Goal: Transaction & Acquisition: Purchase product/service

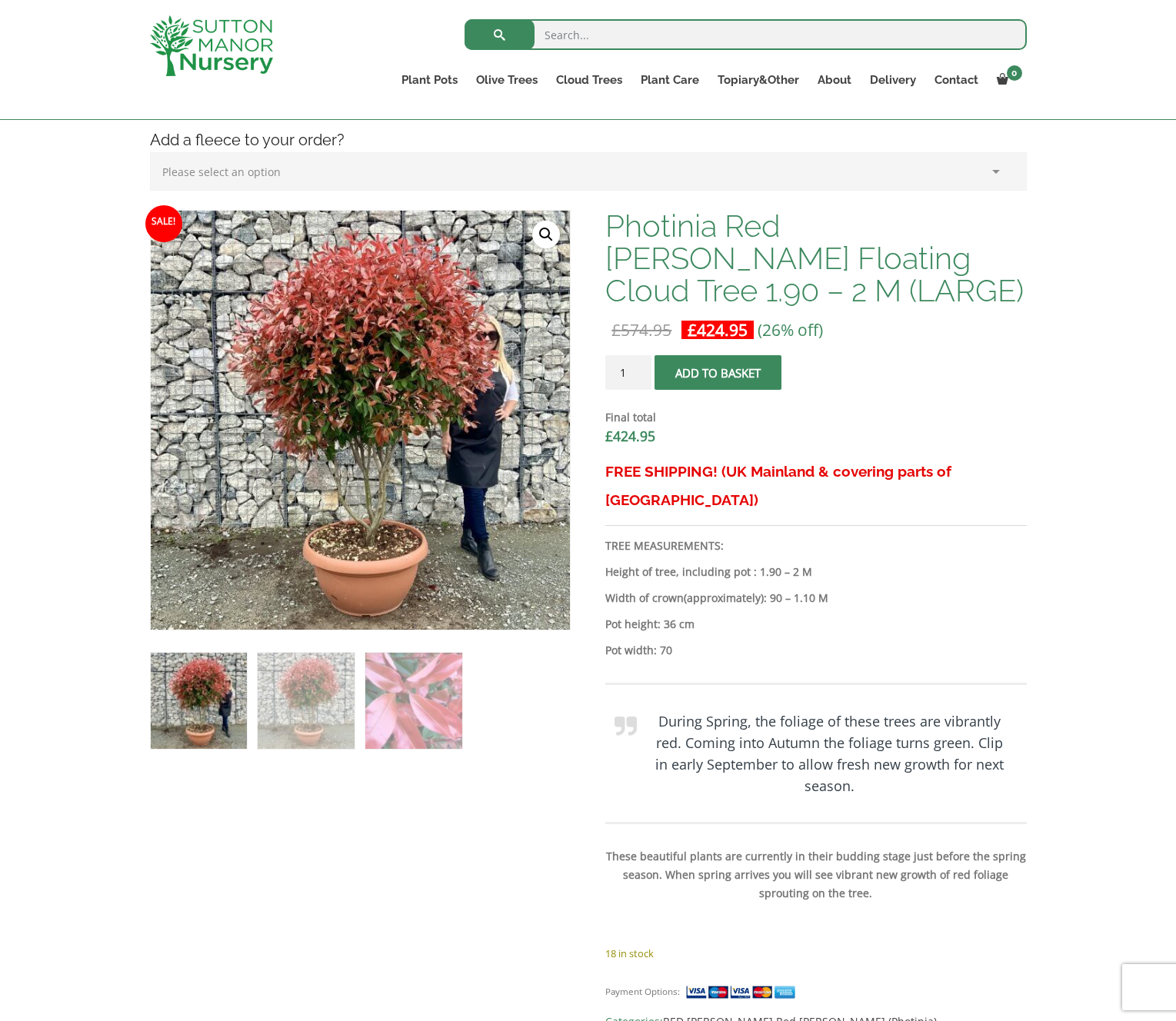
scroll to position [392, 0]
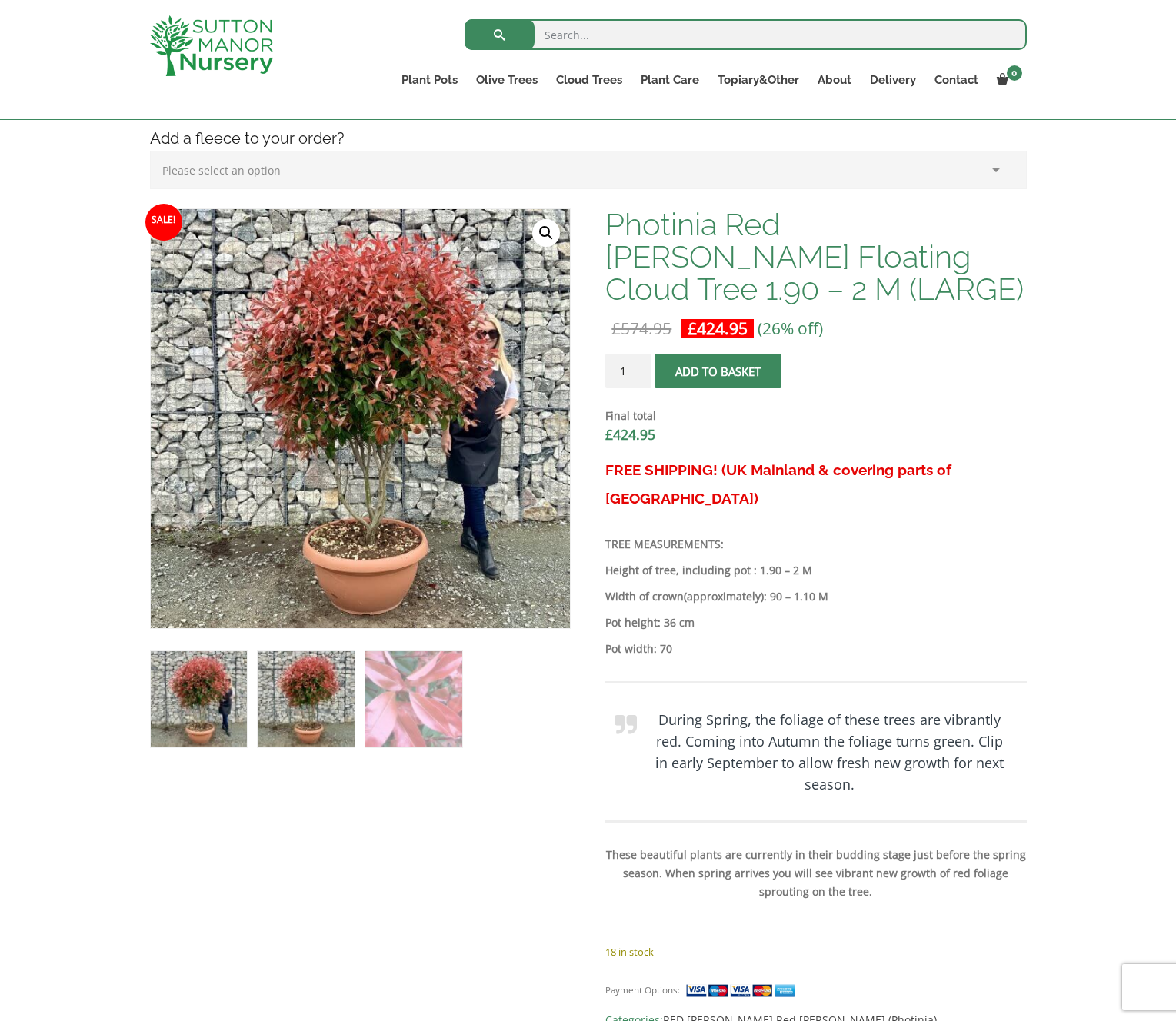
click at [332, 679] on img at bounding box center [306, 699] width 96 height 96
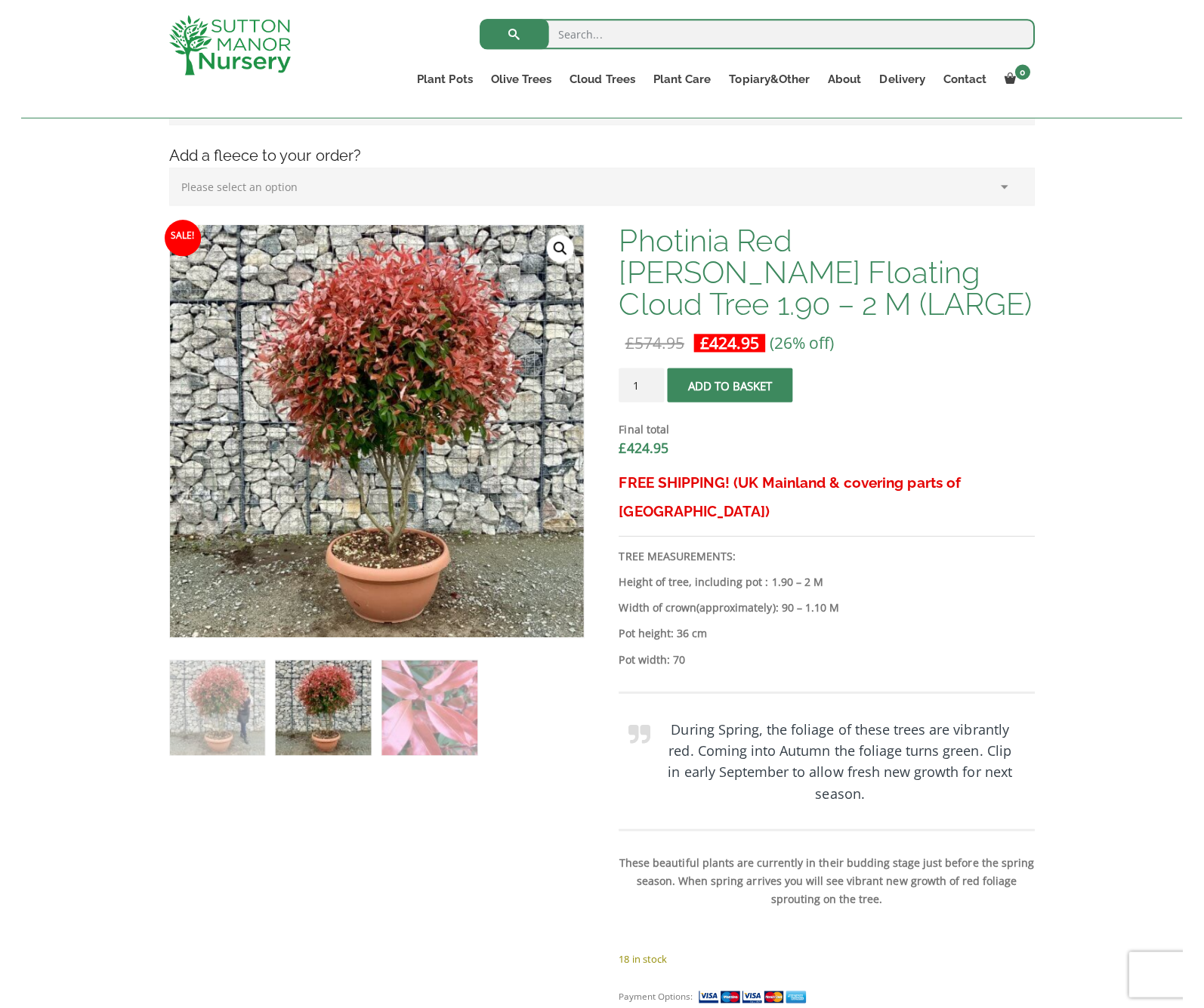
scroll to position [365, 0]
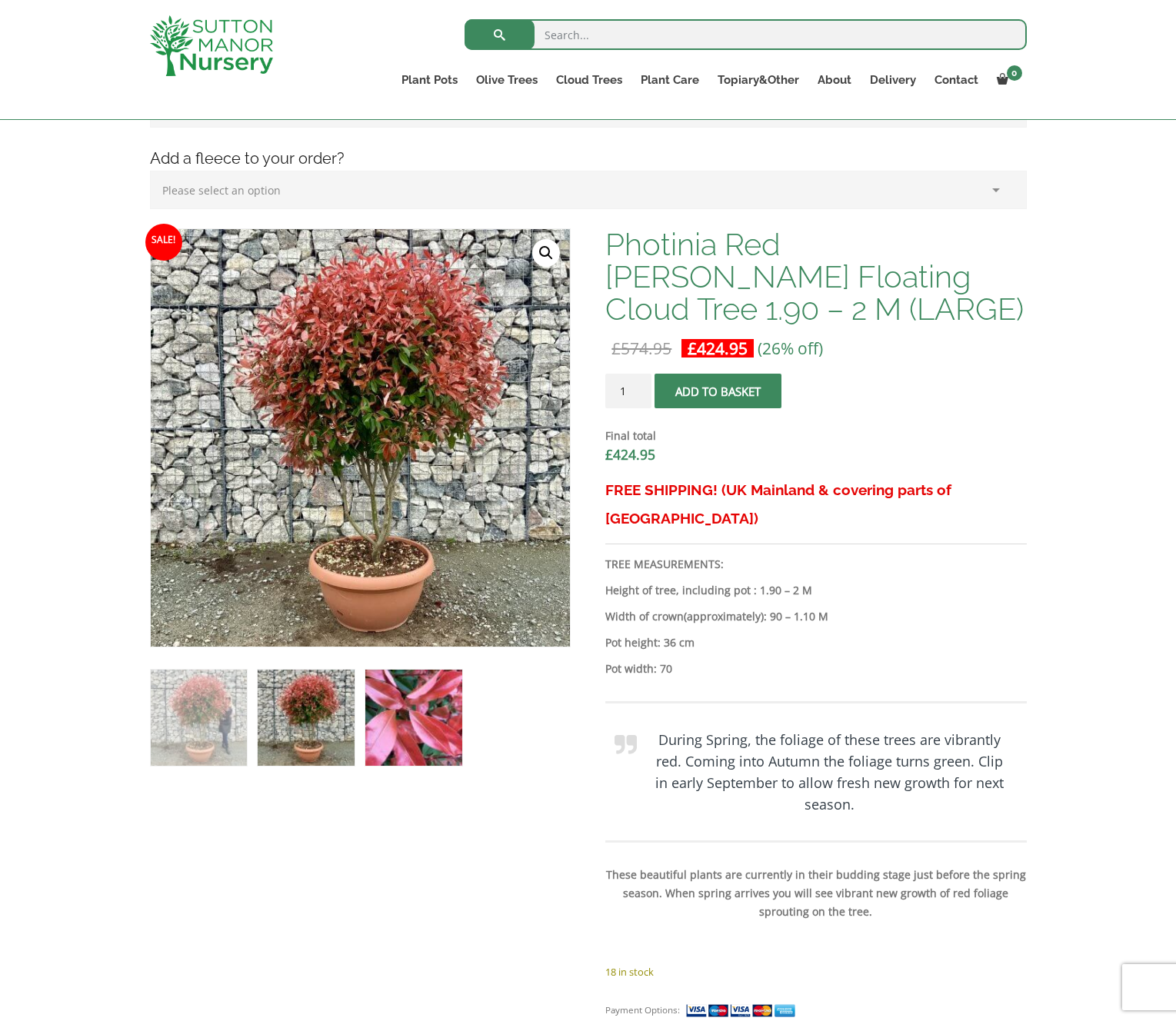
click at [417, 696] on img at bounding box center [413, 718] width 96 height 96
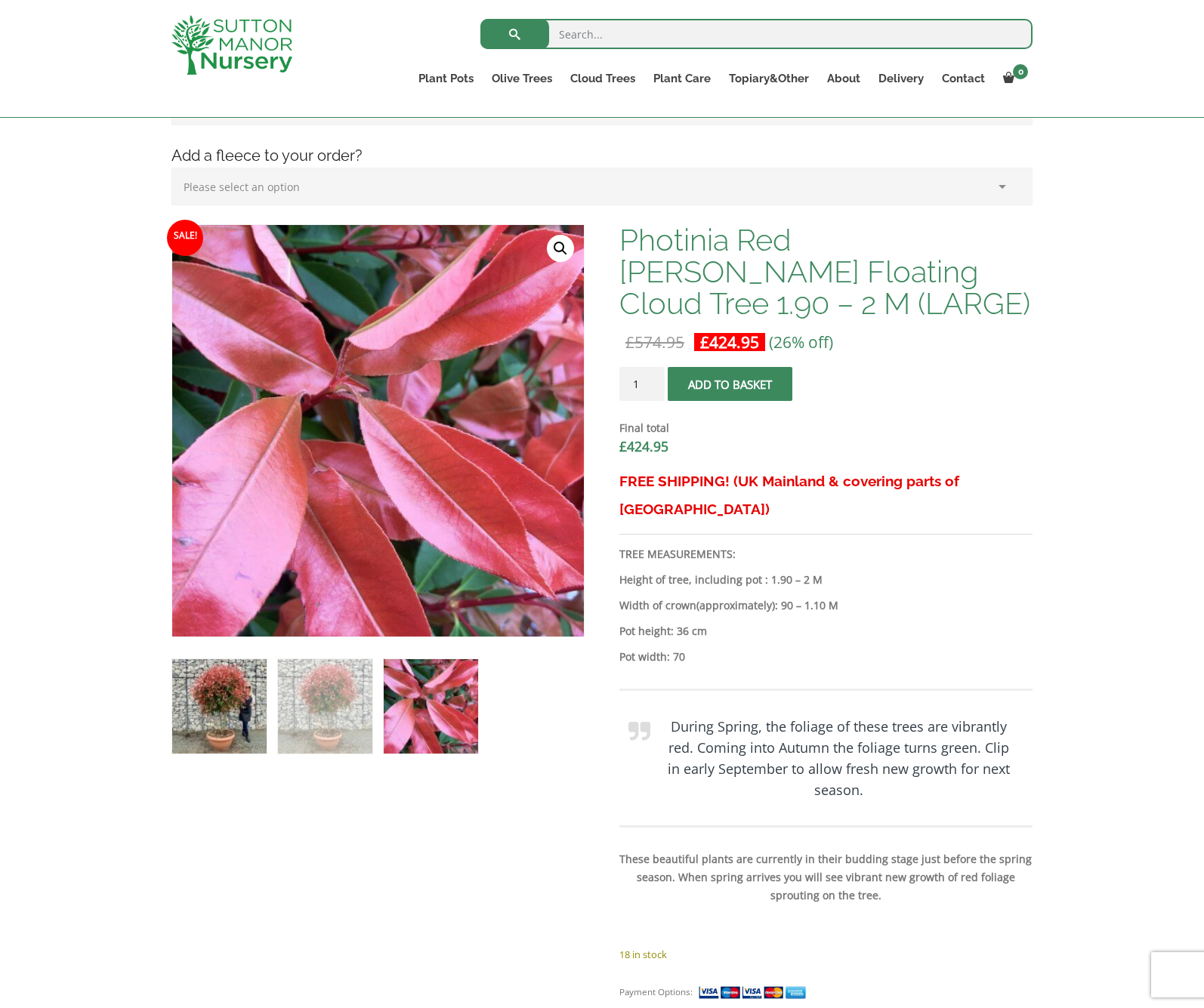
click at [233, 704] on img at bounding box center [219, 706] width 94 height 94
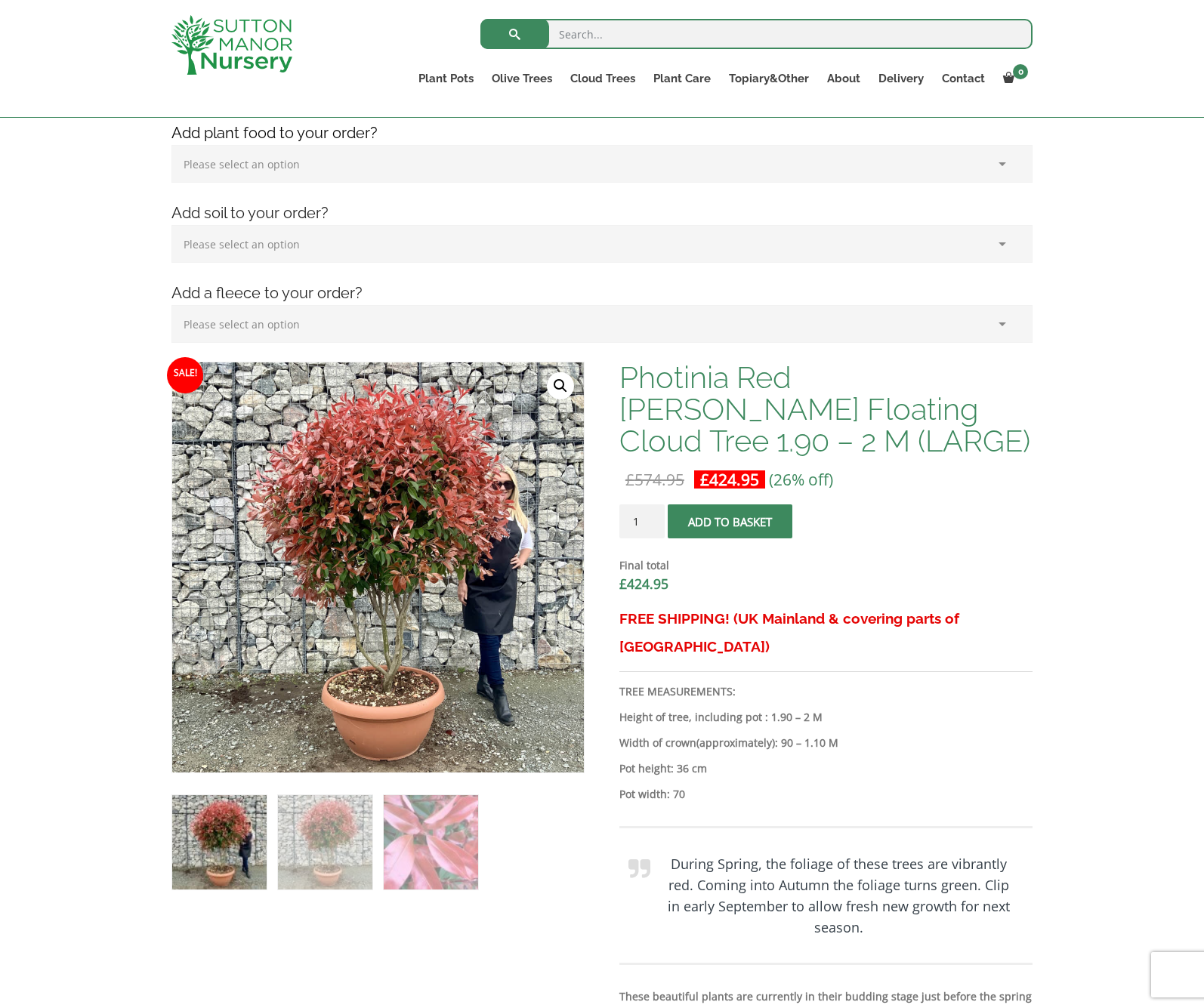
scroll to position [227, 0]
click at [345, 837] on img at bounding box center [325, 842] width 94 height 94
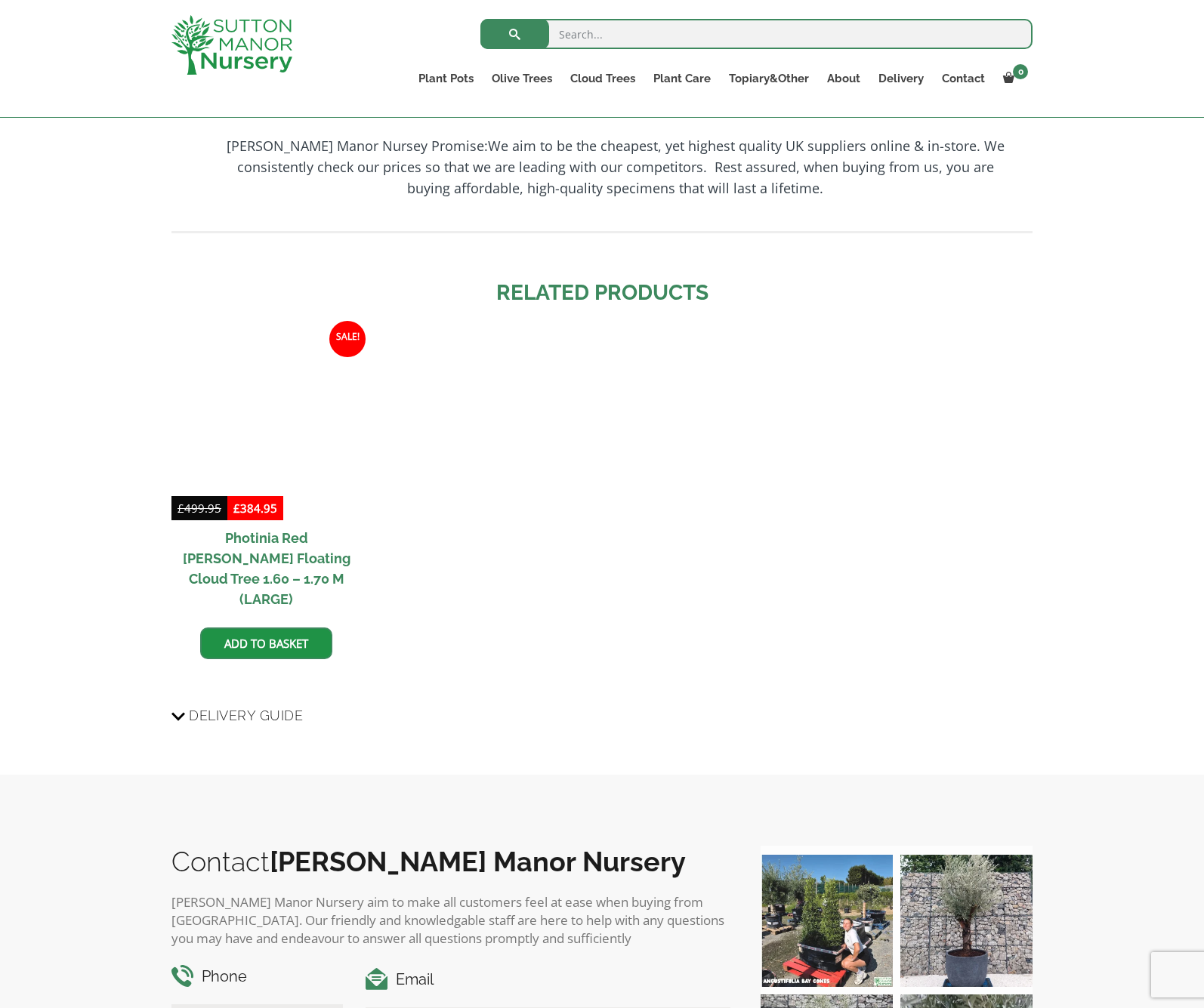
scroll to position [1577, 0]
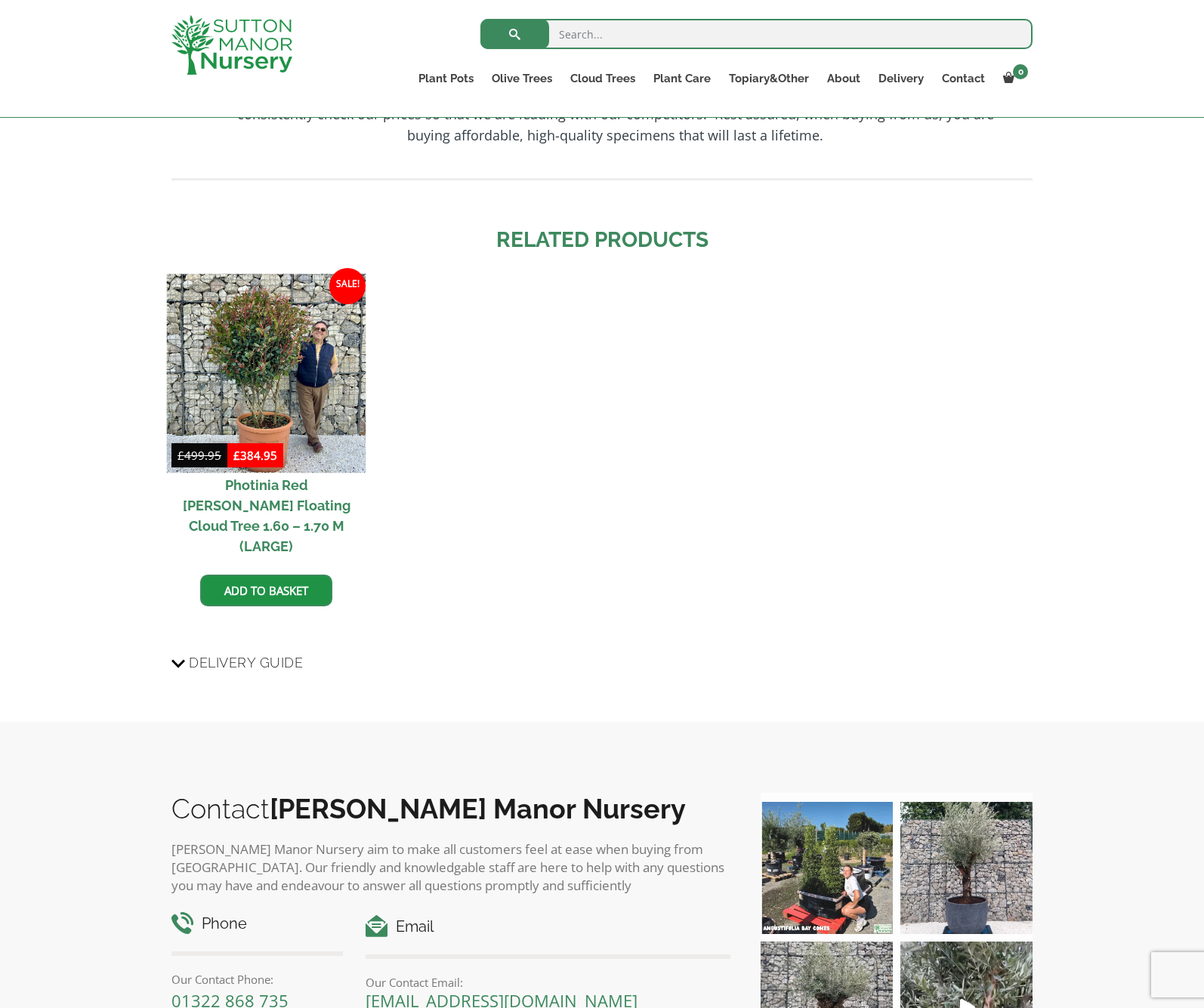
click at [267, 296] on img at bounding box center [266, 374] width 199 height 199
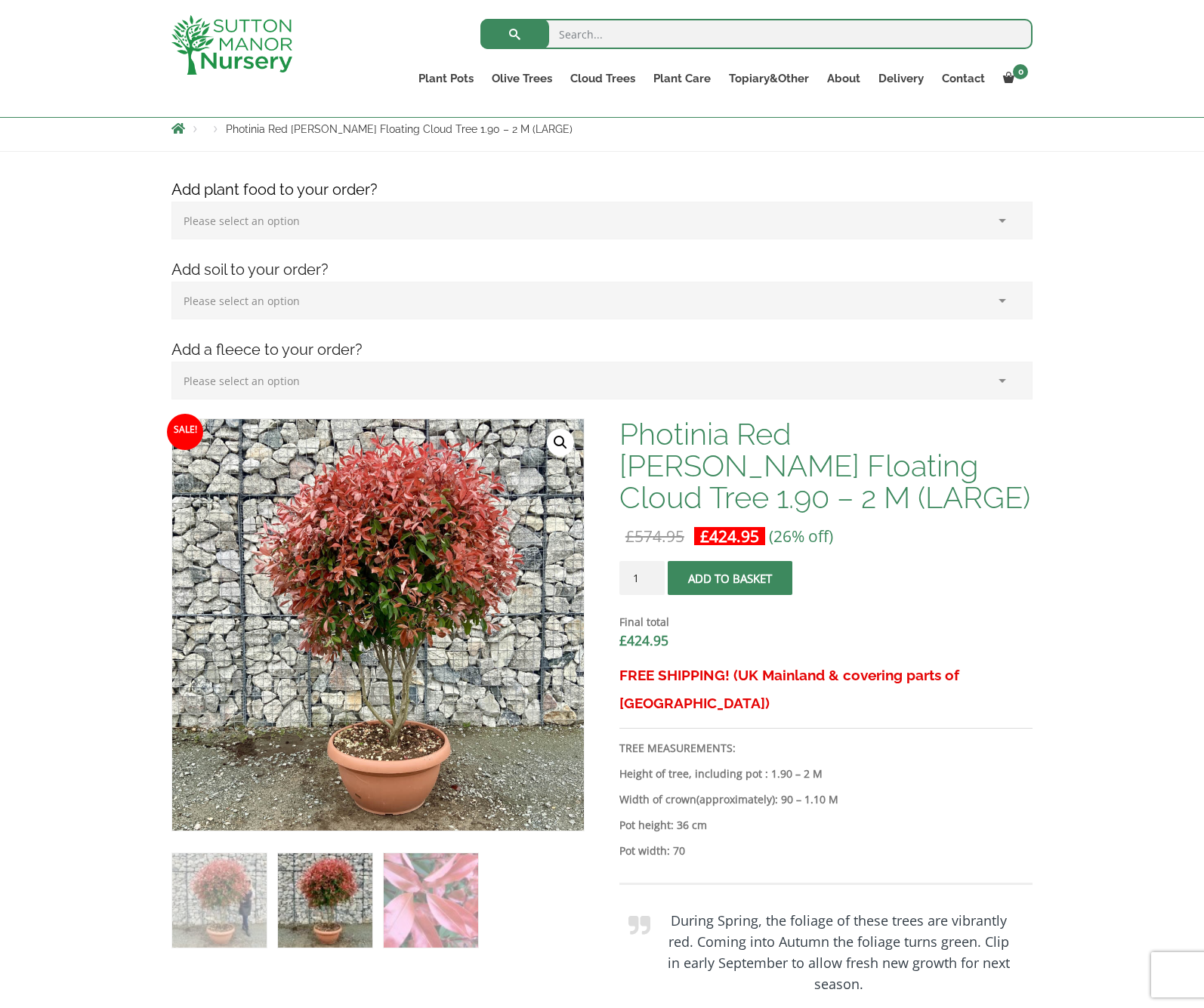
scroll to position [150, 0]
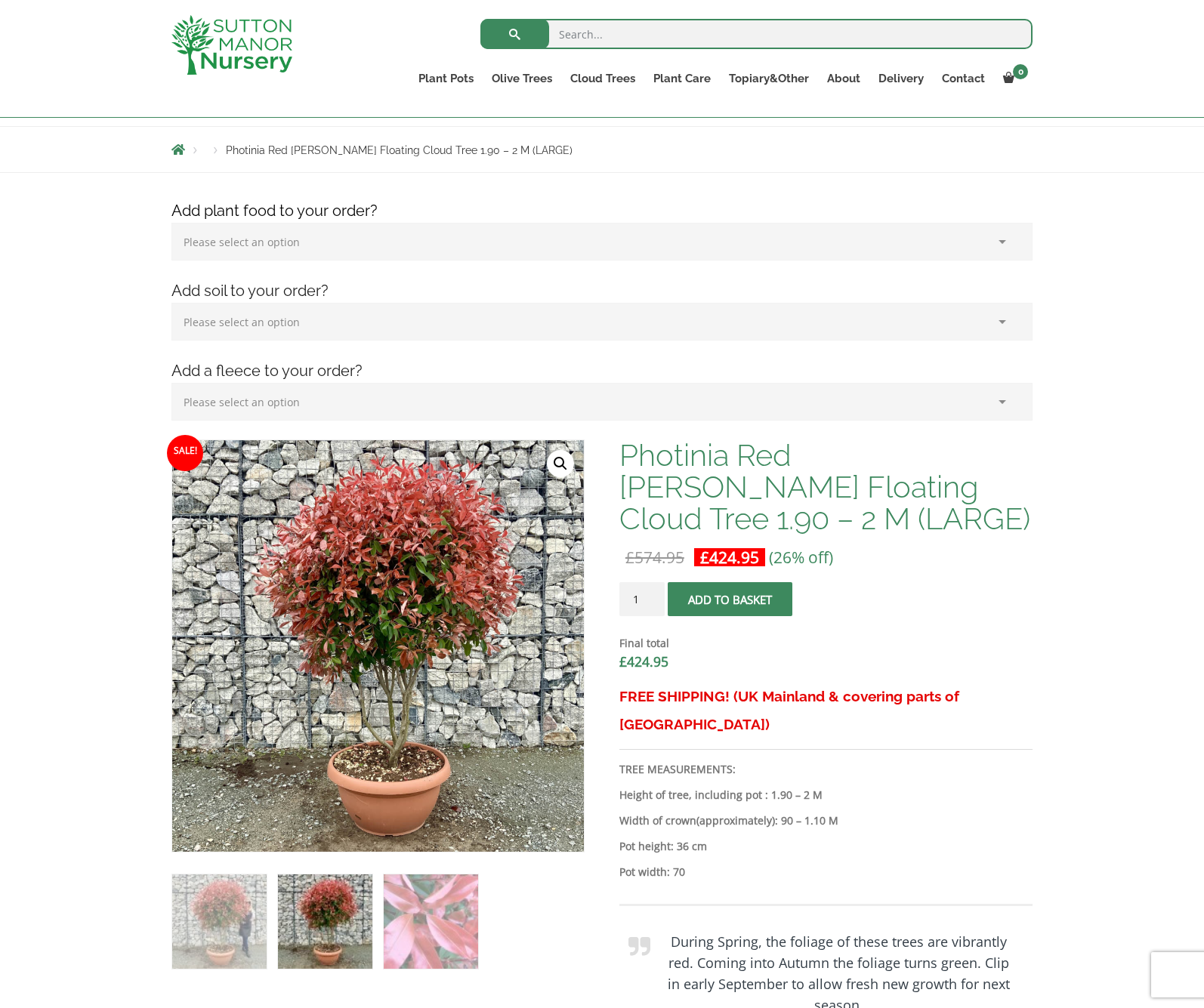
select select "(x1) 1k Bag_0"
select select
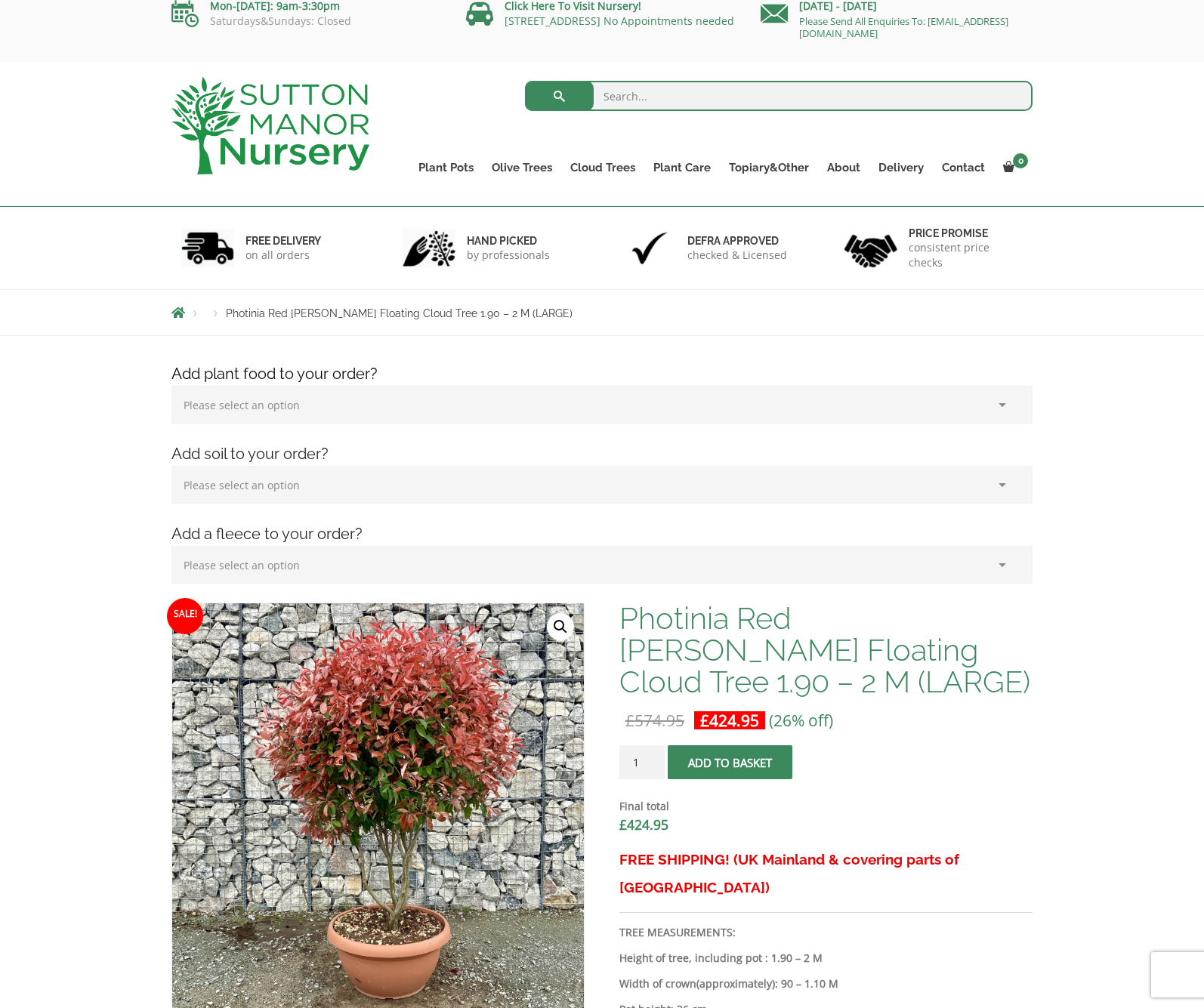
scroll to position [57, 0]
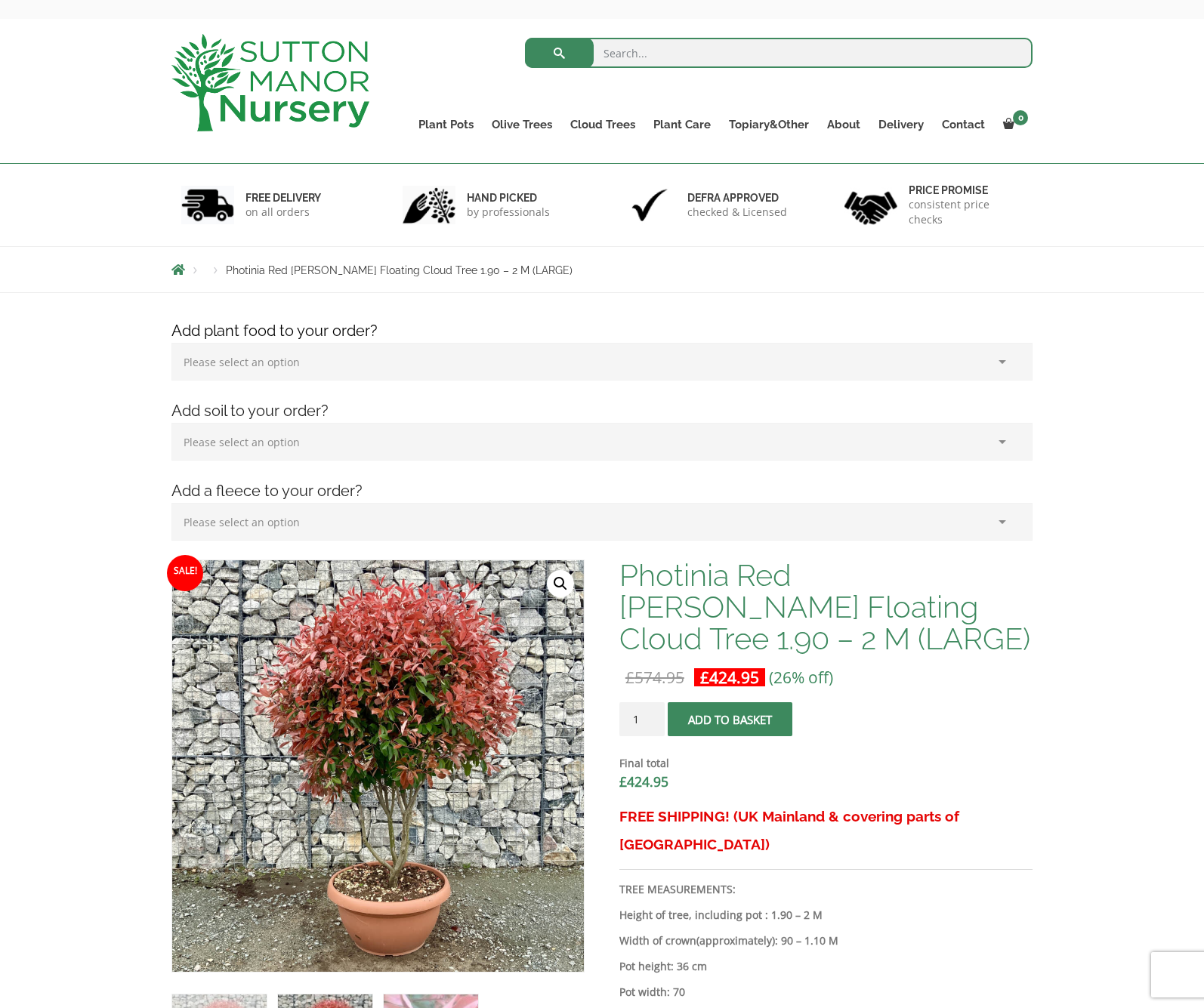
click at [729, 719] on span "submit" at bounding box center [729, 719] width 0 height 0
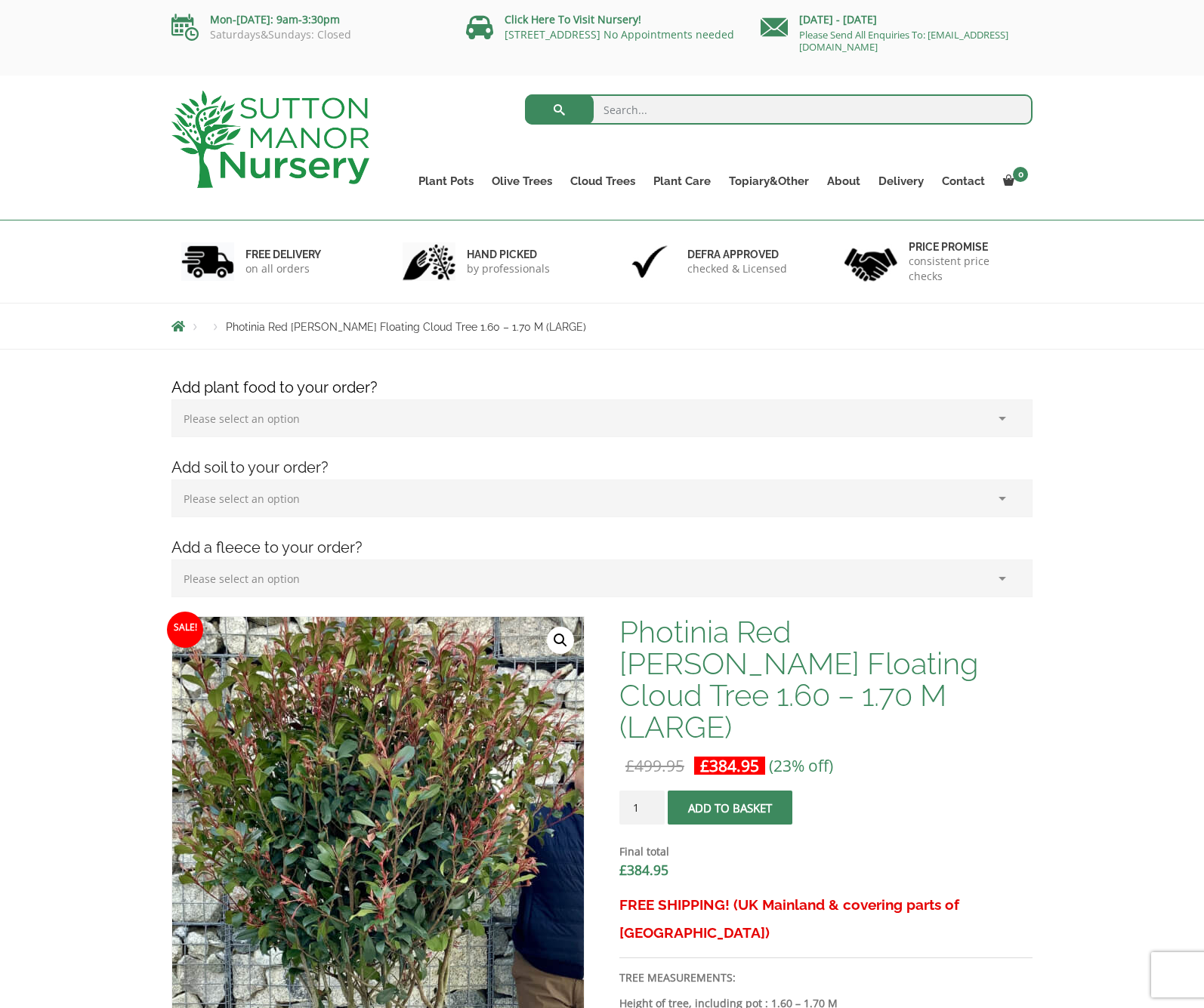
click at [354, 699] on img at bounding box center [399, 927] width 755 height 755
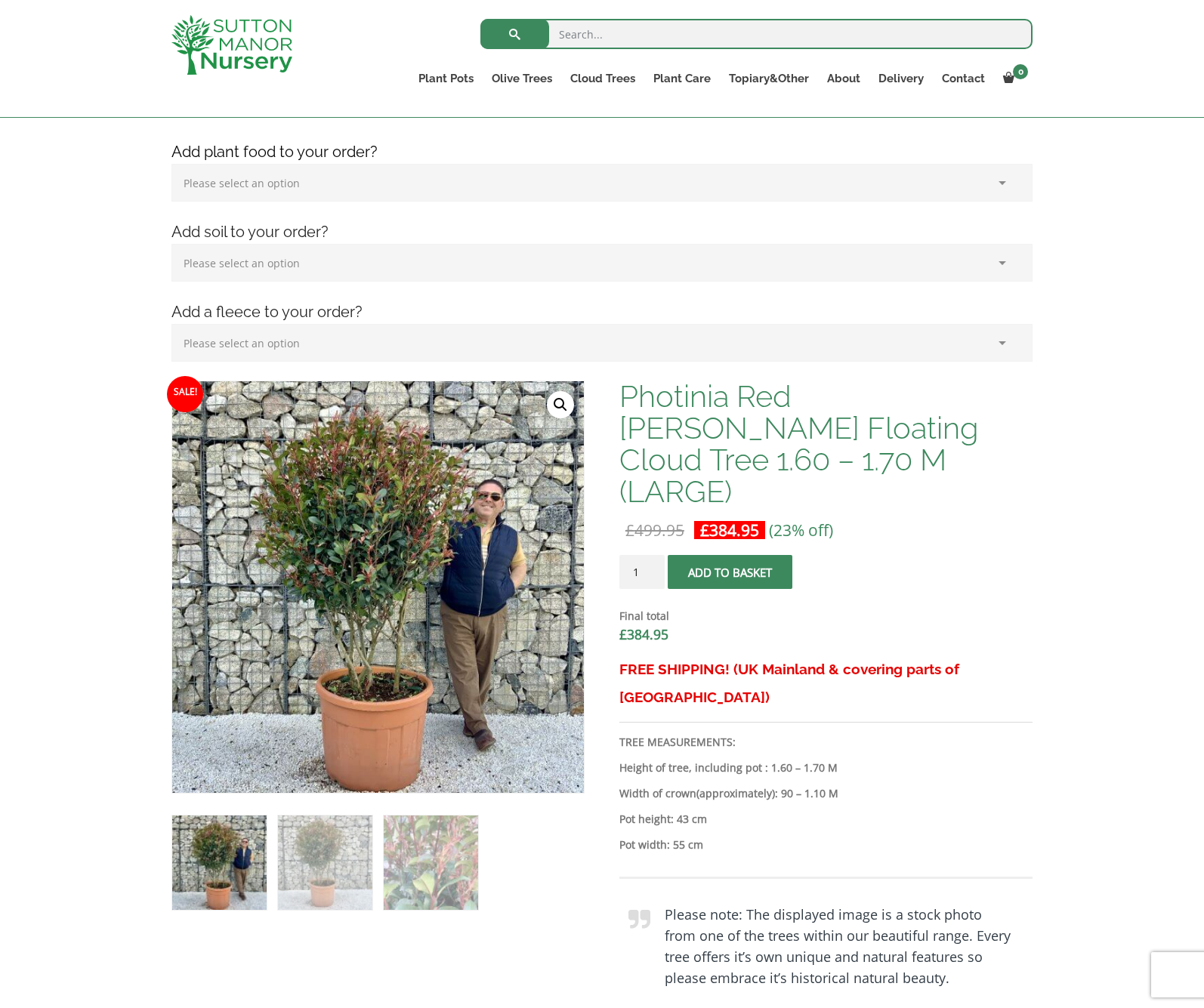
scroll to position [328, 0]
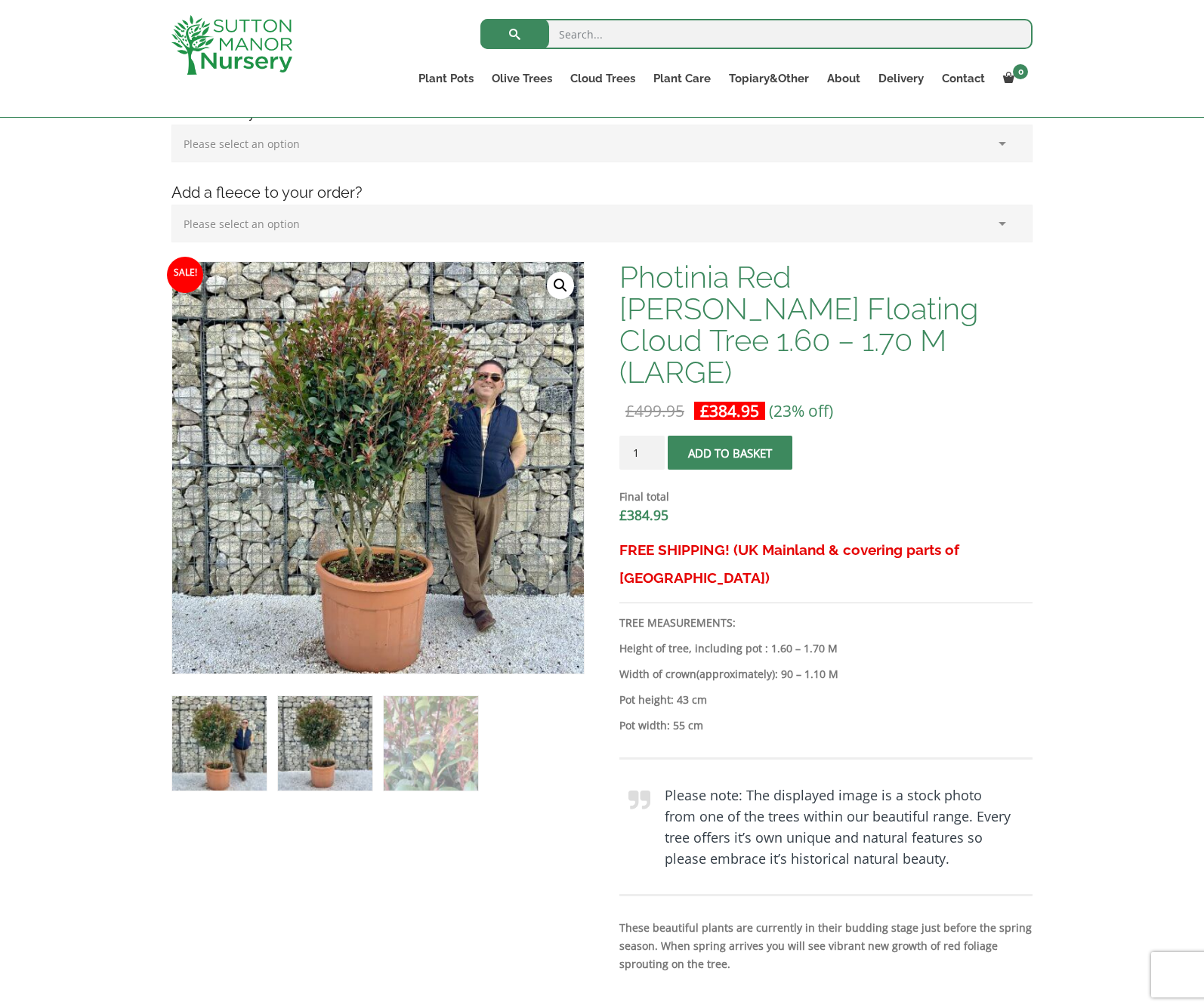
click at [324, 743] on img at bounding box center [325, 744] width 94 height 94
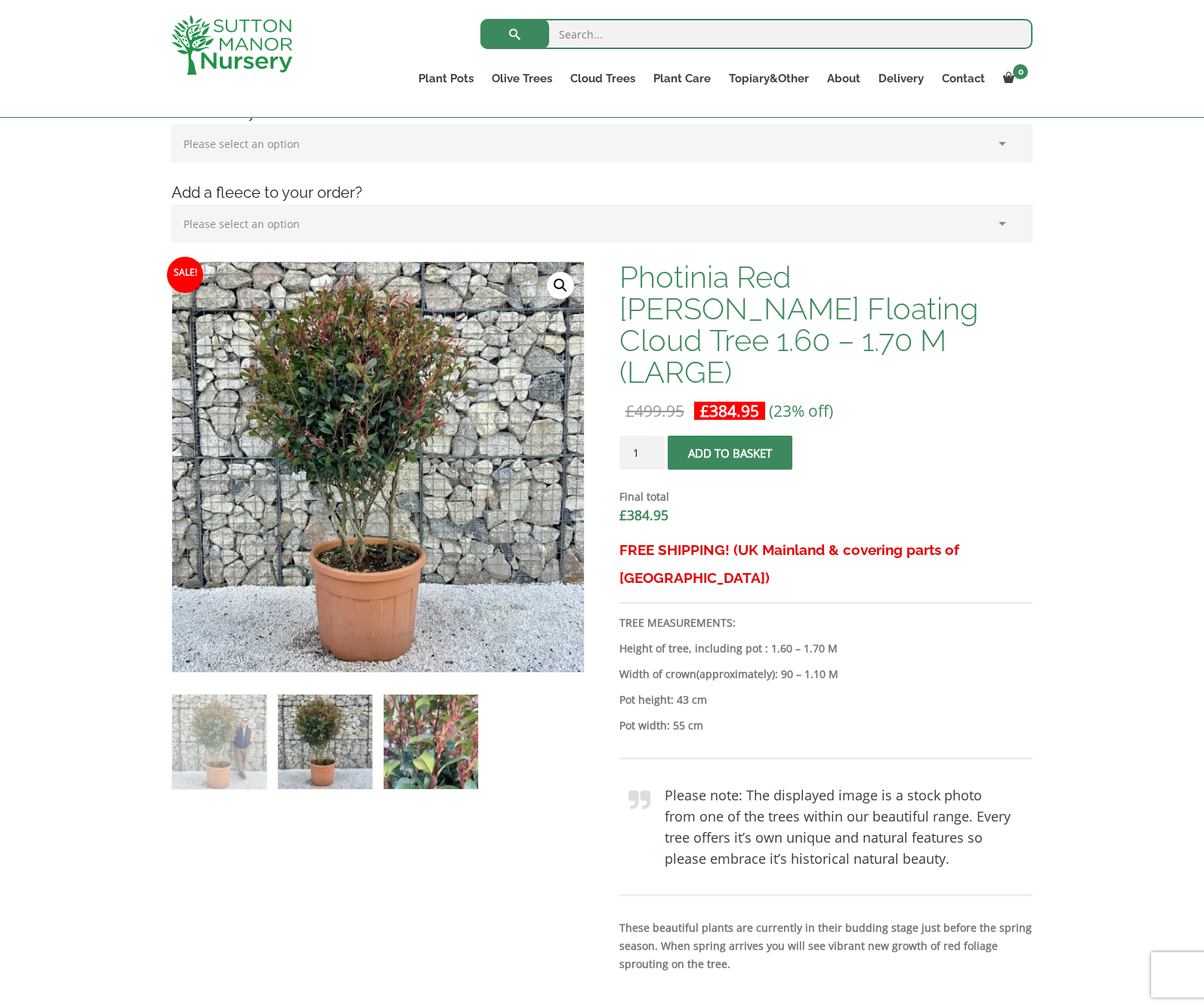
click at [407, 739] on img at bounding box center [431, 742] width 94 height 94
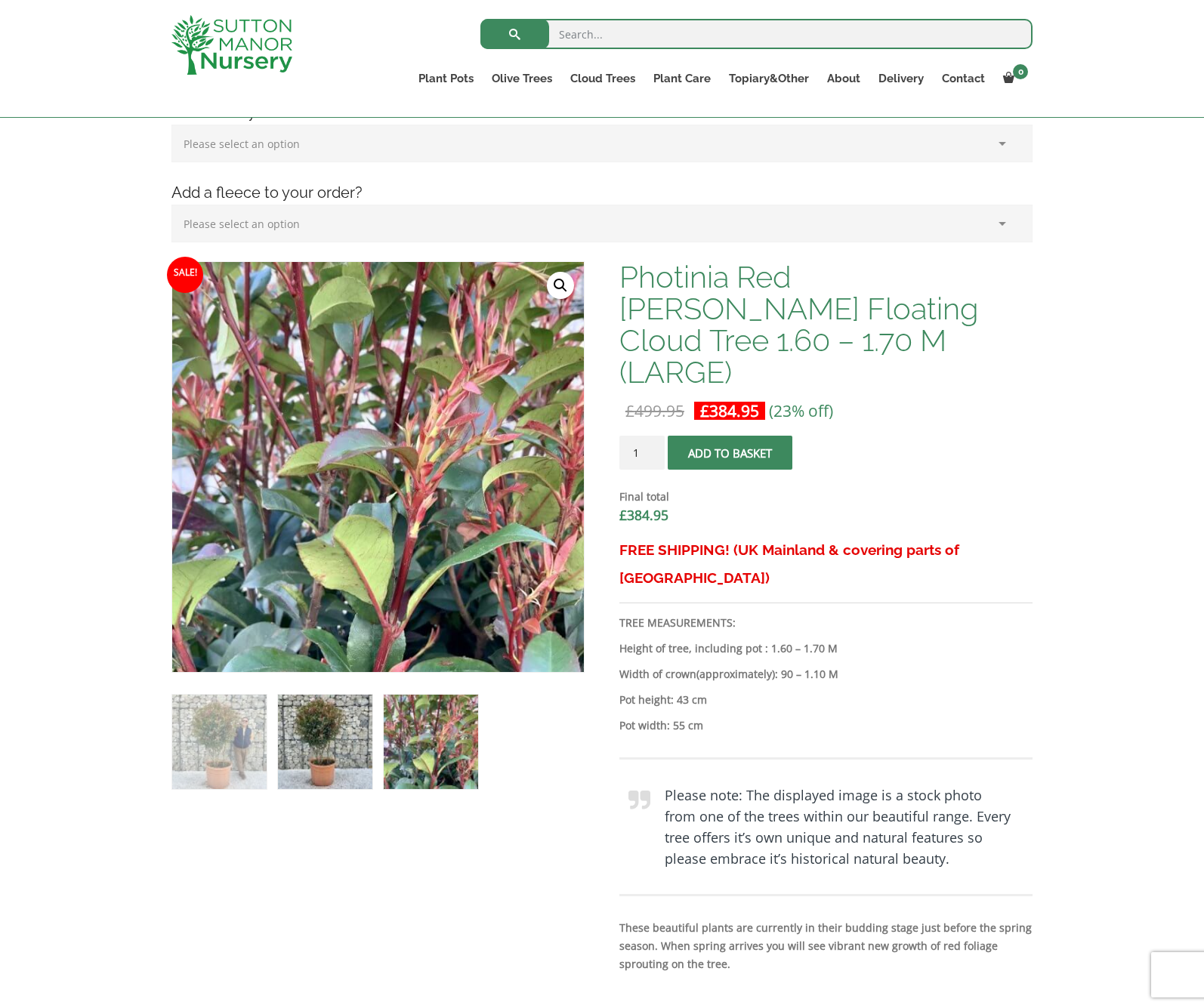
click at [327, 749] on img at bounding box center [325, 742] width 94 height 94
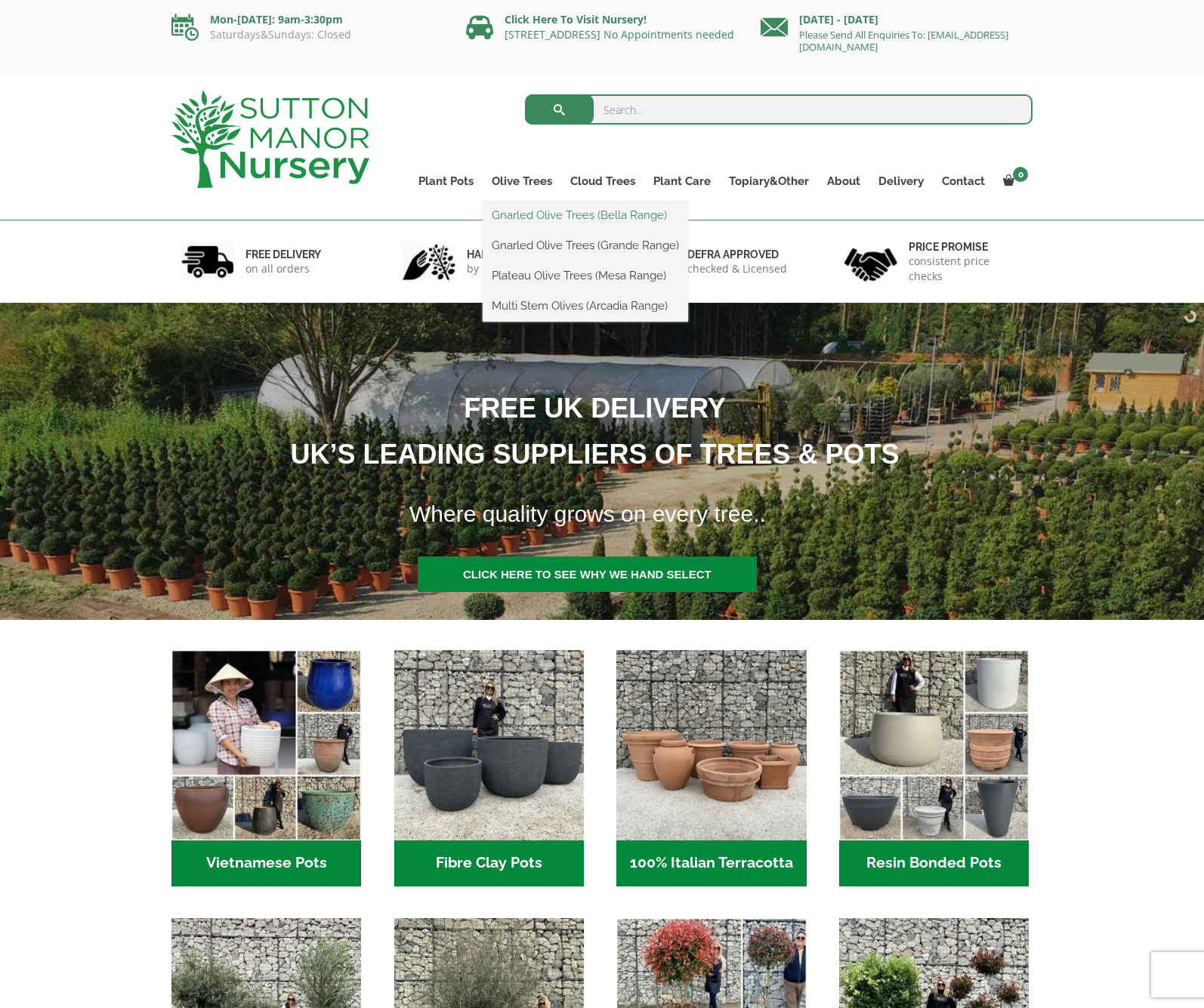
click at [529, 219] on link "Gnarled Olive Trees (Bella Range)" at bounding box center [585, 215] width 206 height 22
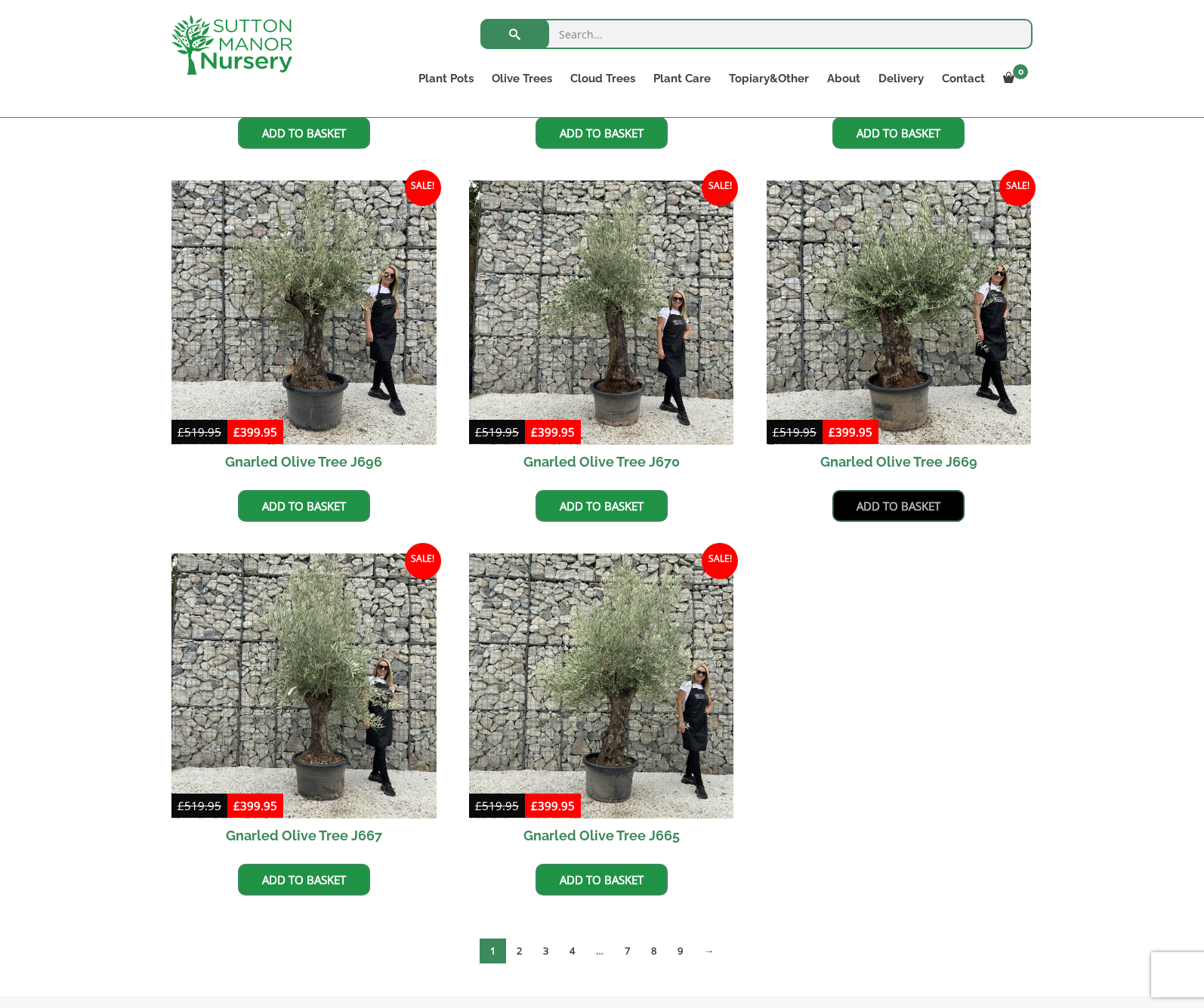
scroll to position [679, 0]
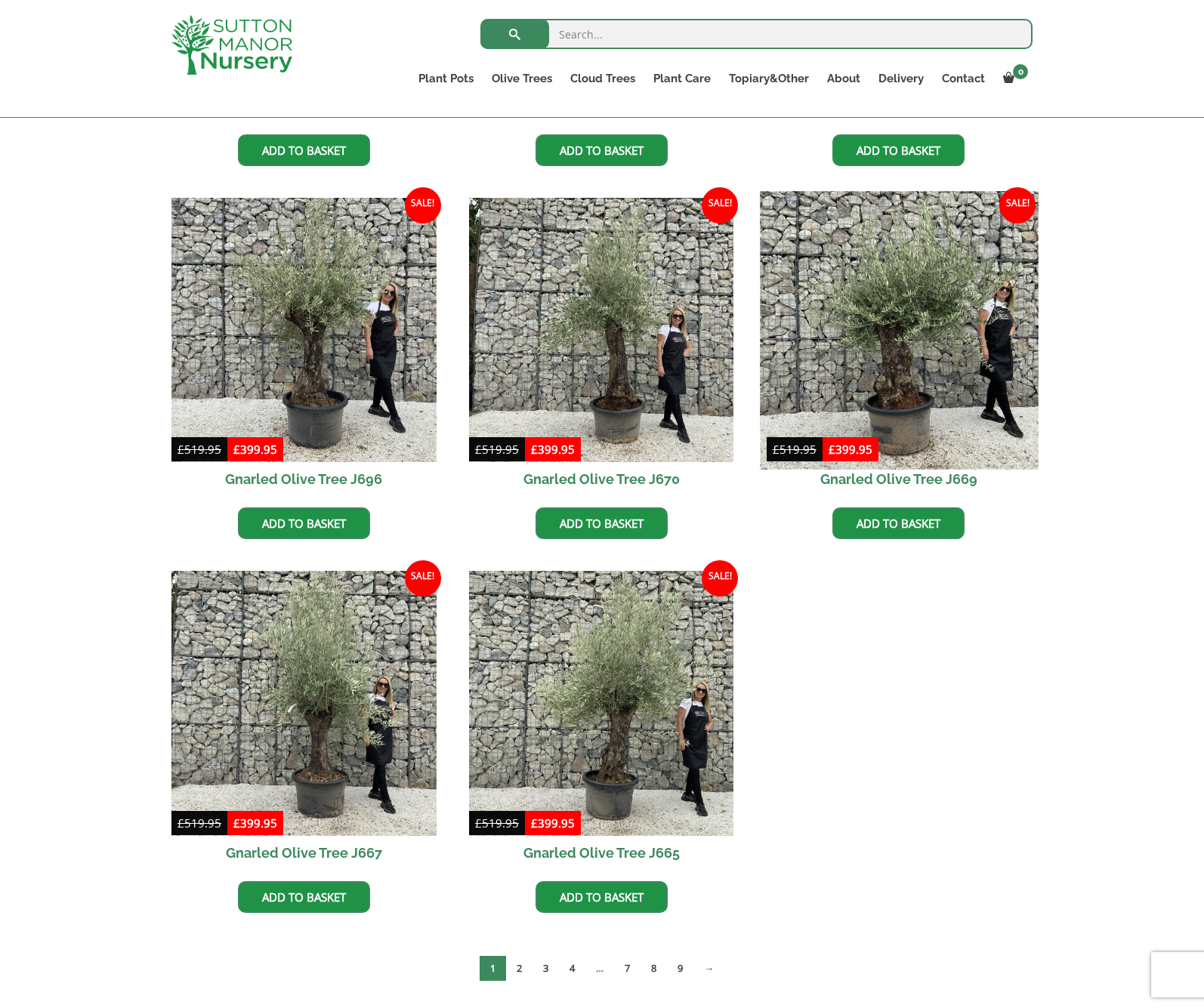
click at [902, 363] on img at bounding box center [899, 330] width 278 height 278
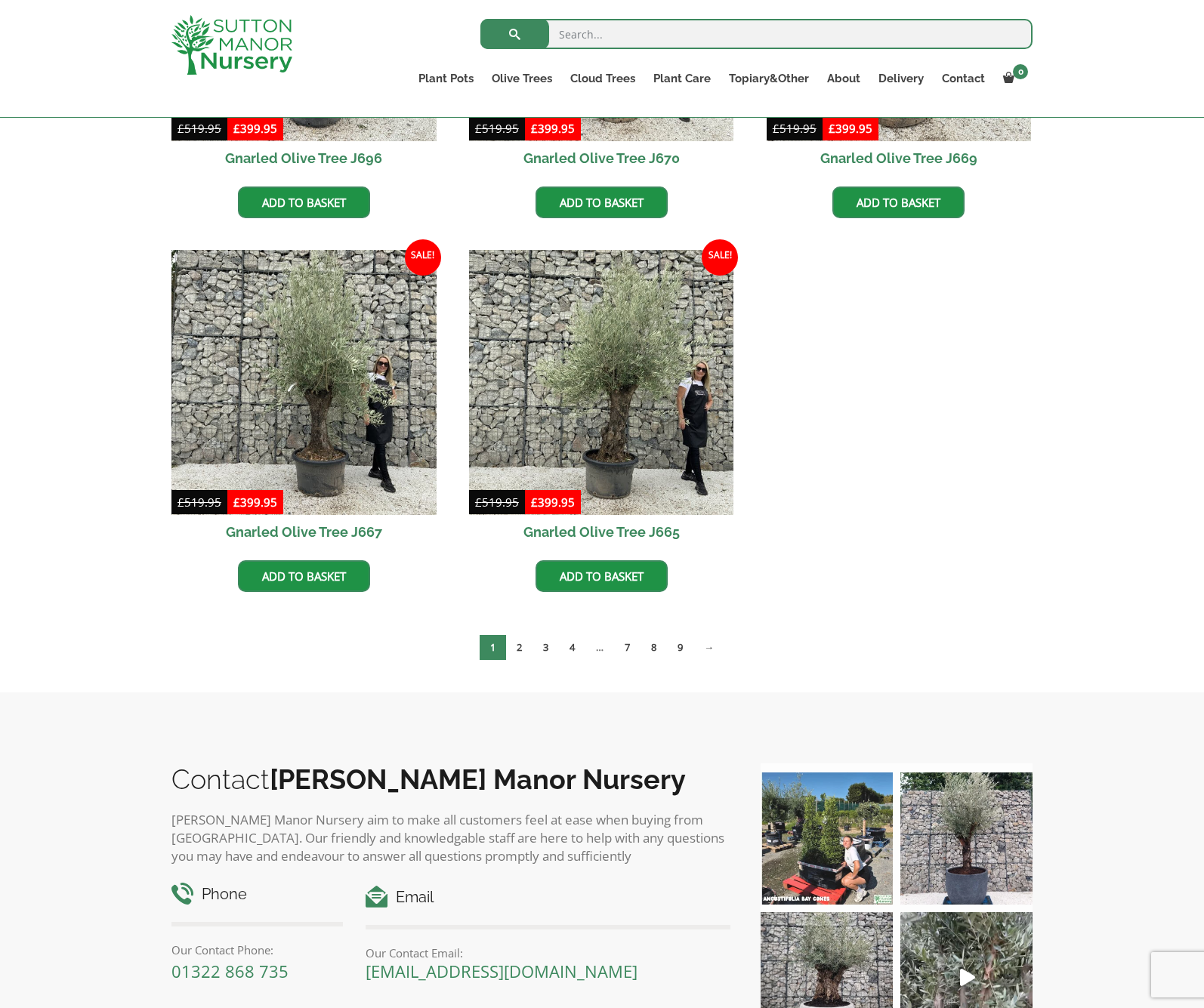
scroll to position [1015, 0]
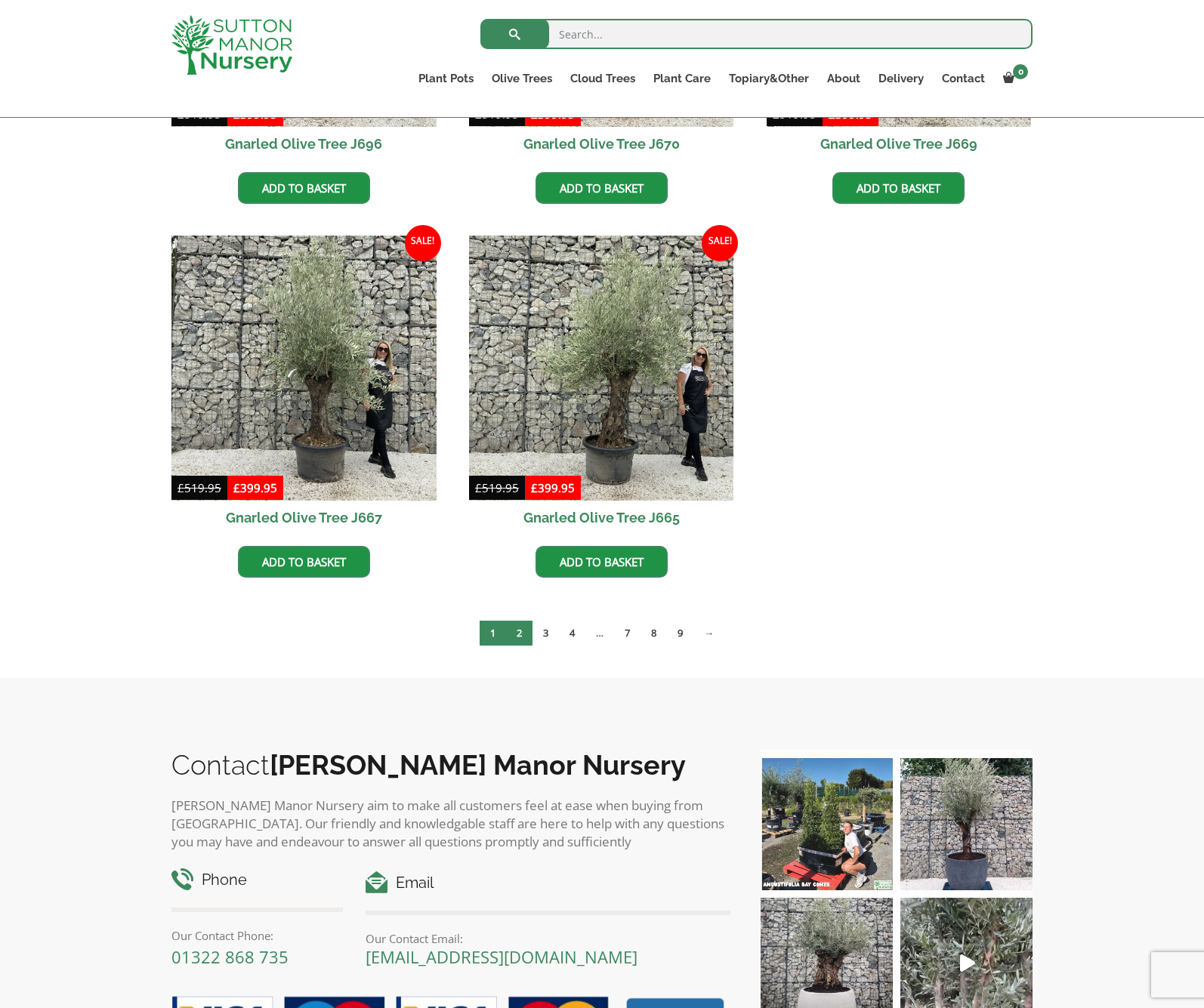
click at [515, 626] on link "2" at bounding box center [519, 633] width 27 height 25
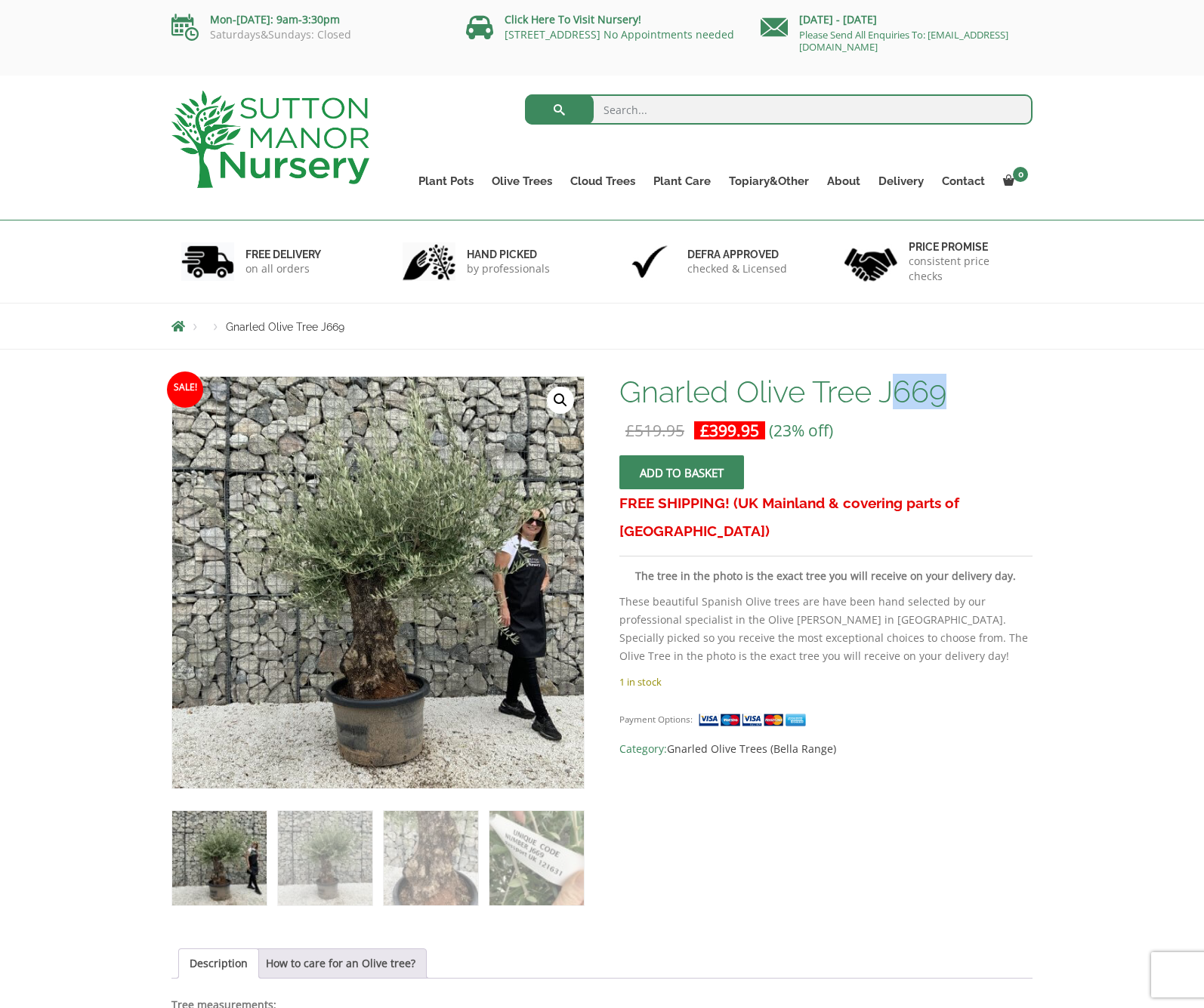
drag, startPoint x: 891, startPoint y: 396, endPoint x: 948, endPoint y: 395, distance: 57.0
click at [948, 395] on h1 "Gnarled Olive Tree J669" at bounding box center [826, 392] width 413 height 32
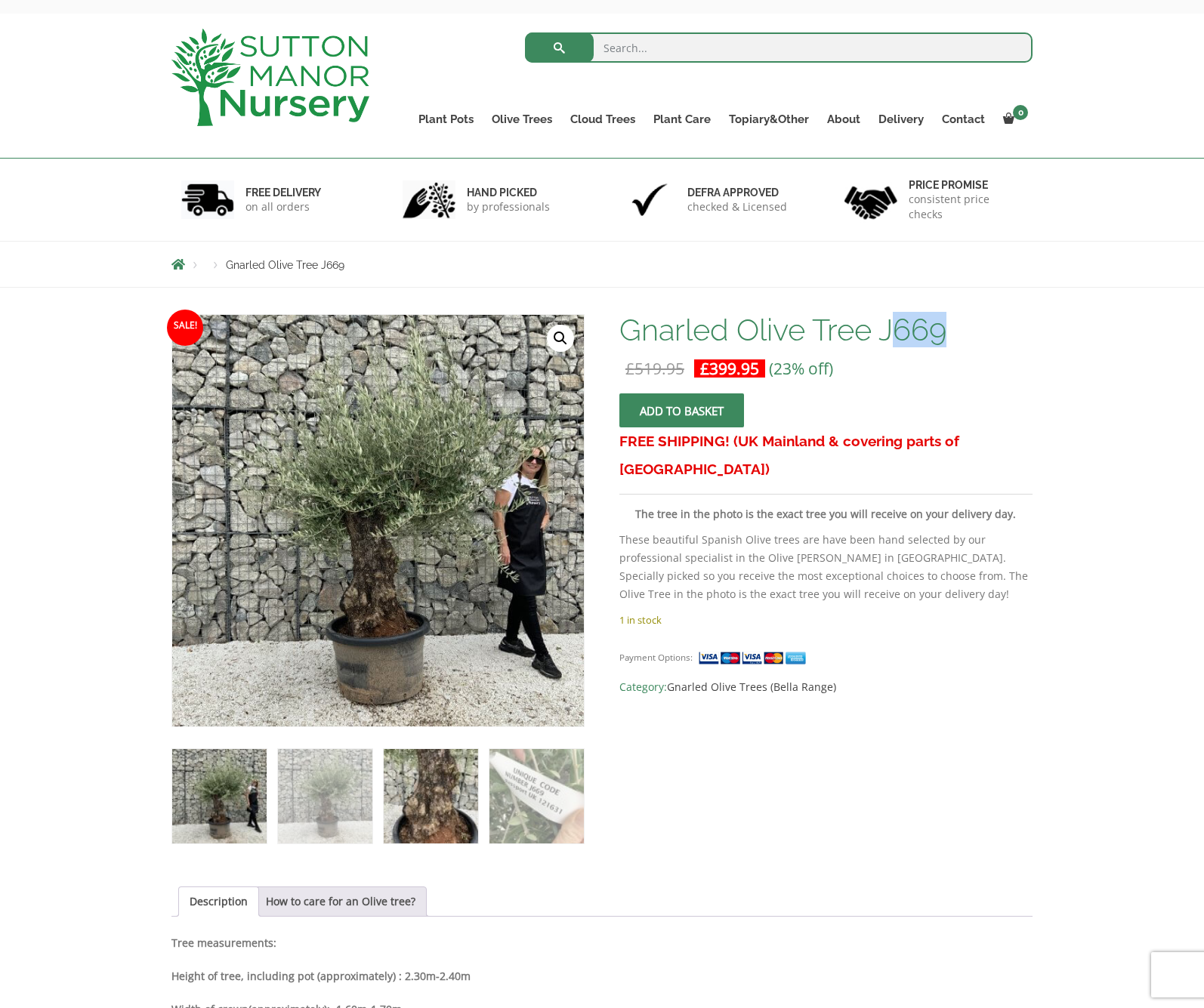
scroll to position [67, 0]
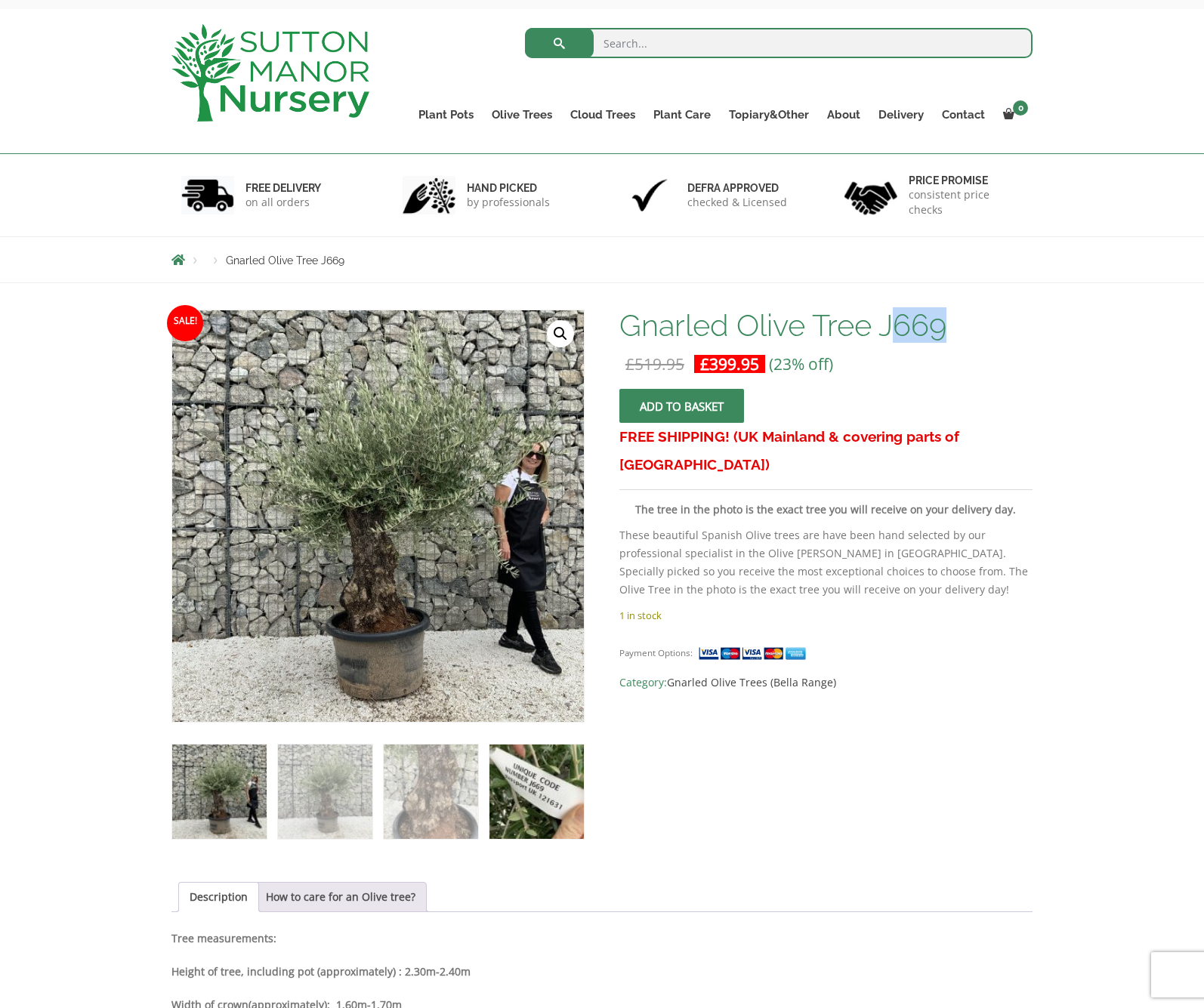
click at [540, 805] on img at bounding box center [537, 792] width 94 height 94
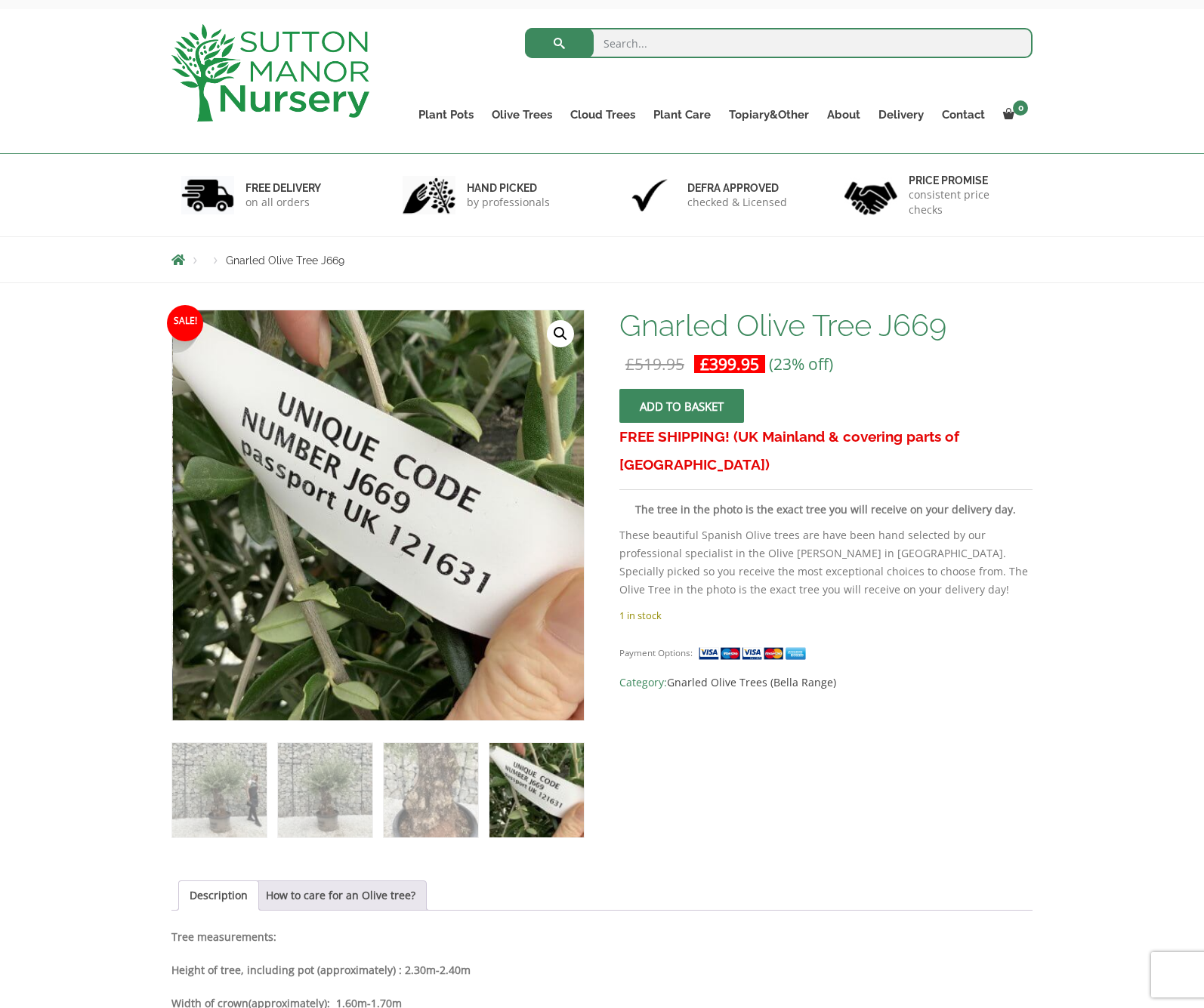
scroll to position [67, 0]
click at [808, 631] on div "Payment Options: Category: Gnarled Olive Trees (Bella Range)" at bounding box center [826, 661] width 413 height 60
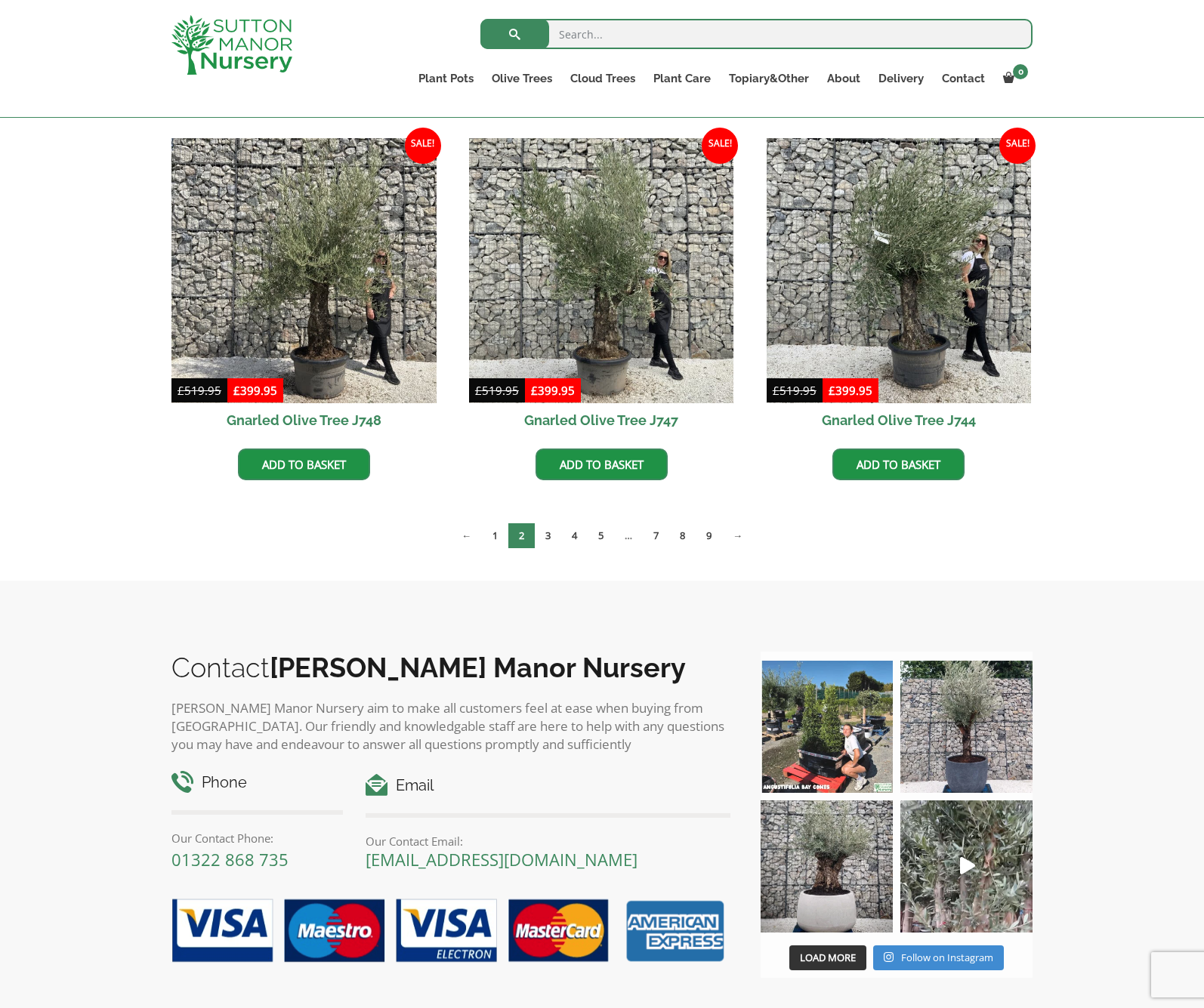
scroll to position [1118, 0]
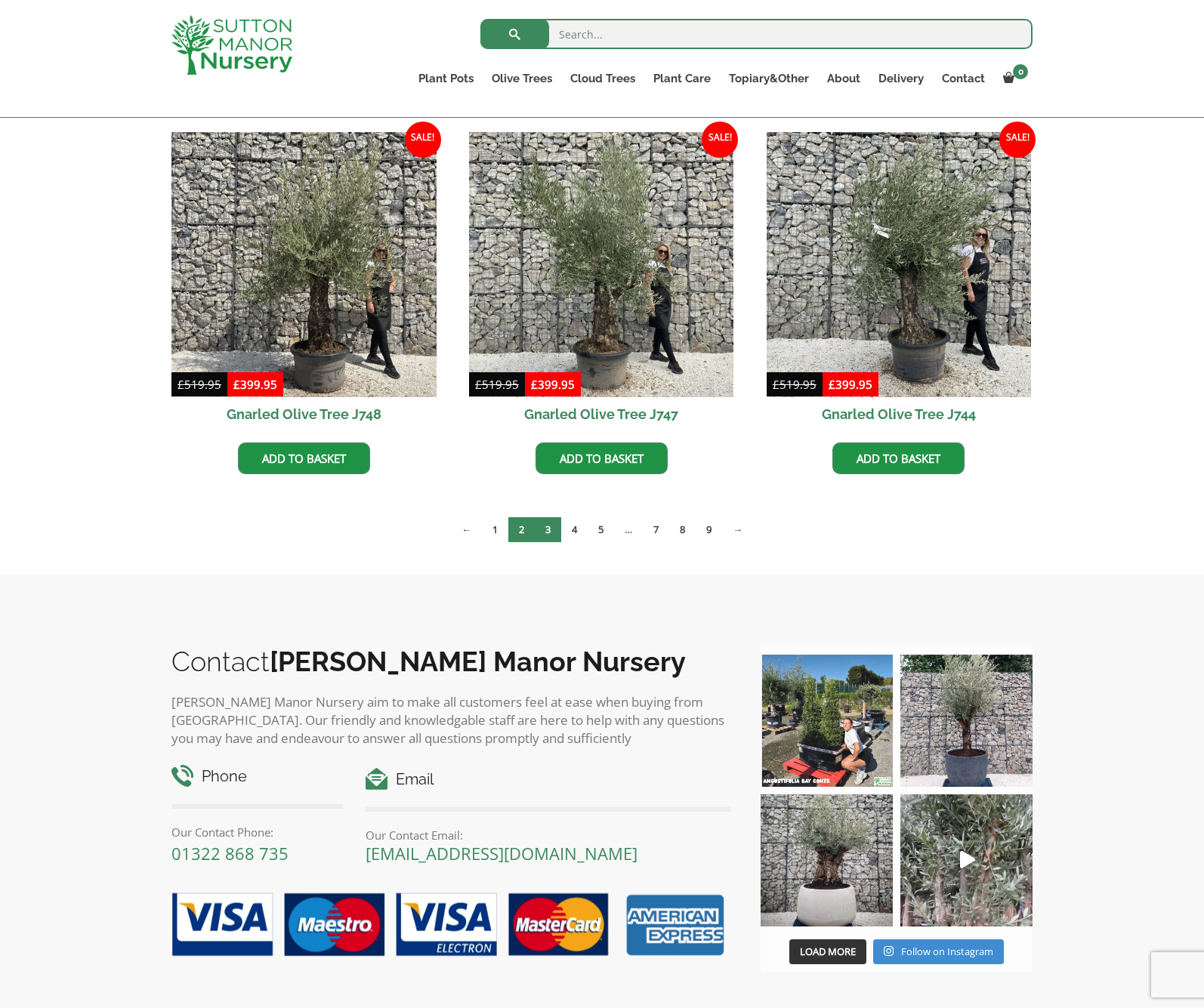
click at [547, 526] on link "3" at bounding box center [548, 530] width 27 height 25
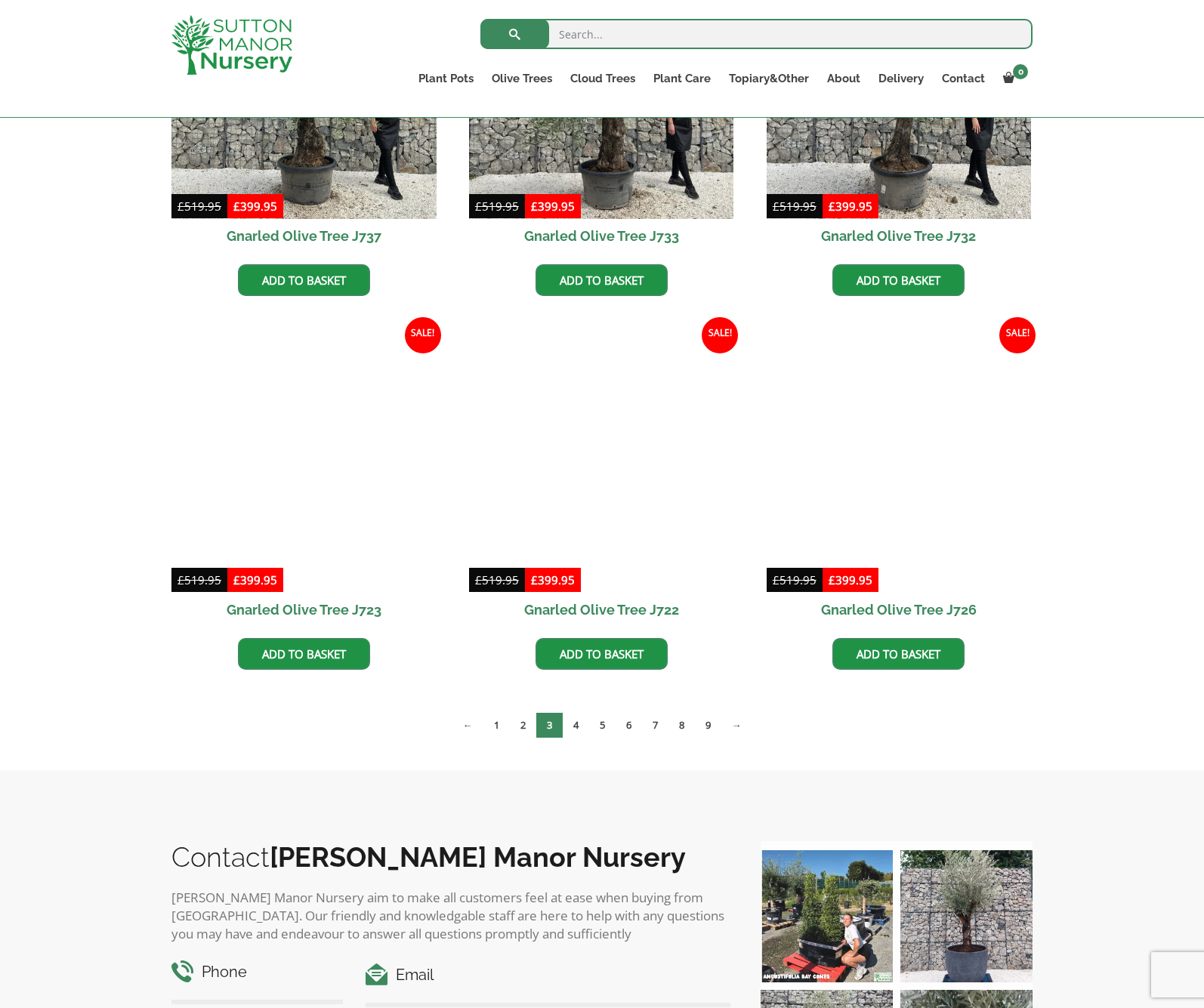
scroll to position [926, 0]
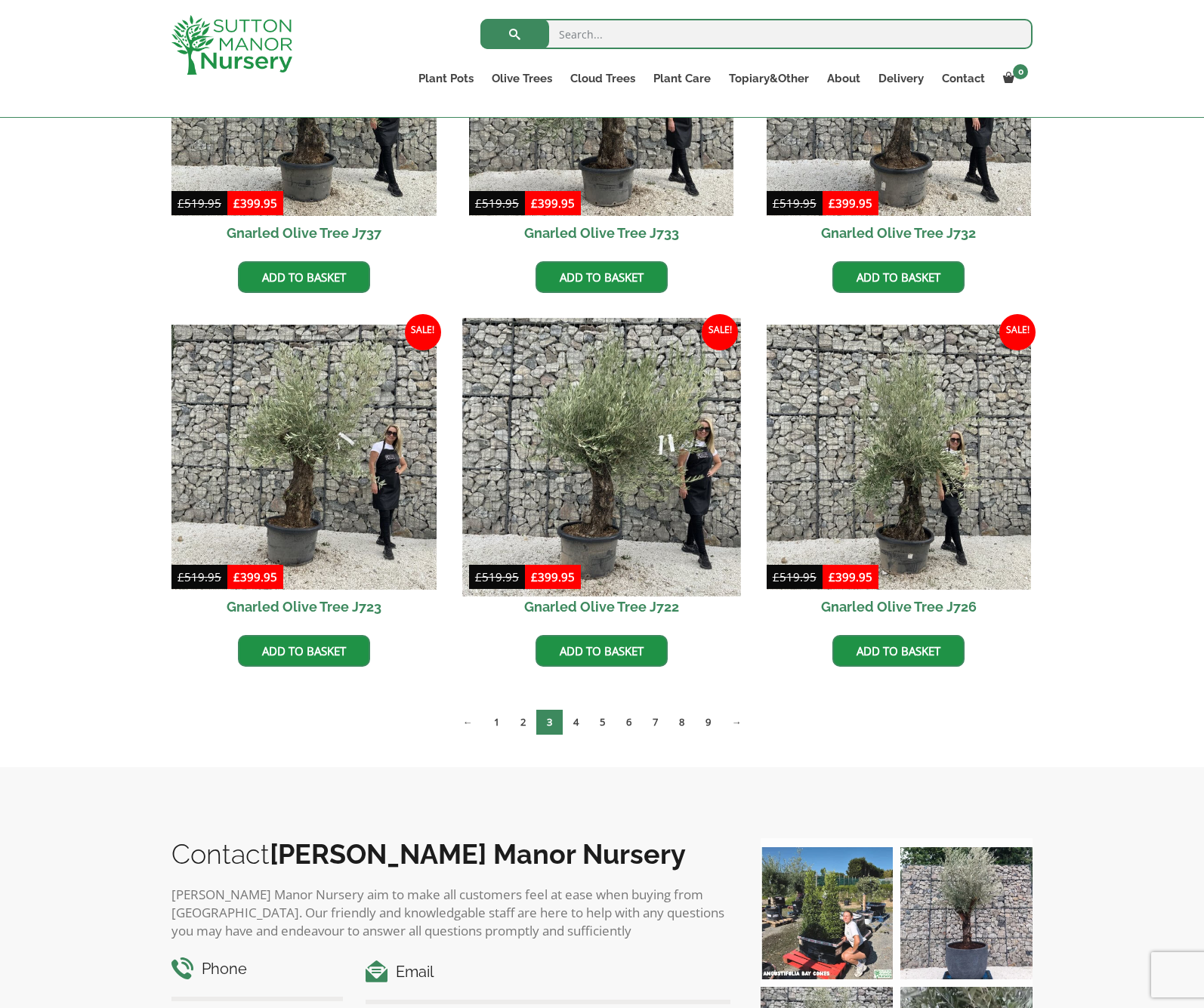
click at [610, 439] on img at bounding box center [601, 457] width 278 height 278
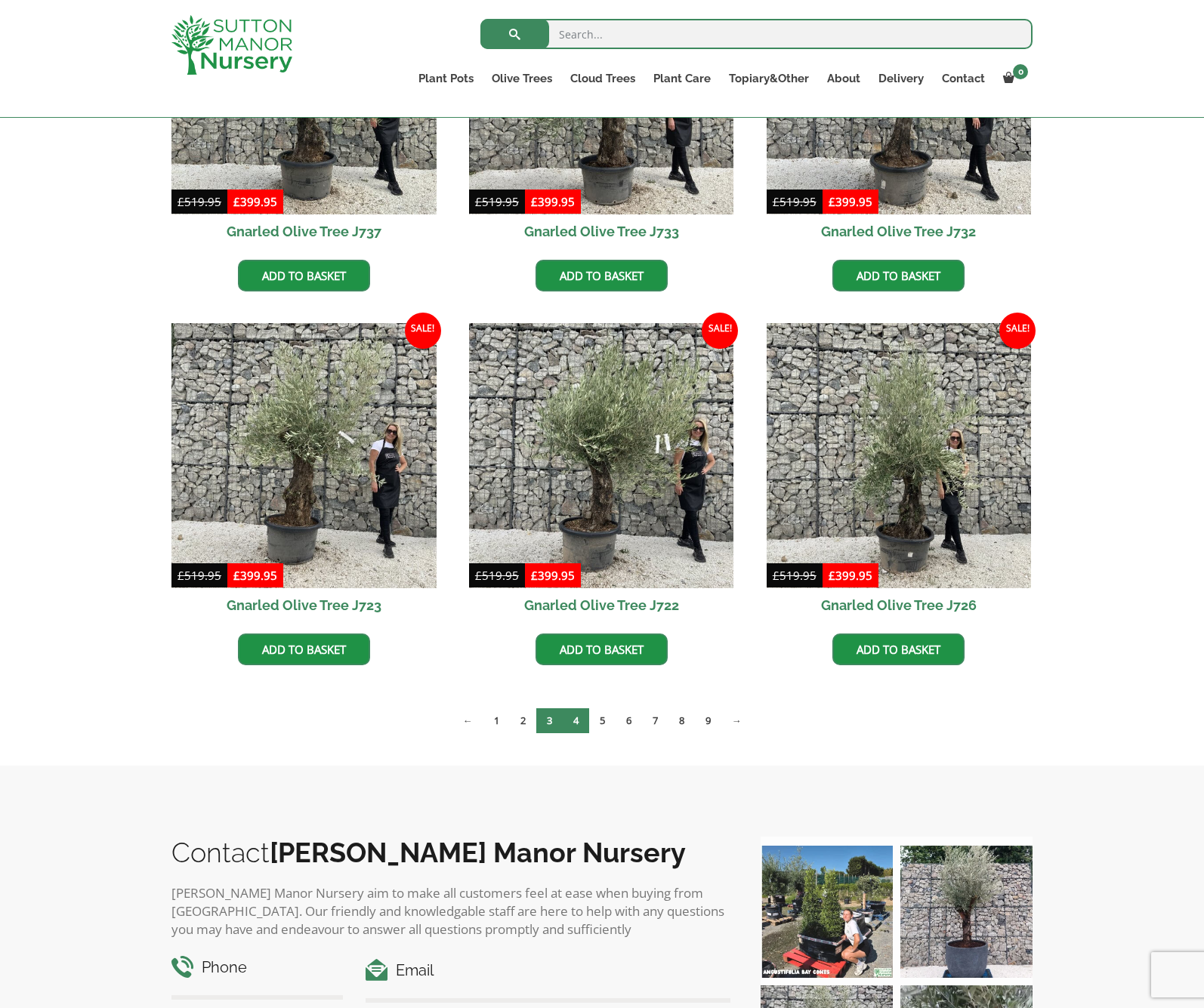
click at [573, 725] on link "4" at bounding box center [576, 720] width 27 height 25
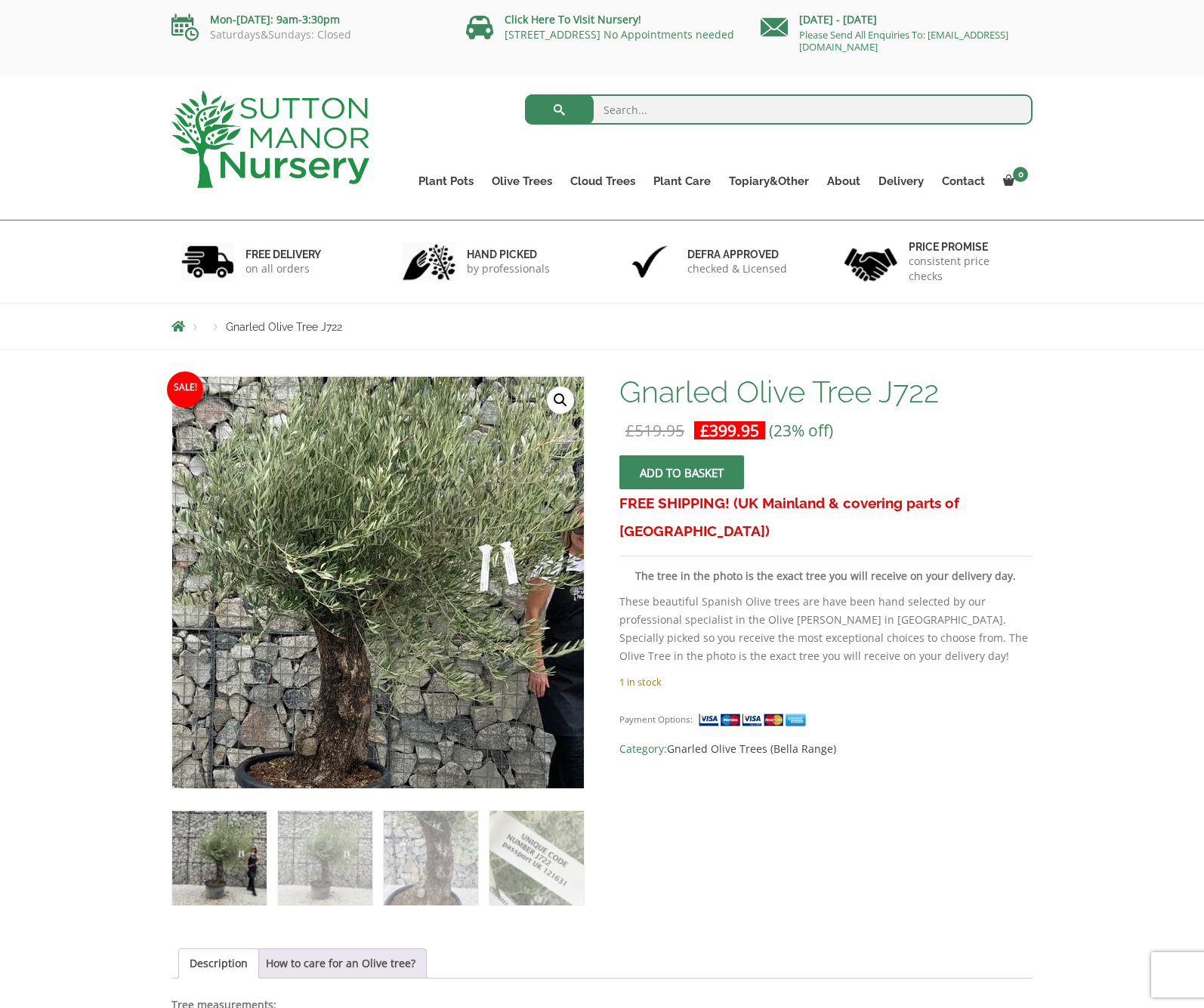
click at [435, 560] on img at bounding box center [341, 597] width 669 height 669
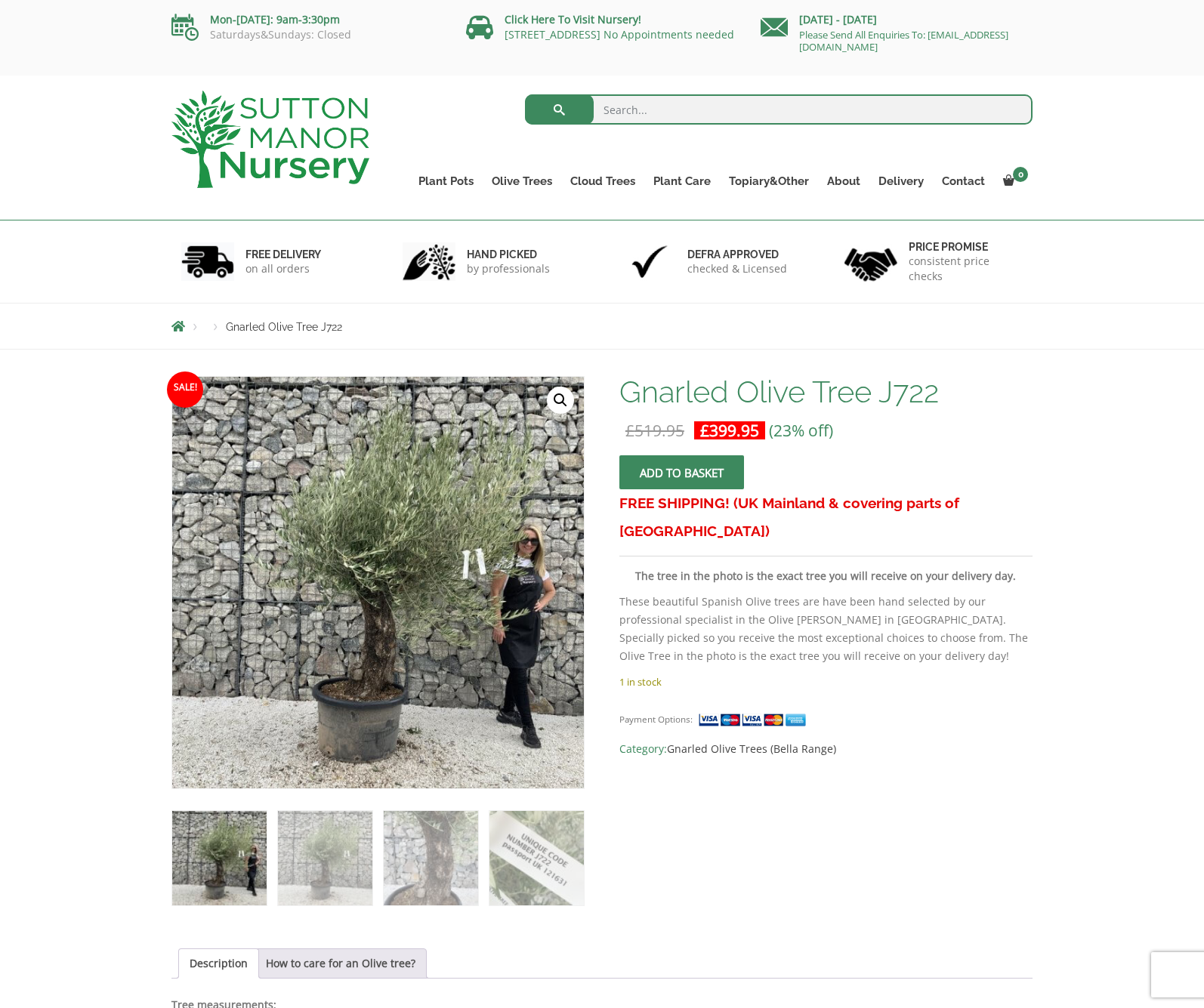
click at [549, 407] on link "🔍" at bounding box center [560, 400] width 28 height 28
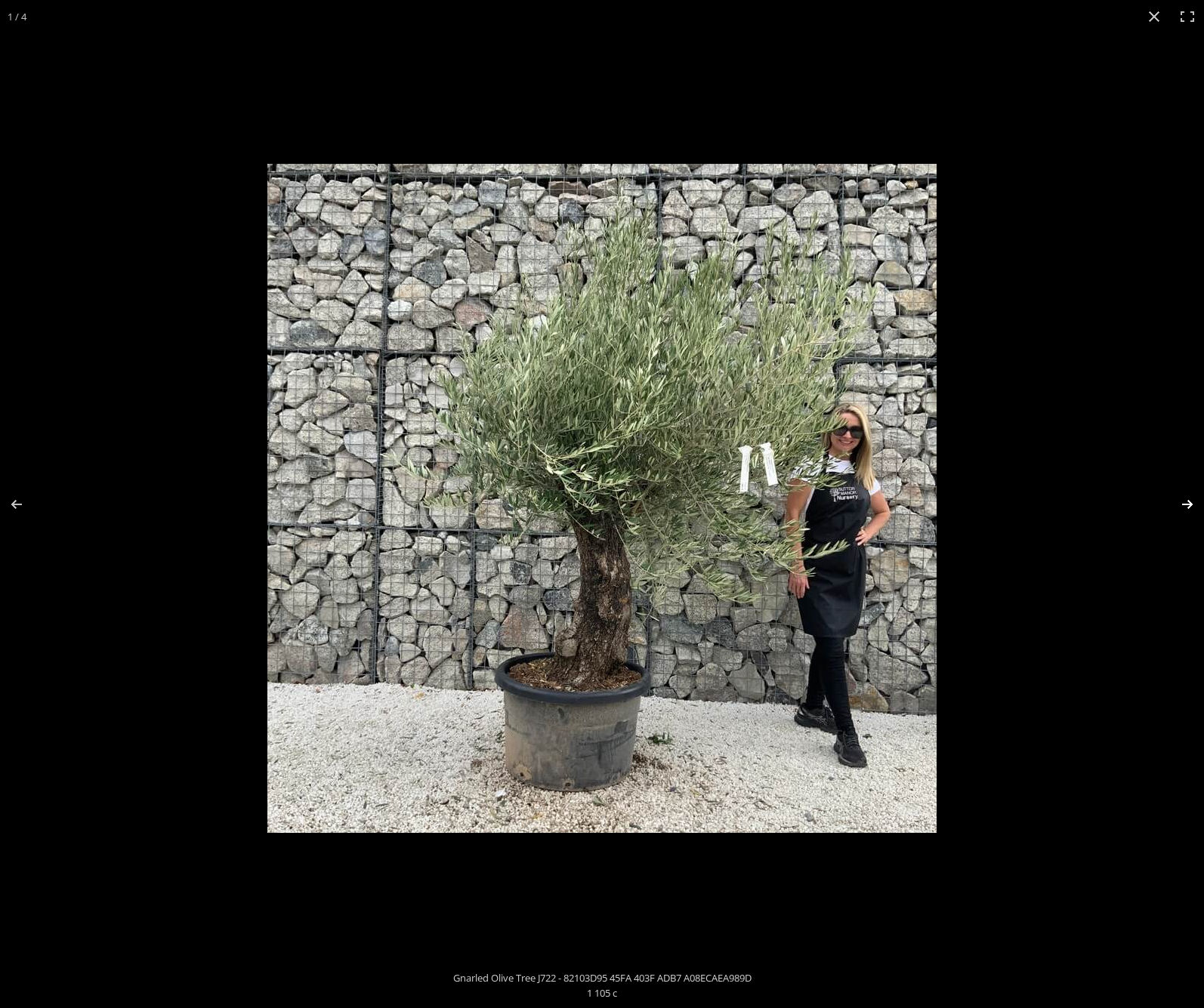
click at [1195, 500] on button "Next (arrow right)" at bounding box center [1176, 504] width 53 height 76
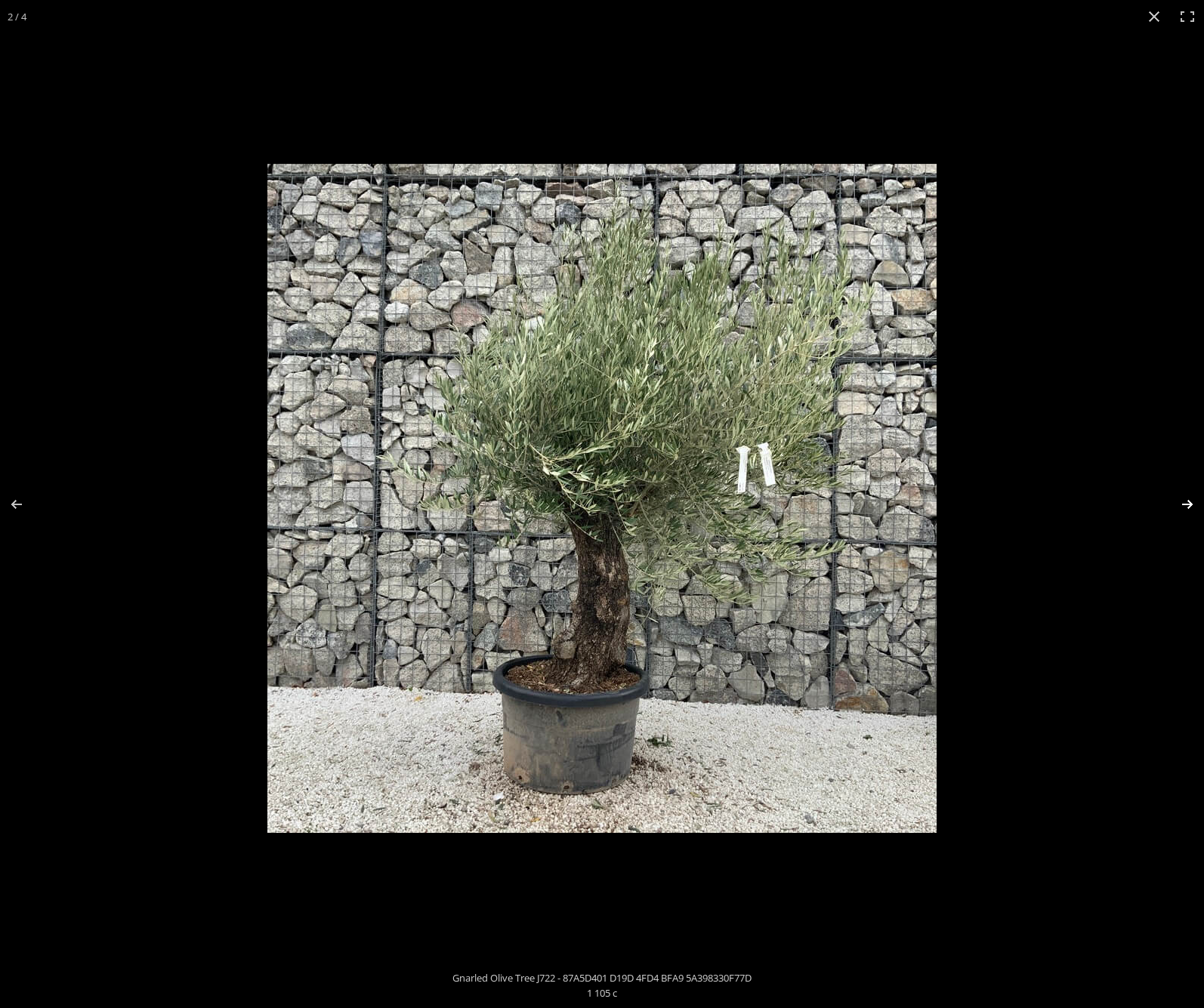
click at [1195, 500] on button "Next (arrow right)" at bounding box center [1176, 504] width 53 height 76
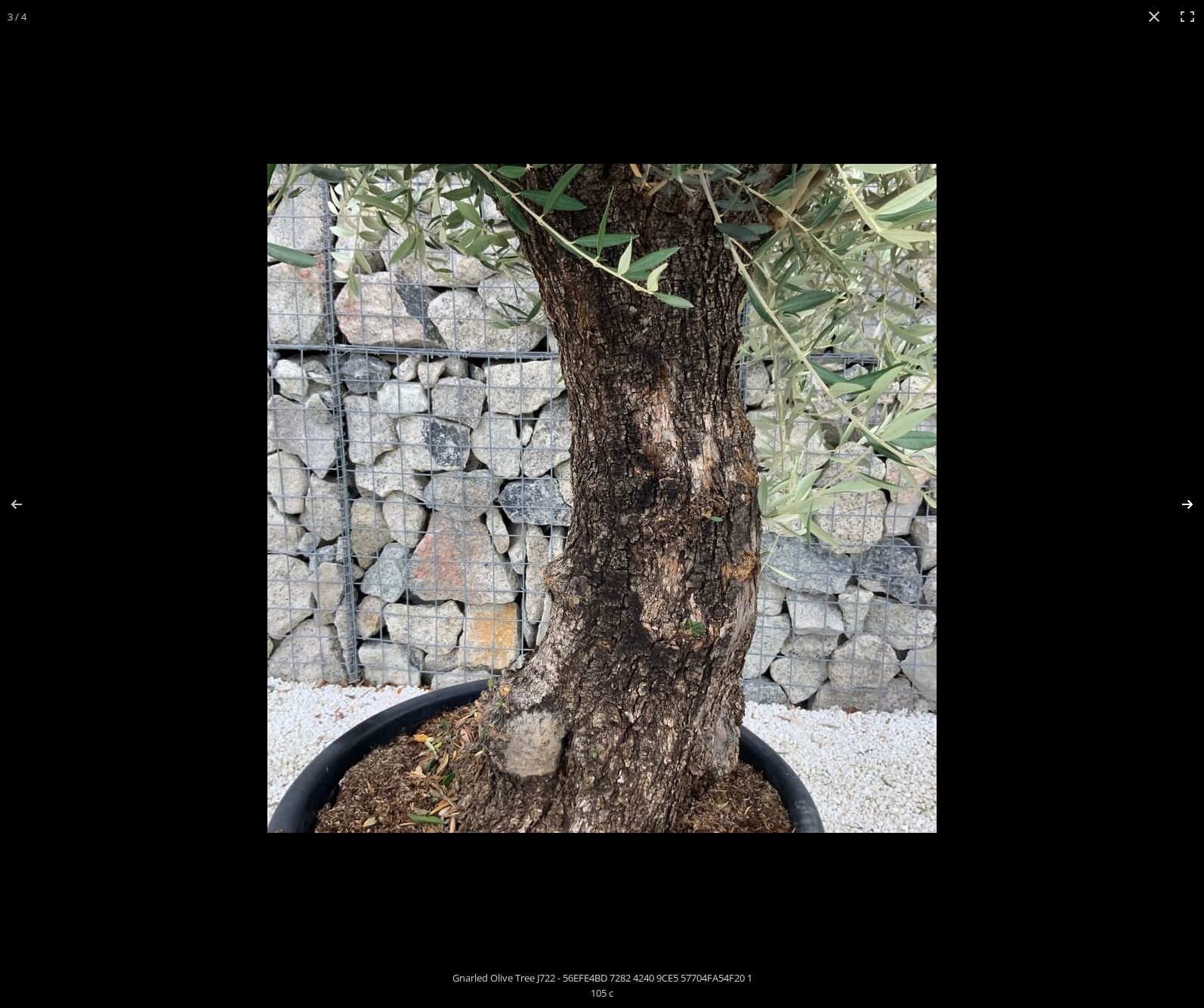
click at [1188, 500] on button "Next (arrow right)" at bounding box center [1176, 504] width 53 height 76
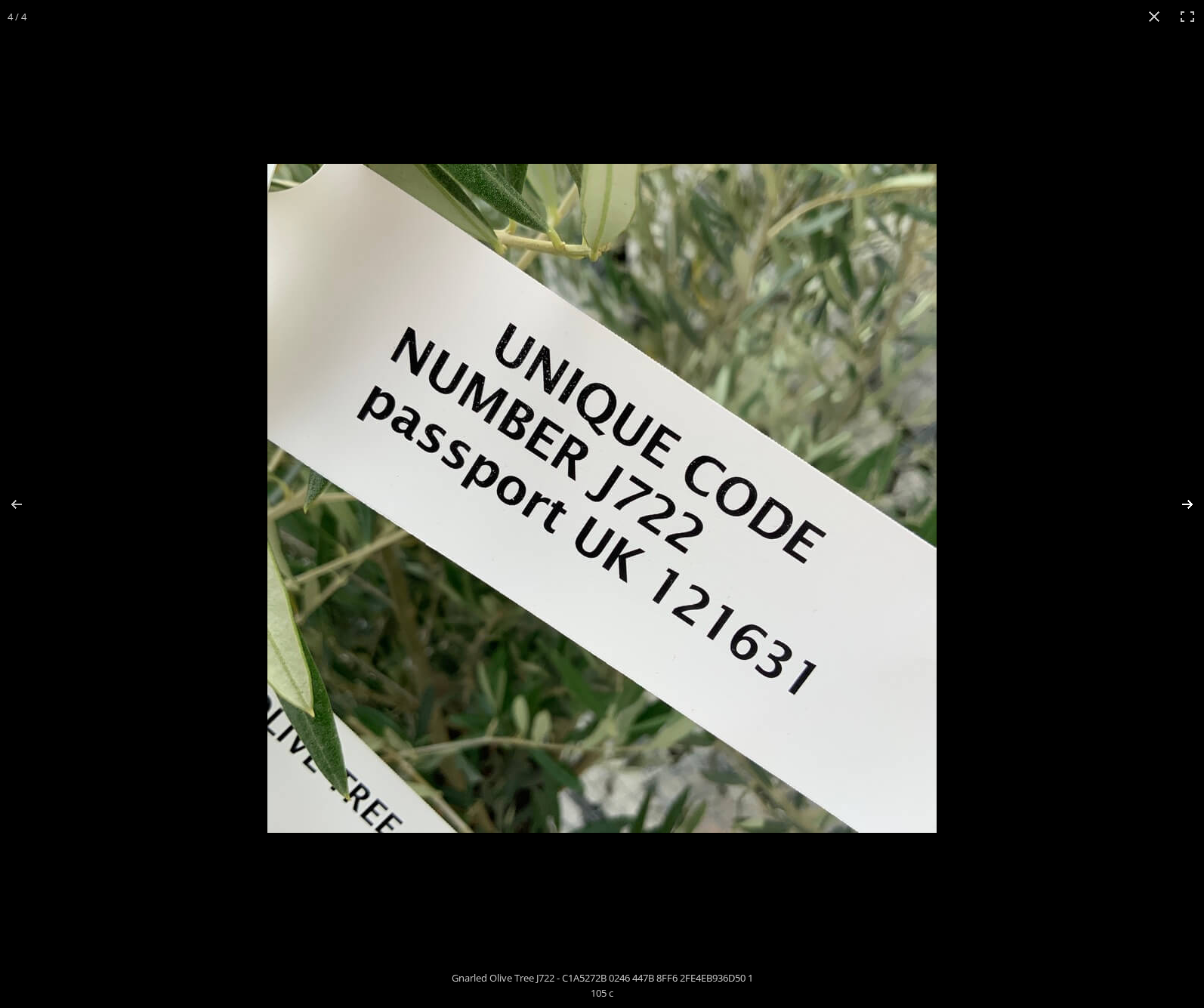
click at [1188, 500] on button "Next (arrow right)" at bounding box center [1176, 504] width 53 height 76
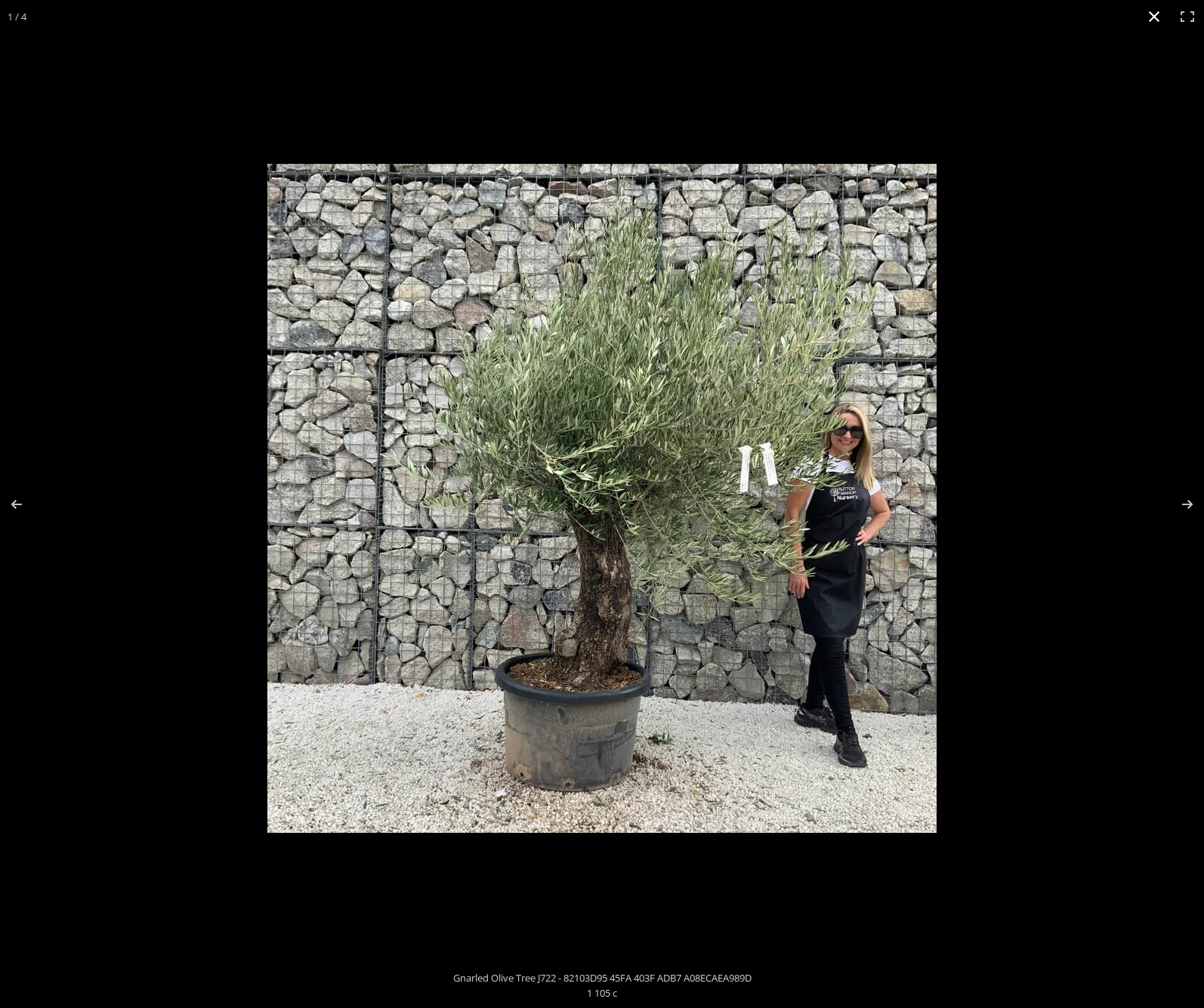
click at [1151, 13] on button "Close (Esc)" at bounding box center [1153, 16] width 33 height 33
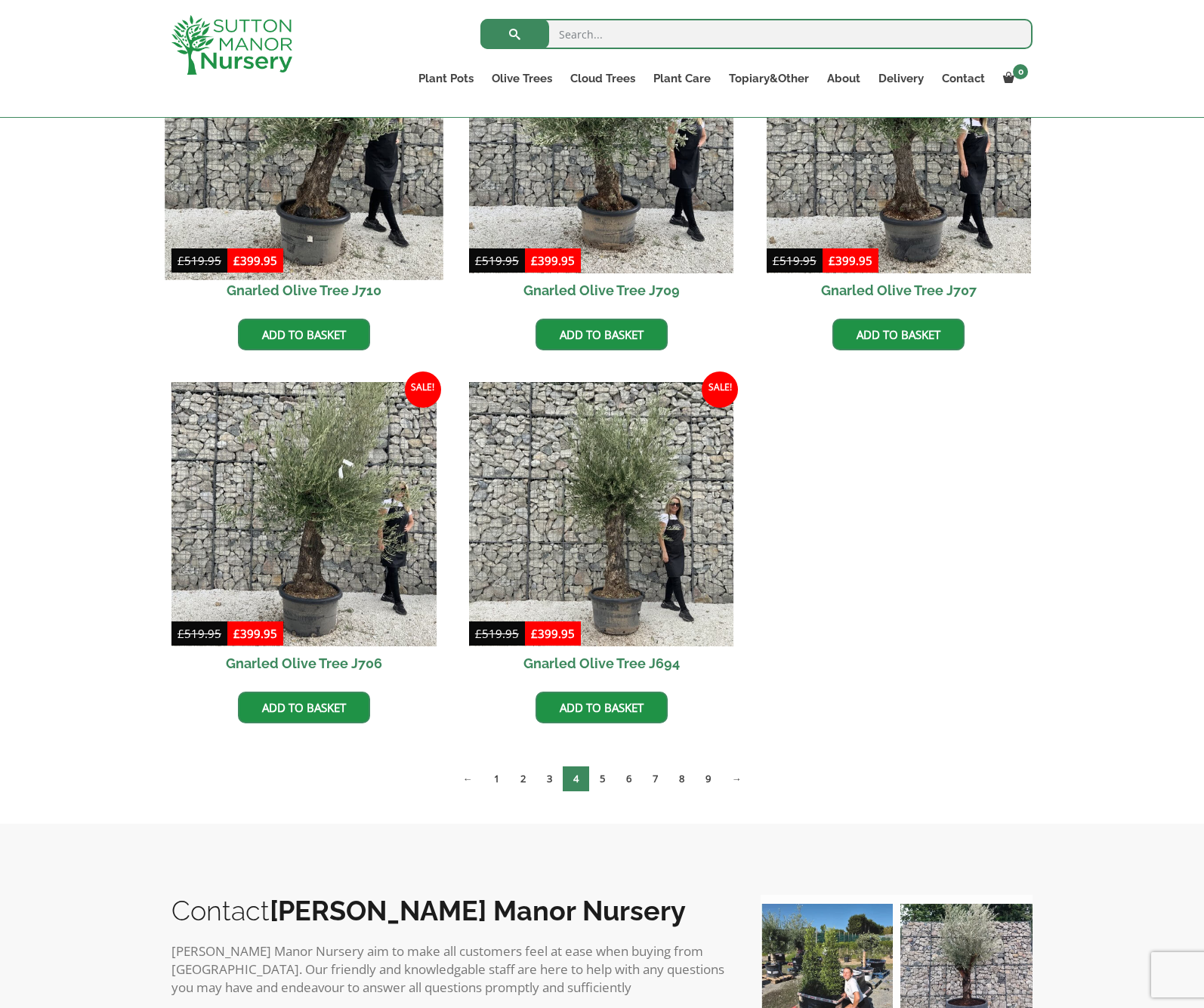
scroll to position [1306, 0]
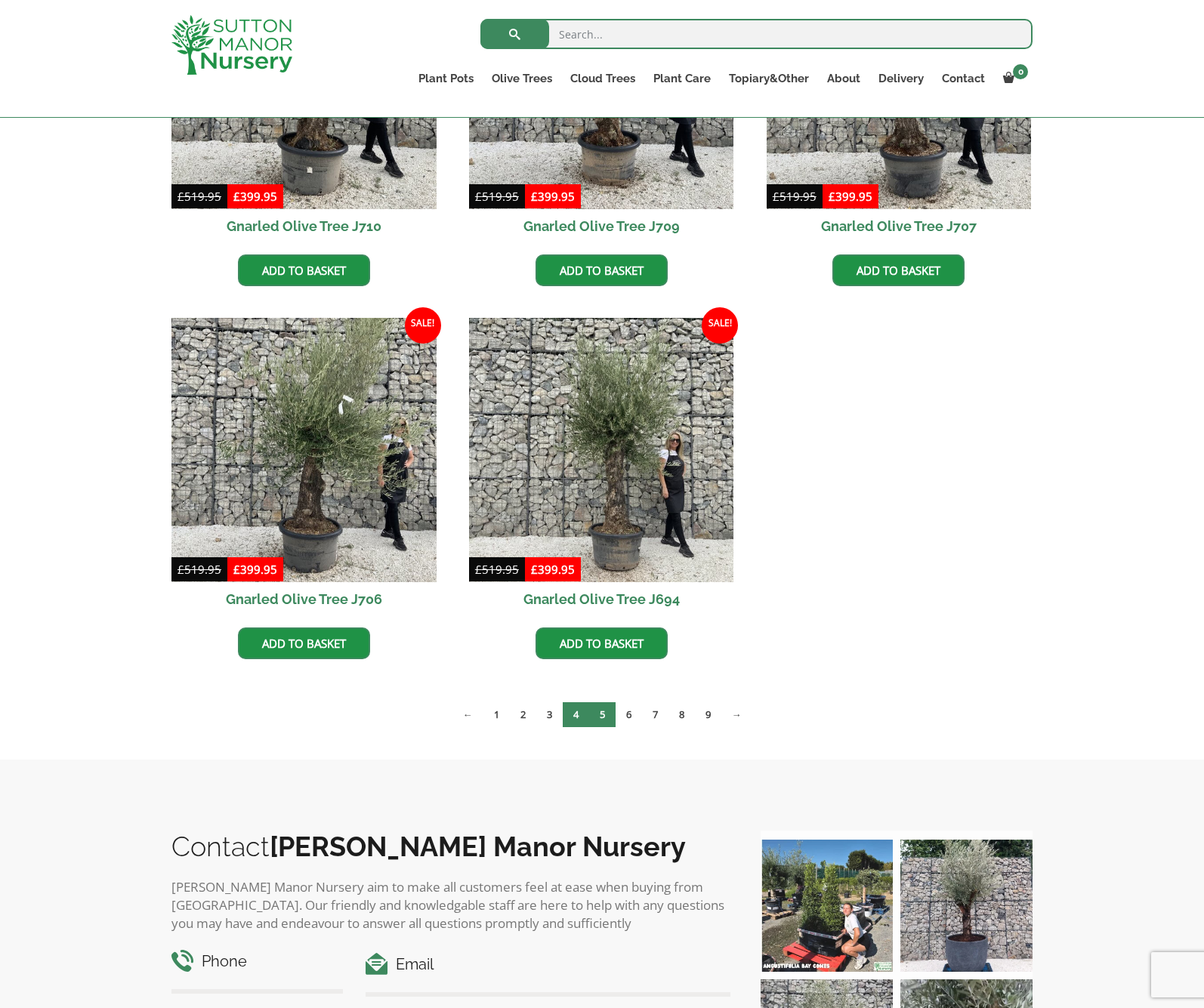
click at [603, 715] on link "5" at bounding box center [602, 715] width 27 height 25
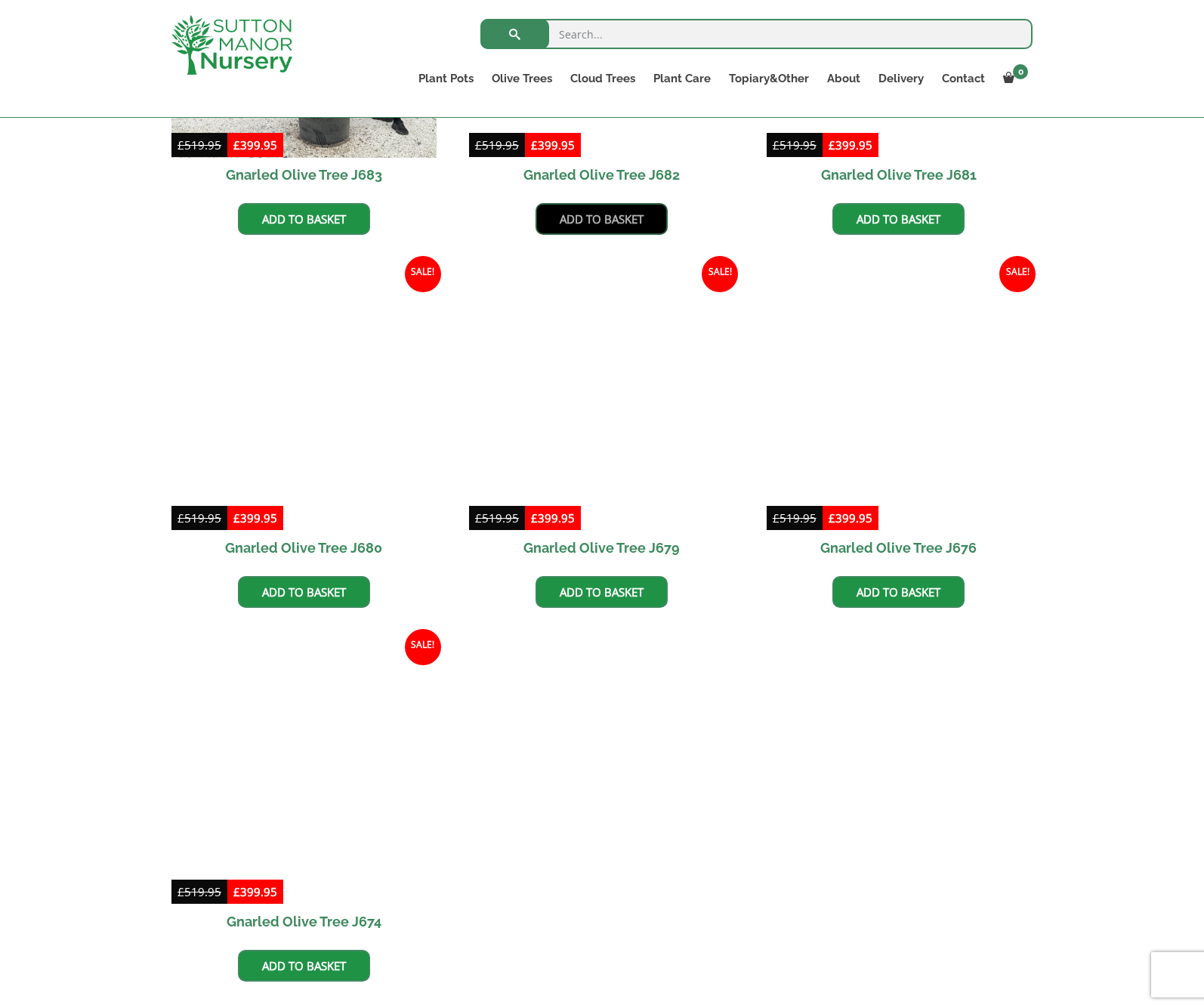
scroll to position [1801, 0]
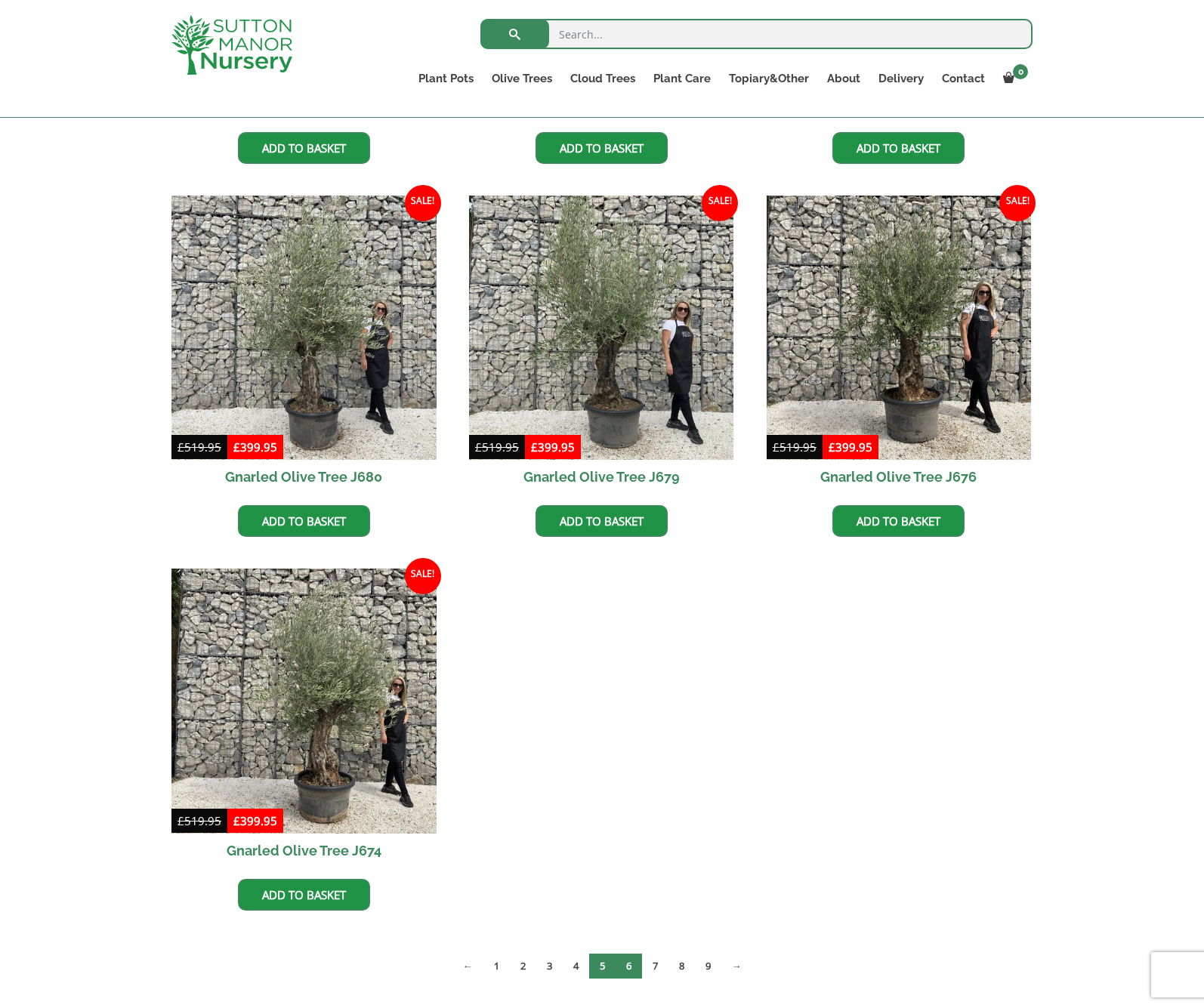
click at [631, 963] on link "6" at bounding box center [629, 966] width 27 height 25
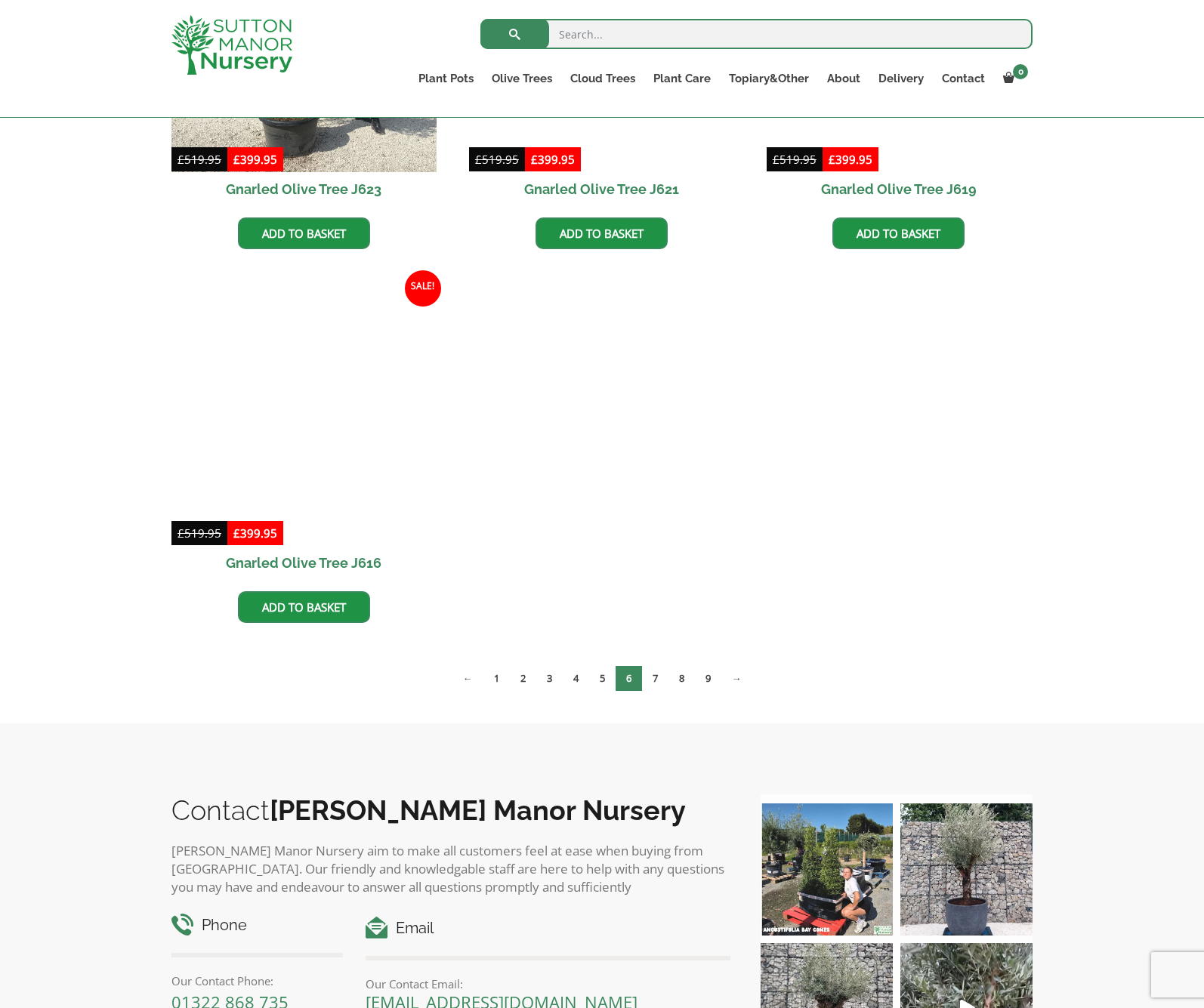
scroll to position [2091, 0]
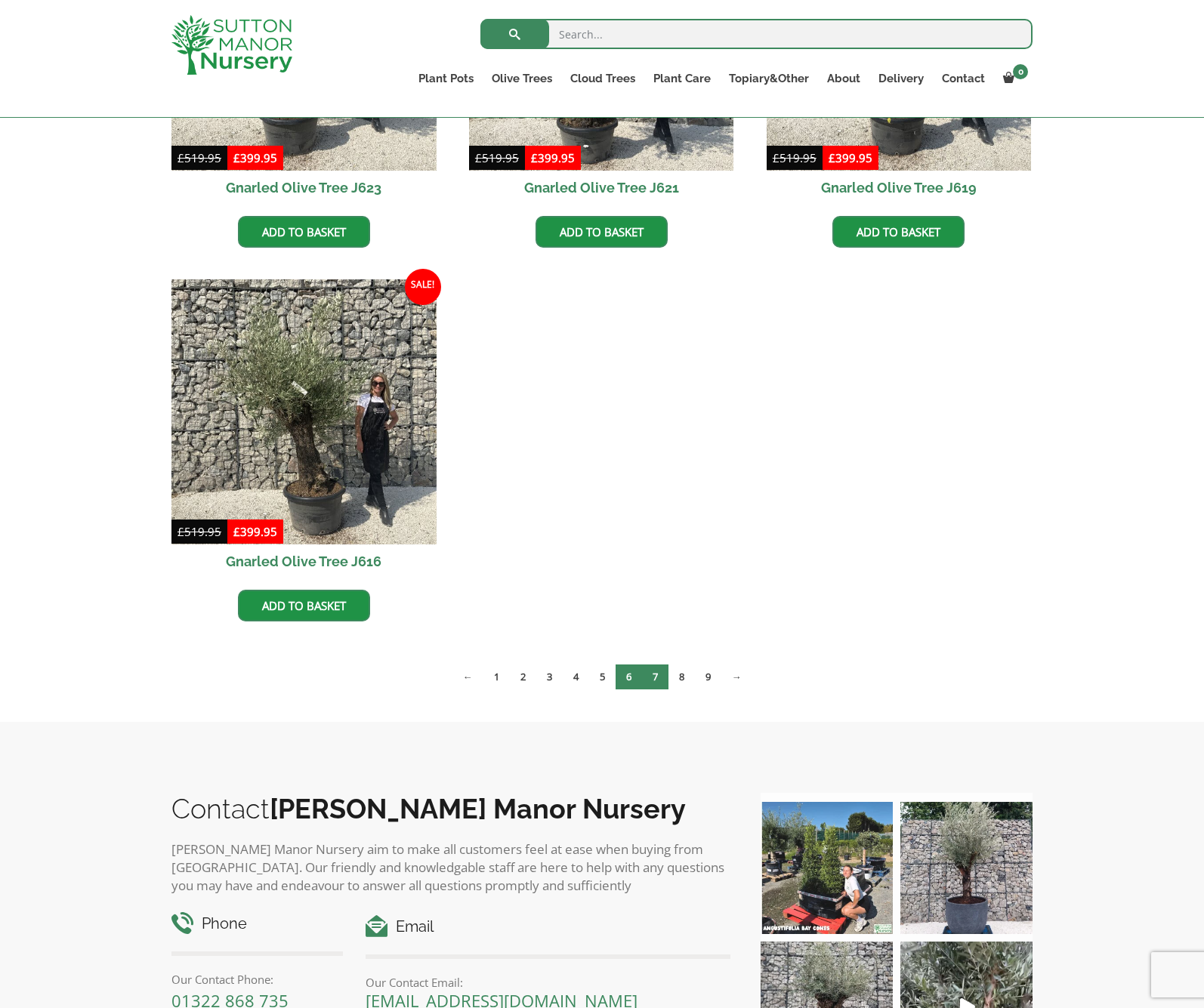
click at [654, 671] on link "7" at bounding box center [655, 677] width 27 height 25
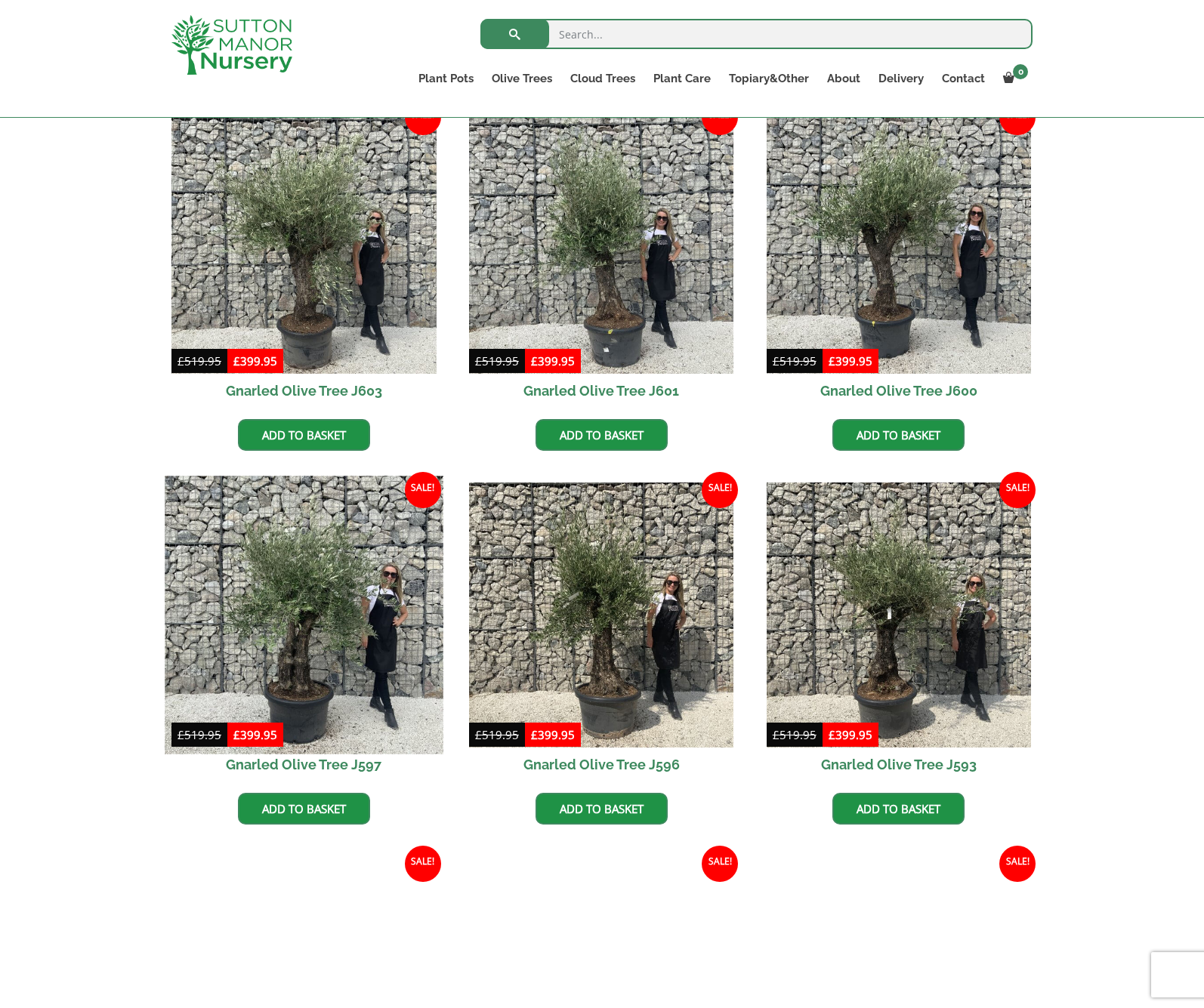
scroll to position [785, 0]
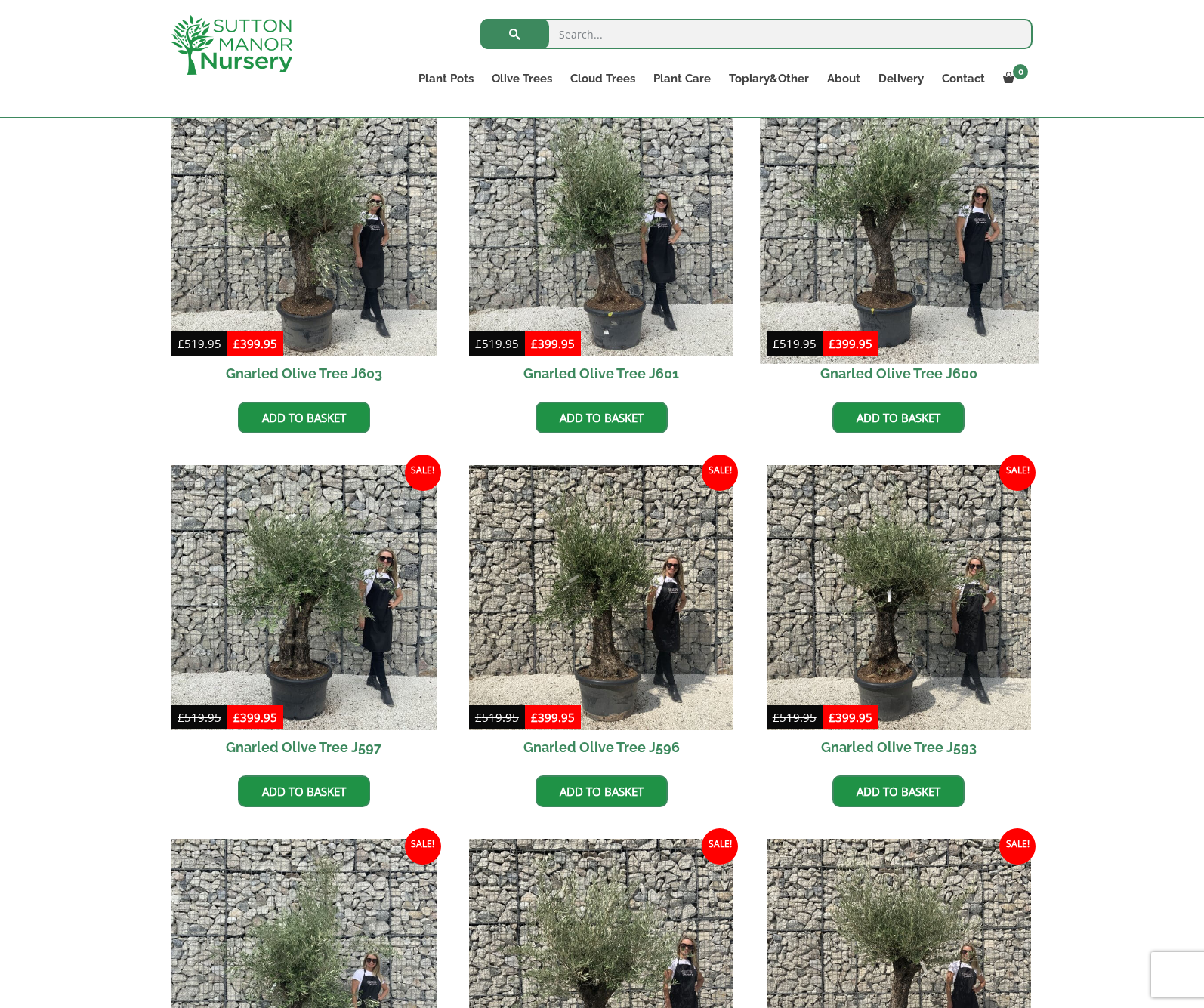
click at [897, 229] on img at bounding box center [899, 224] width 278 height 278
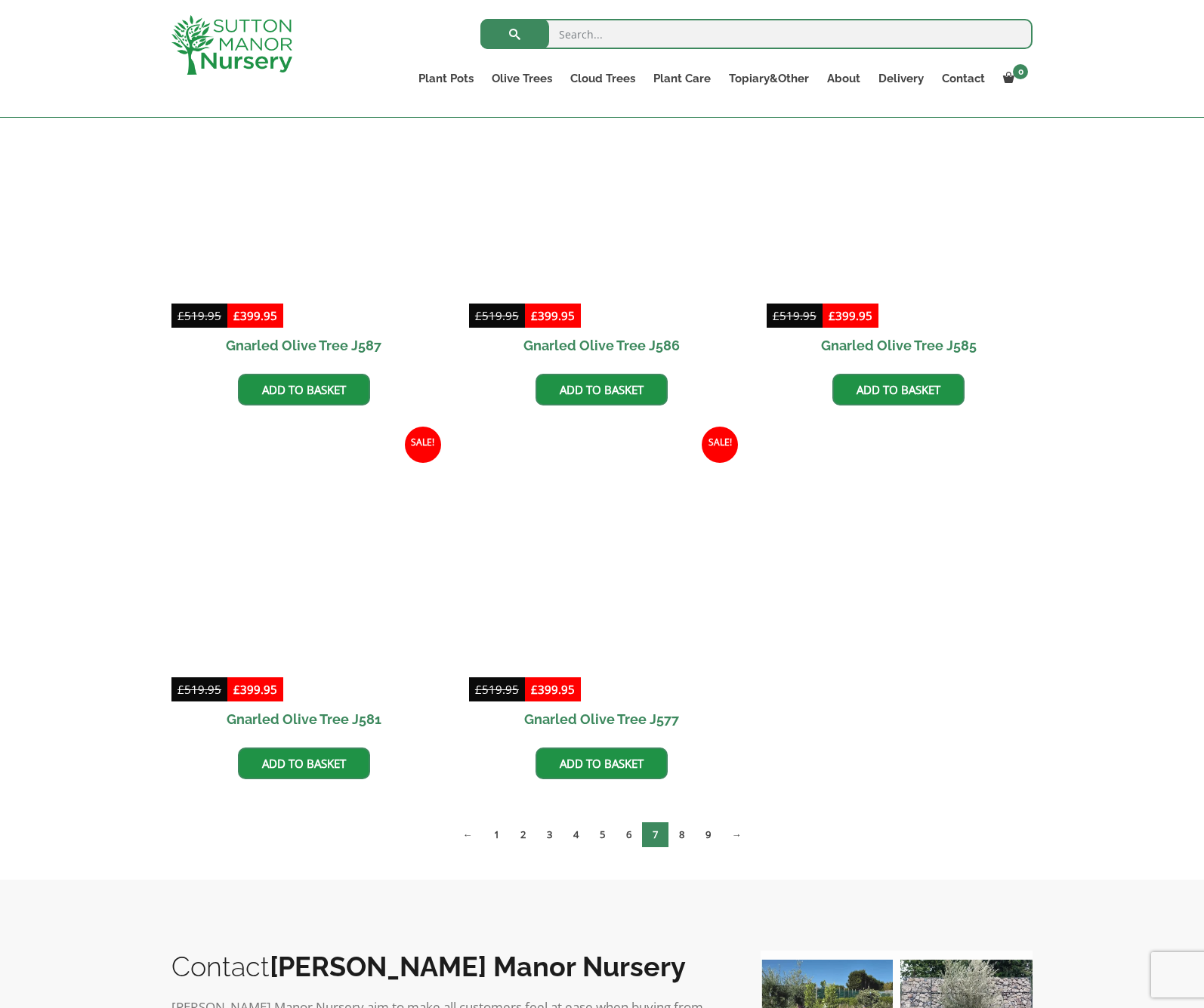
scroll to position [1935, 0]
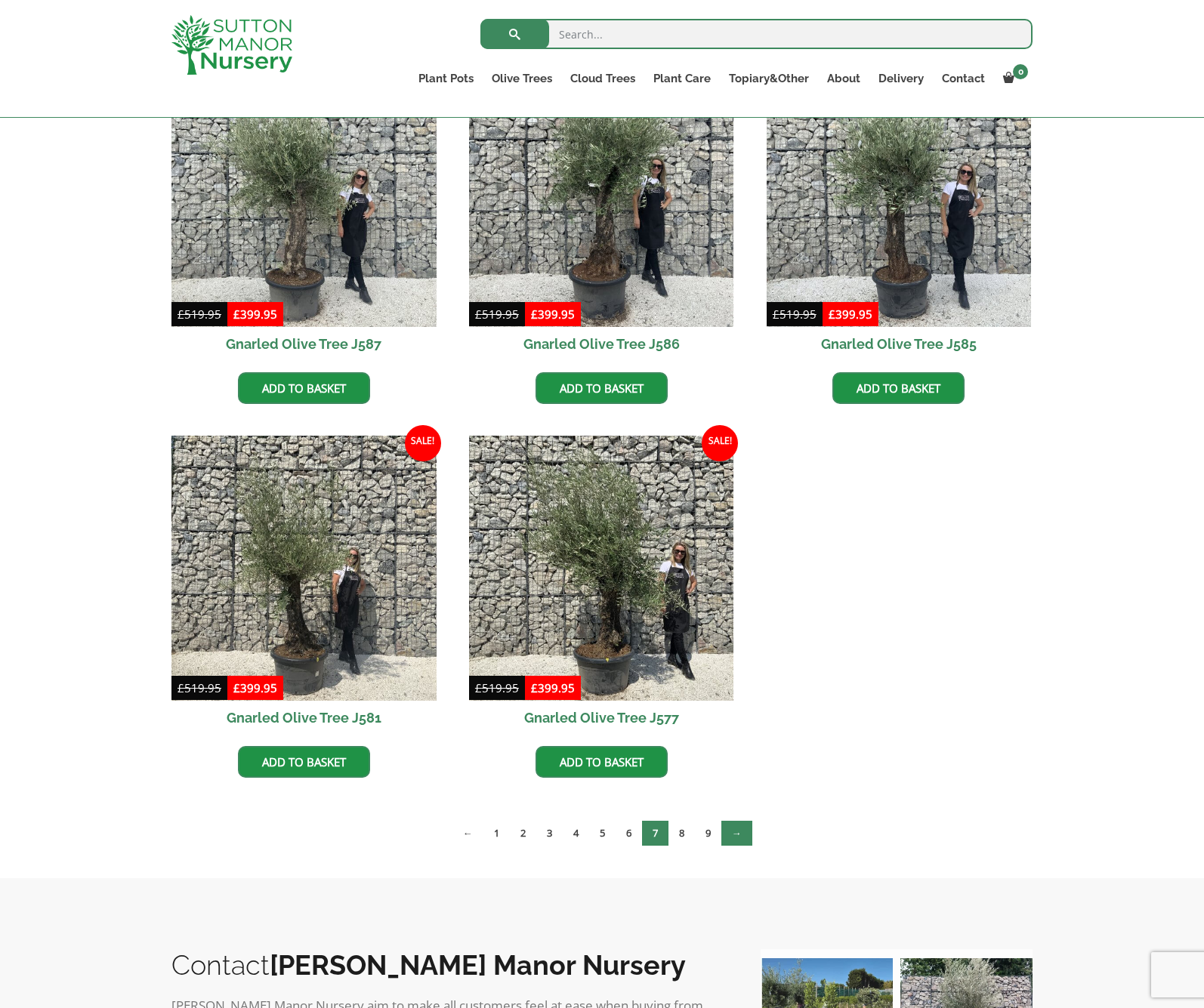
click at [741, 832] on link "→" at bounding box center [736, 833] width 31 height 25
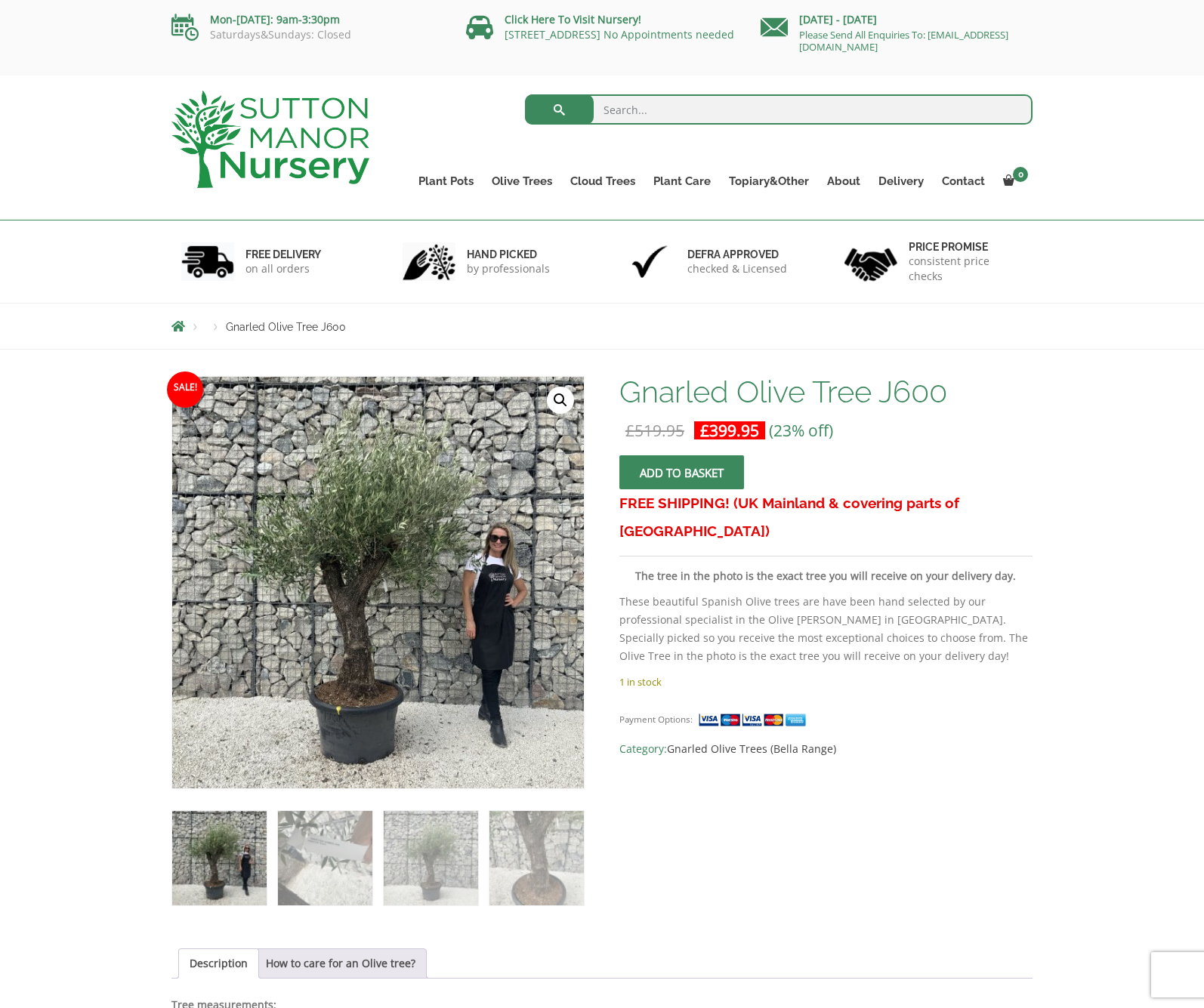
scroll to position [1, 0]
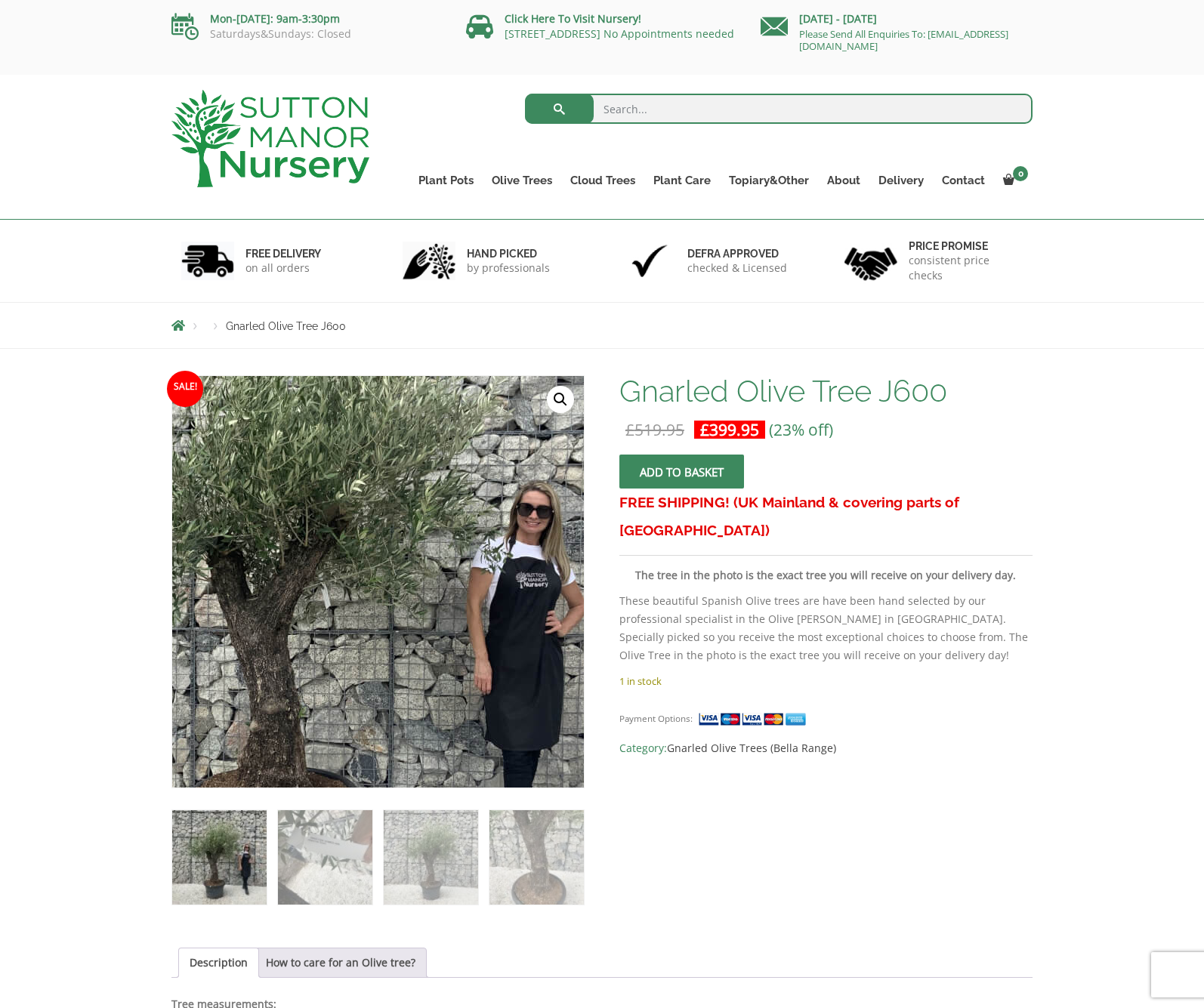
click at [380, 532] on img at bounding box center [313, 590] width 755 height 755
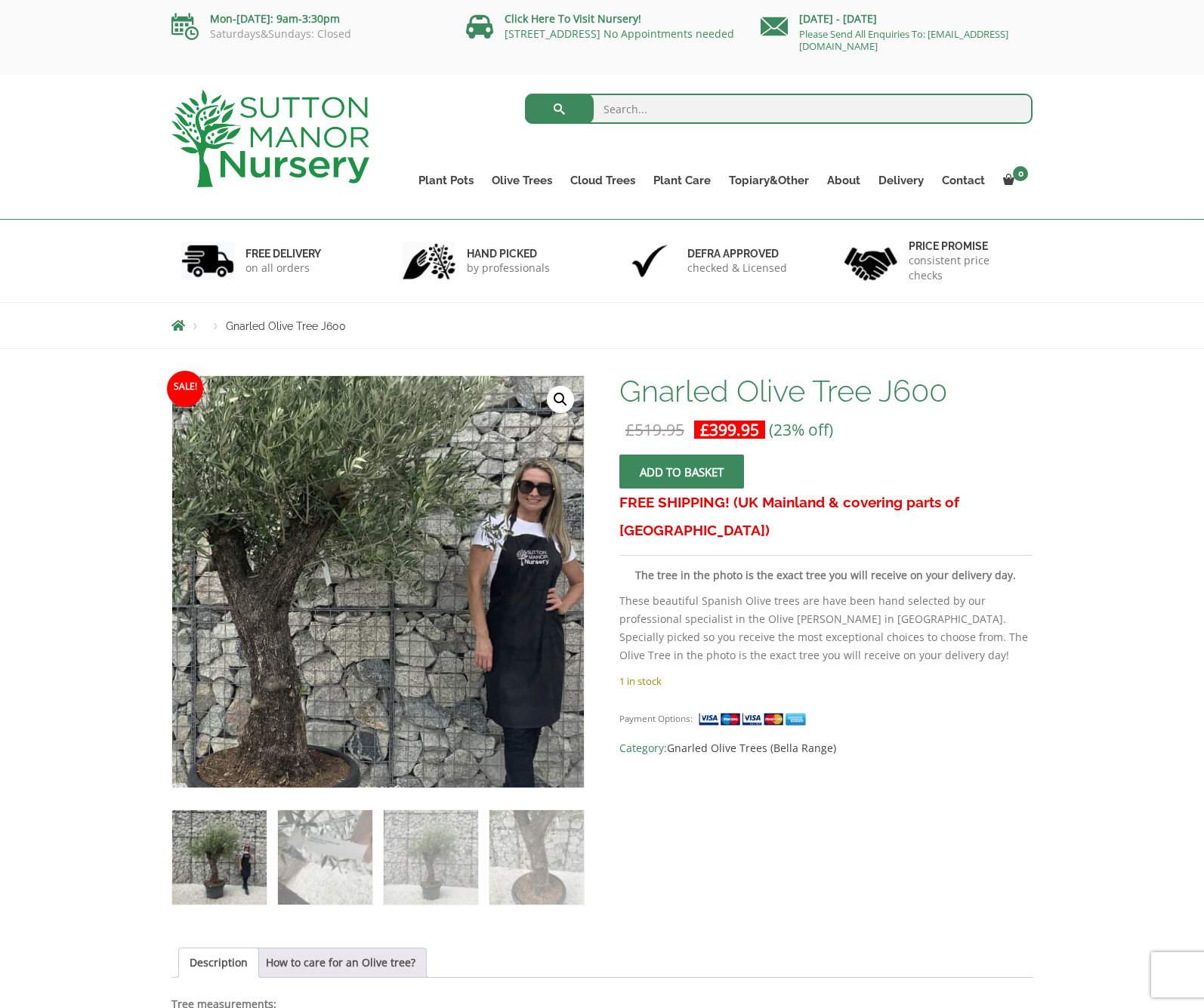
click at [559, 390] on link "🔍" at bounding box center [560, 399] width 28 height 28
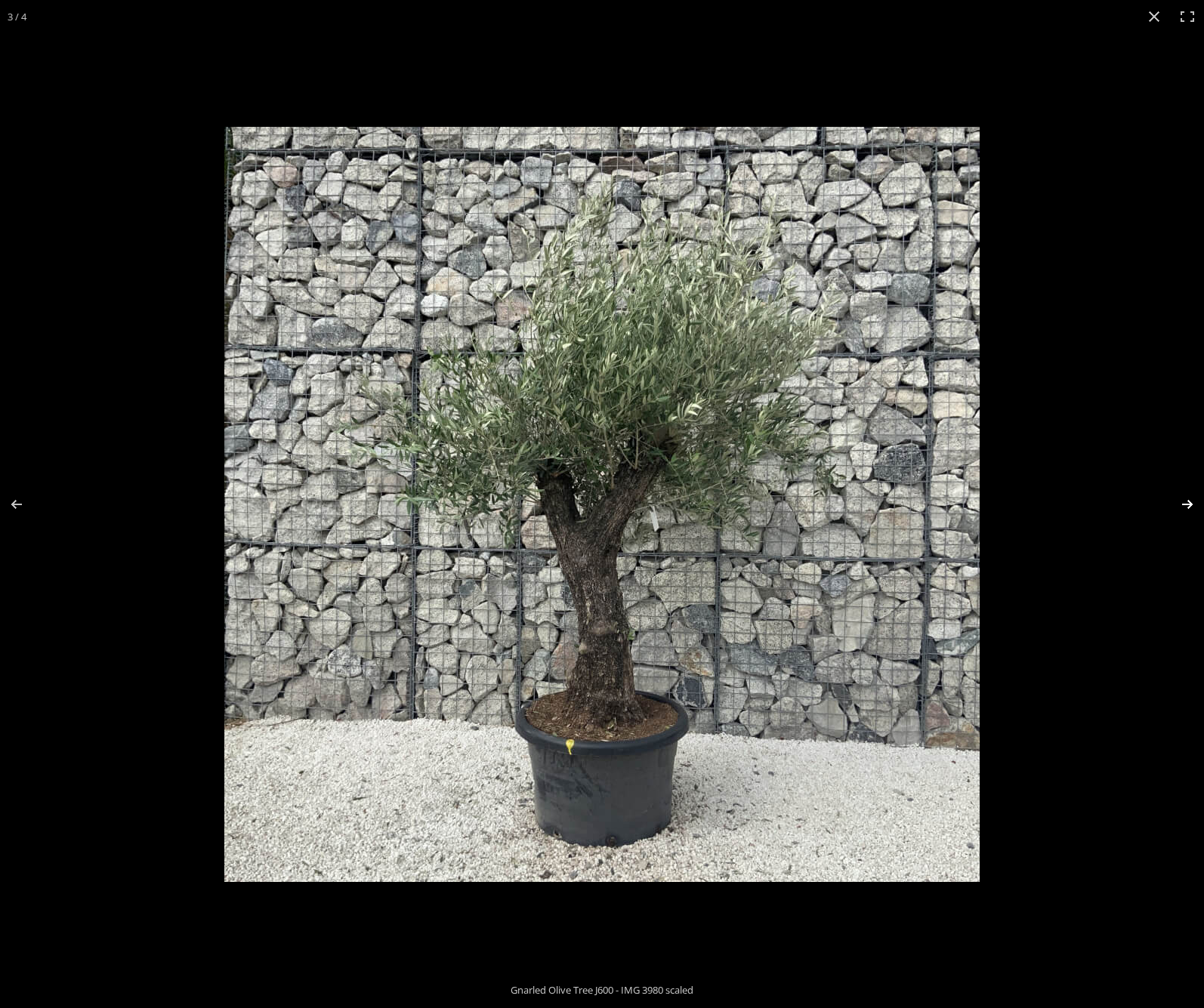
click at [1197, 501] on button "Next (arrow right)" at bounding box center [1176, 504] width 53 height 76
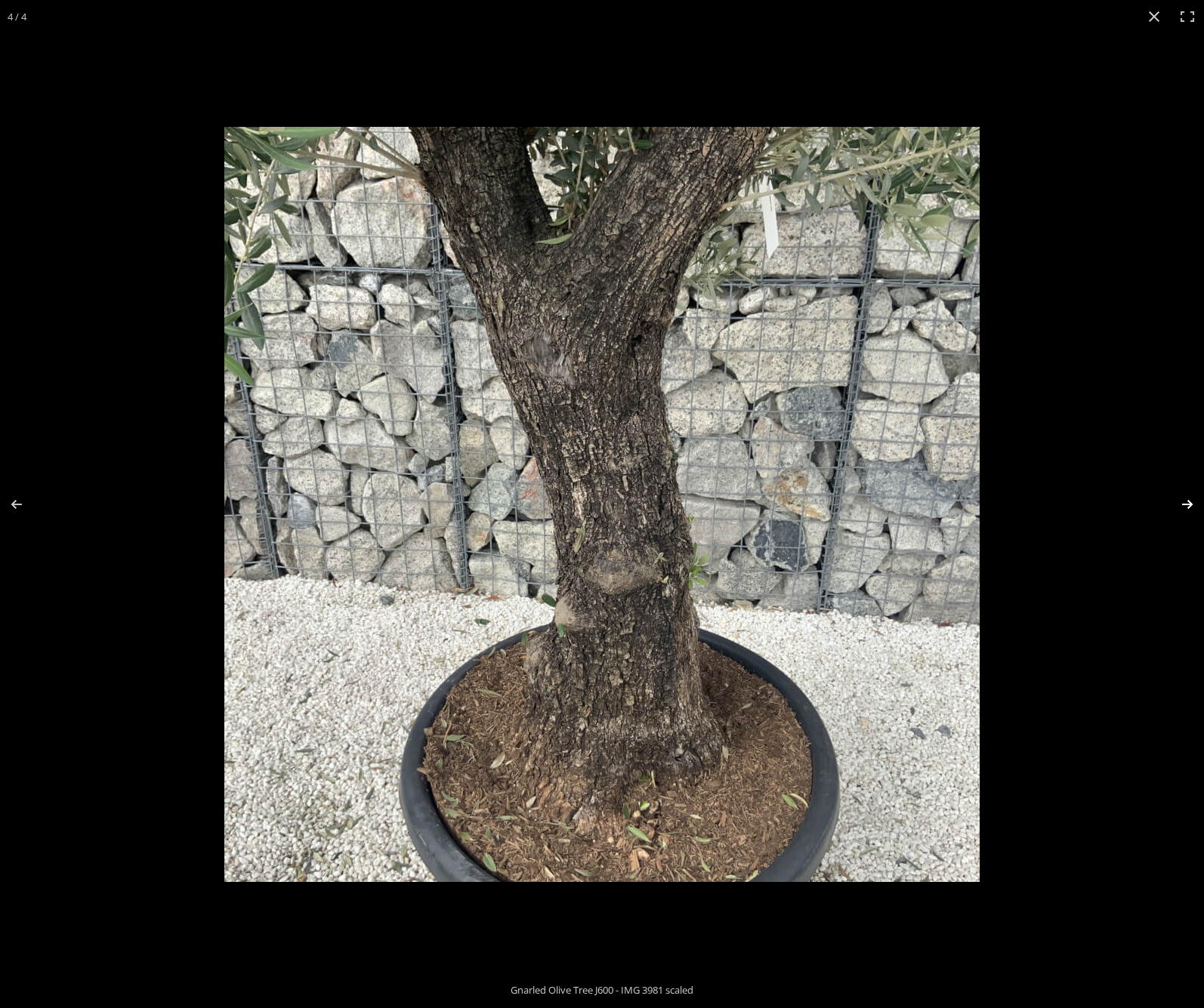
click at [1179, 499] on button "Next (arrow right)" at bounding box center [1176, 504] width 53 height 76
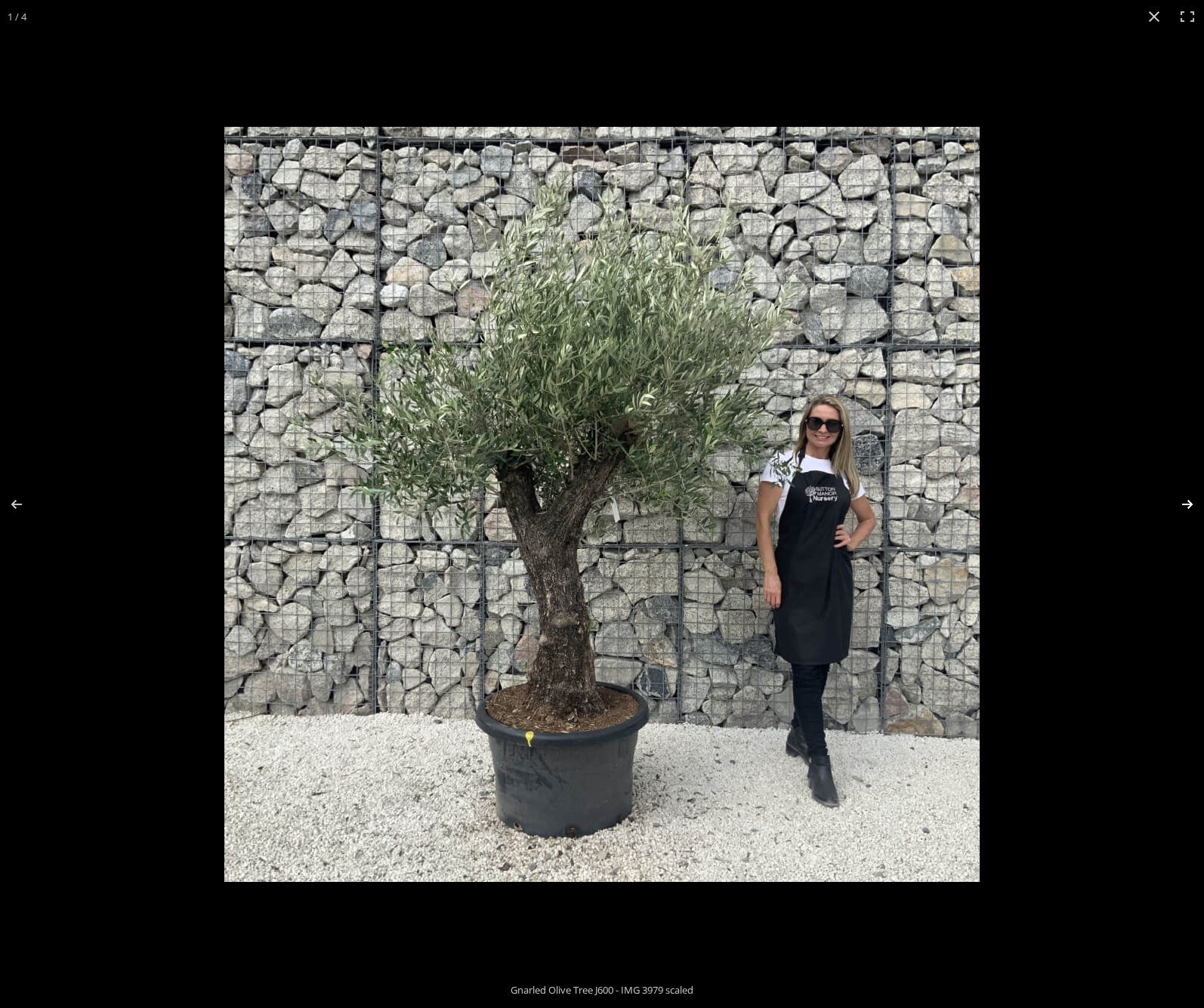
click at [1184, 503] on button "Next (arrow right)" at bounding box center [1176, 504] width 53 height 76
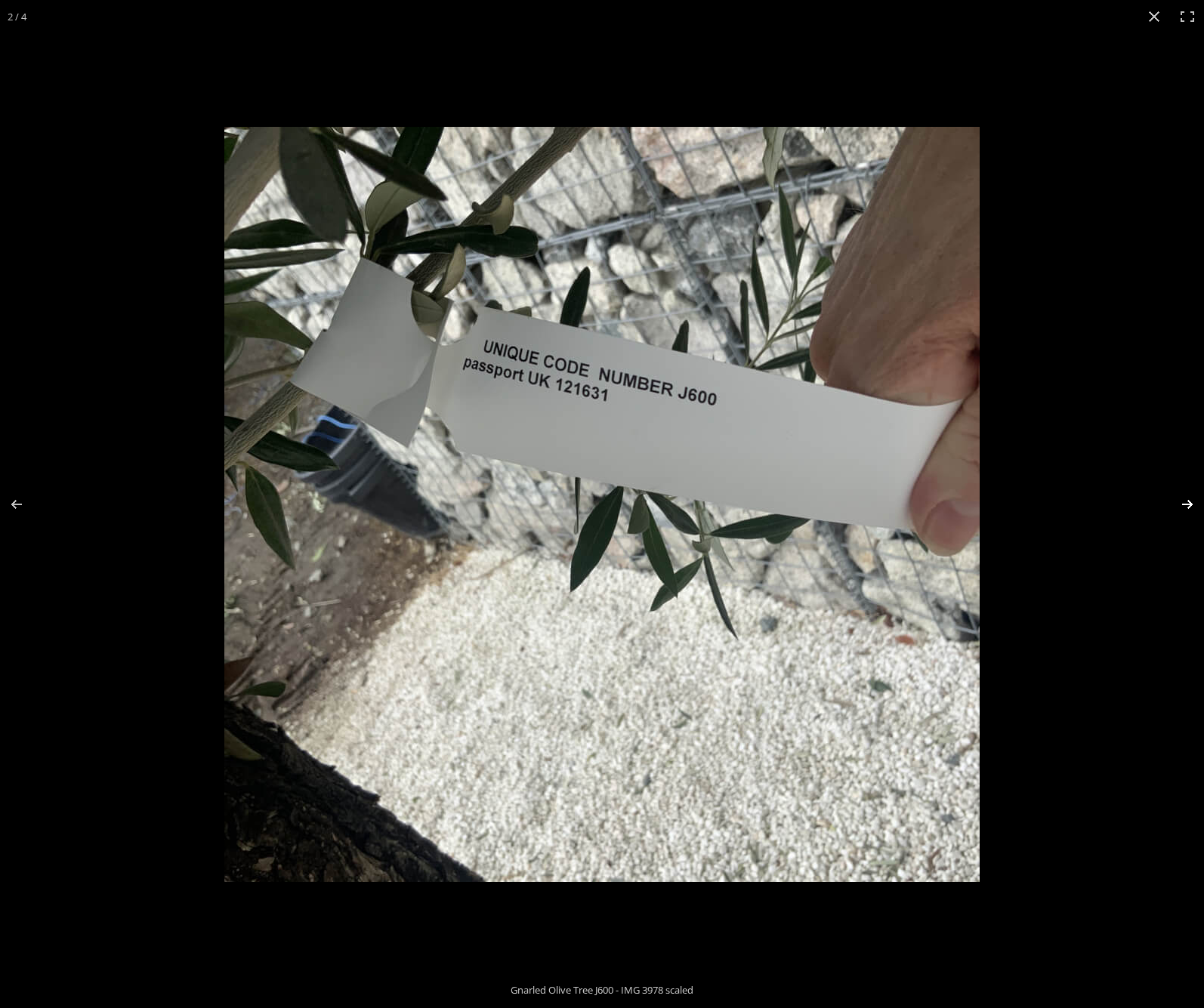
click at [1184, 503] on button "Next (arrow right)" at bounding box center [1176, 504] width 53 height 76
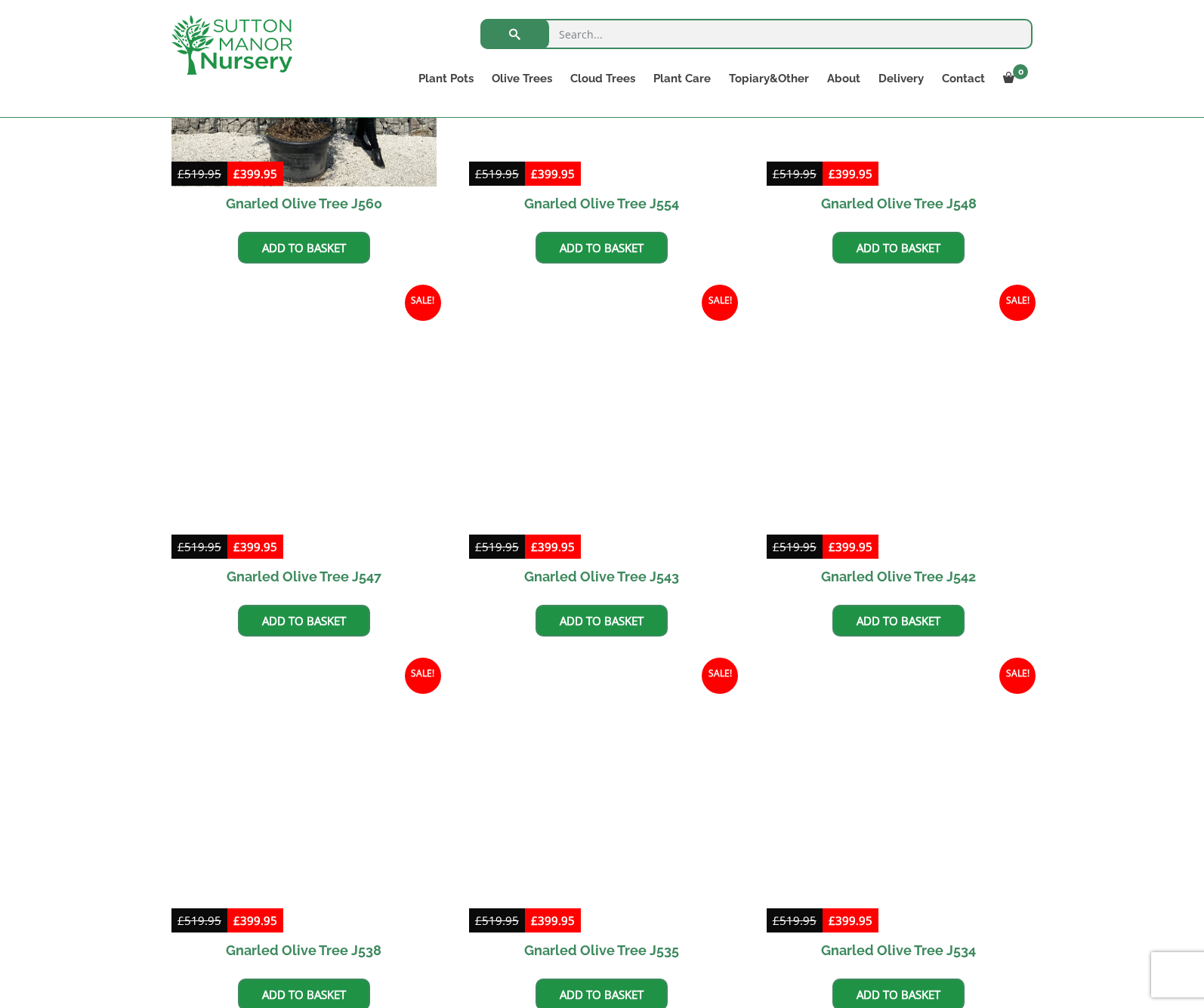
scroll to position [1703, 0]
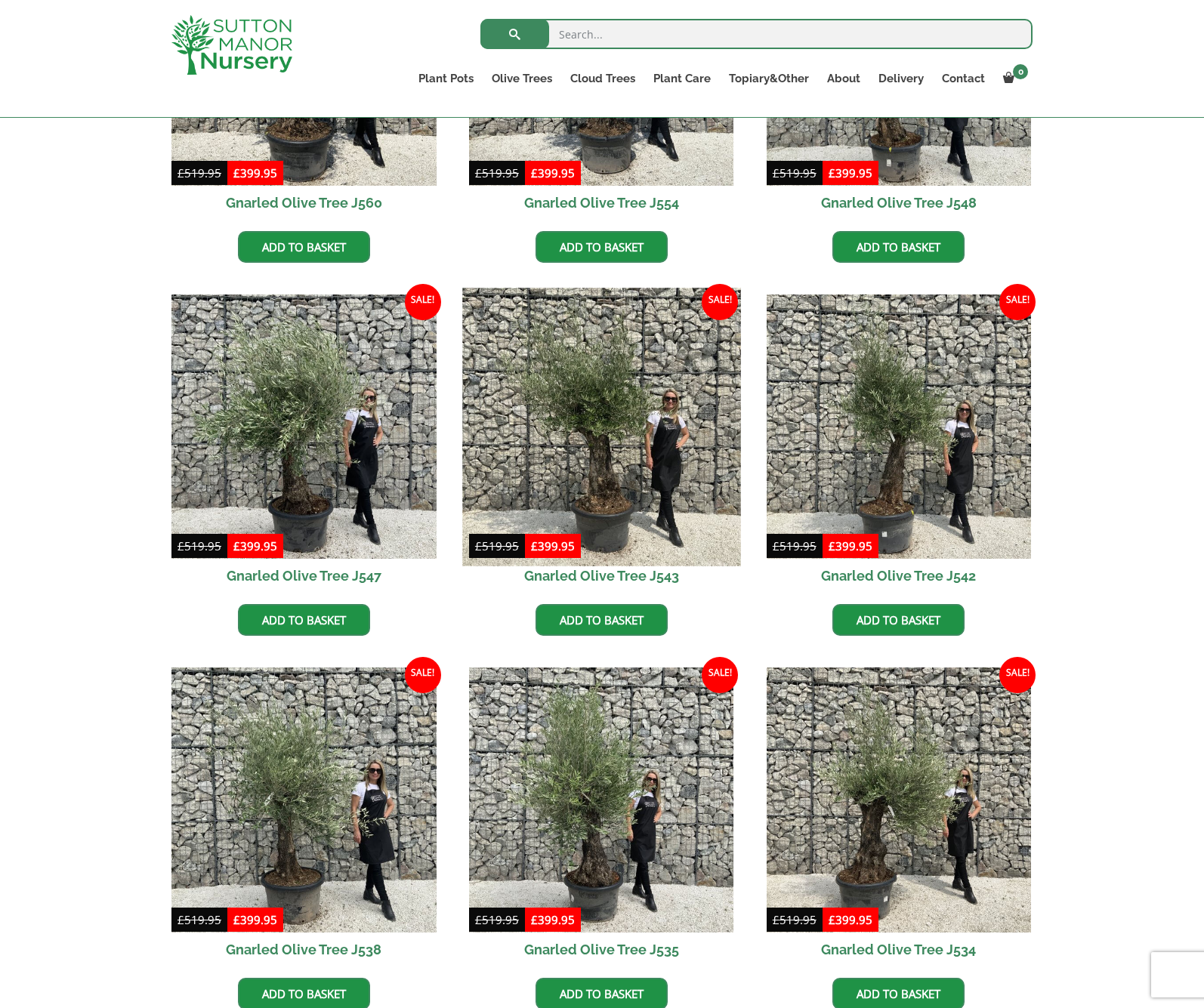
click at [580, 427] on img at bounding box center [601, 427] width 278 height 278
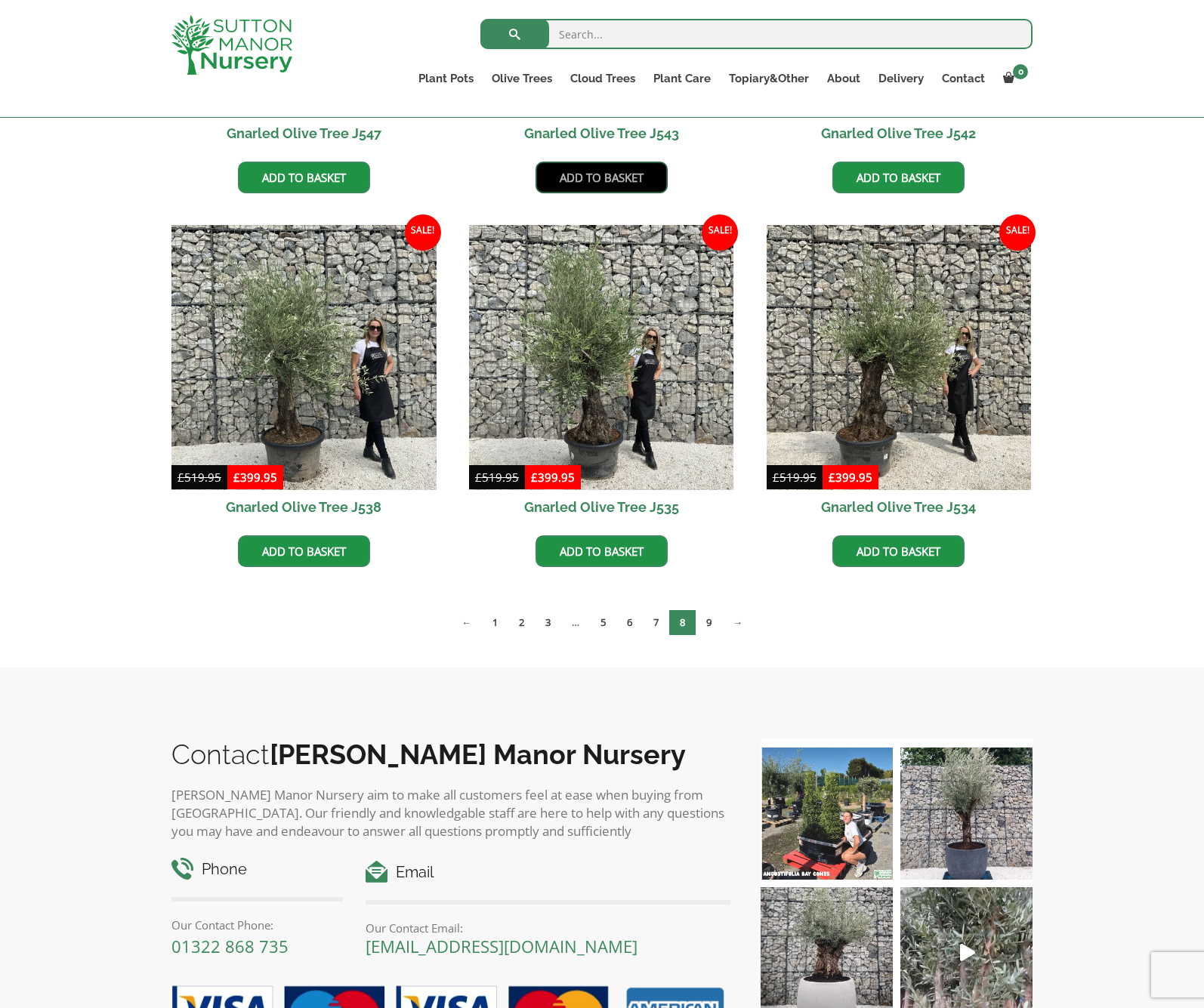
scroll to position [2154, 0]
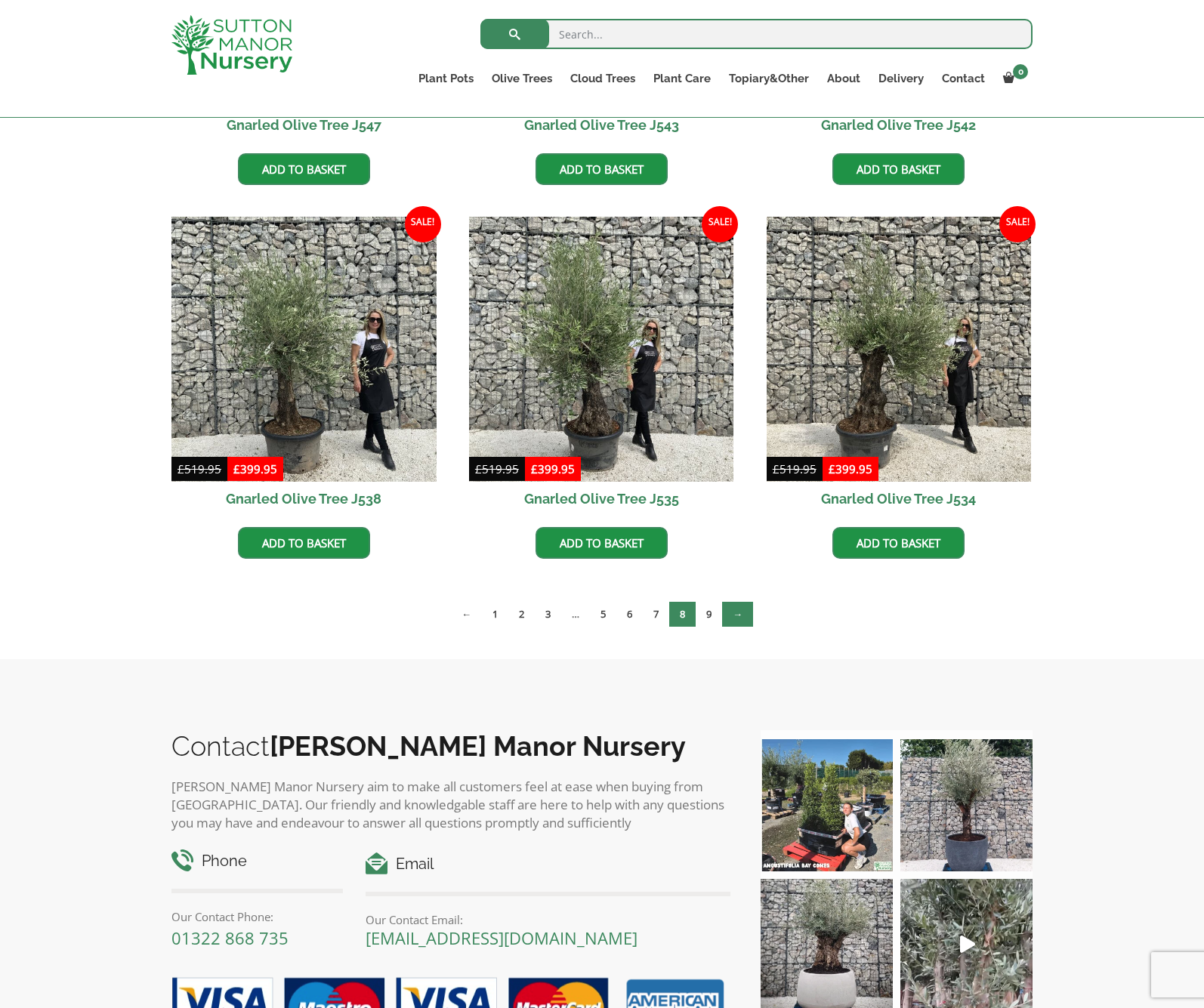
click at [728, 615] on link "→" at bounding box center [737, 614] width 31 height 25
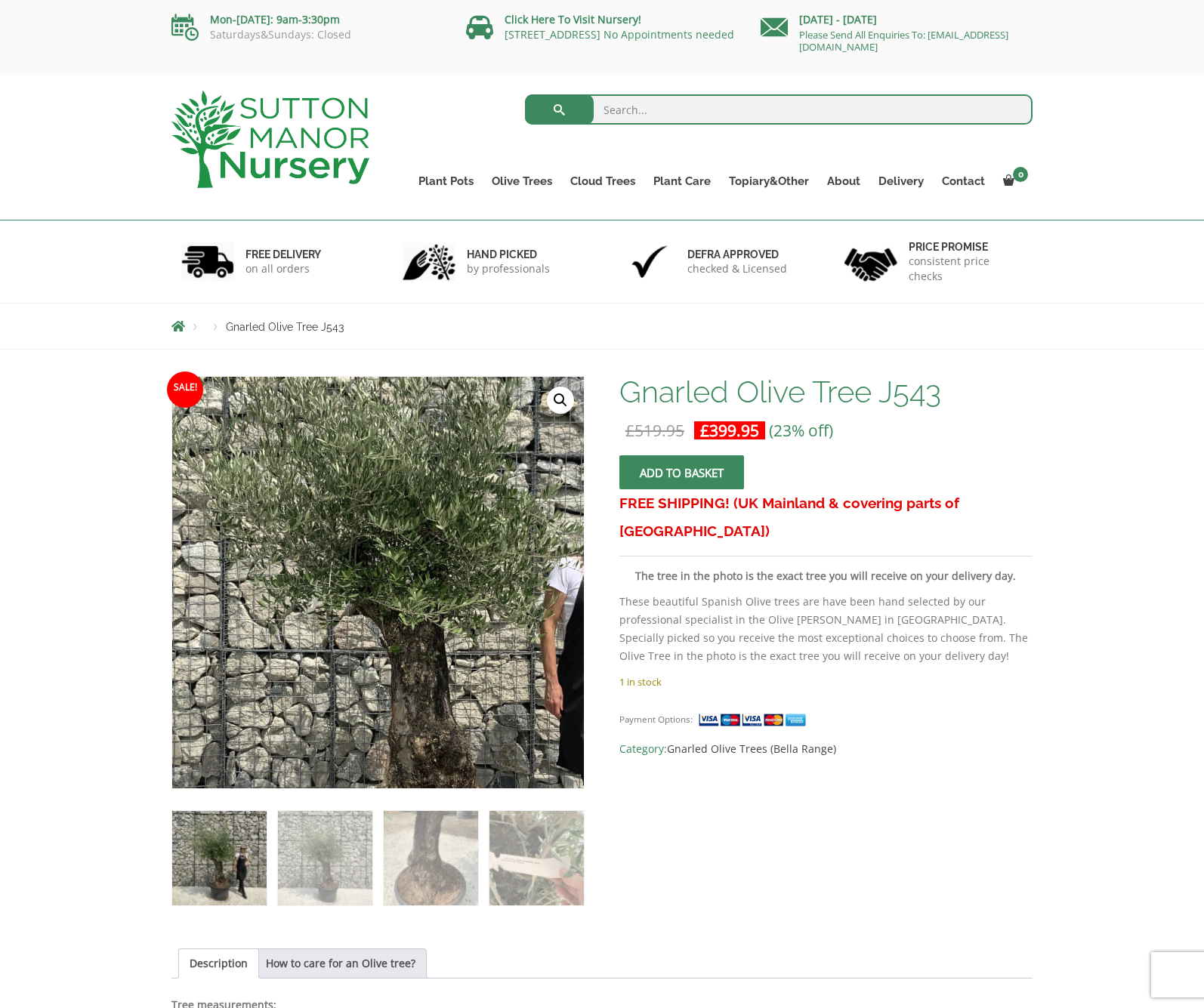
click at [323, 561] on img at bounding box center [424, 601] width 755 height 755
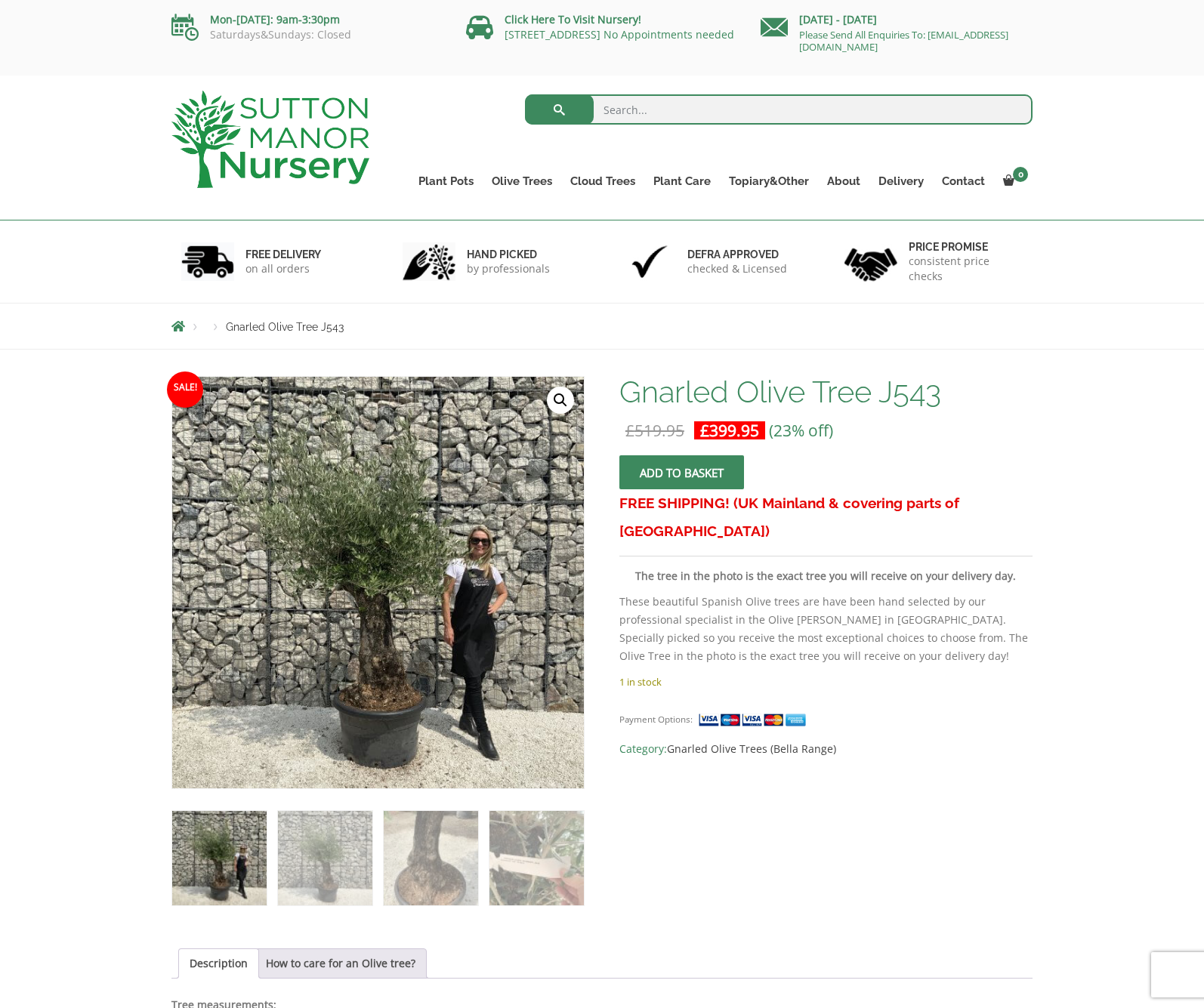
click at [568, 404] on link "🔍" at bounding box center [560, 400] width 28 height 28
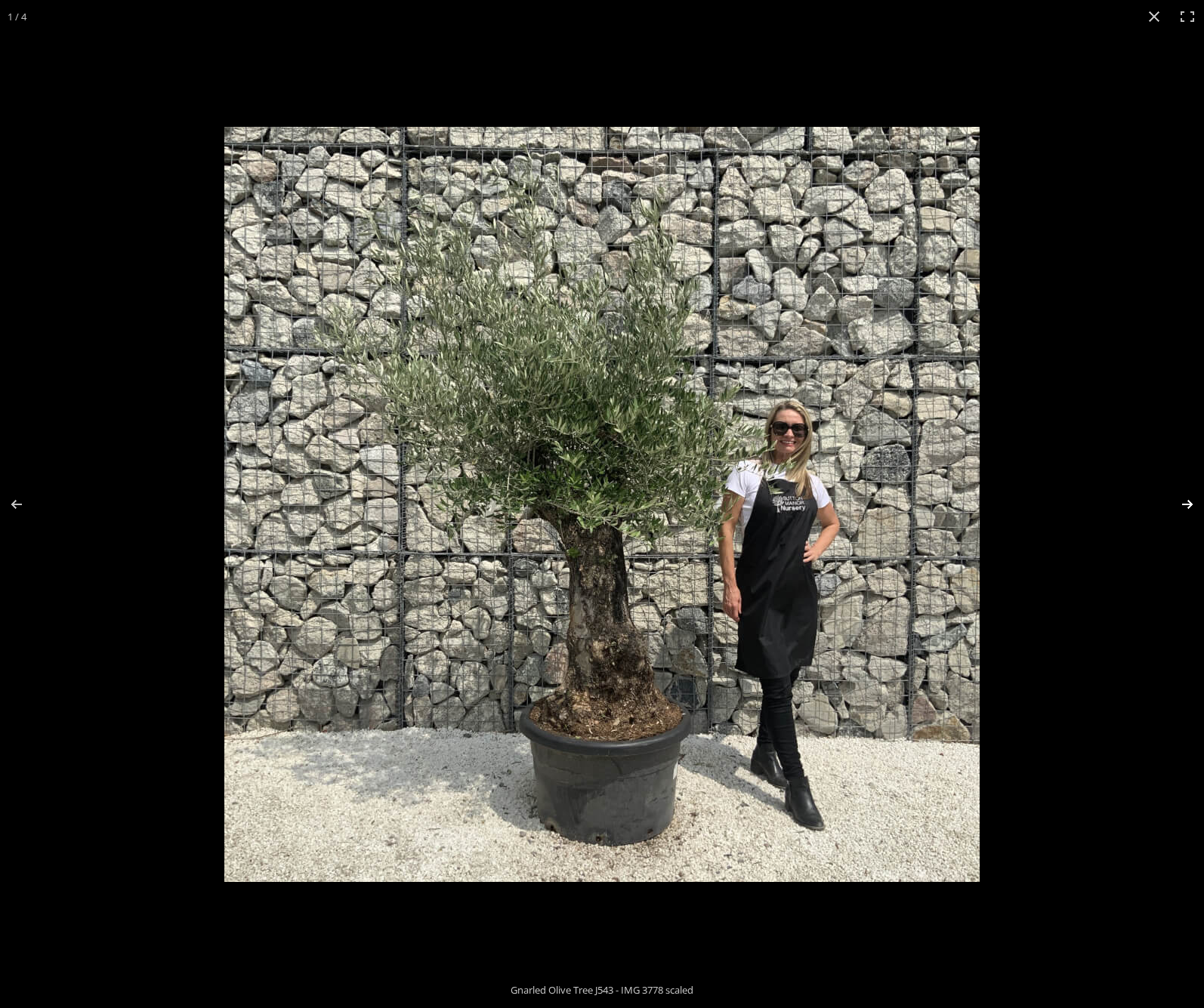
click at [1195, 504] on button "Next (arrow right)" at bounding box center [1176, 504] width 53 height 76
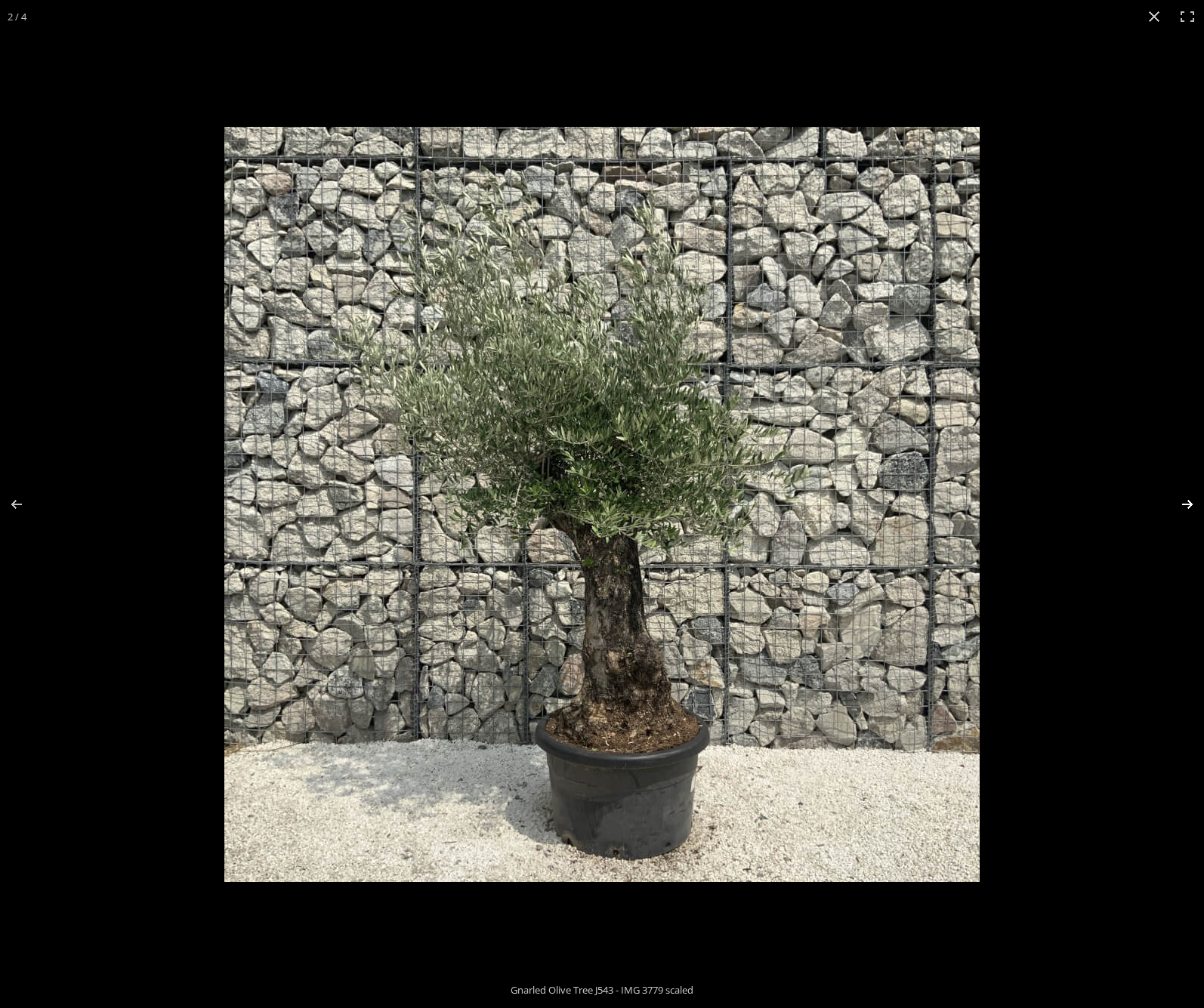
click at [1195, 505] on button "Next (arrow right)" at bounding box center [1176, 504] width 53 height 76
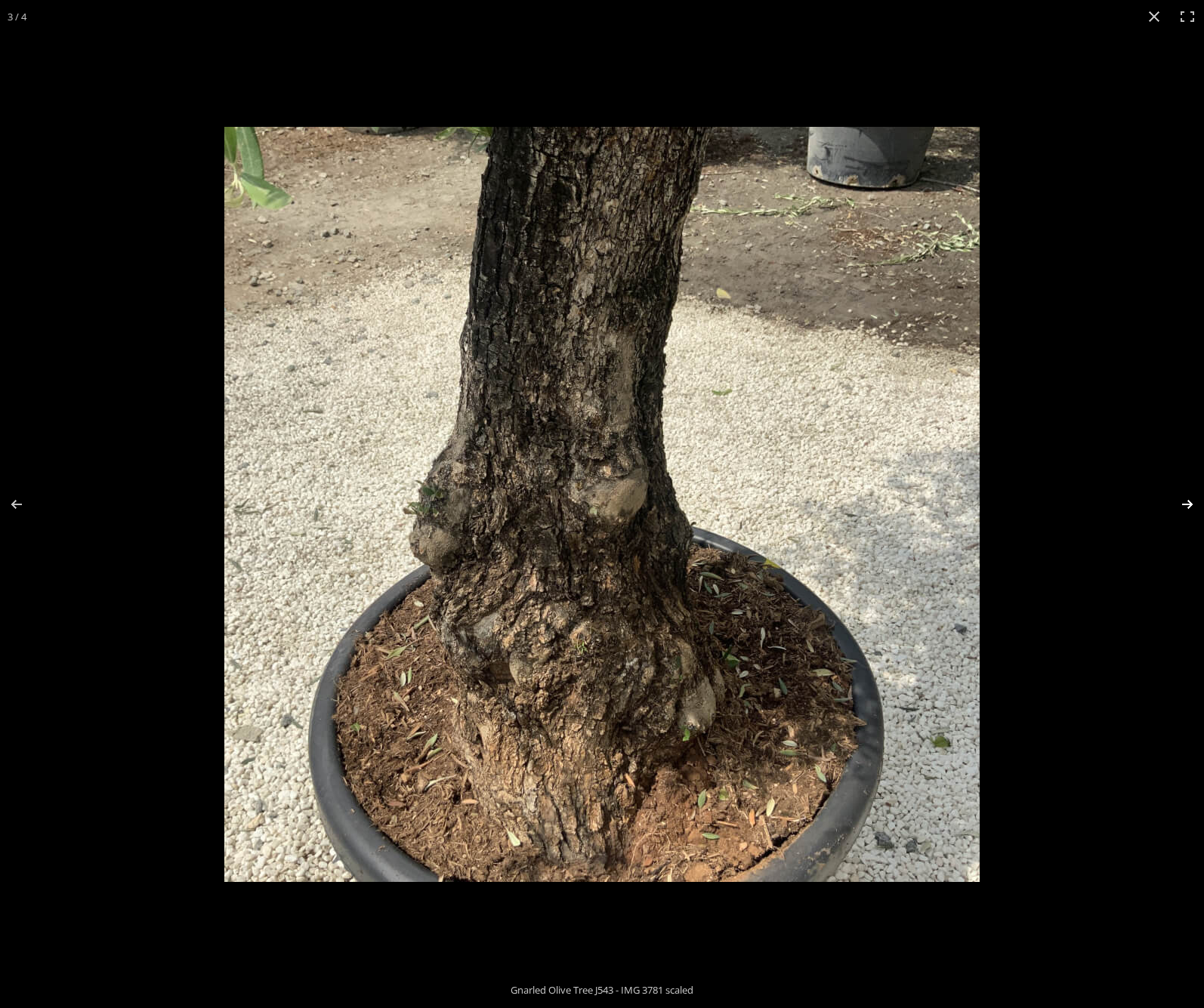
click at [1195, 505] on button "Next (arrow right)" at bounding box center [1176, 504] width 53 height 76
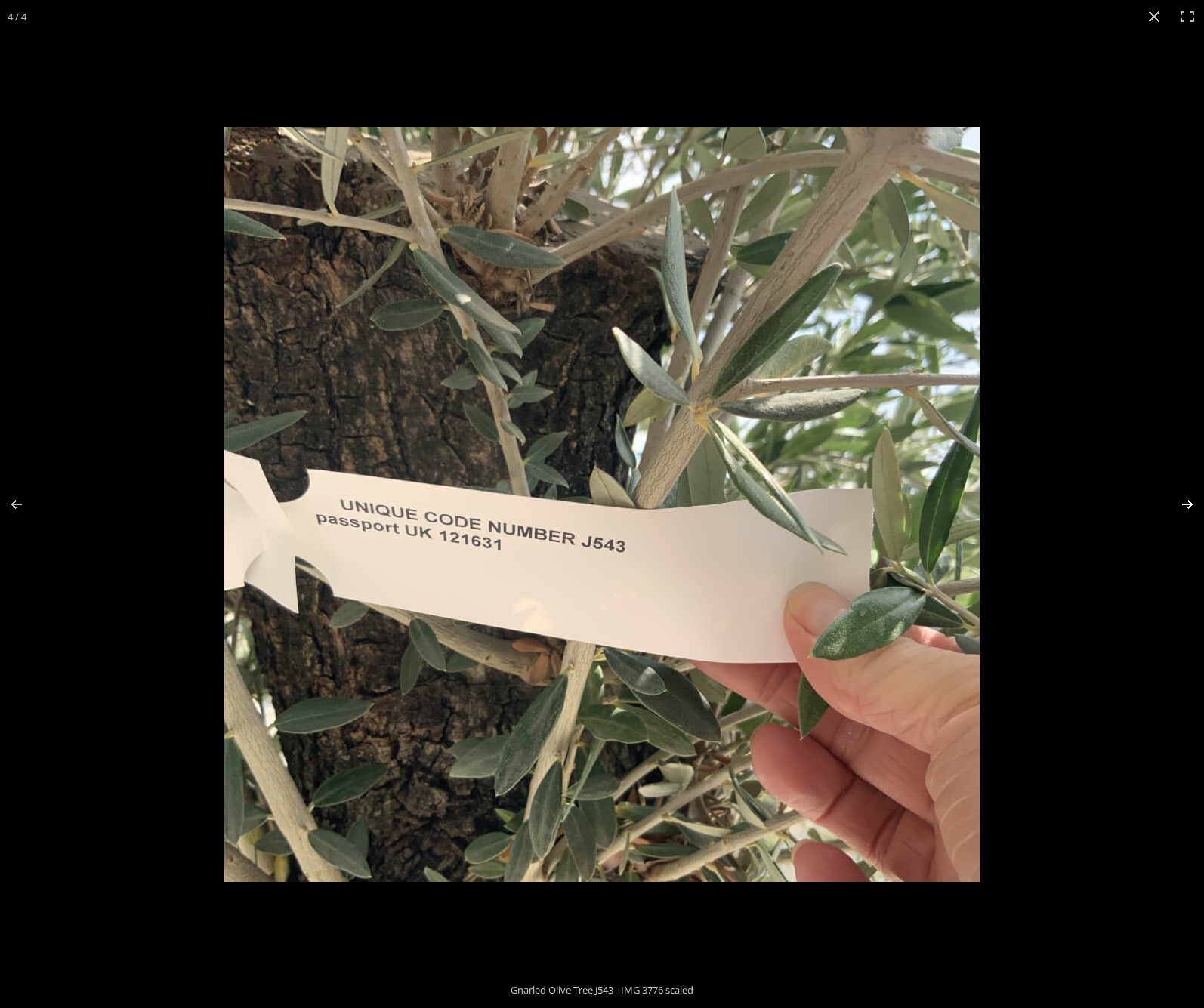
click at [1195, 505] on button "Next (arrow right)" at bounding box center [1176, 504] width 53 height 76
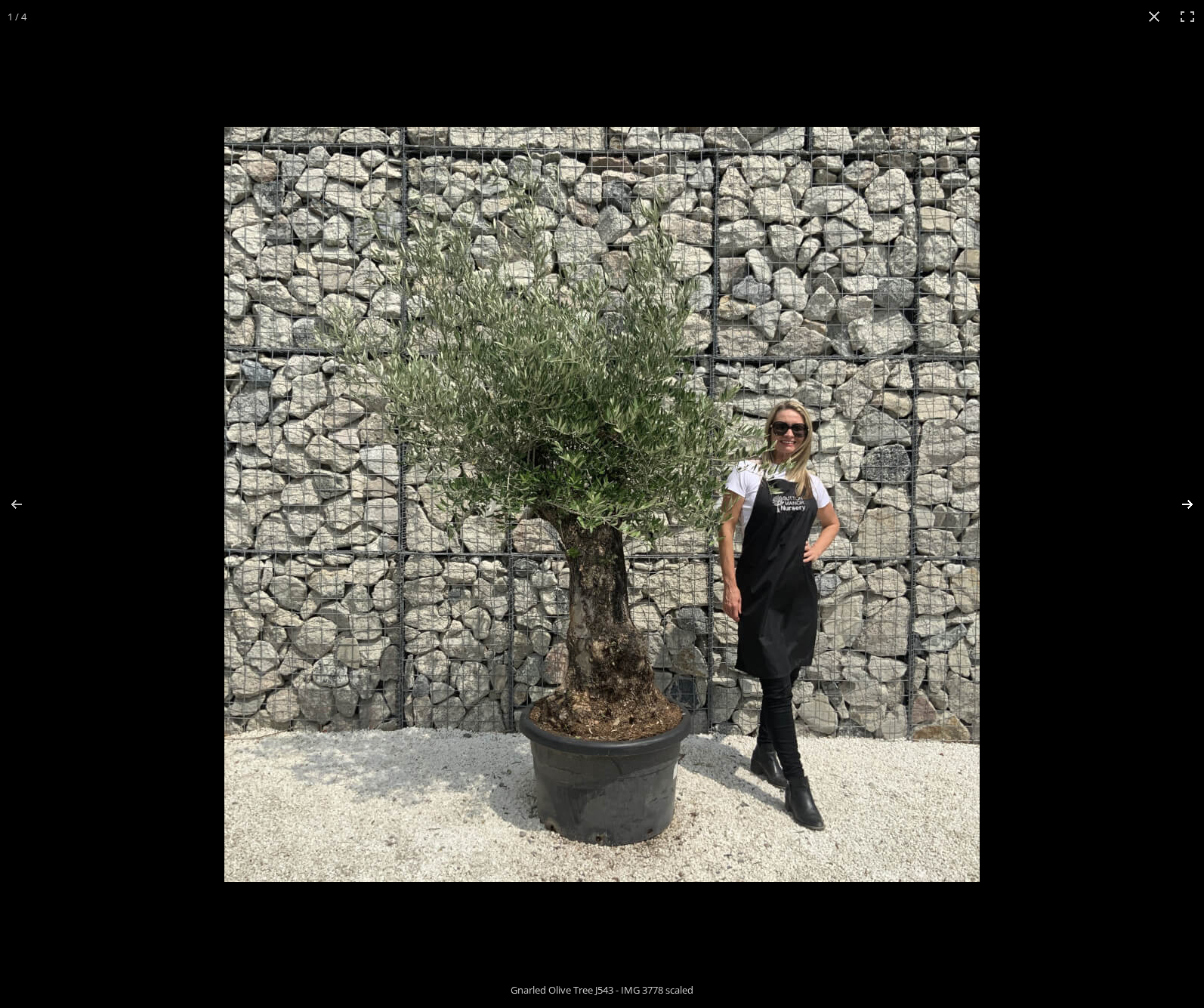
click at [1195, 505] on button "Next (arrow right)" at bounding box center [1176, 504] width 53 height 76
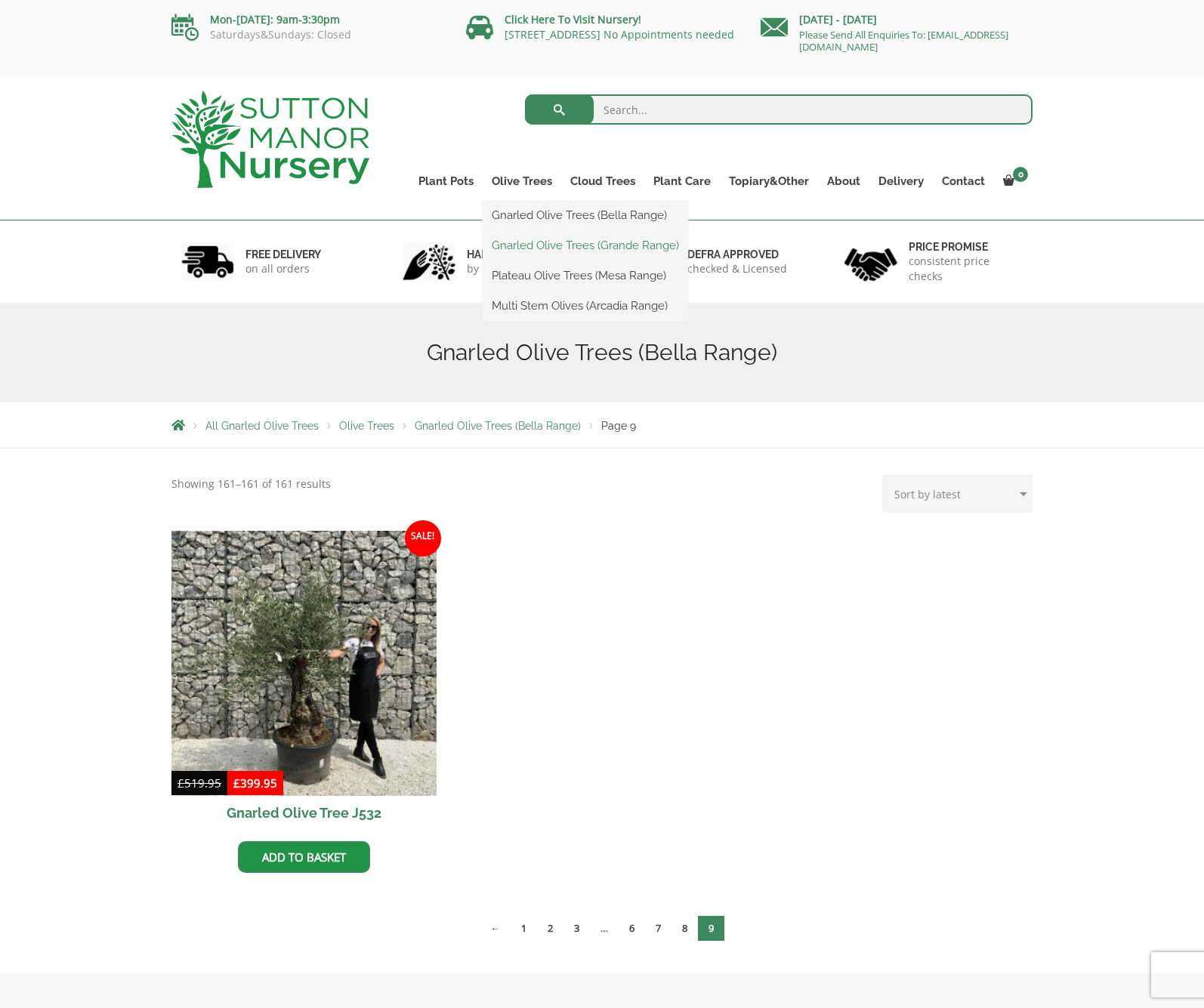
click at [519, 243] on link "Gnarled Olive Trees (Grande Range)" at bounding box center [585, 245] width 206 height 22
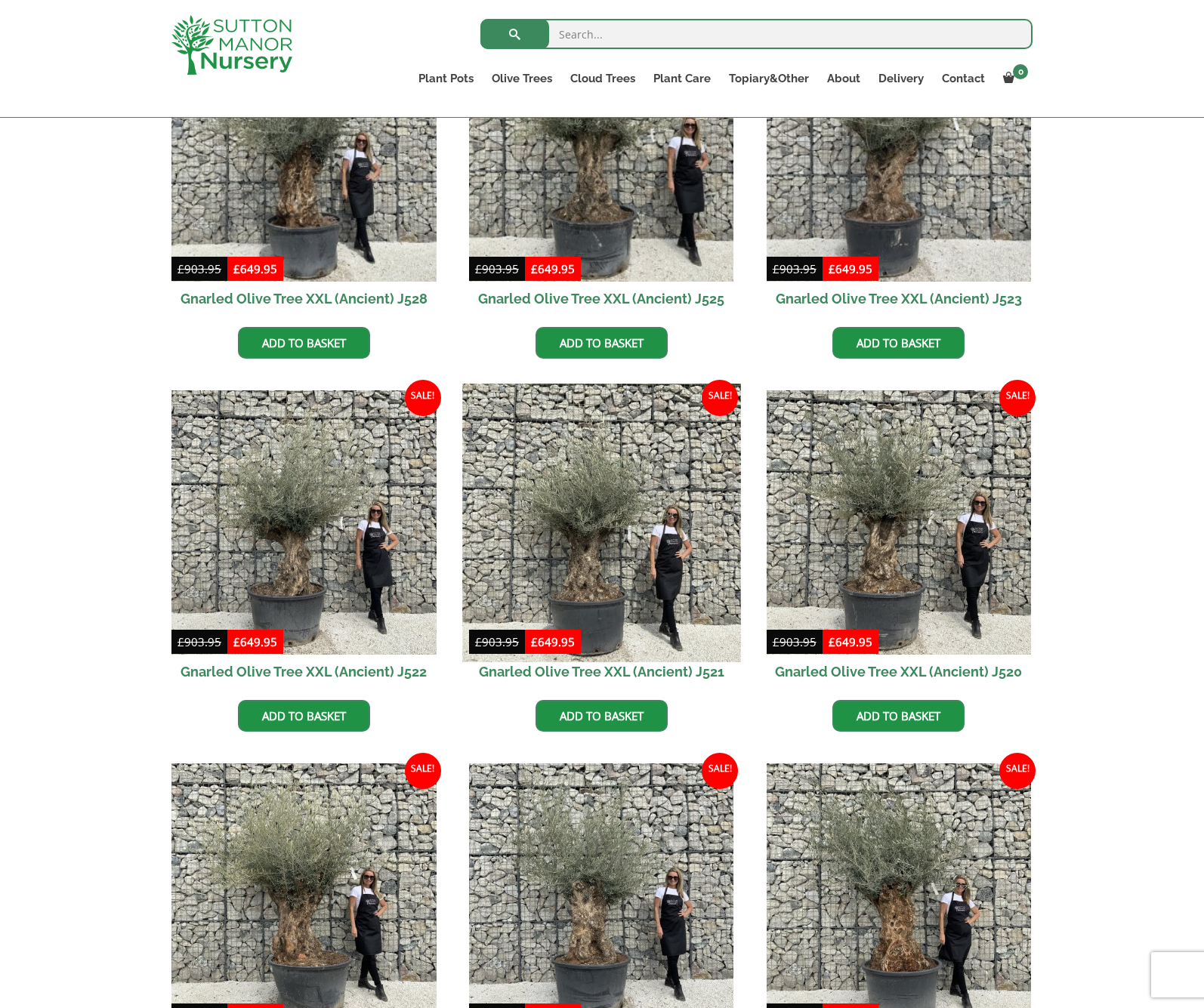
scroll to position [488, 0]
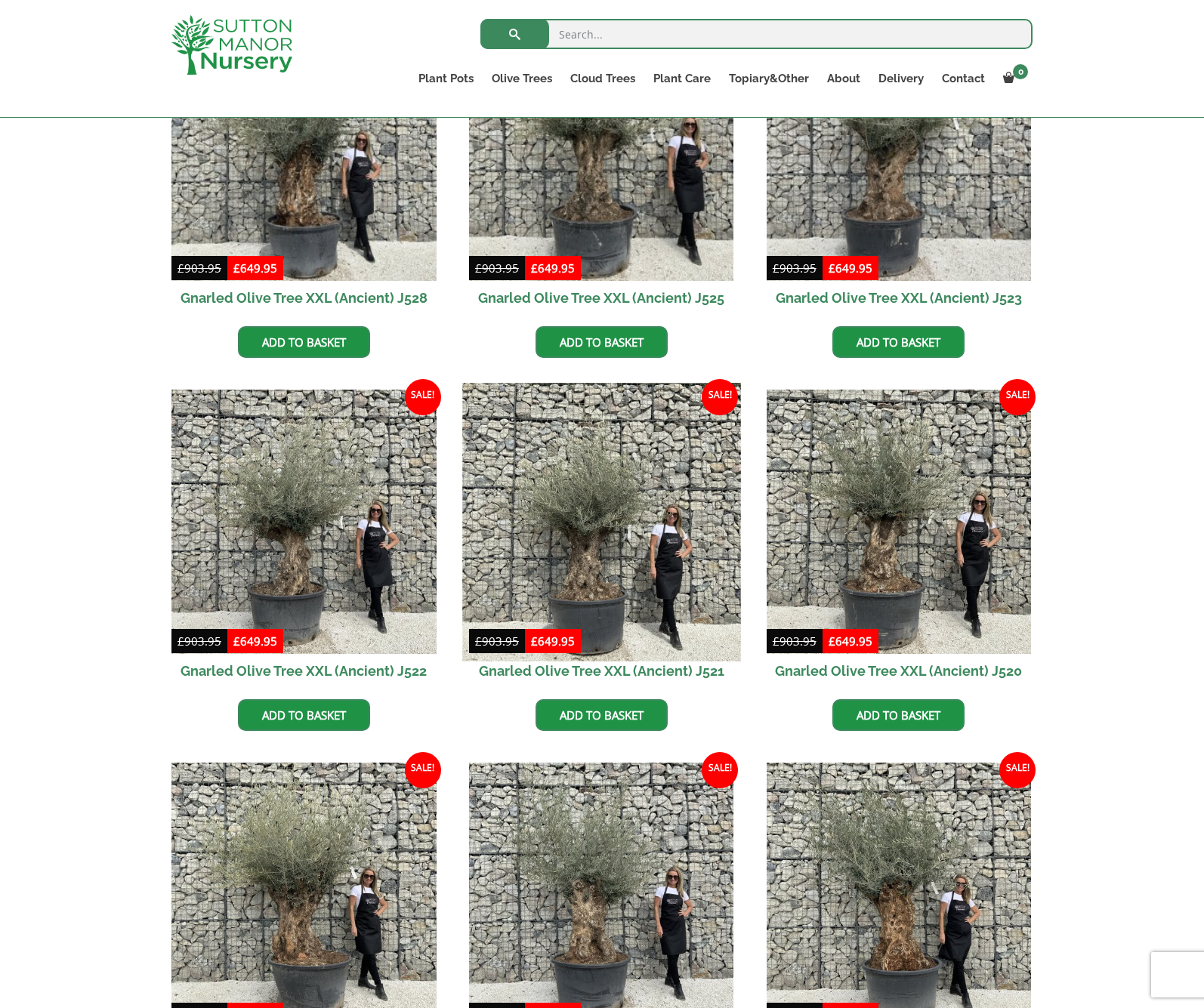
click at [590, 532] on img at bounding box center [601, 522] width 278 height 278
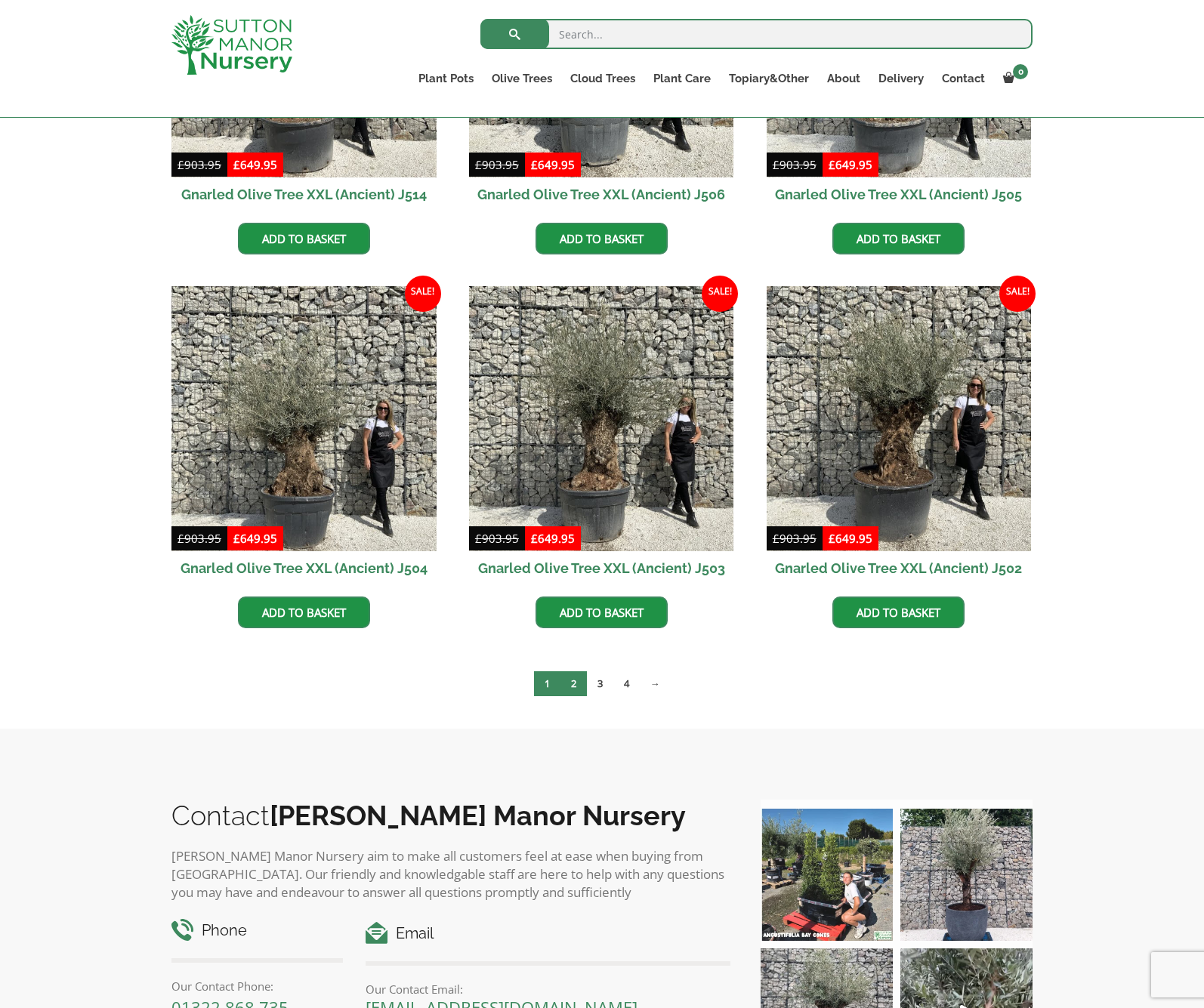
scroll to position [2087, 0]
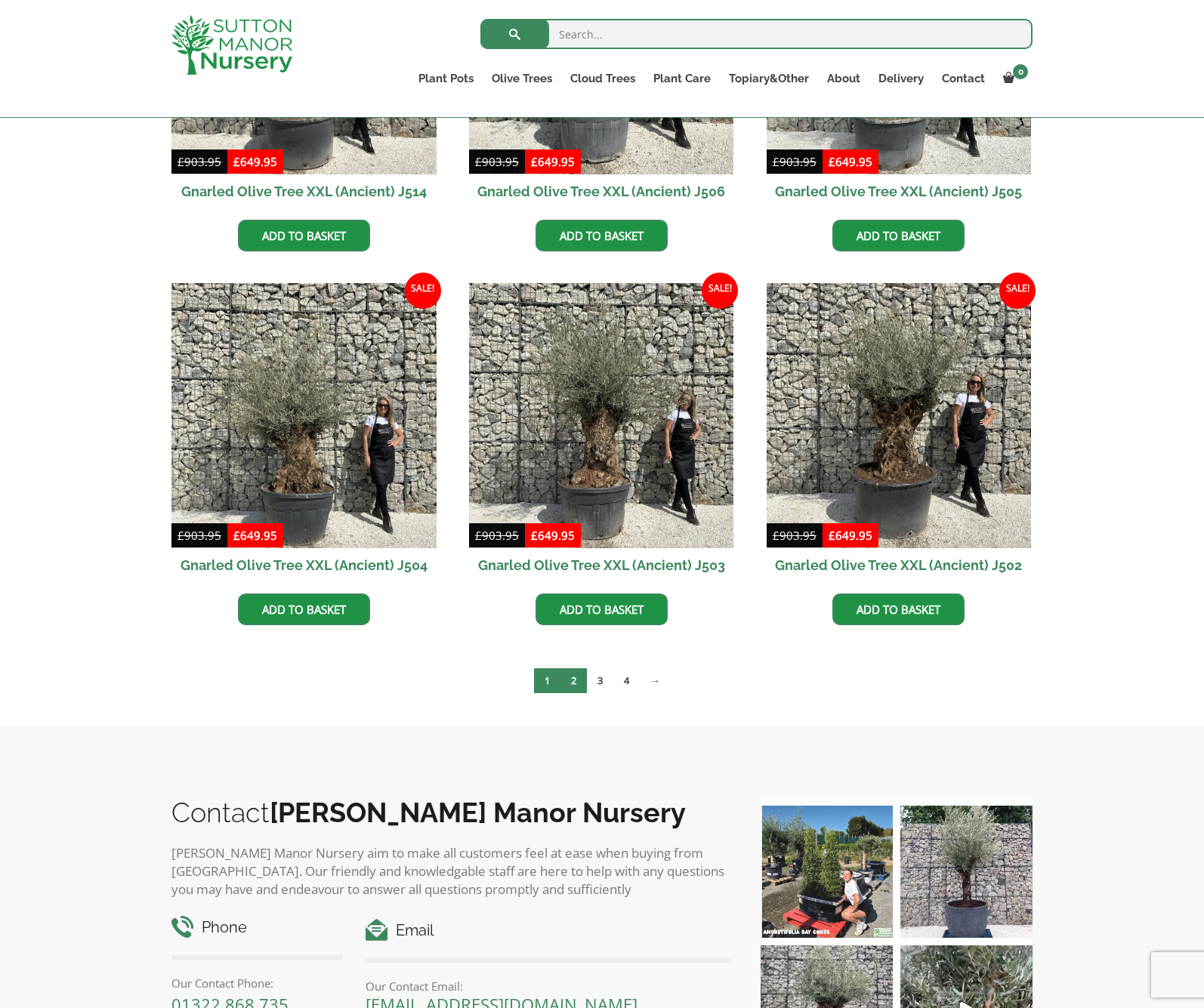
click at [570, 679] on link "2" at bounding box center [574, 681] width 27 height 25
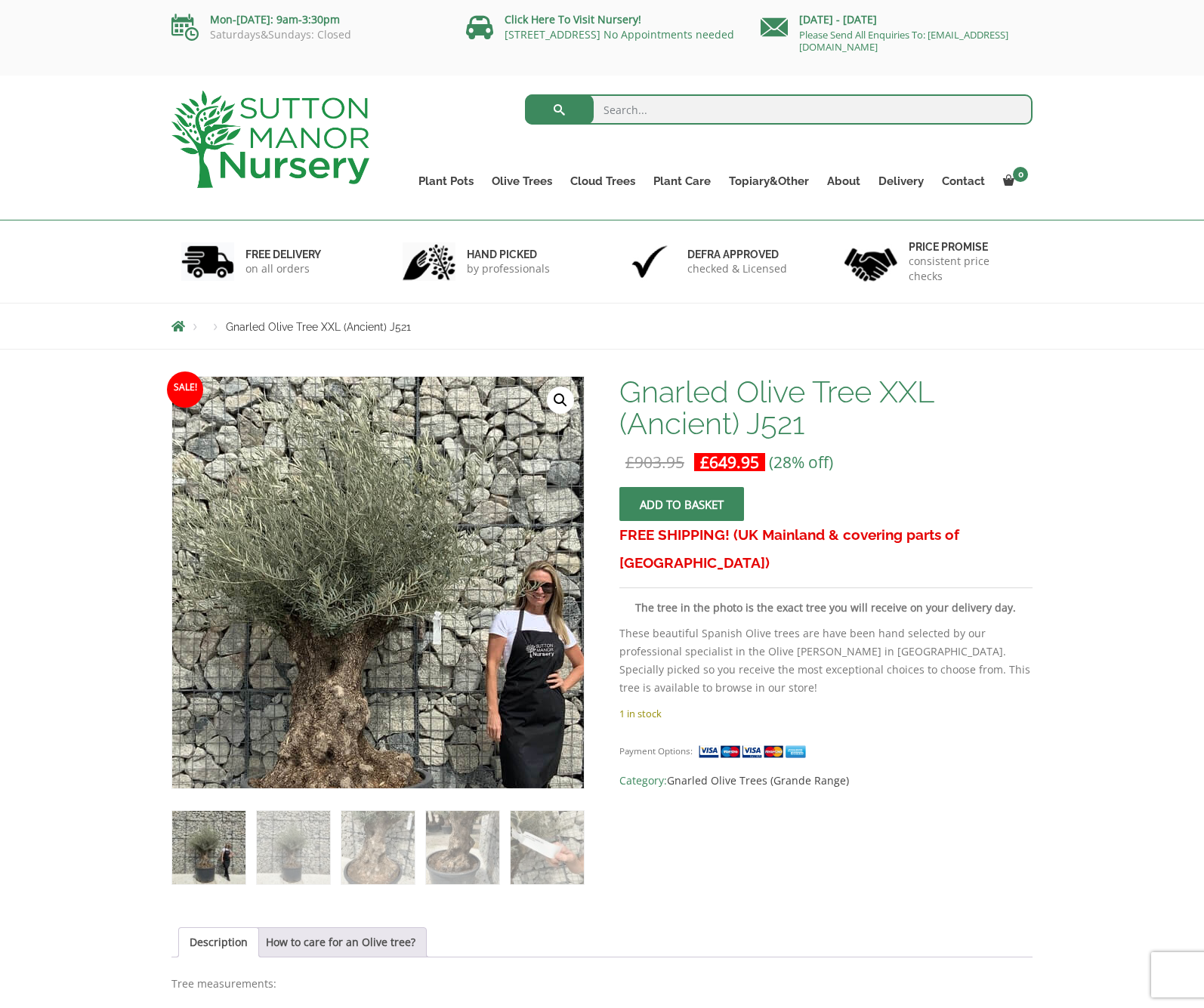
click at [390, 548] on img at bounding box center [370, 605] width 669 height 669
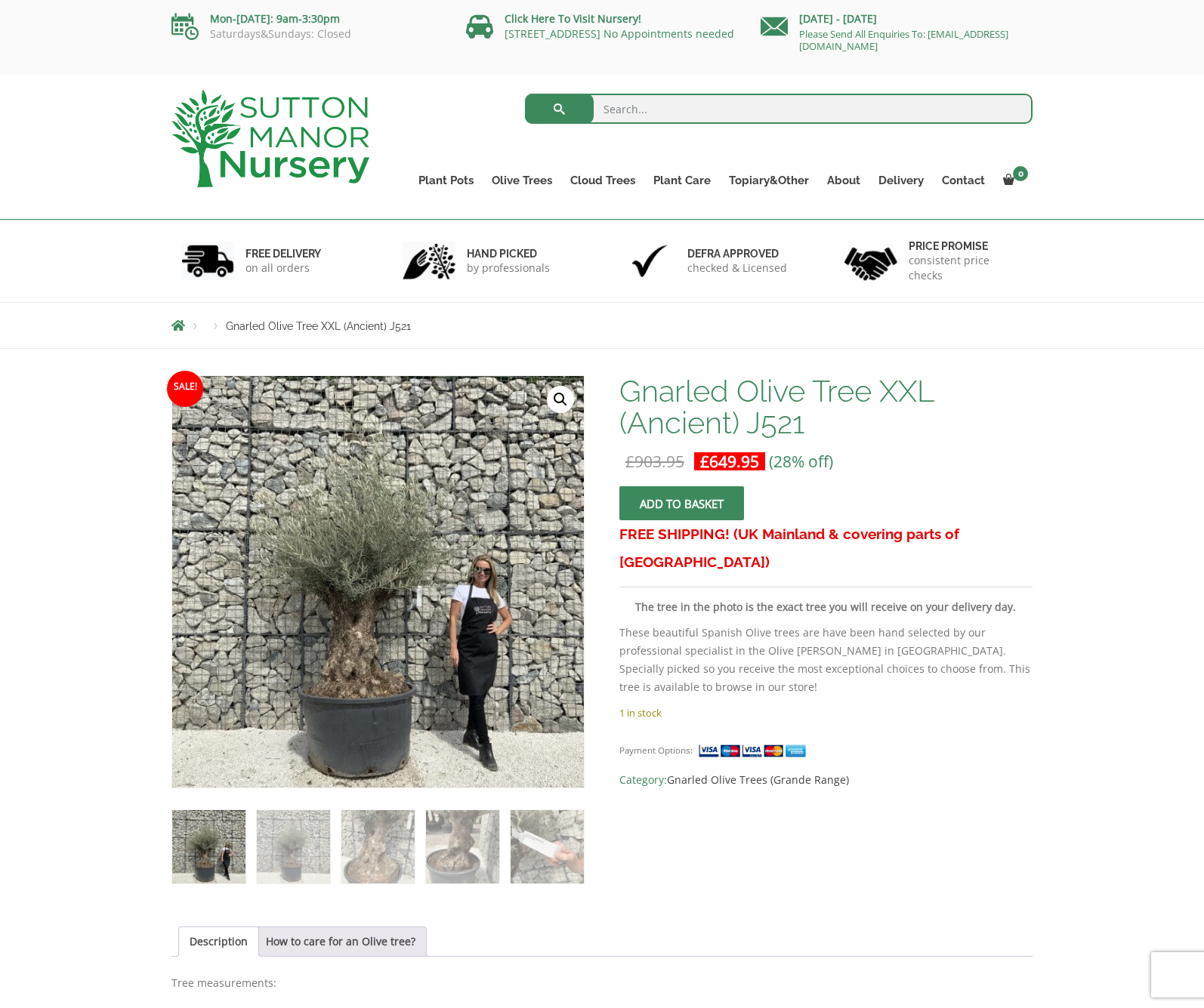
click at [558, 394] on link "🔍" at bounding box center [560, 399] width 28 height 28
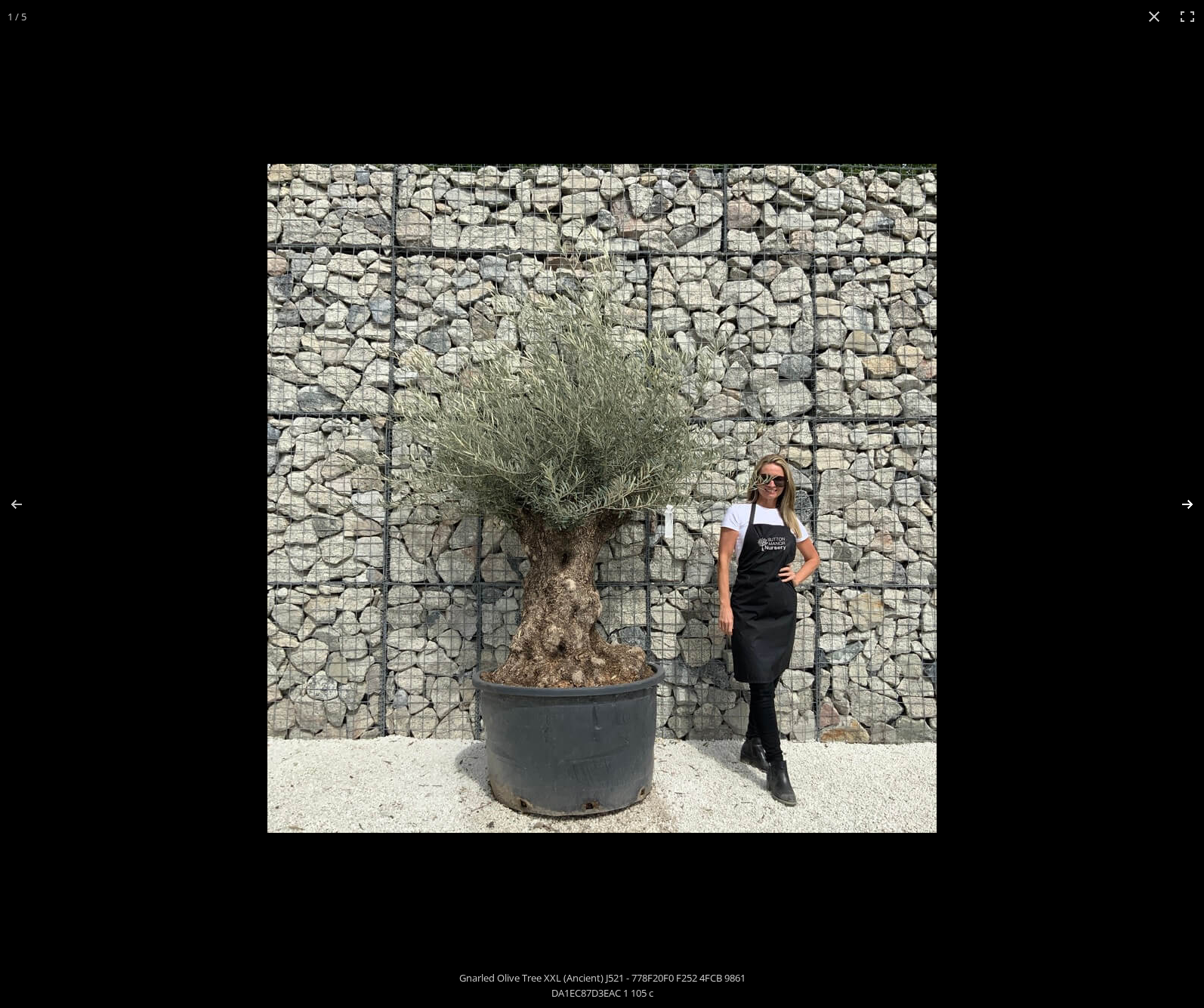
click at [1182, 500] on button "Next (arrow right)" at bounding box center [1176, 504] width 53 height 76
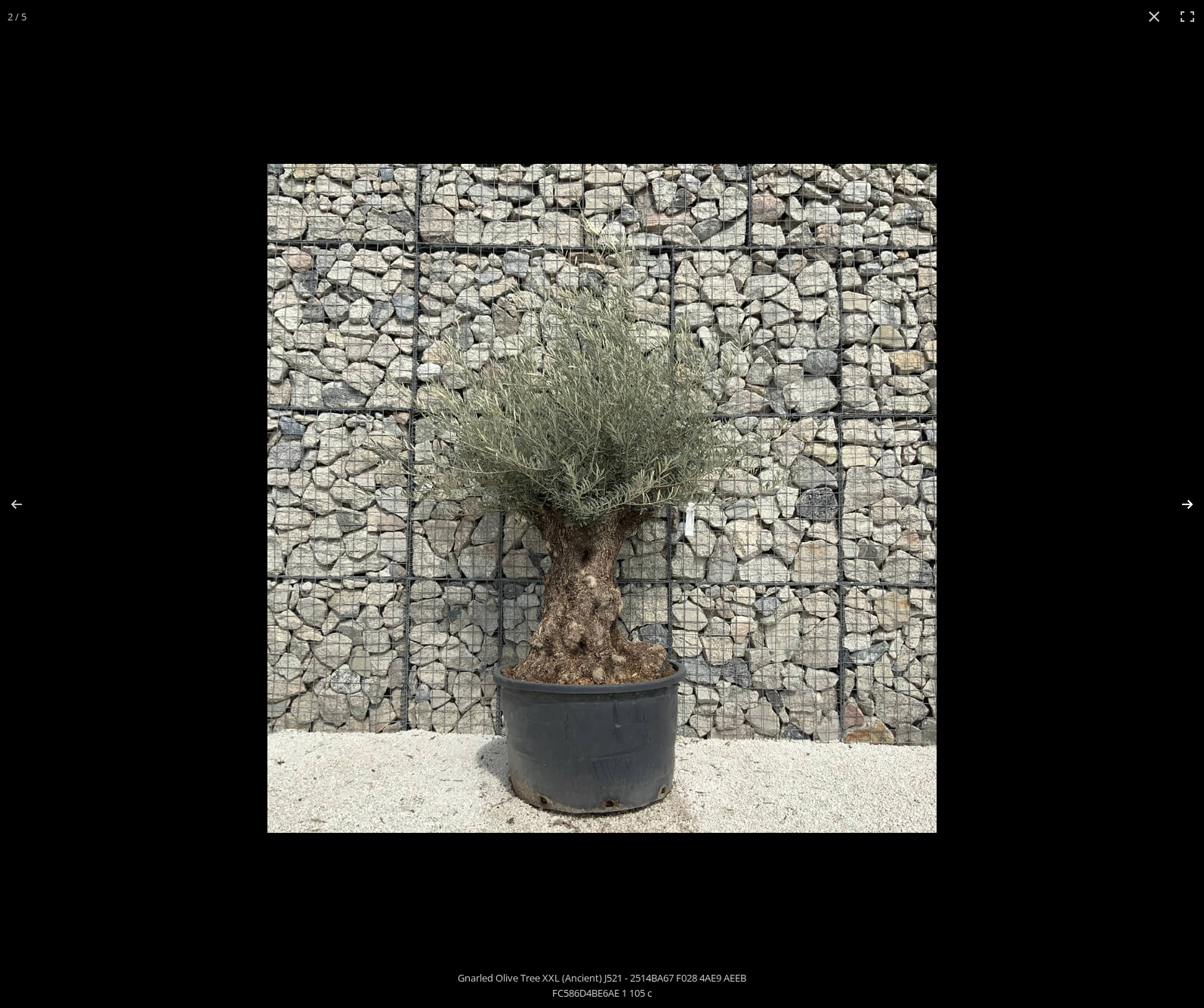
click at [1182, 500] on button "Next (arrow right)" at bounding box center [1176, 504] width 53 height 76
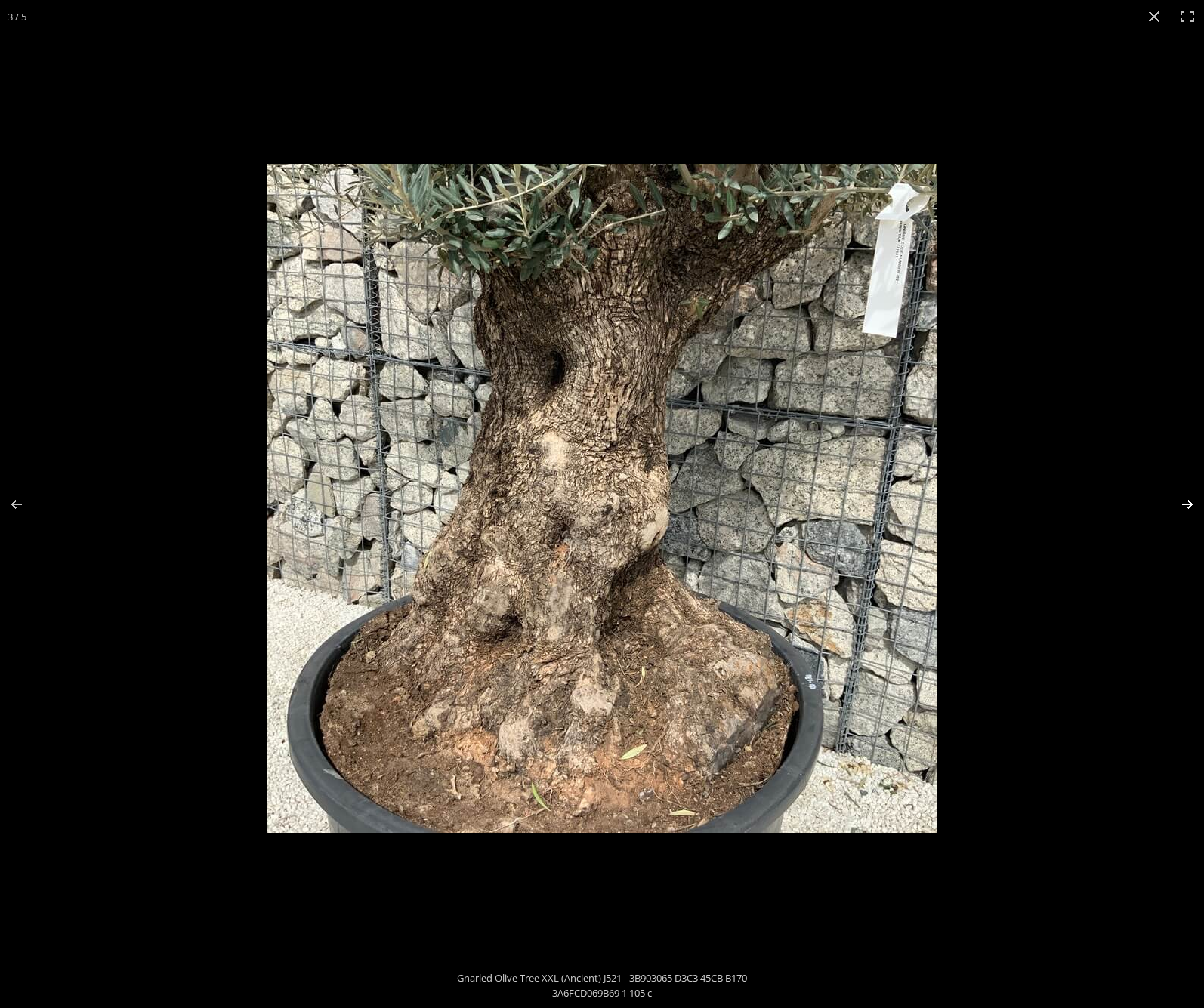
click at [1182, 500] on button "Next (arrow right)" at bounding box center [1176, 504] width 53 height 76
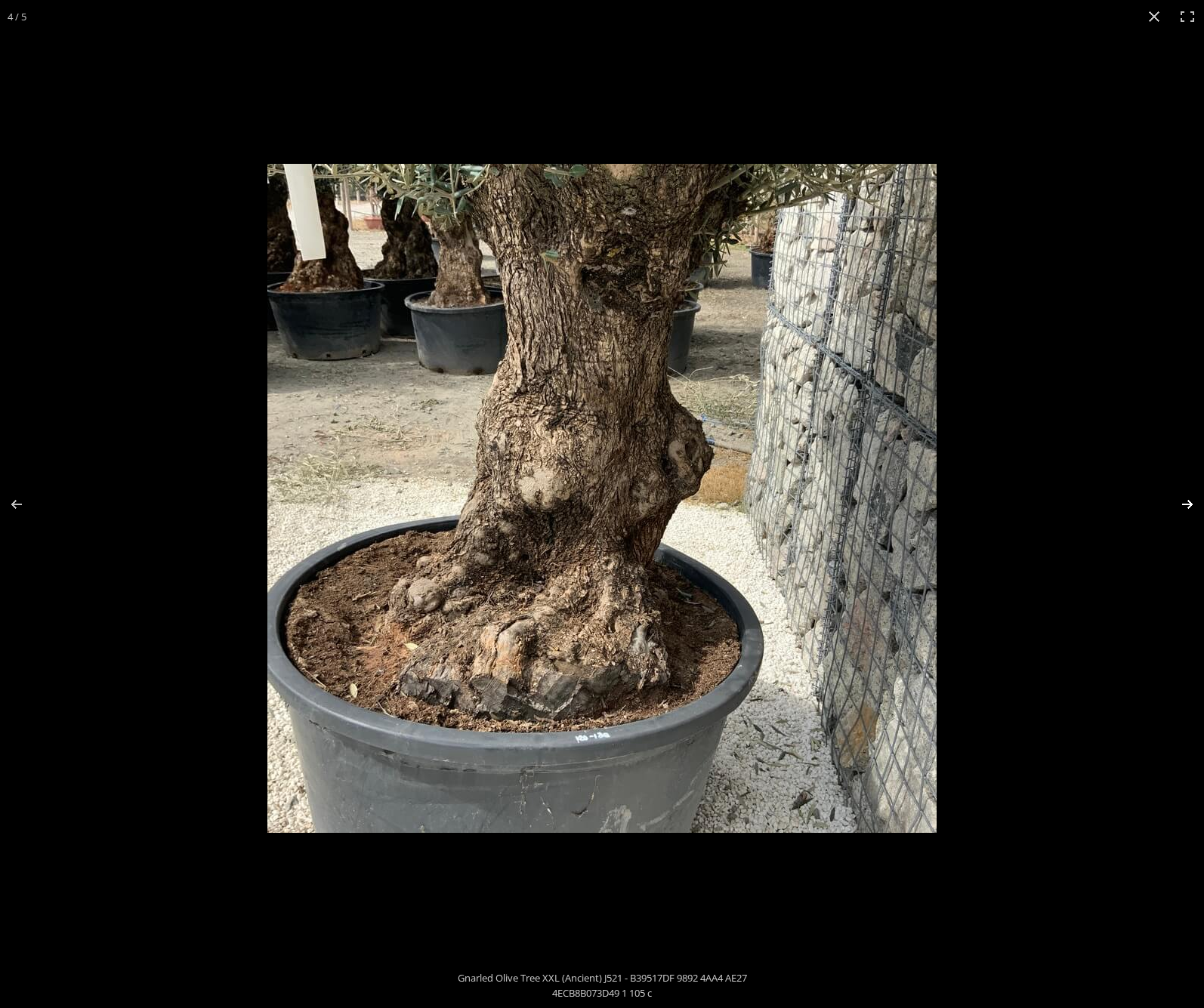
click at [1182, 500] on button "Next (arrow right)" at bounding box center [1176, 504] width 53 height 76
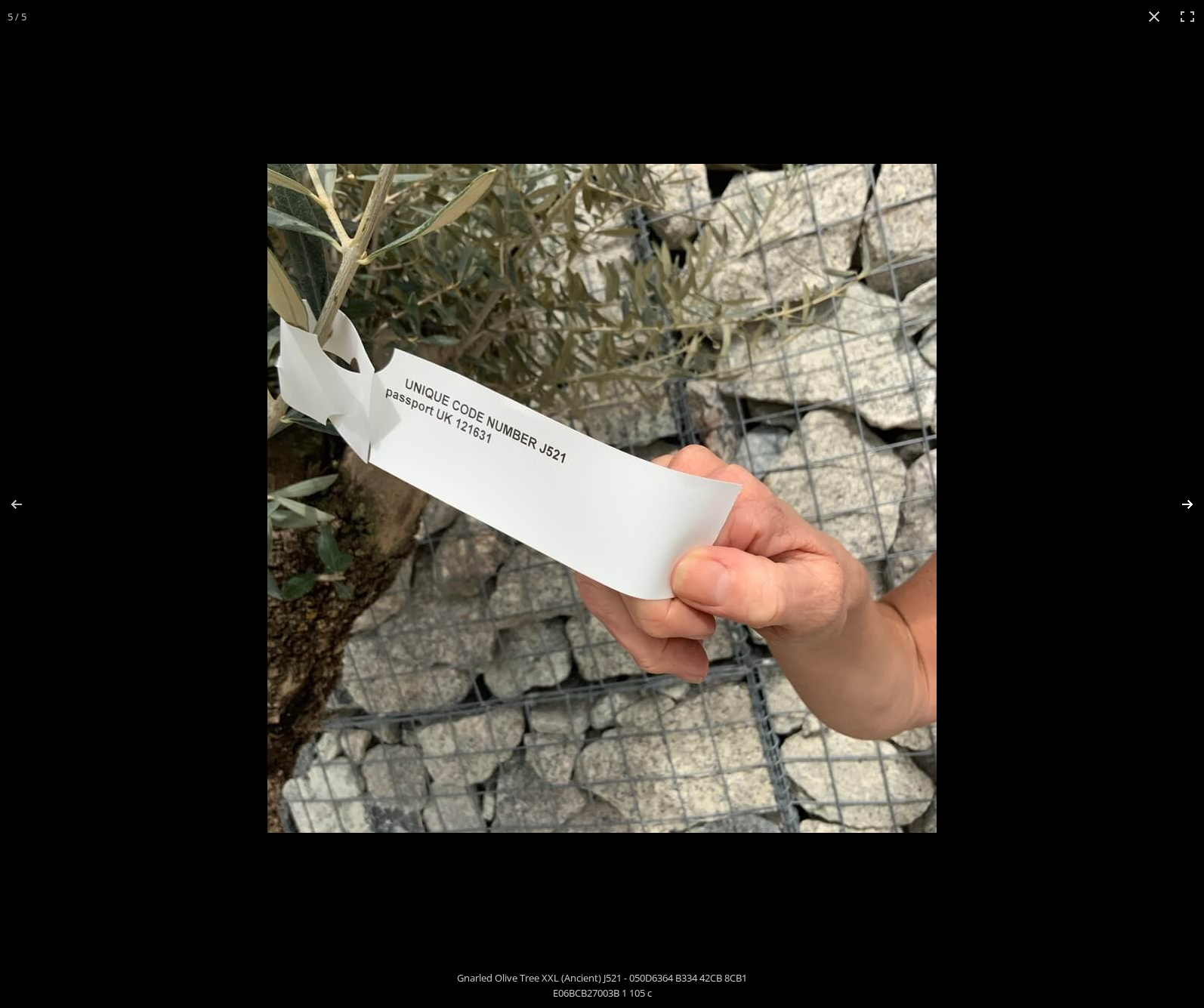
click at [1182, 500] on button "Next (arrow right)" at bounding box center [1176, 504] width 53 height 76
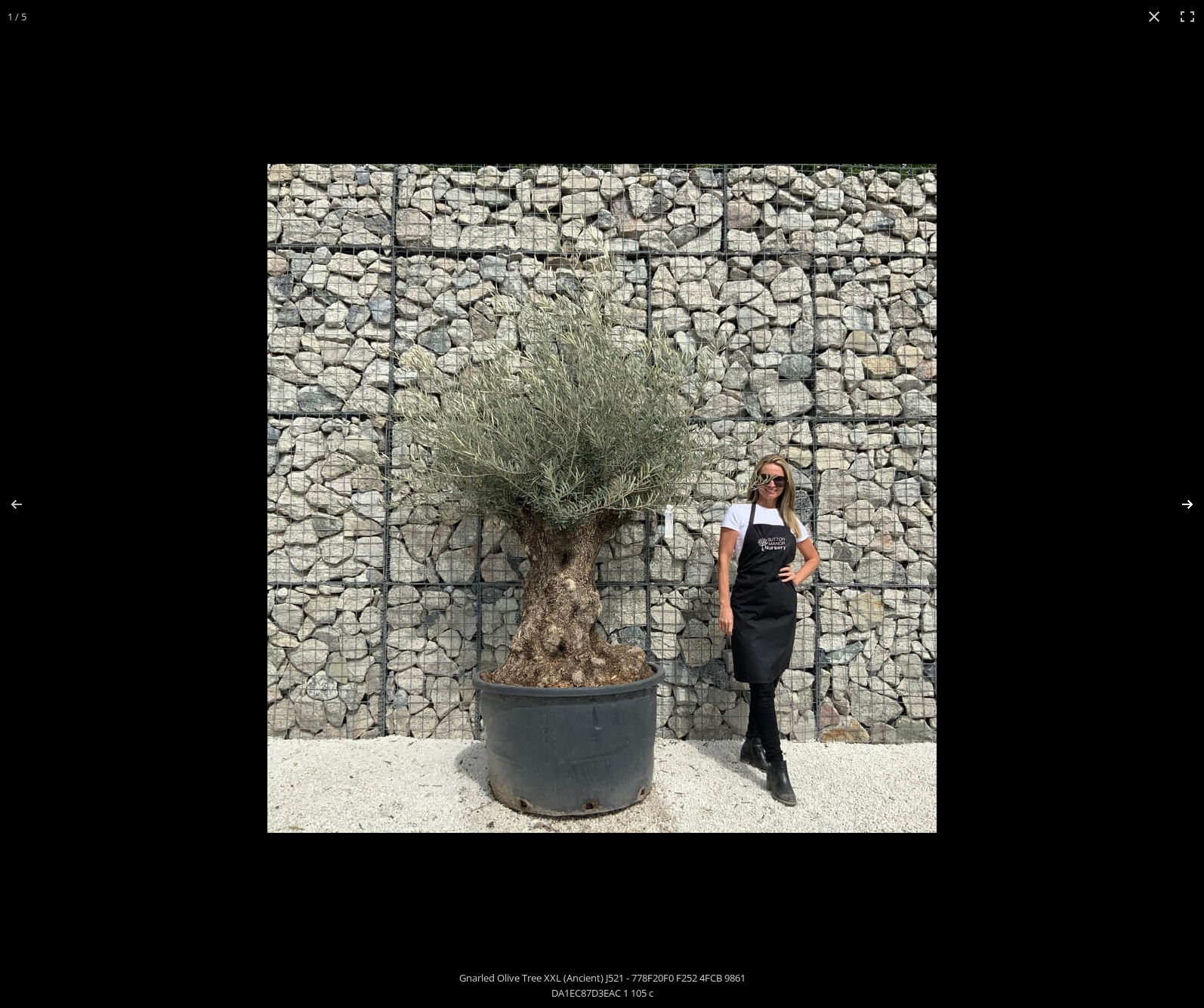
click at [1184, 500] on button "Next (arrow right)" at bounding box center [1176, 504] width 53 height 76
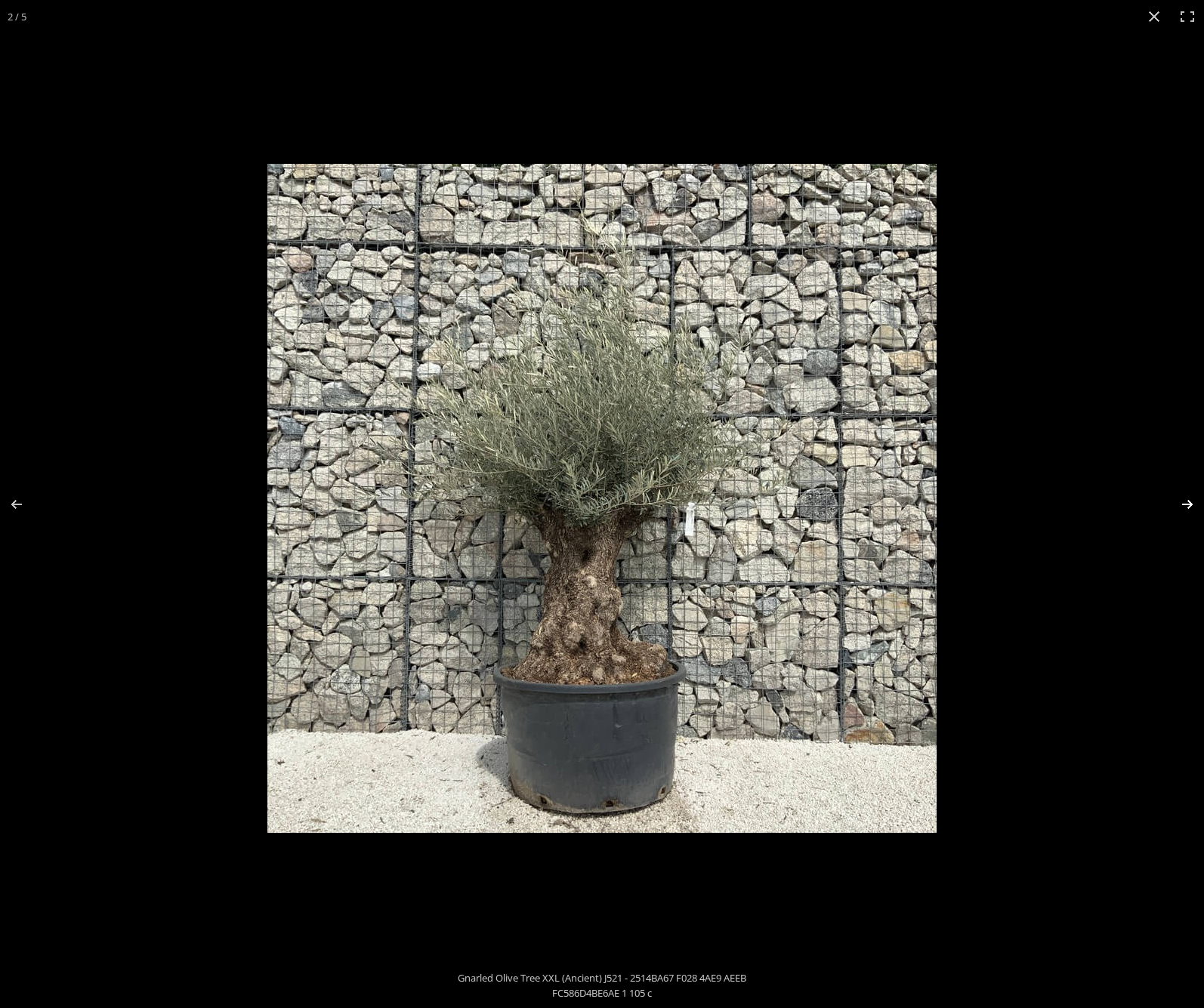
click at [1184, 500] on button "Next (arrow right)" at bounding box center [1176, 504] width 53 height 76
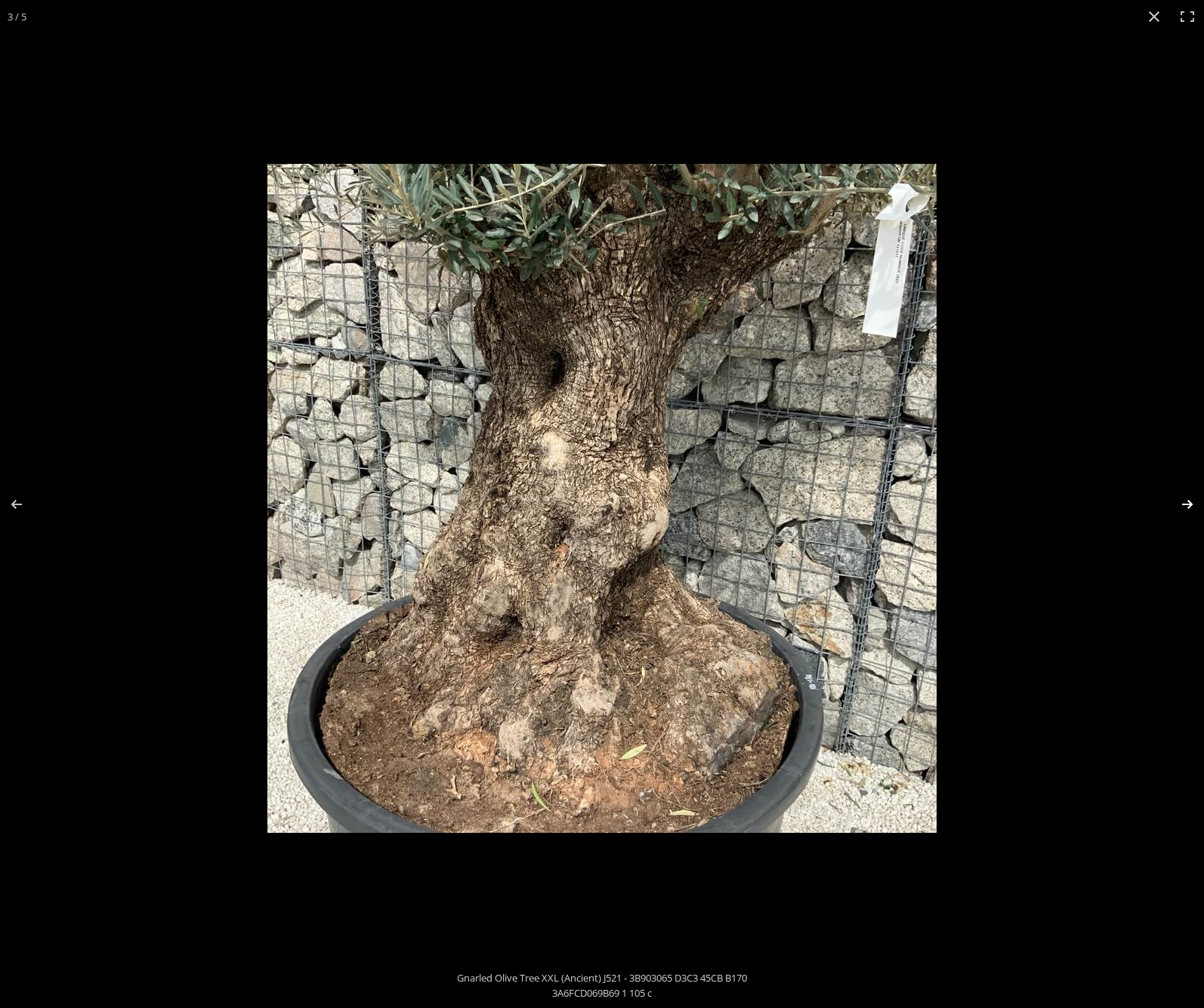
click at [1184, 500] on button "Next (arrow right)" at bounding box center [1176, 504] width 53 height 76
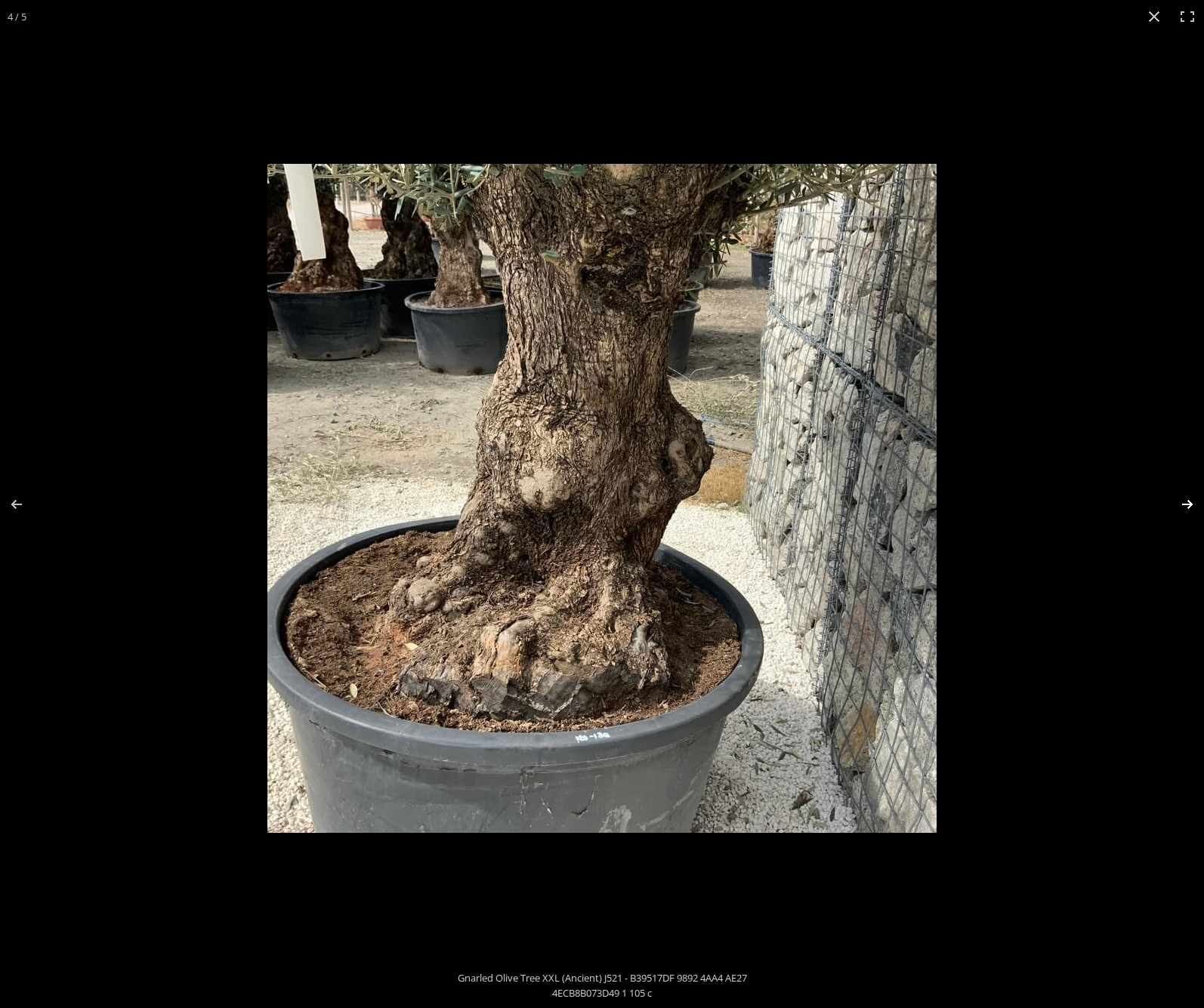
click at [1184, 500] on button "Next (arrow right)" at bounding box center [1176, 504] width 53 height 76
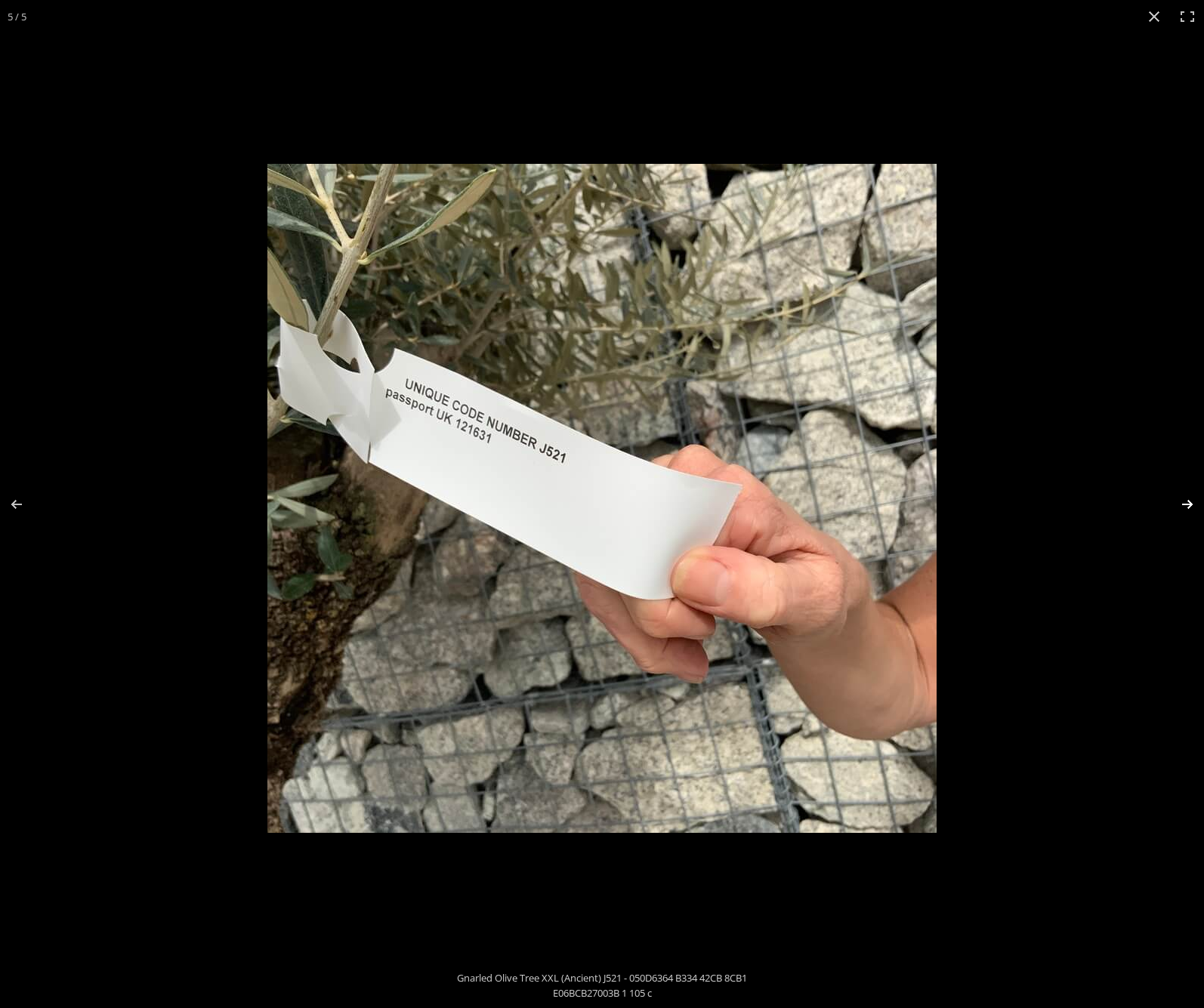
click at [1184, 500] on button "Next (arrow right)" at bounding box center [1176, 504] width 53 height 76
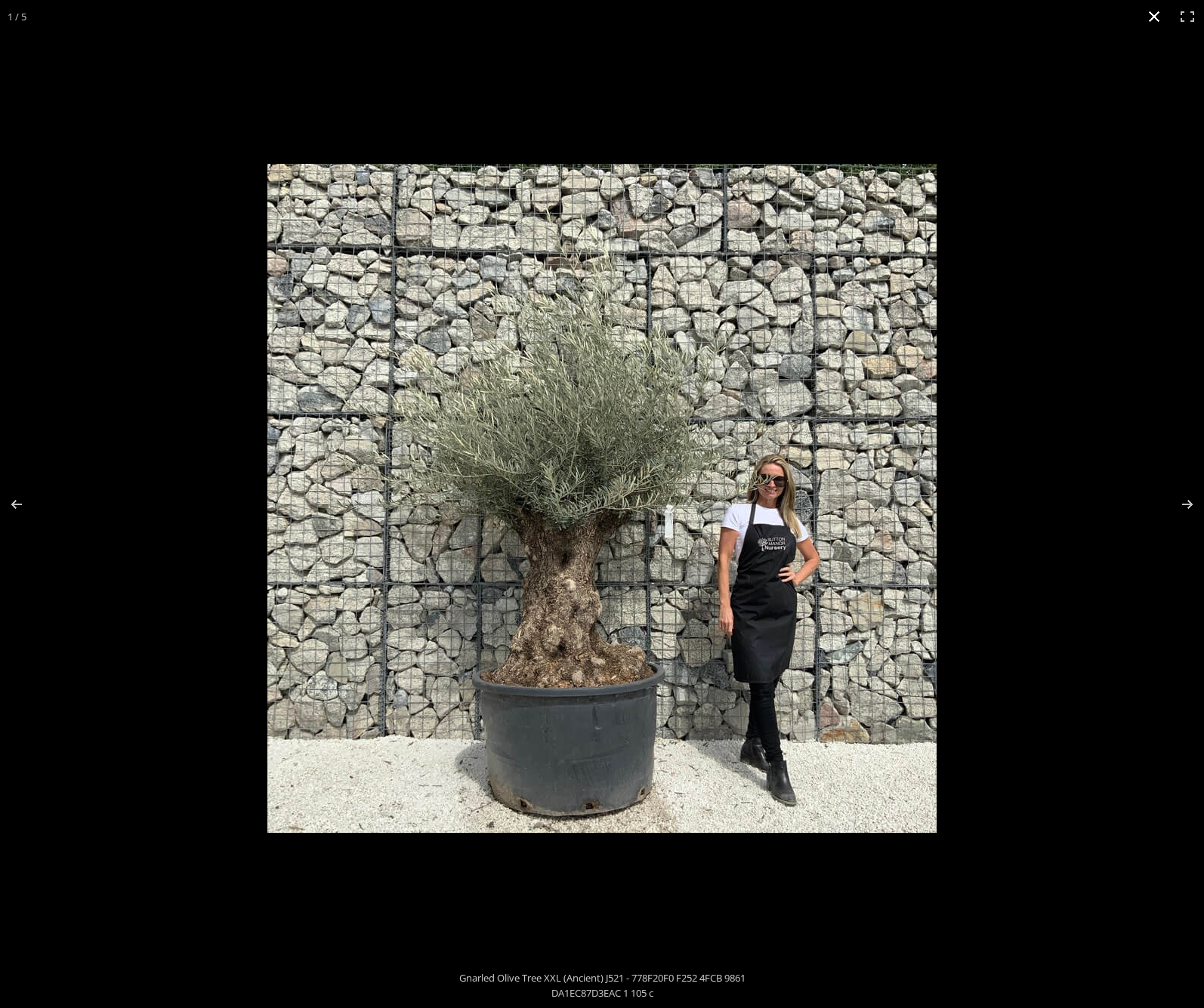
click at [1155, 11] on button "Close (Esc)" at bounding box center [1153, 16] width 33 height 33
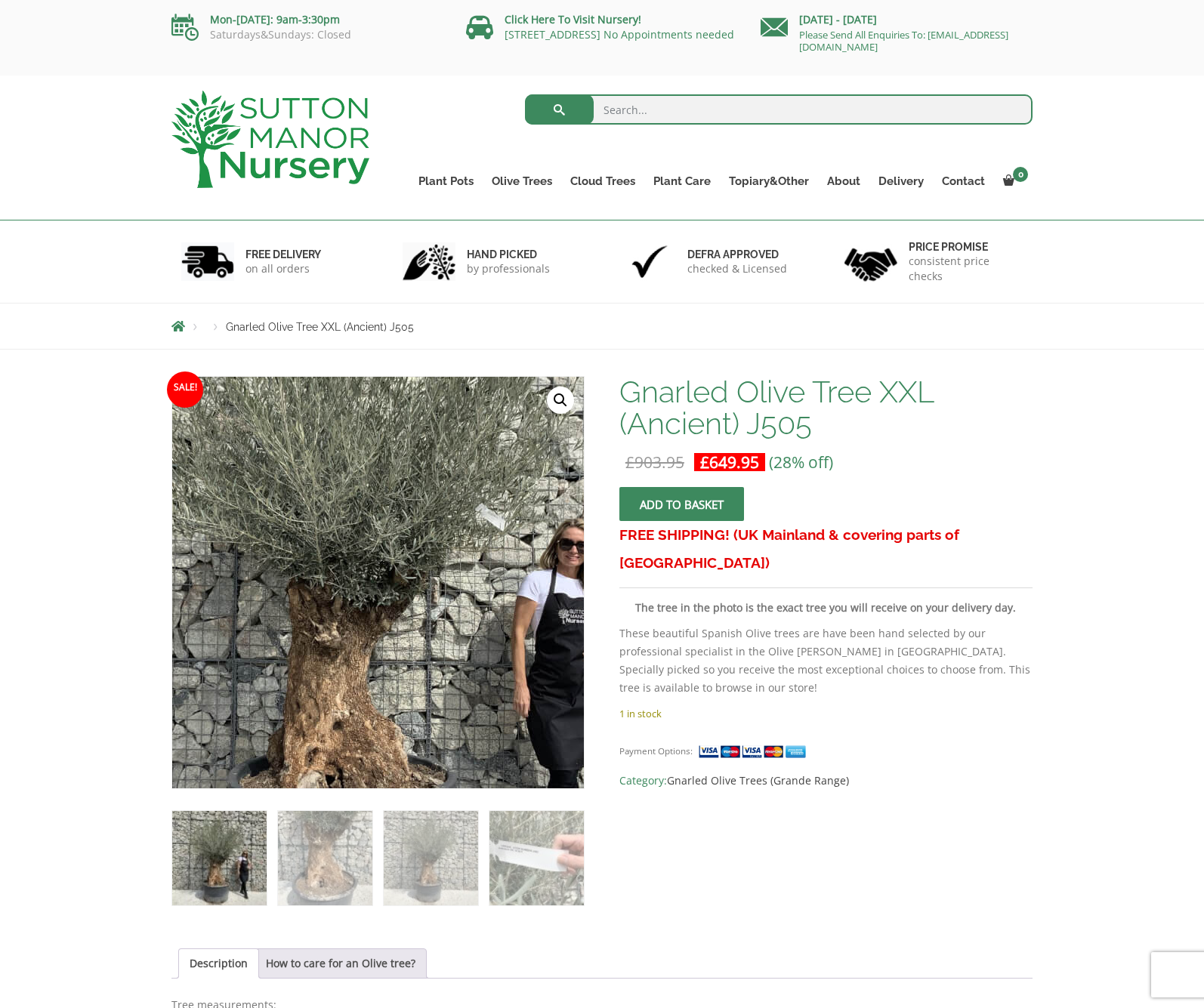
click at [390, 586] on img at bounding box center [368, 580] width 755 height 755
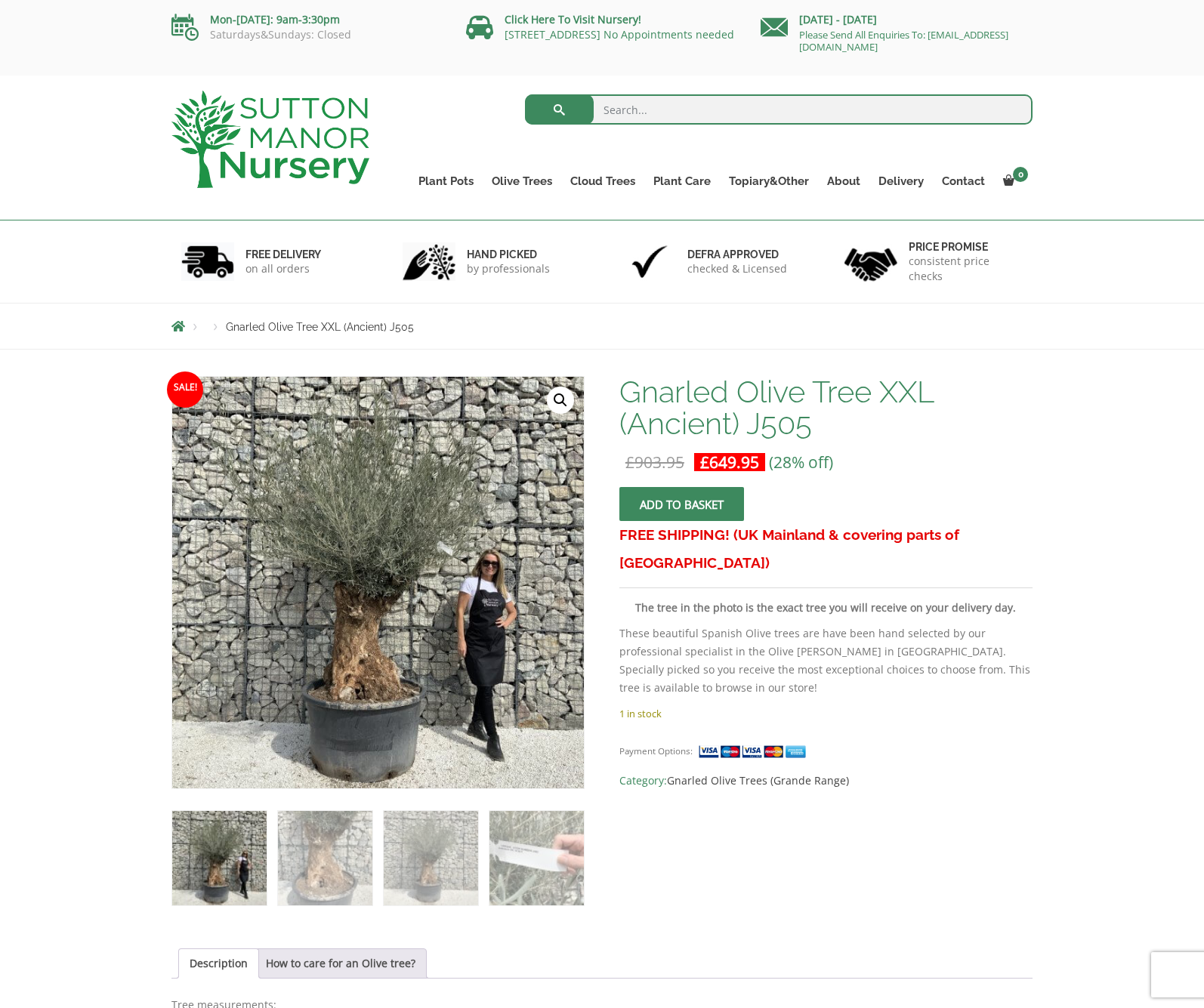
click at [559, 396] on link "🔍" at bounding box center [560, 400] width 28 height 28
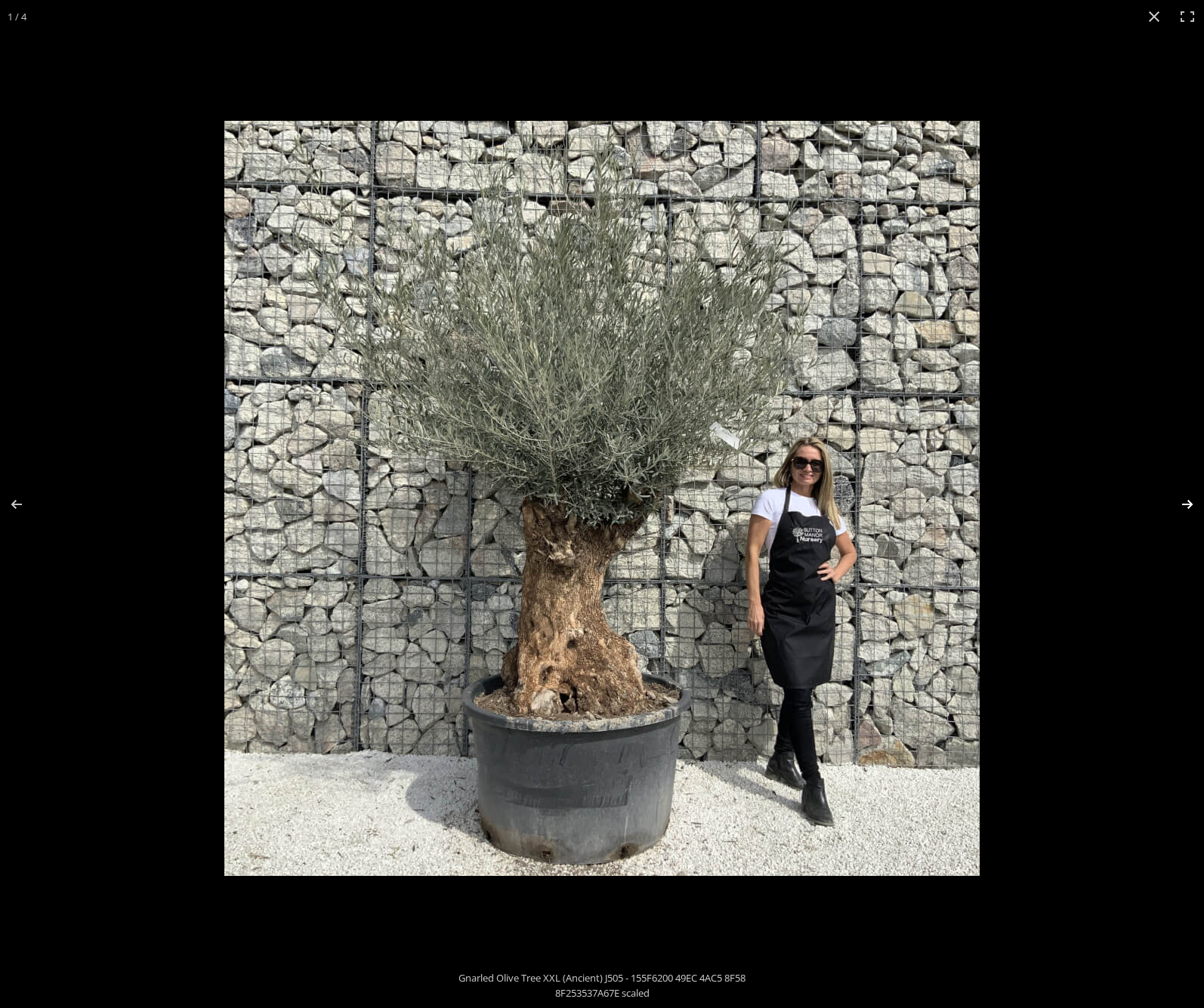
click at [1192, 500] on button "Next (arrow right)" at bounding box center [1176, 504] width 53 height 76
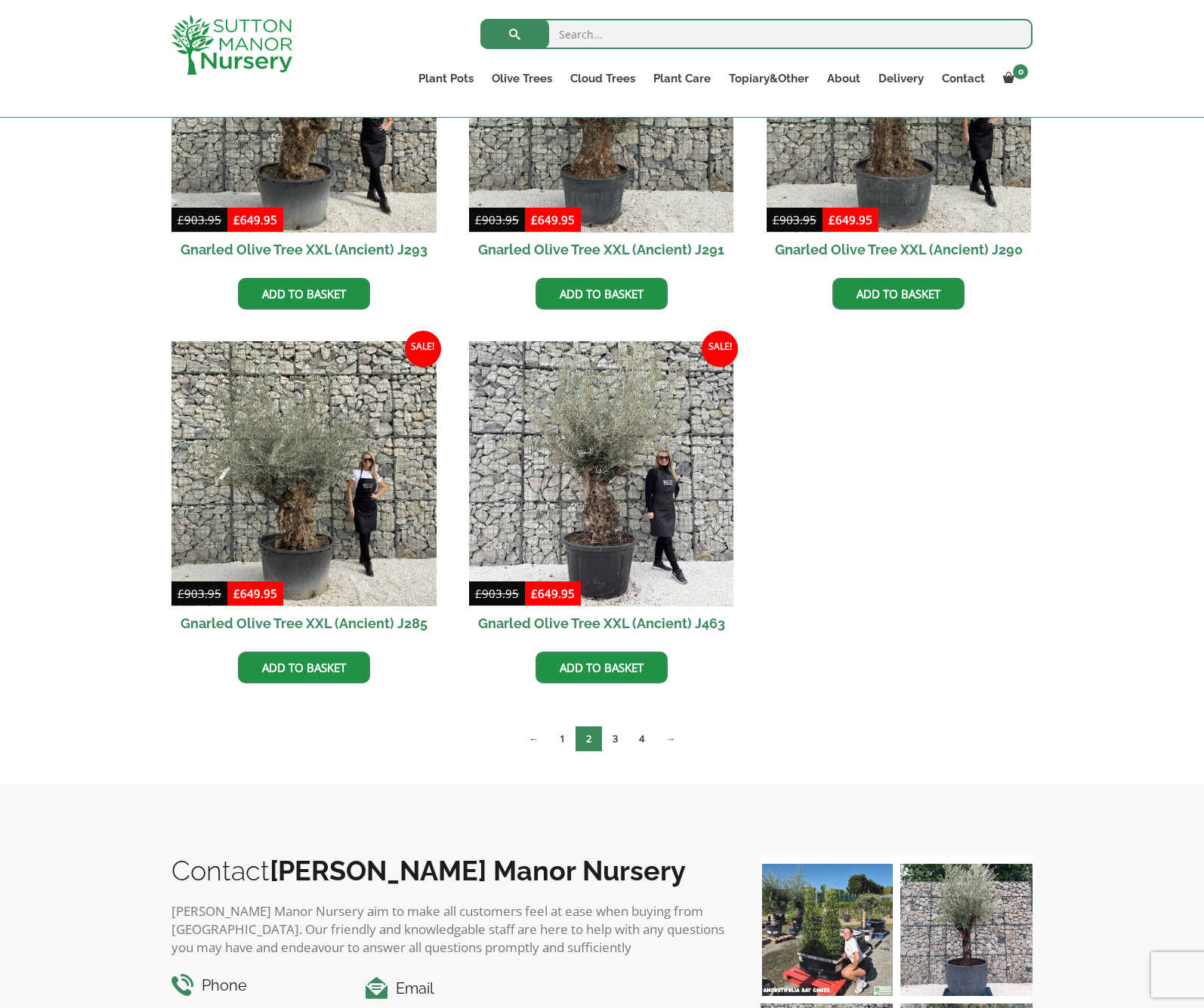
scroll to position [2030, 0]
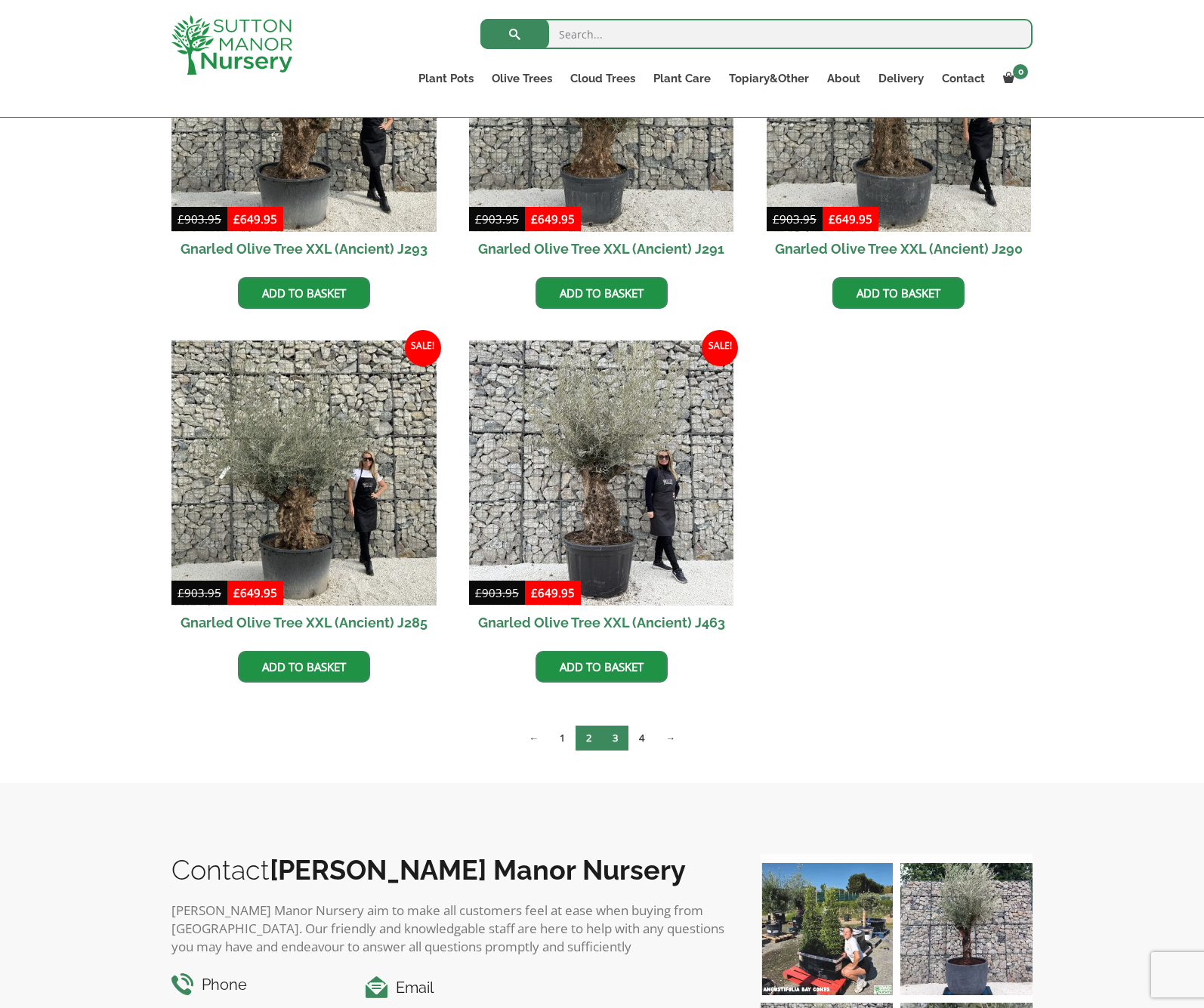
click at [617, 739] on link "3" at bounding box center [615, 738] width 27 height 25
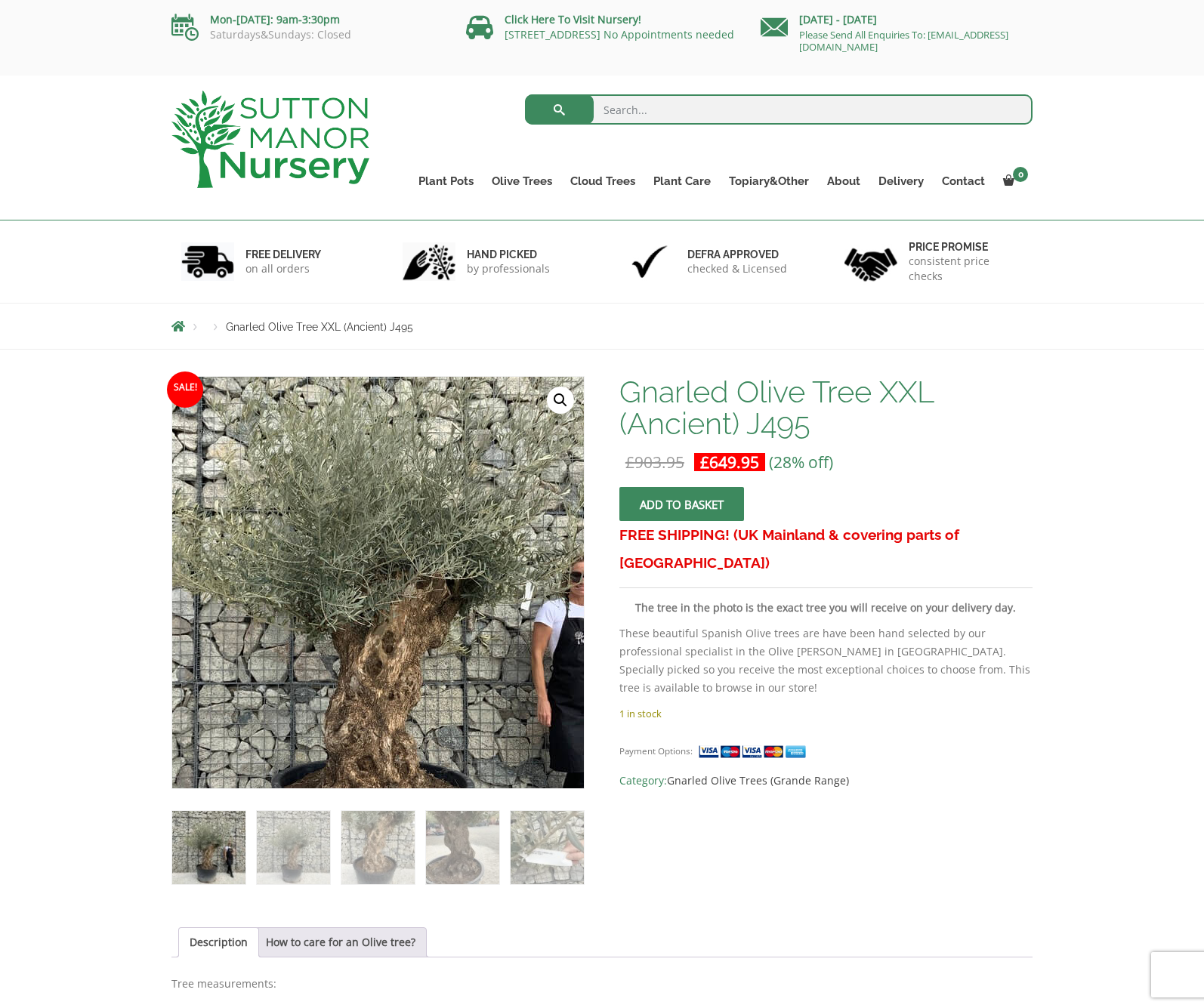
click at [356, 540] on img at bounding box center [388, 612] width 669 height 669
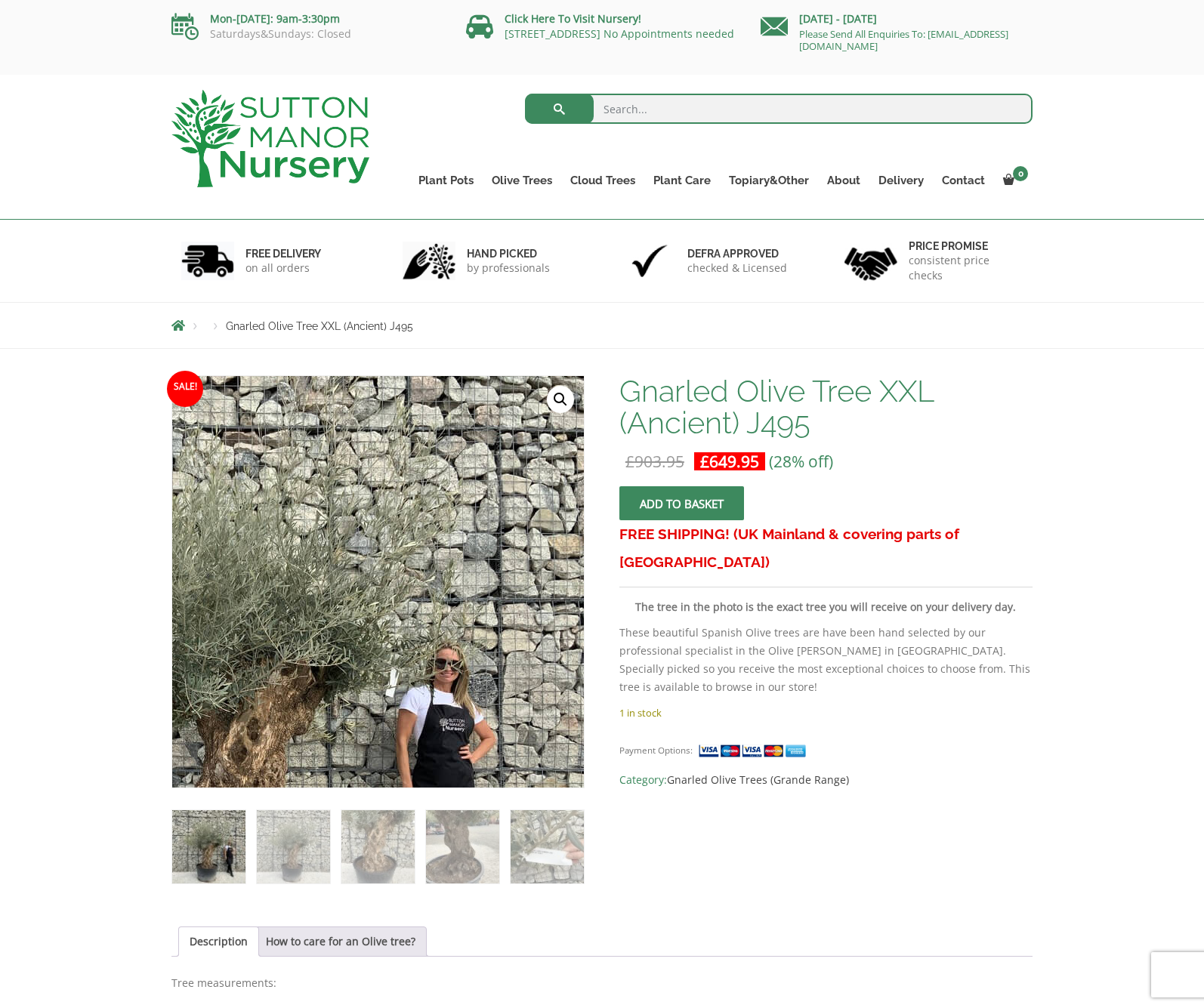
drag, startPoint x: 577, startPoint y: 395, endPoint x: 567, endPoint y: 397, distance: 10.2
click at [577, 395] on img at bounding box center [253, 699] width 669 height 669
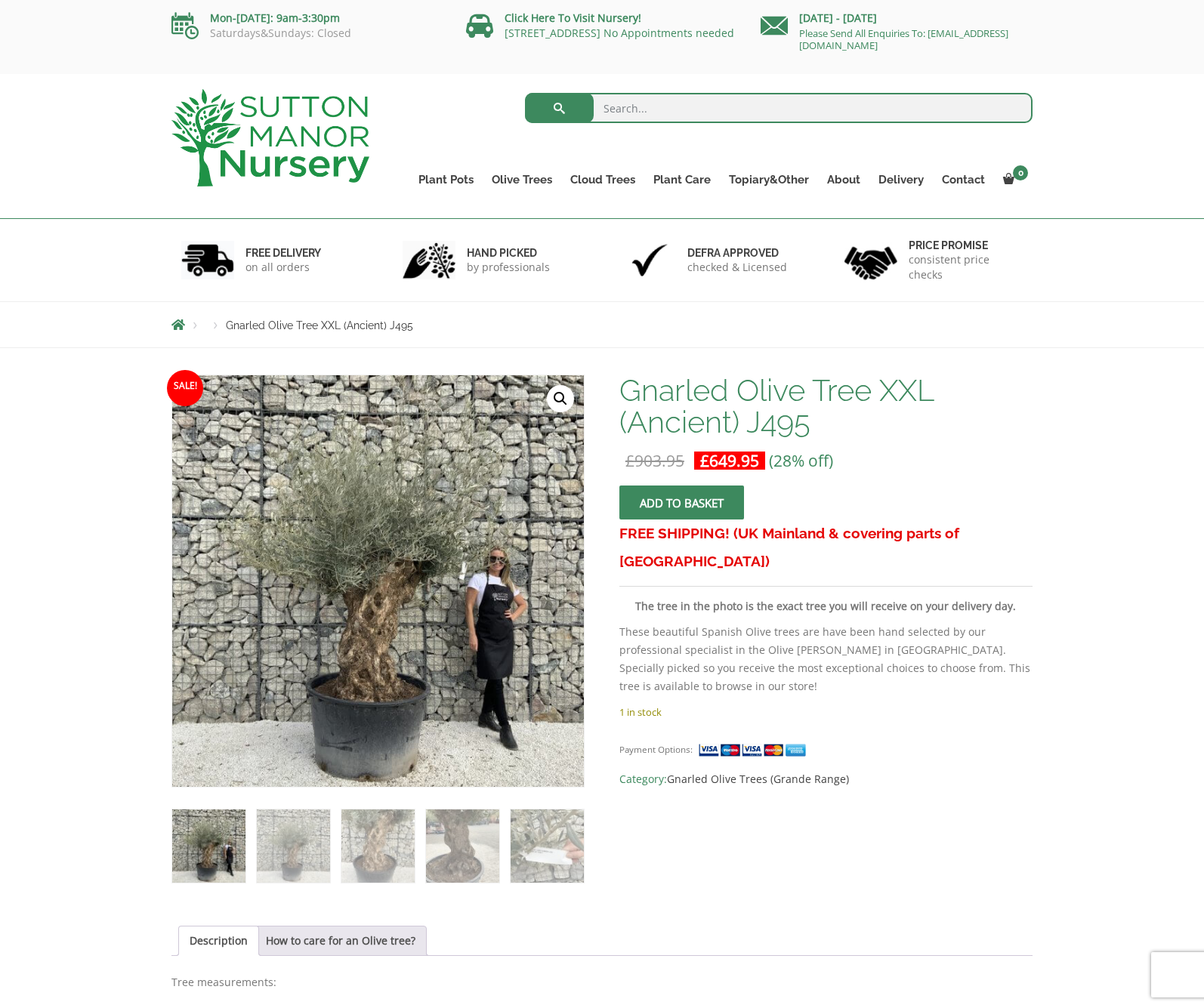
click at [561, 400] on link "🔍" at bounding box center [560, 399] width 28 height 28
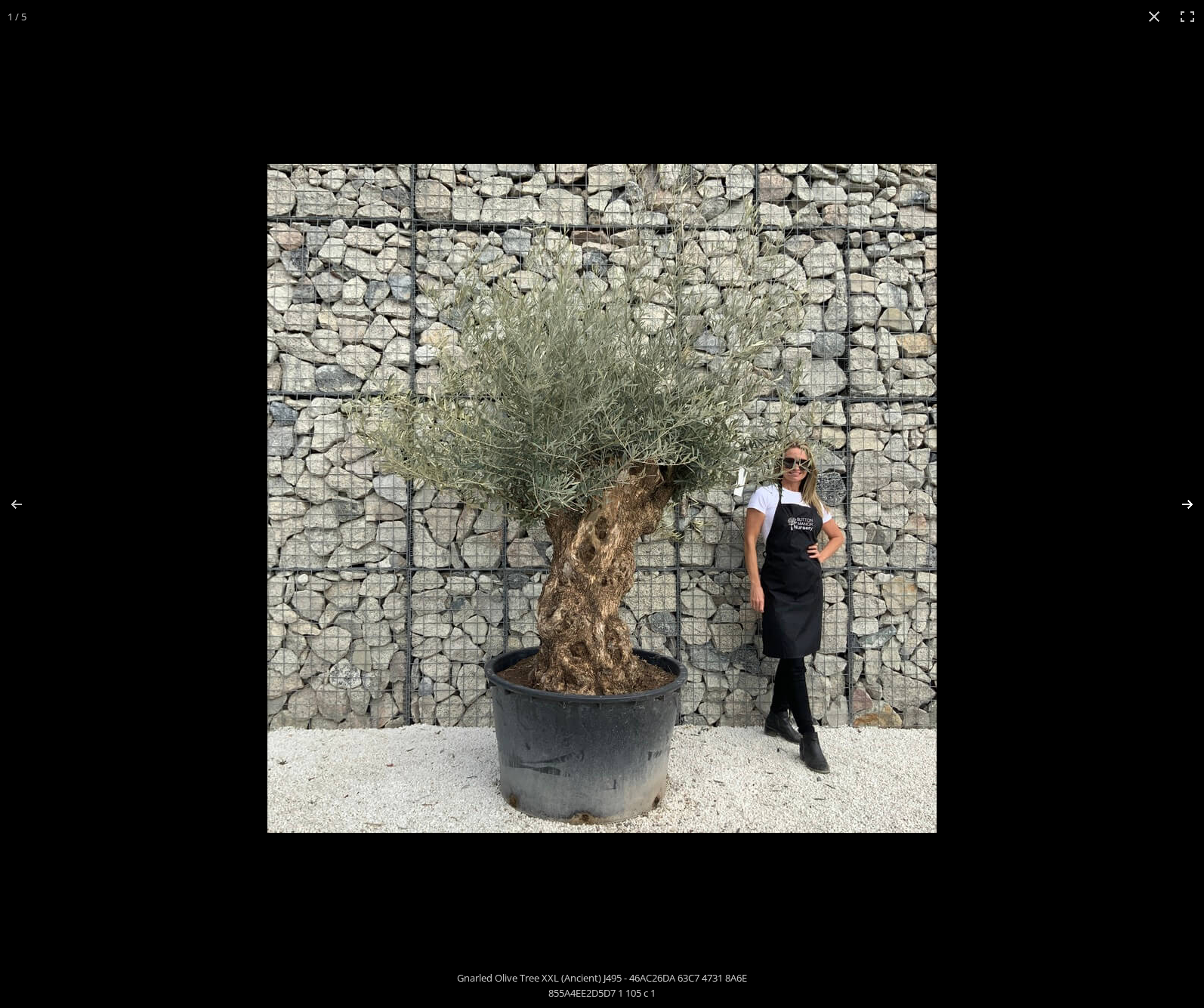
click at [1187, 502] on button "Next (arrow right)" at bounding box center [1176, 504] width 53 height 76
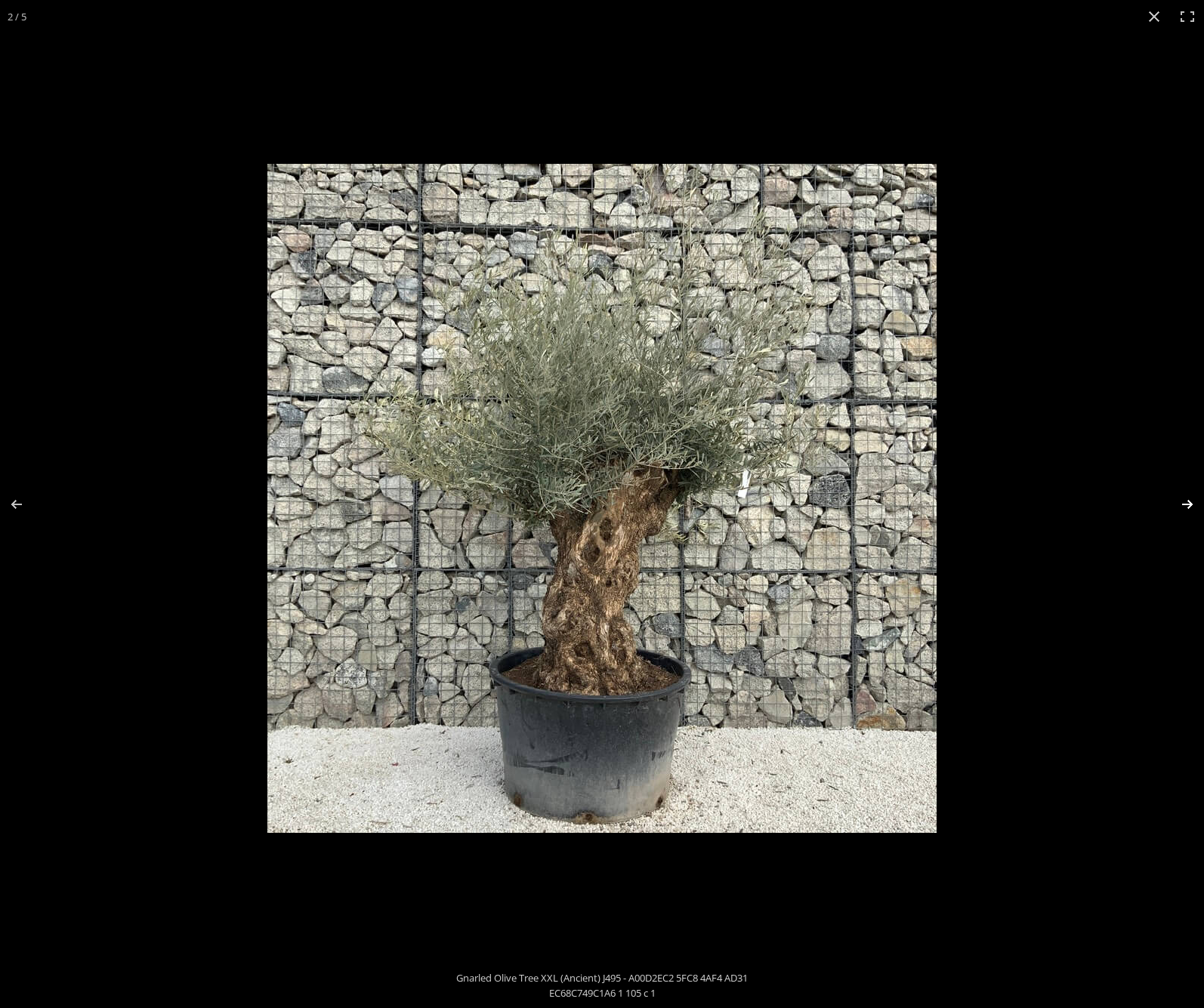
click at [1176, 500] on button "Next (arrow right)" at bounding box center [1176, 504] width 53 height 76
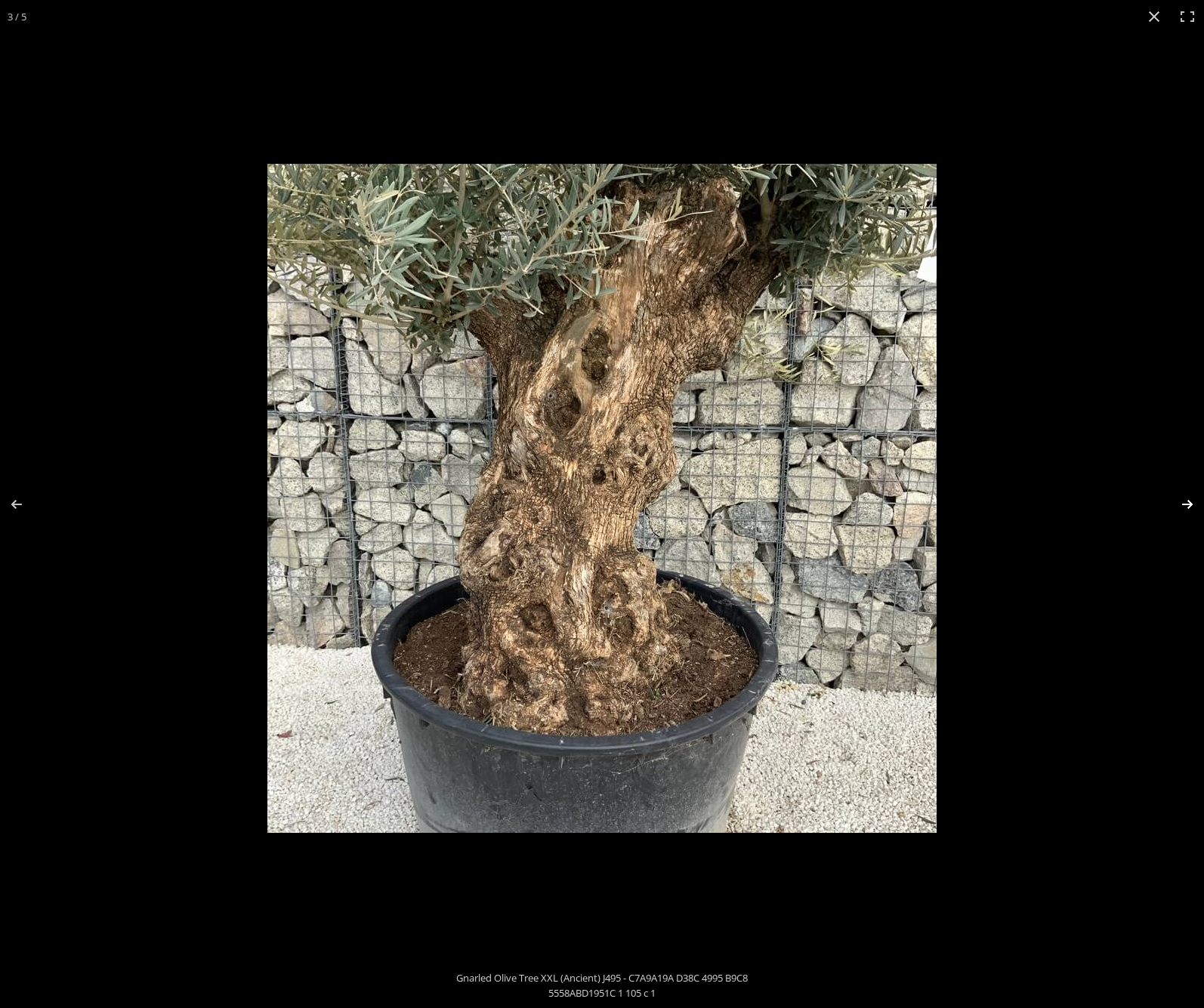
click at [1176, 500] on button "Next (arrow right)" at bounding box center [1176, 504] width 53 height 76
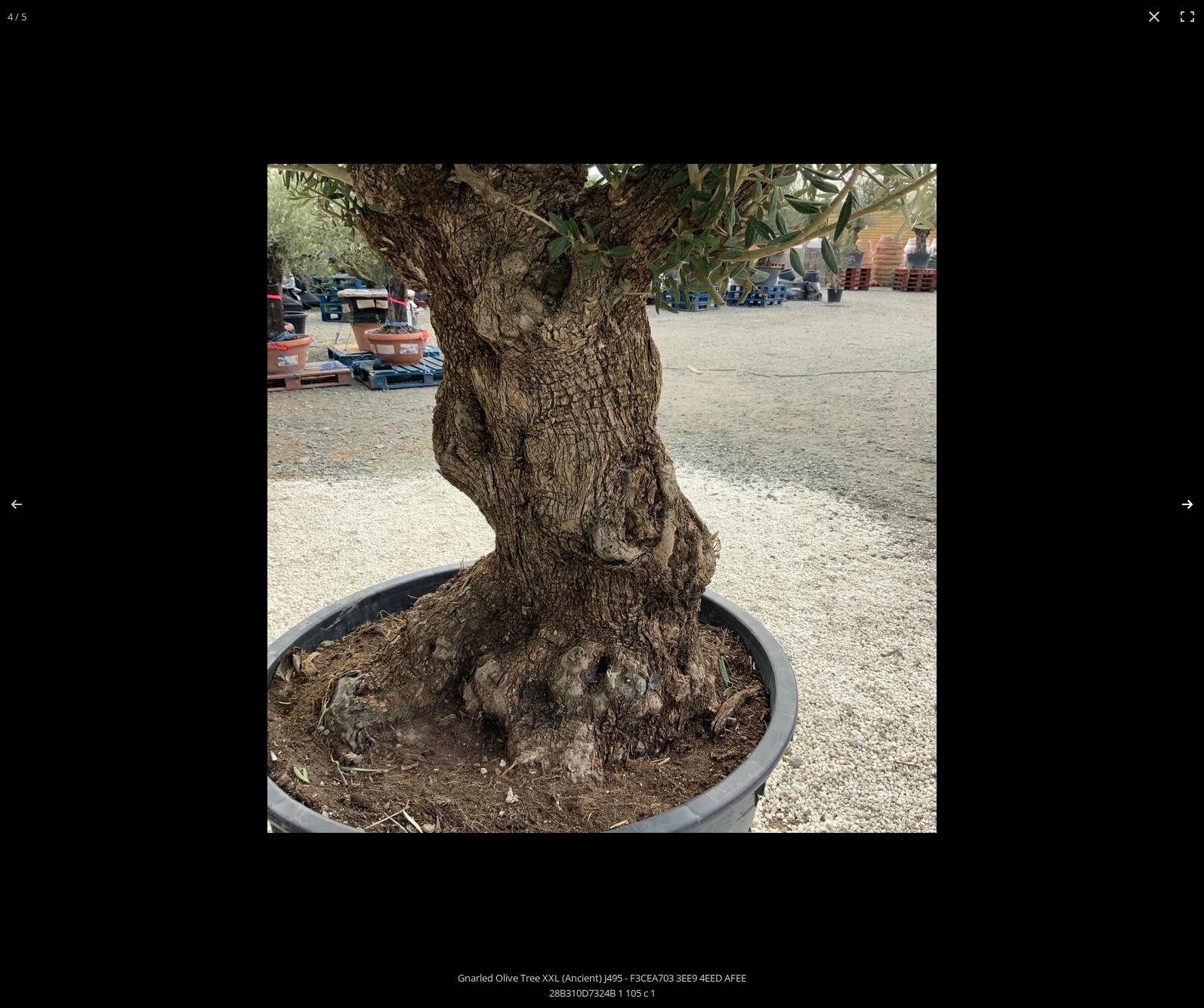
click at [1176, 500] on button "Next (arrow right)" at bounding box center [1176, 504] width 53 height 76
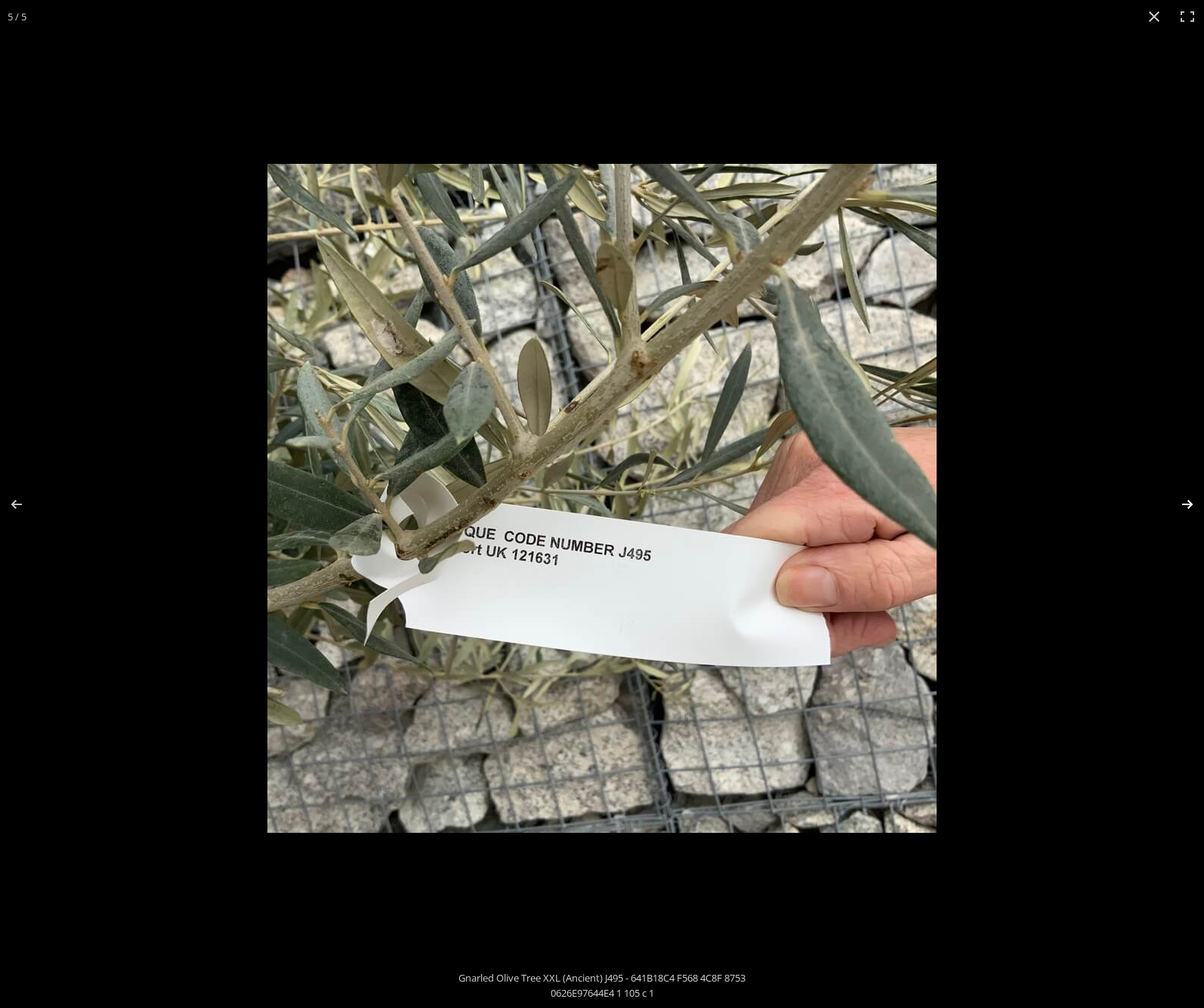
click at [1176, 500] on button "Next (arrow right)" at bounding box center [1176, 504] width 53 height 76
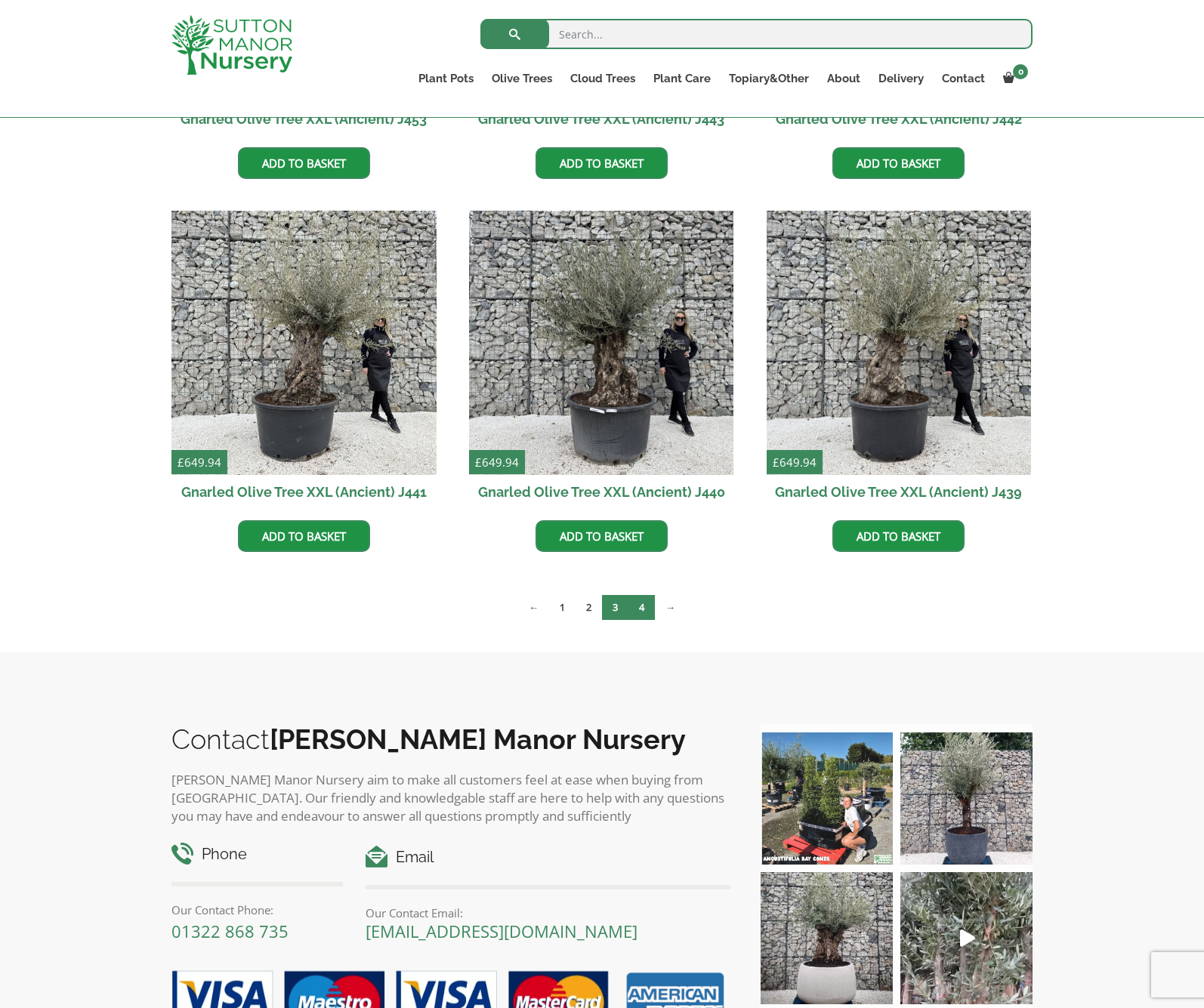
scroll to position [1787, 0]
click at [638, 597] on link "4" at bounding box center [642, 606] width 27 height 25
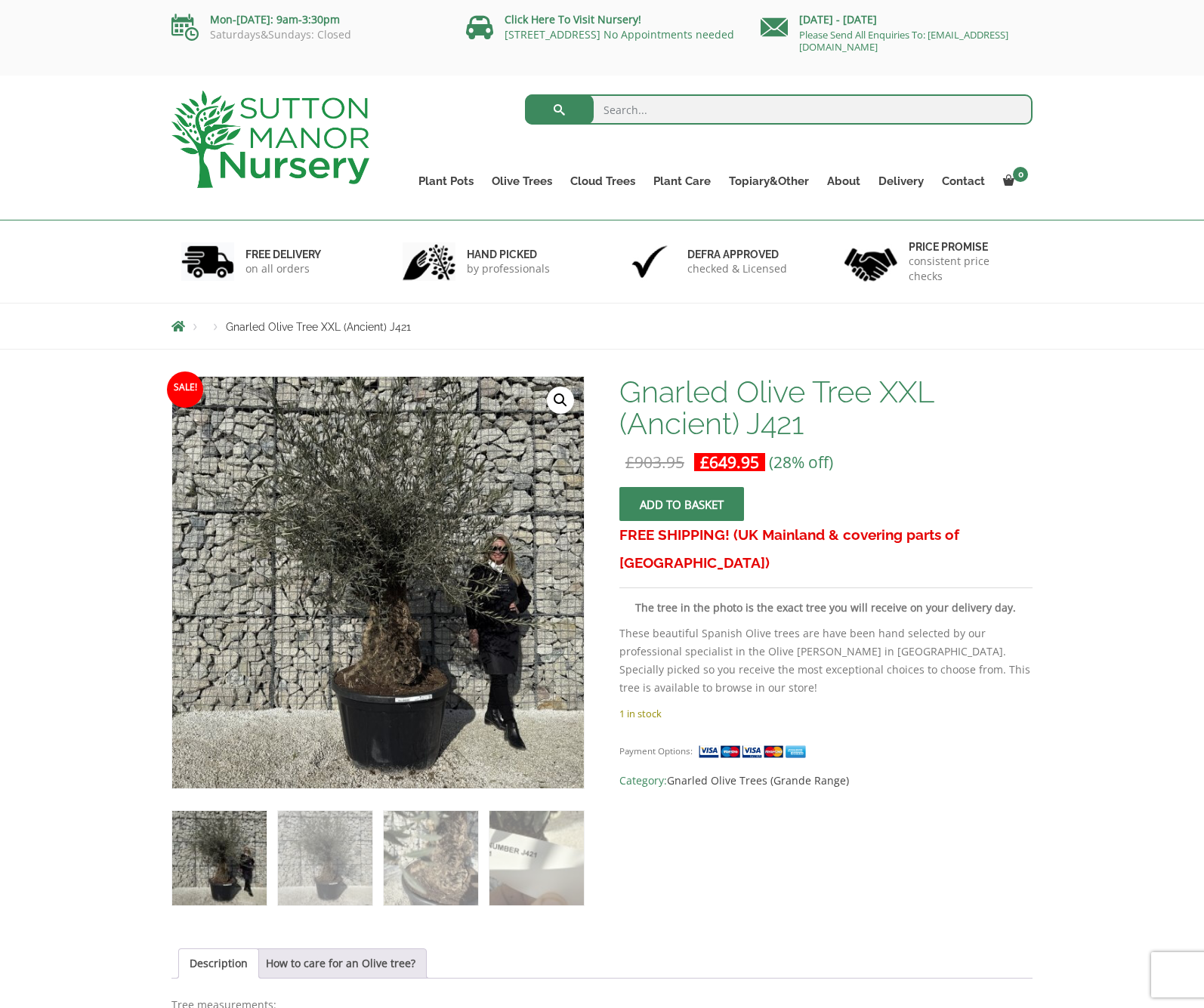
click at [319, 555] on img at bounding box center [427, 606] width 755 height 755
click at [556, 399] on link "🔍" at bounding box center [560, 399] width 28 height 28
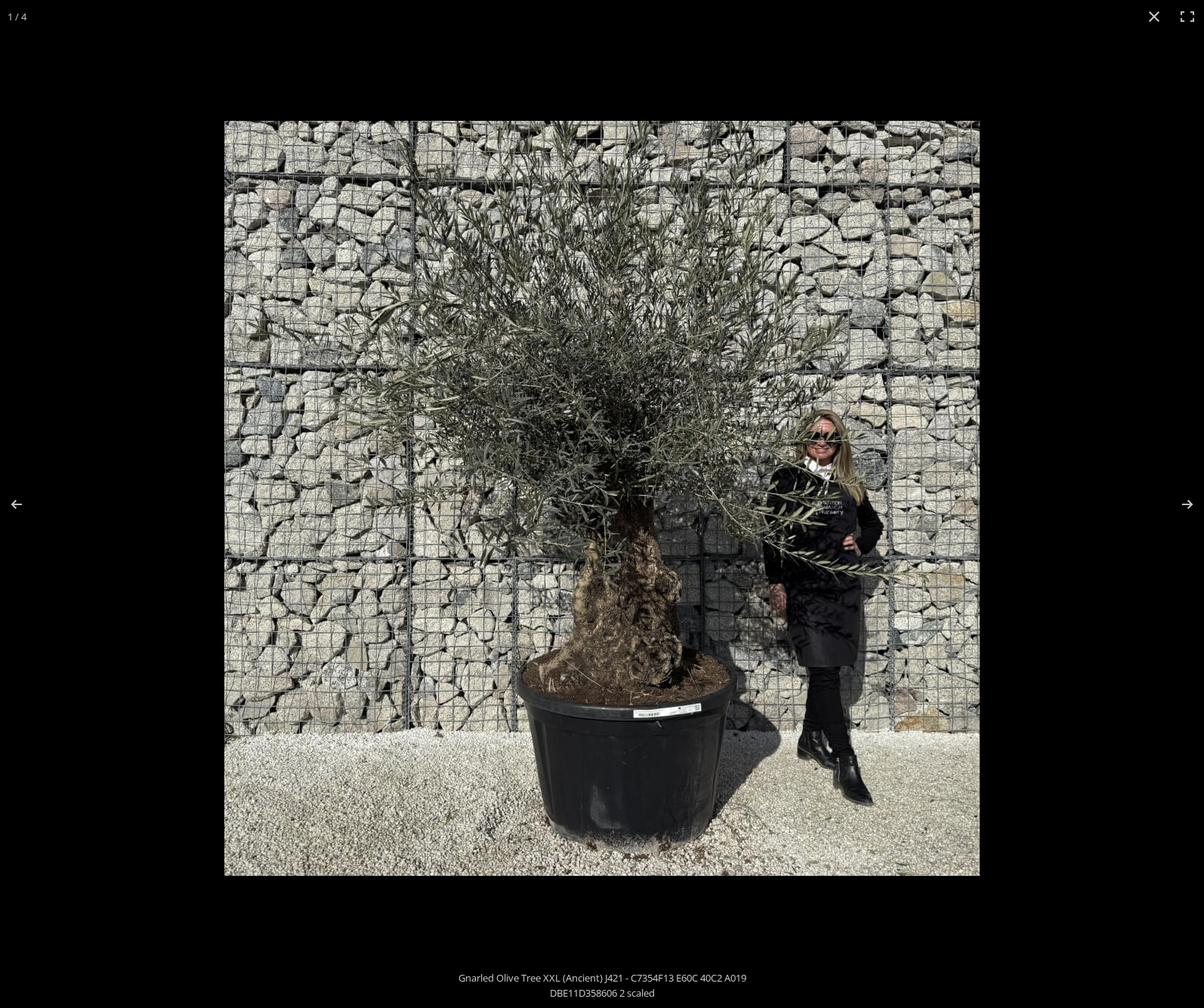
scroll to position [28, 0]
click at [597, 449] on img at bounding box center [602, 499] width 755 height 755
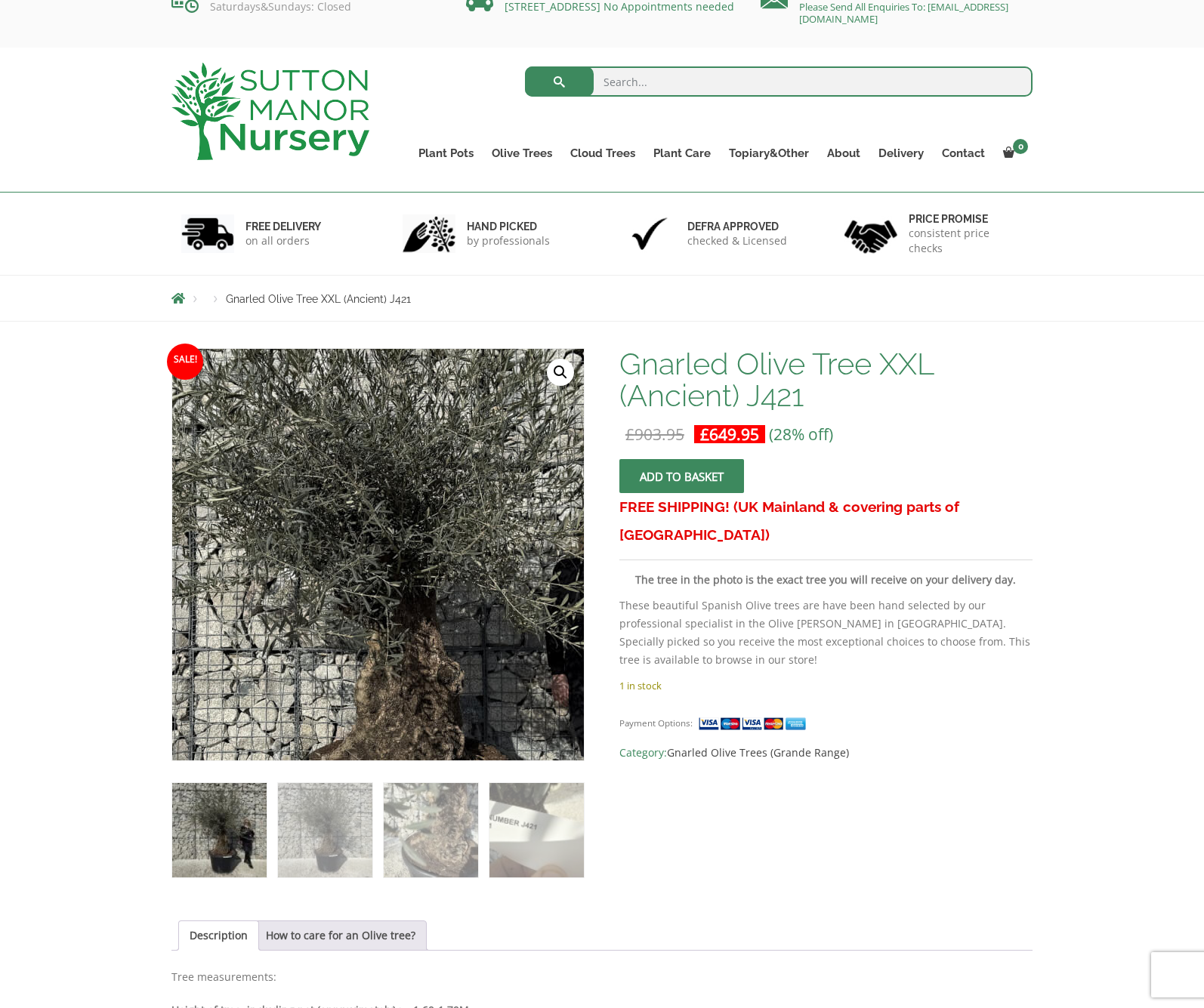
click at [370, 515] on img at bounding box center [385, 589] width 755 height 755
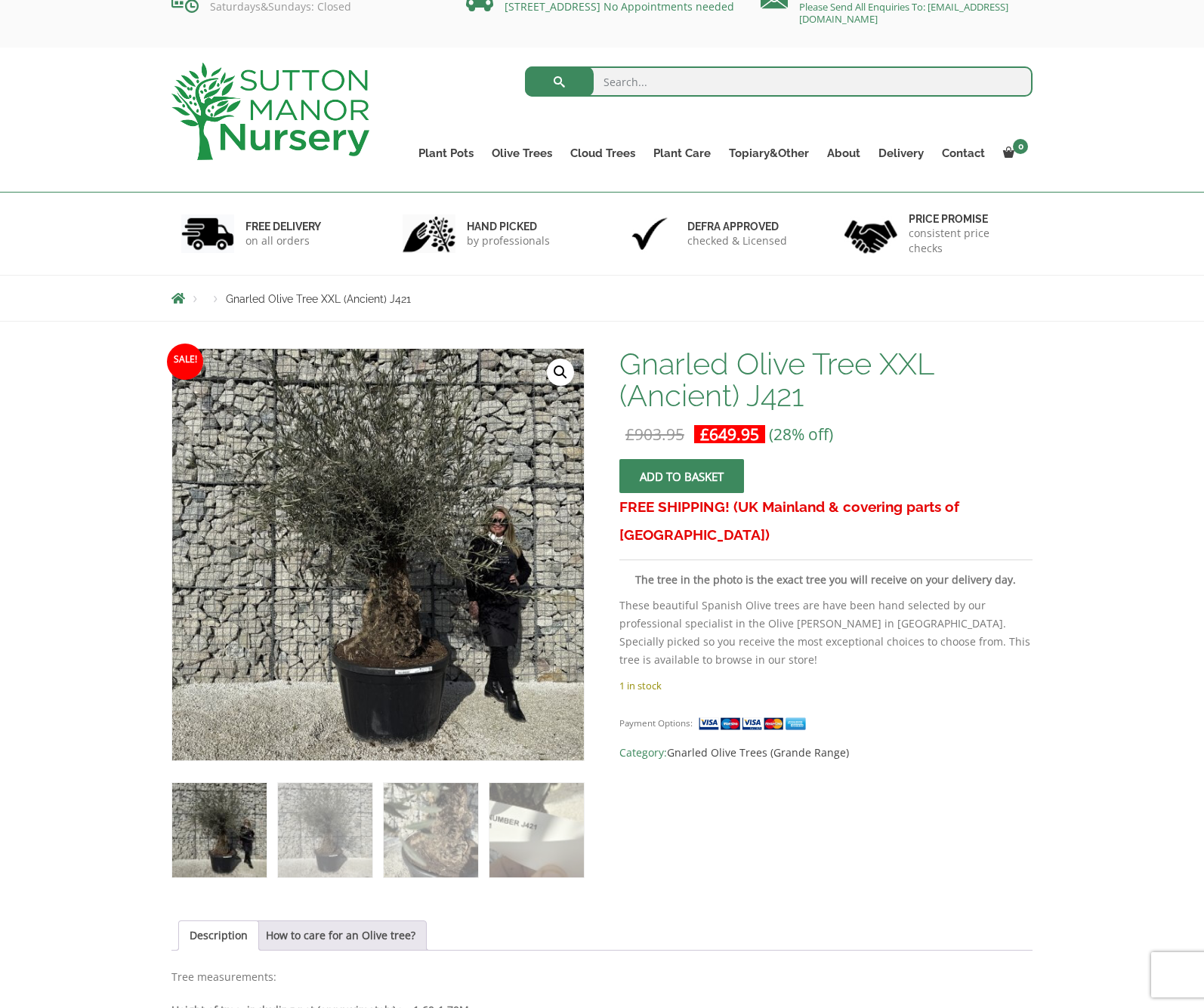
click at [551, 378] on link "🔍" at bounding box center [560, 372] width 28 height 28
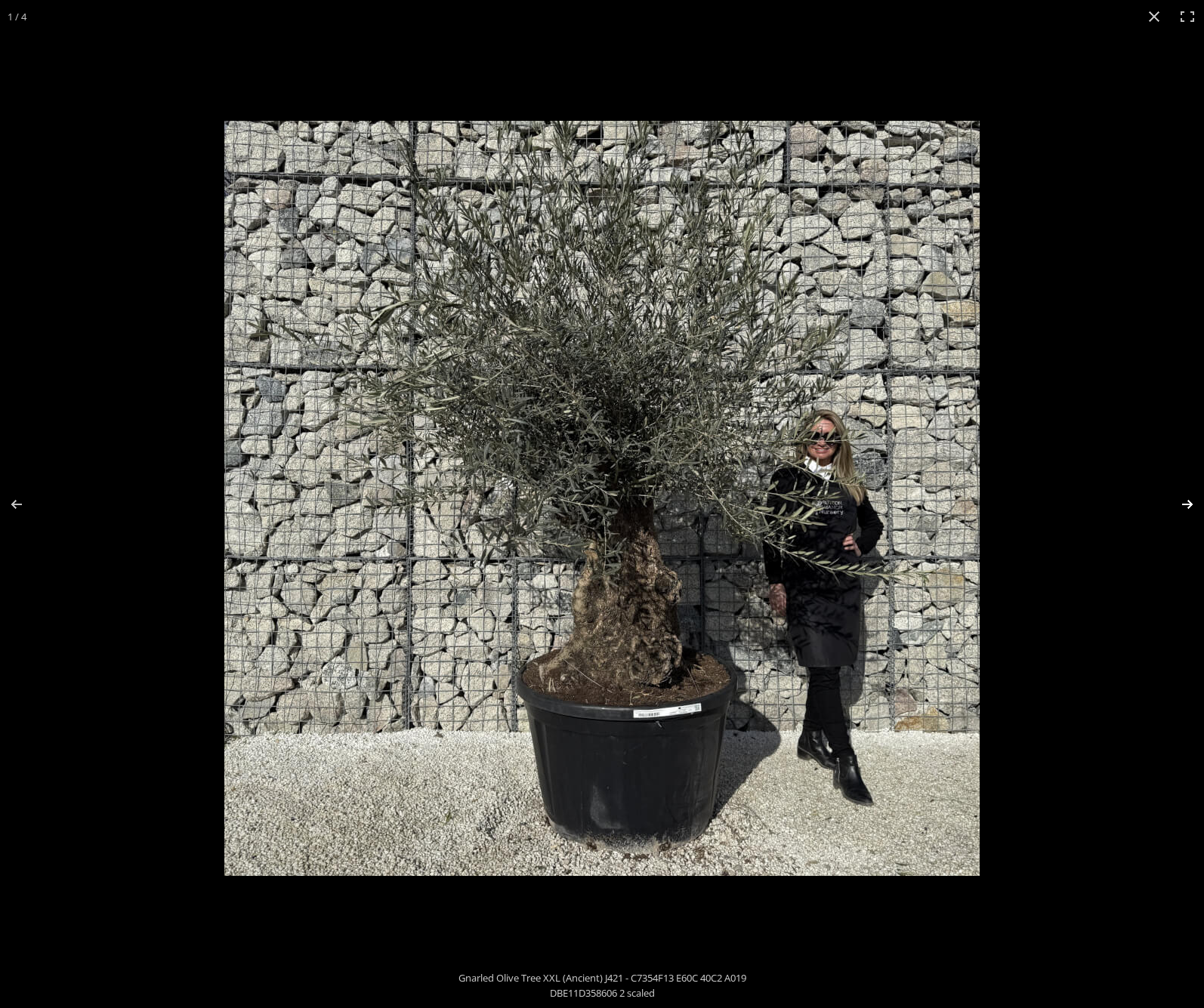
click at [1184, 502] on button "Next (arrow right)" at bounding box center [1176, 504] width 53 height 76
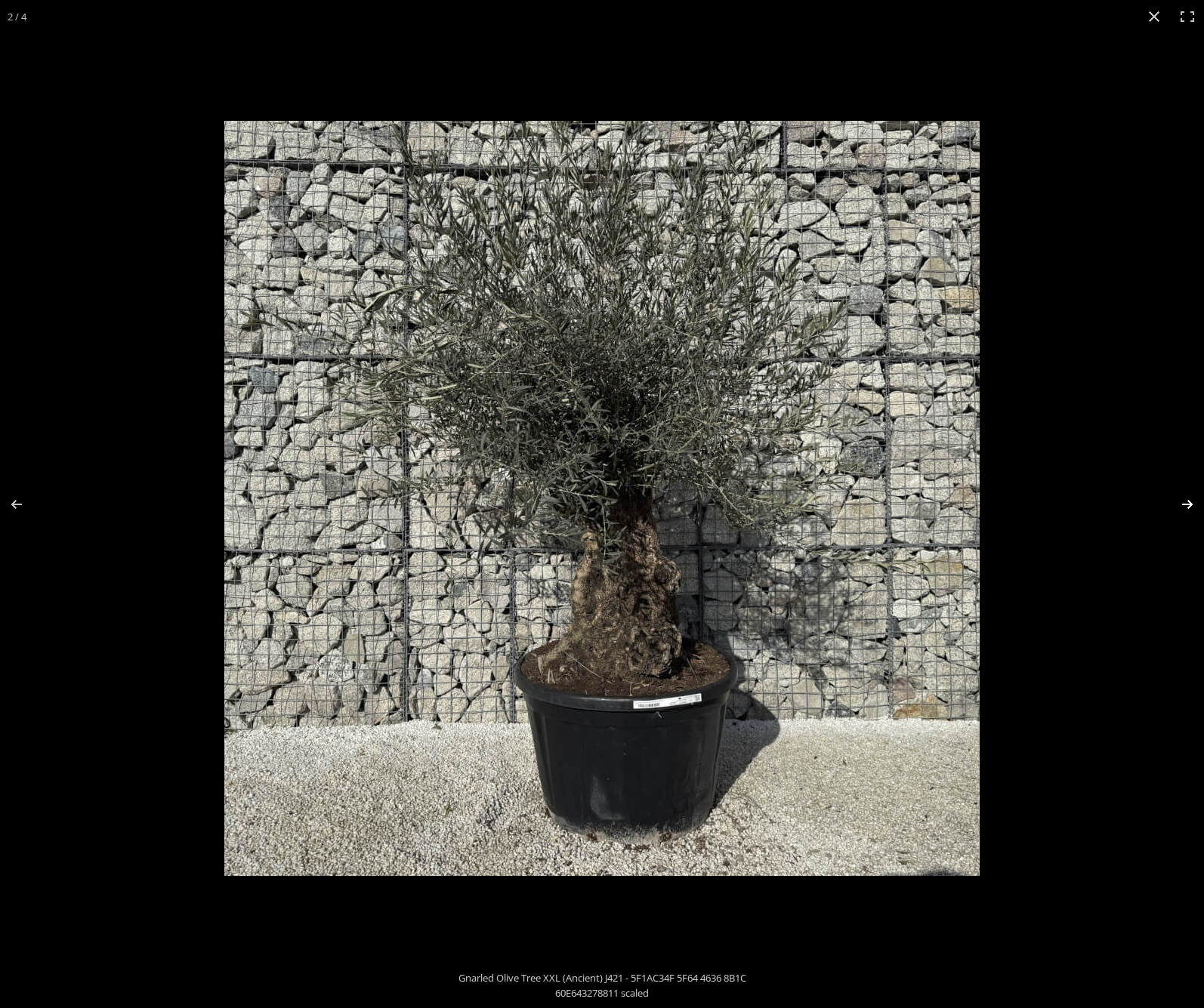
click at [1184, 502] on button "Next (arrow right)" at bounding box center [1176, 504] width 53 height 76
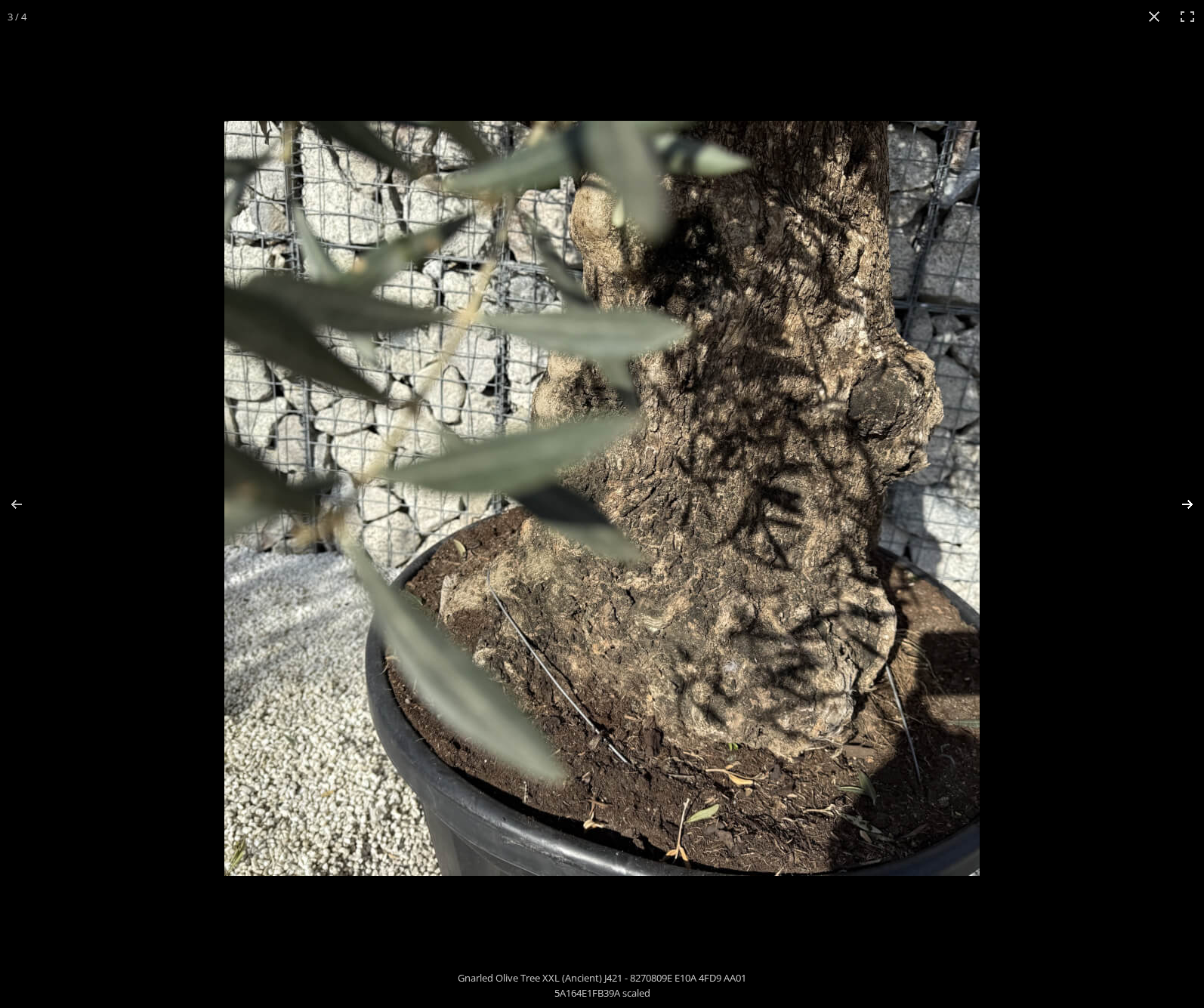
click at [1184, 502] on button "Next (arrow right)" at bounding box center [1176, 504] width 53 height 76
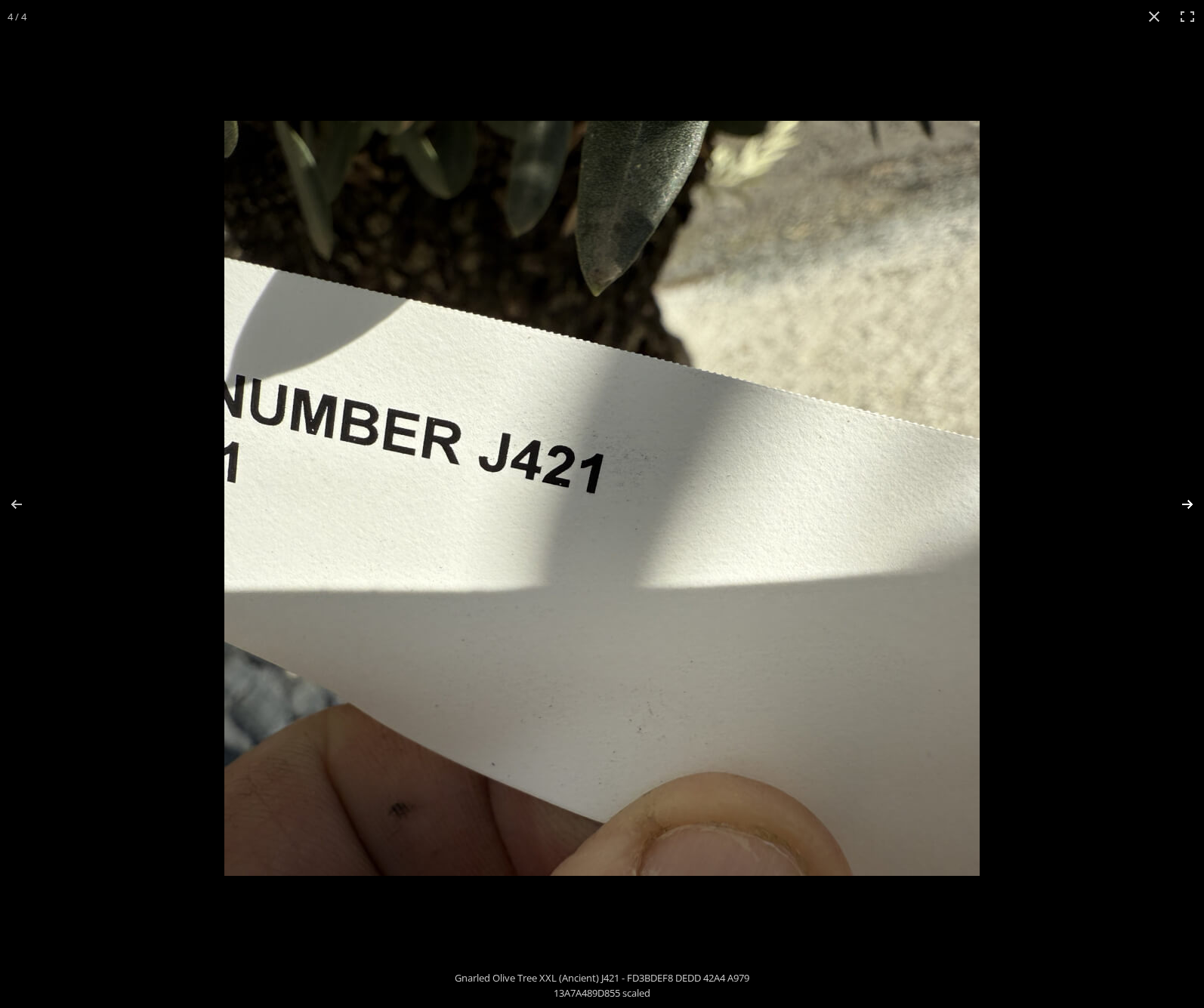
click at [1184, 502] on button "Next (arrow right)" at bounding box center [1176, 504] width 53 height 76
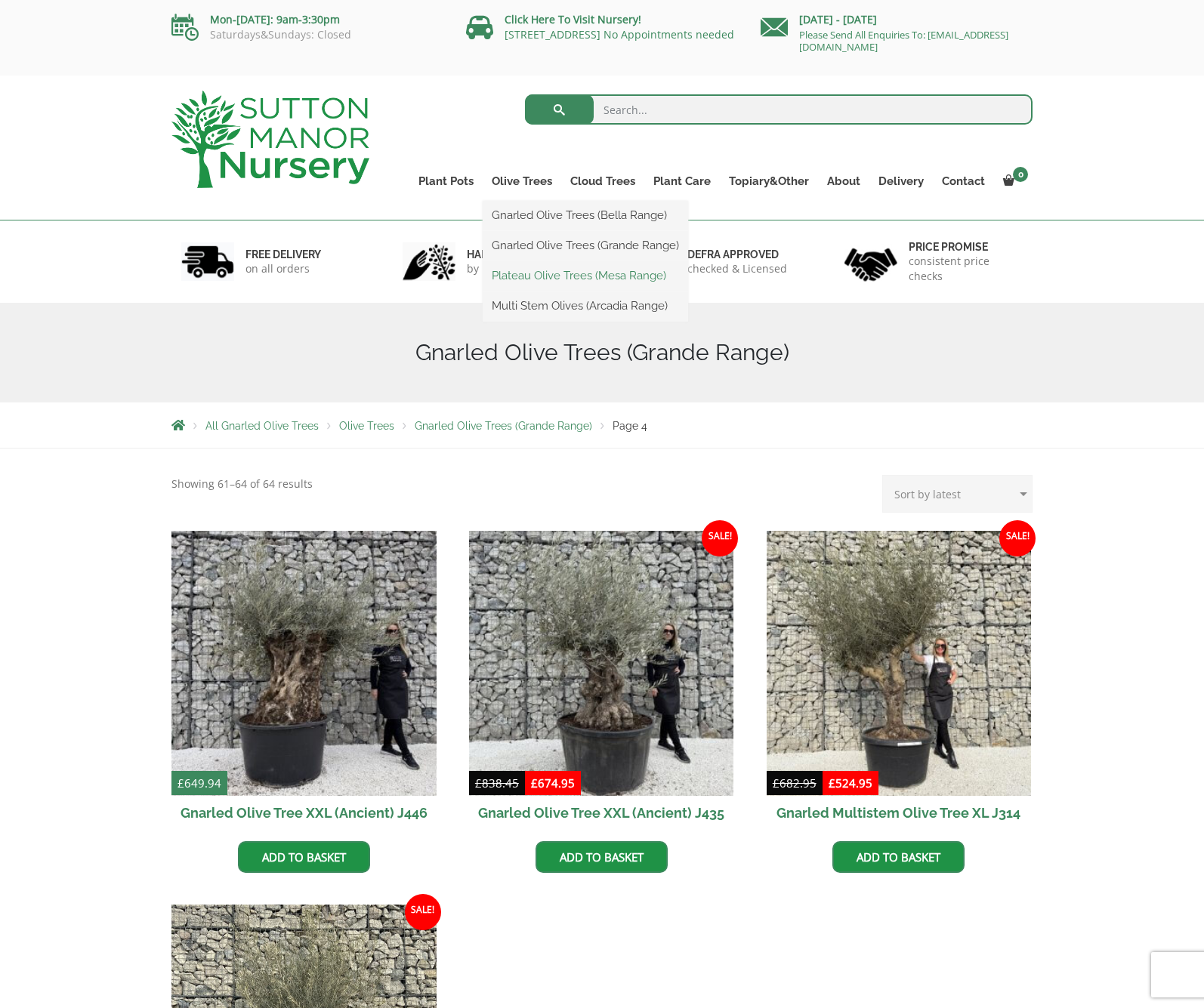
click at [538, 272] on link "Plateau Olive Trees (Mesa Range)" at bounding box center [585, 275] width 206 height 22
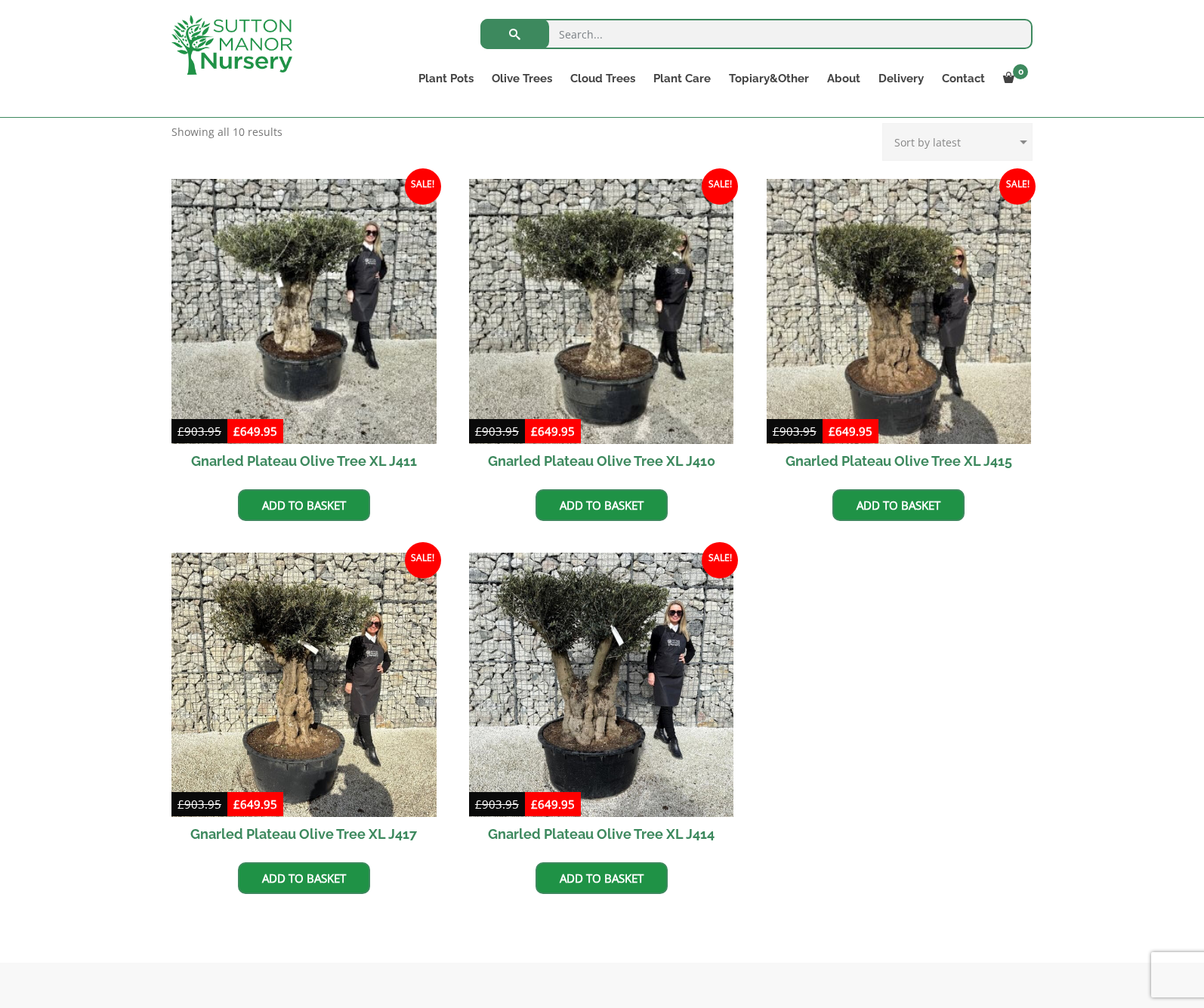
scroll to position [595, 0]
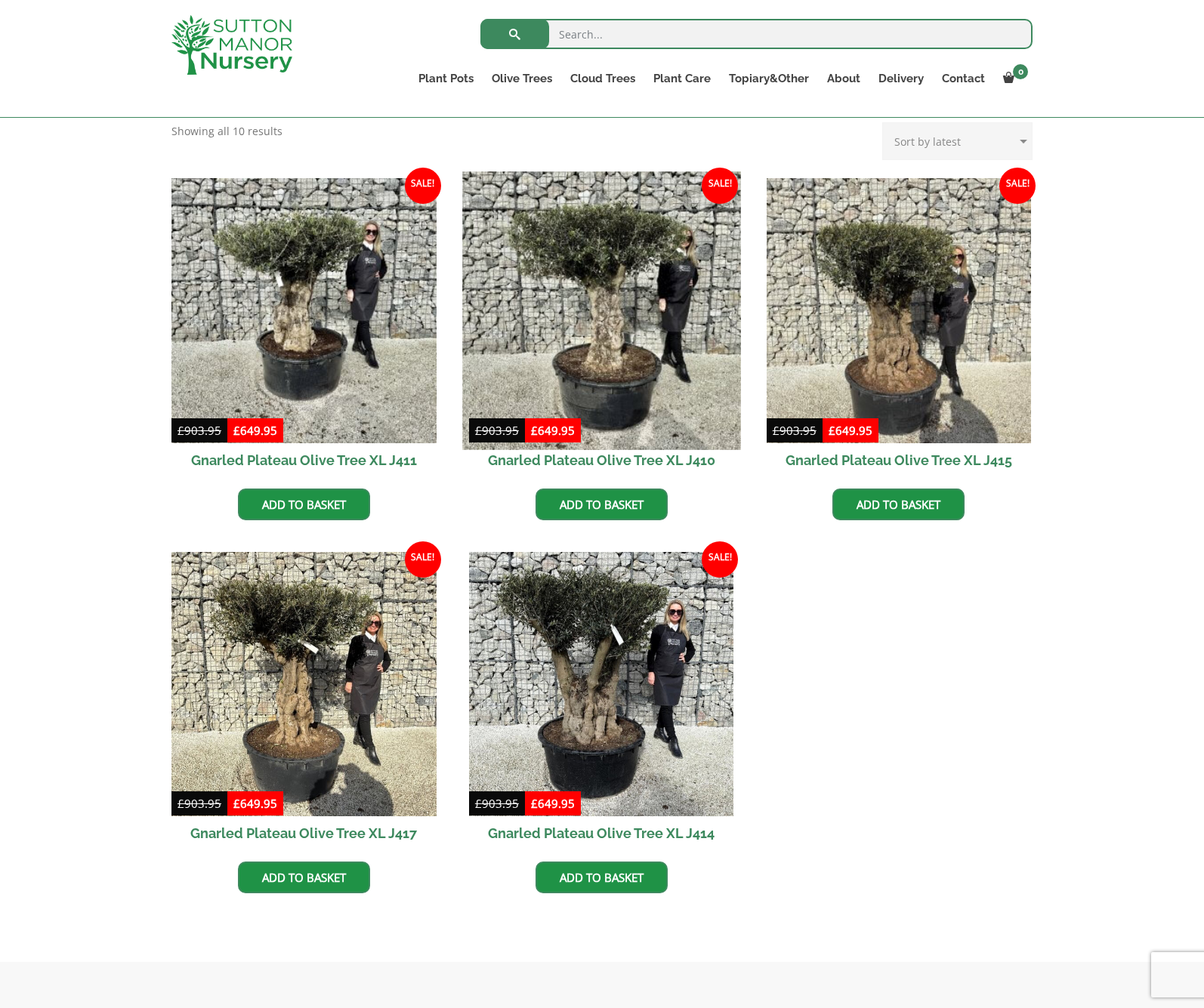
click at [609, 286] on img at bounding box center [601, 311] width 278 height 278
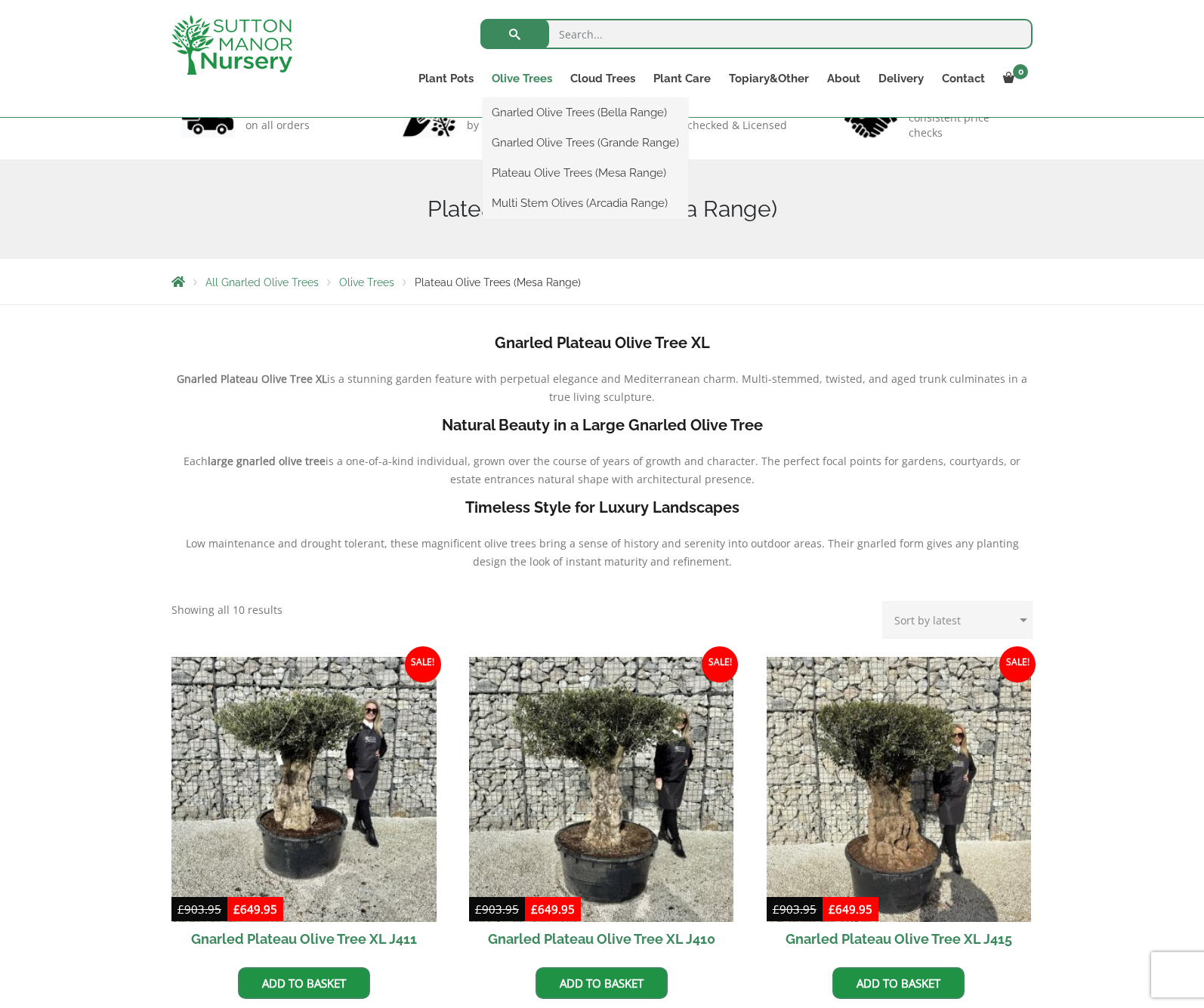
scroll to position [115, 0]
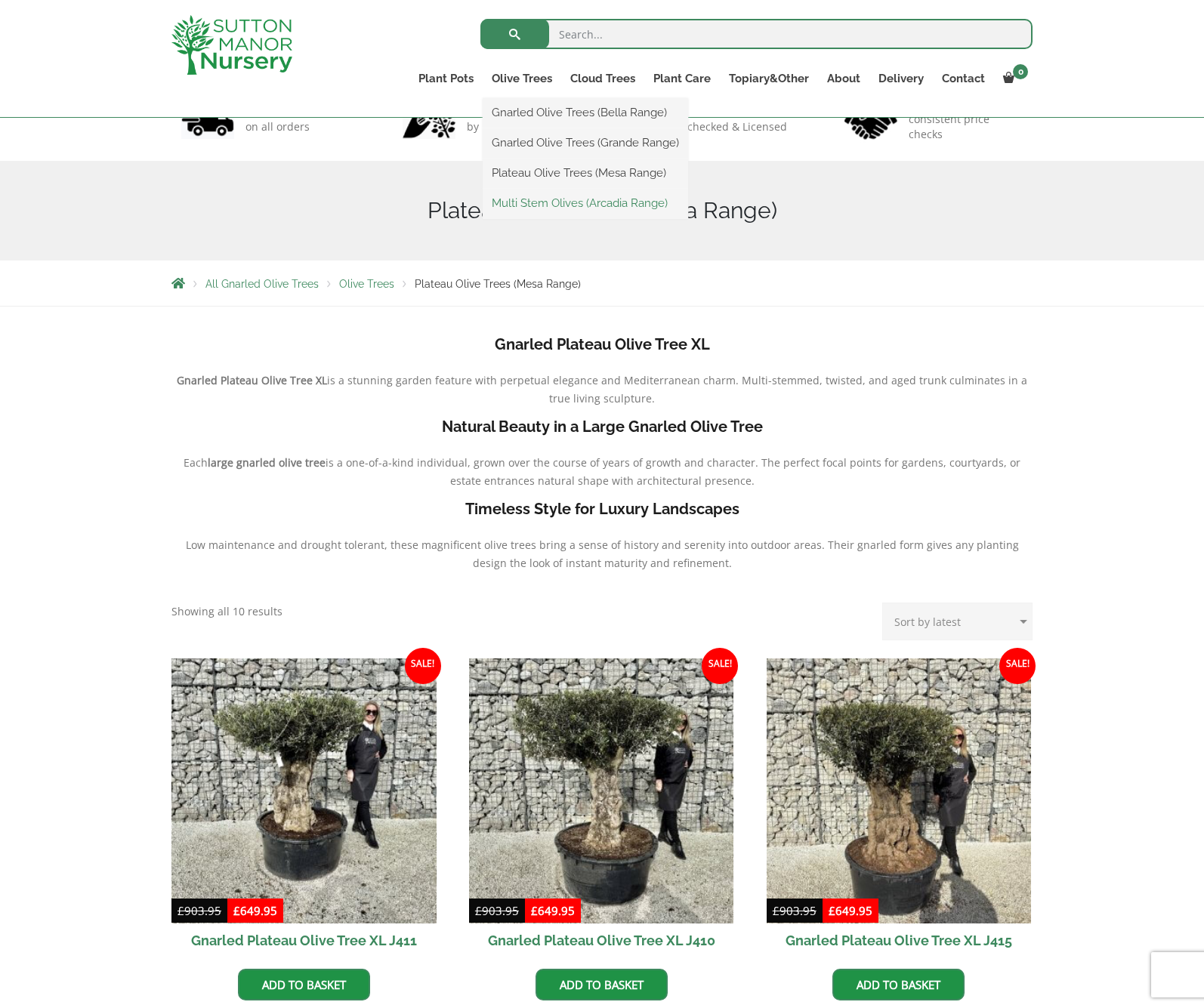
click at [534, 205] on link "Multi Stem Olives (Arcadia Range)" at bounding box center [585, 202] width 206 height 22
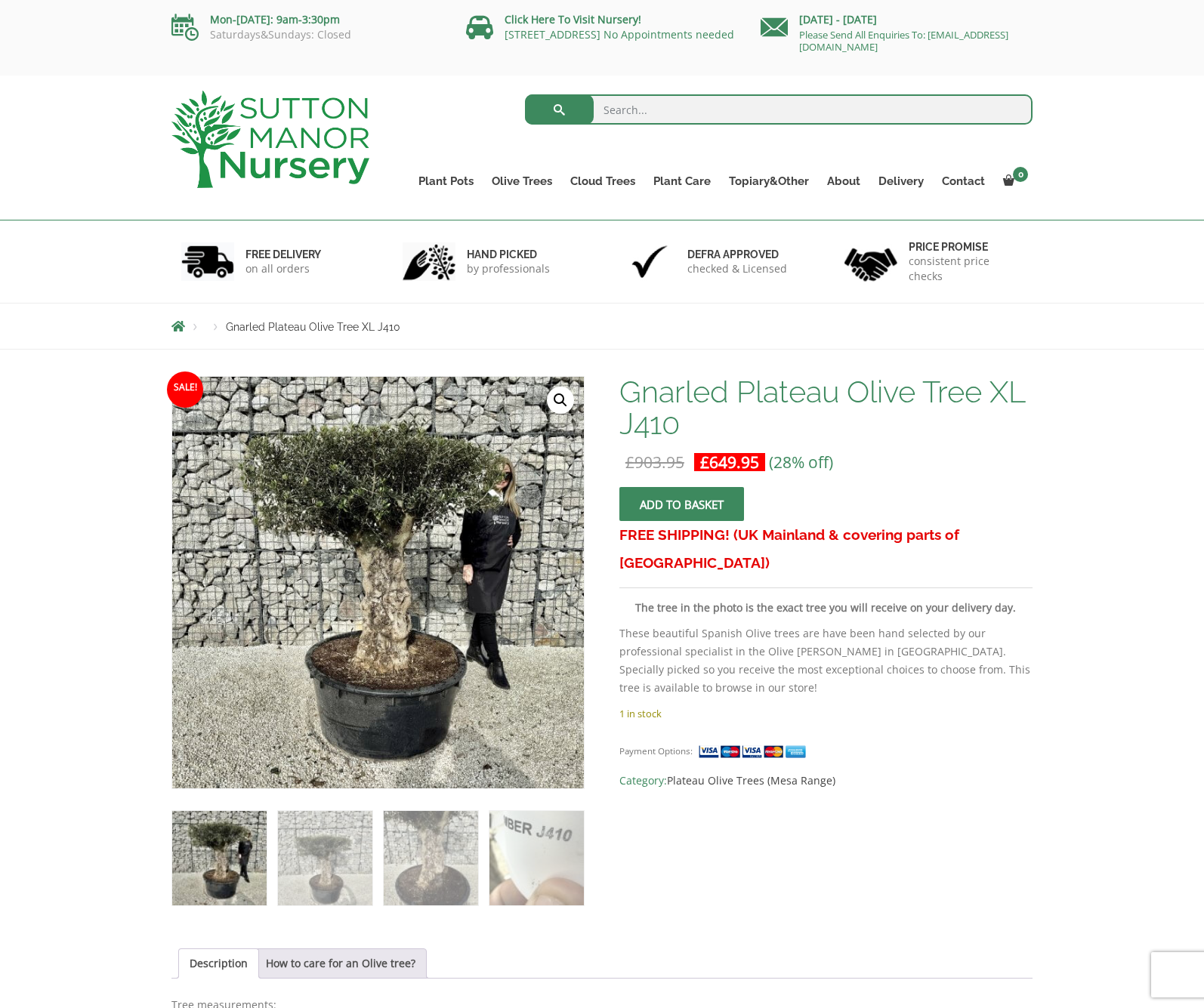
click at [407, 586] on img at bounding box center [354, 580] width 755 height 755
click at [565, 400] on link "🔍" at bounding box center [560, 400] width 28 height 28
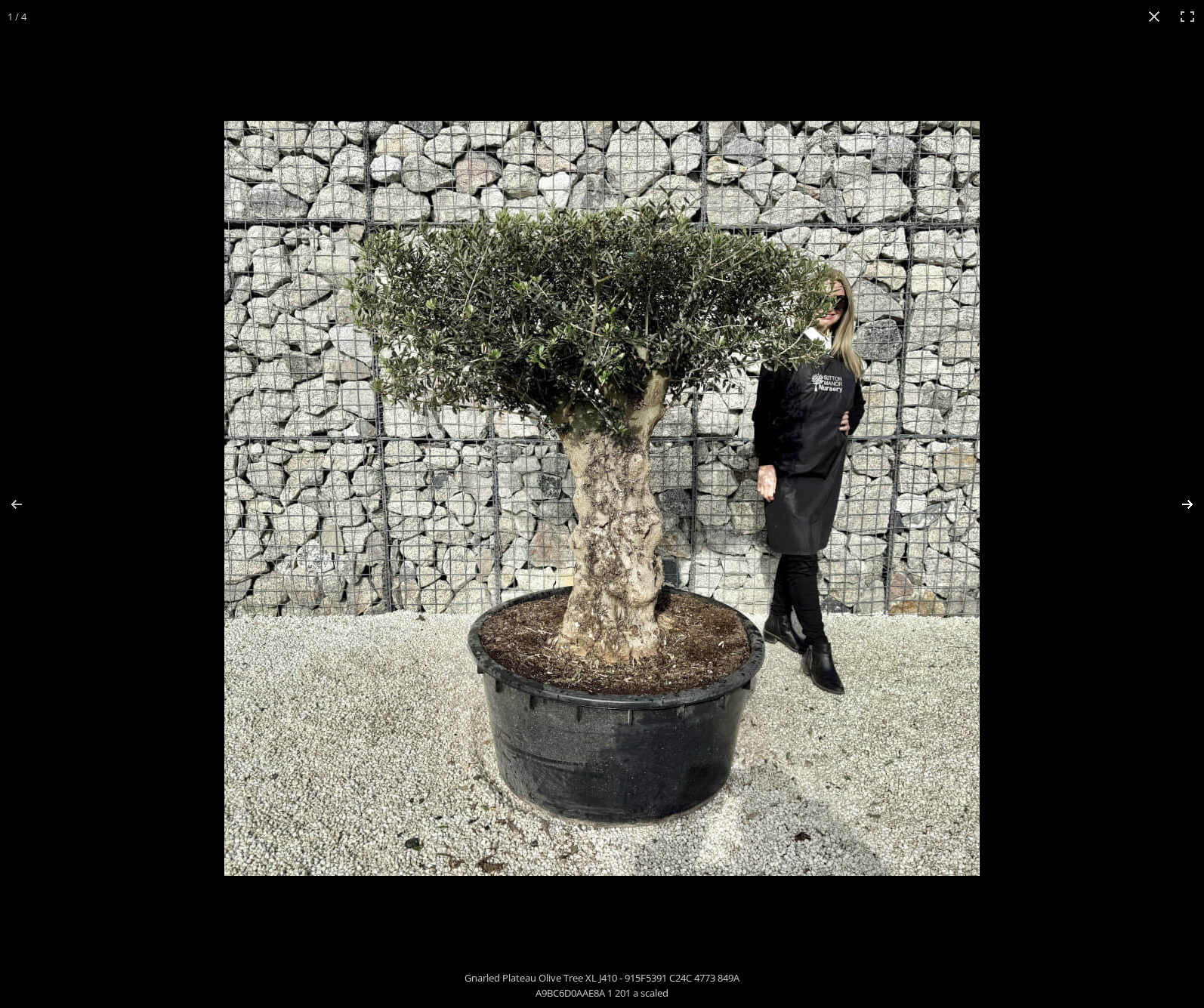
click at [1188, 499] on button "Next (arrow right)" at bounding box center [1176, 504] width 53 height 76
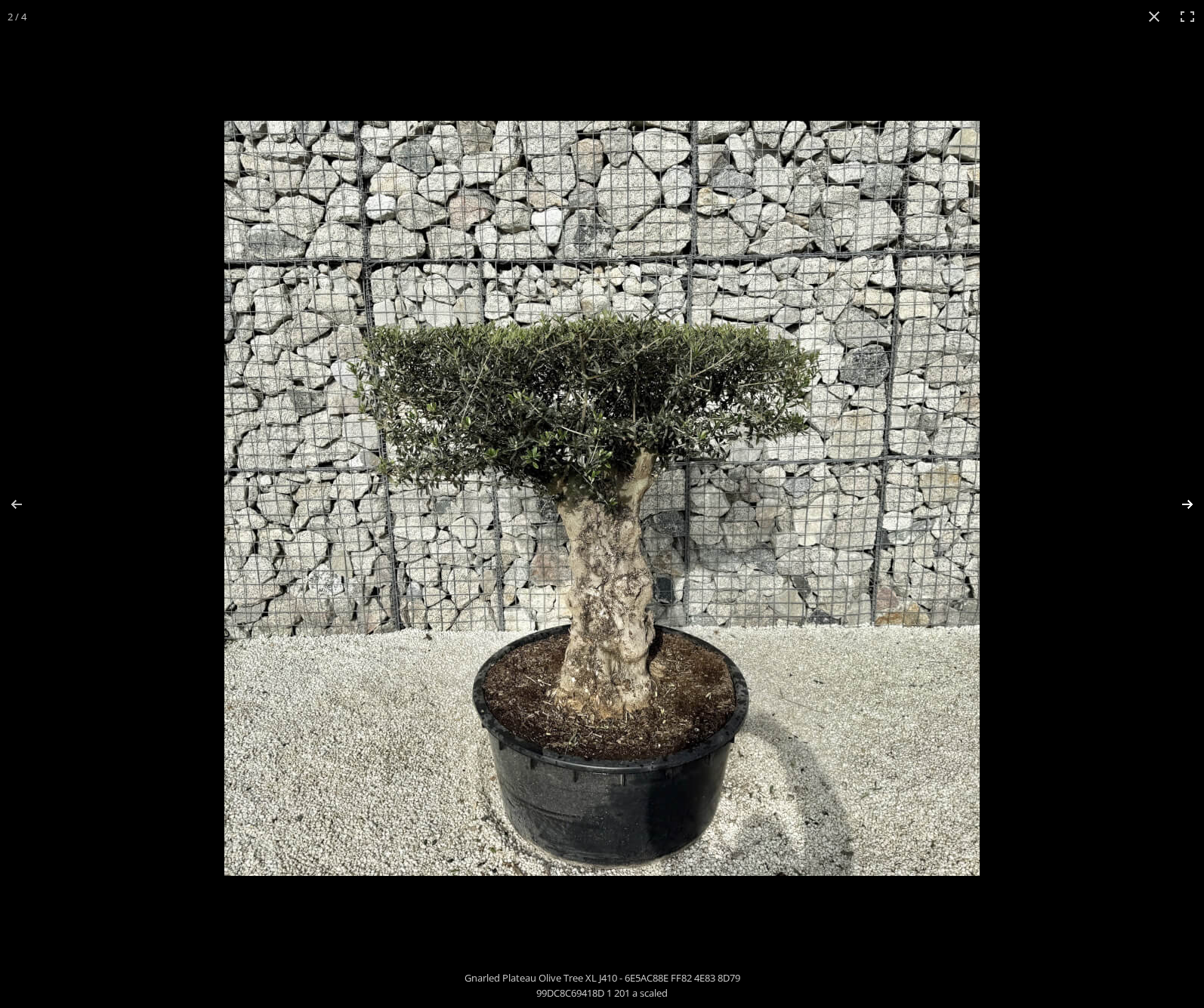
click at [1188, 499] on button "Next (arrow right)" at bounding box center [1176, 504] width 53 height 76
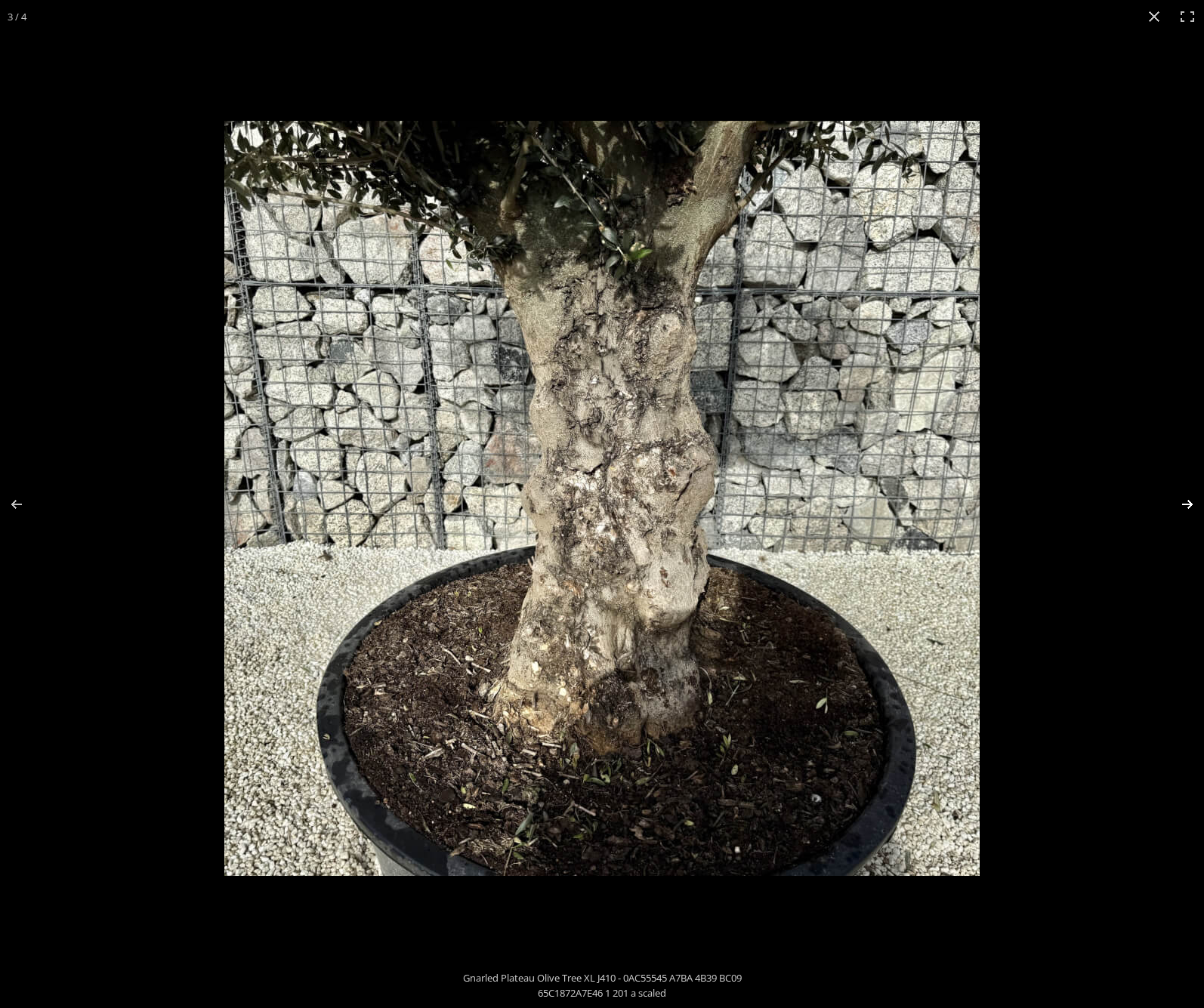
click at [1188, 499] on button "Next (arrow right)" at bounding box center [1176, 504] width 53 height 76
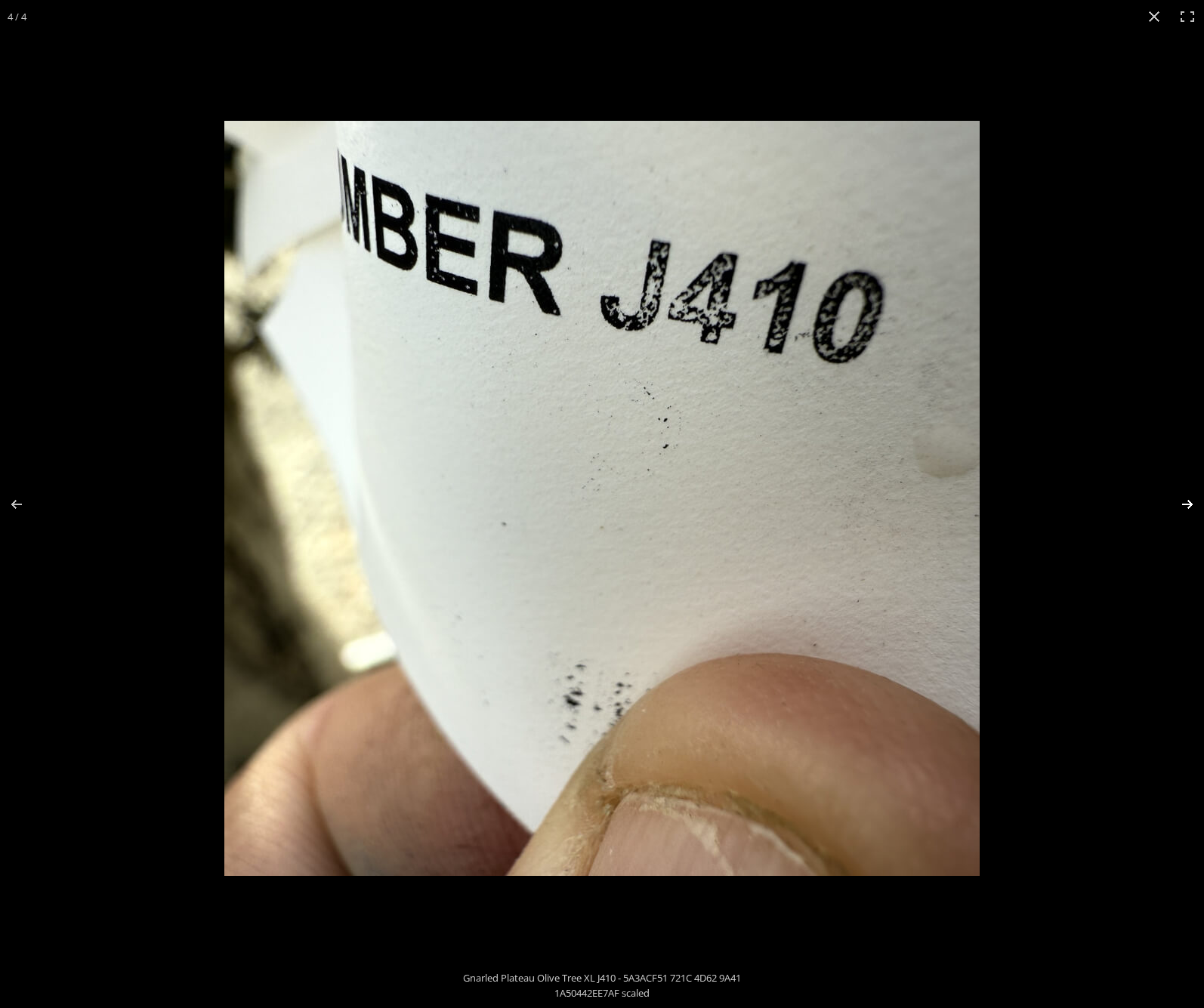
click at [1188, 499] on button "Next (arrow right)" at bounding box center [1176, 504] width 53 height 76
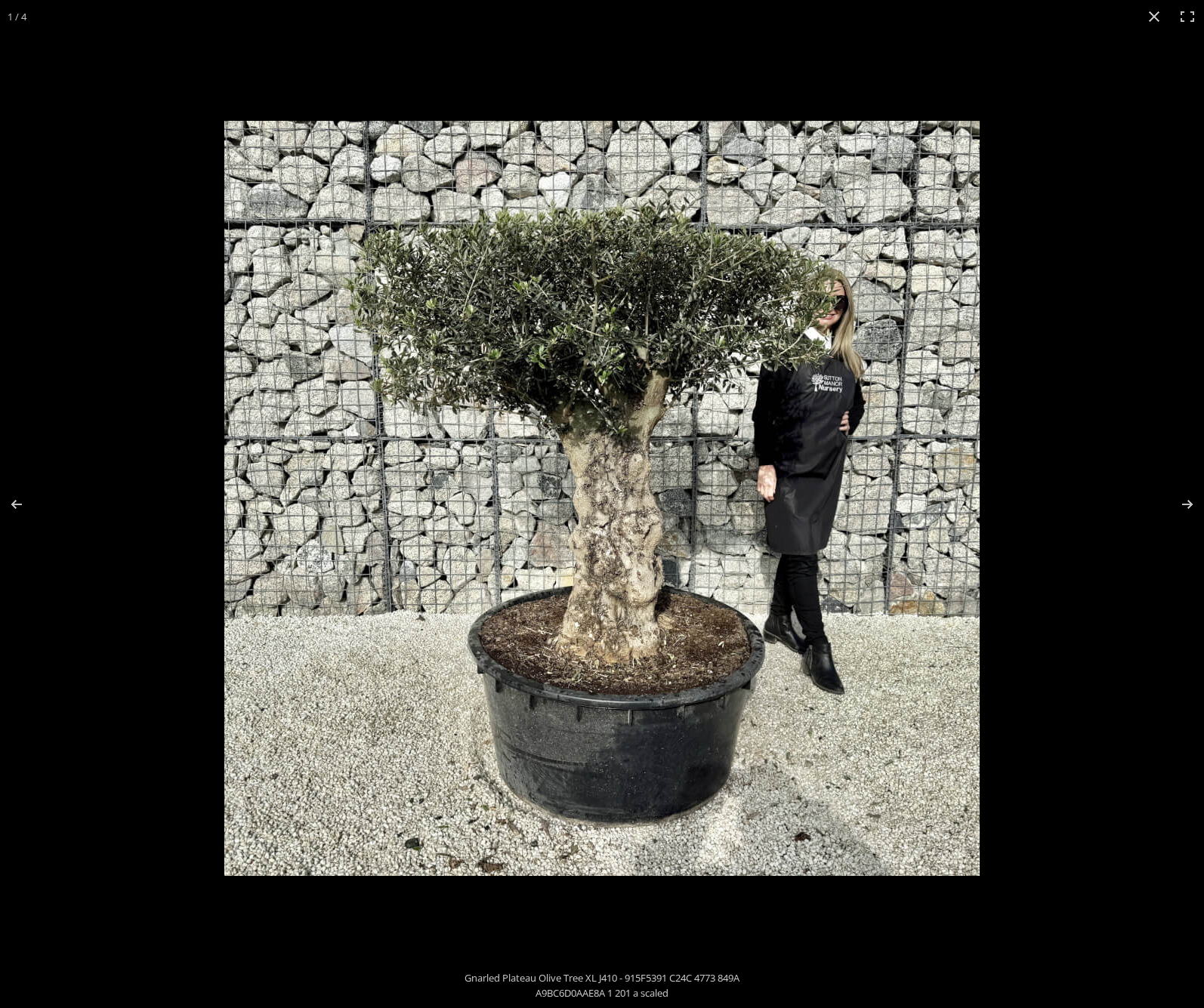
click at [1155, 17] on button "Close (Esc)" at bounding box center [1153, 16] width 33 height 33
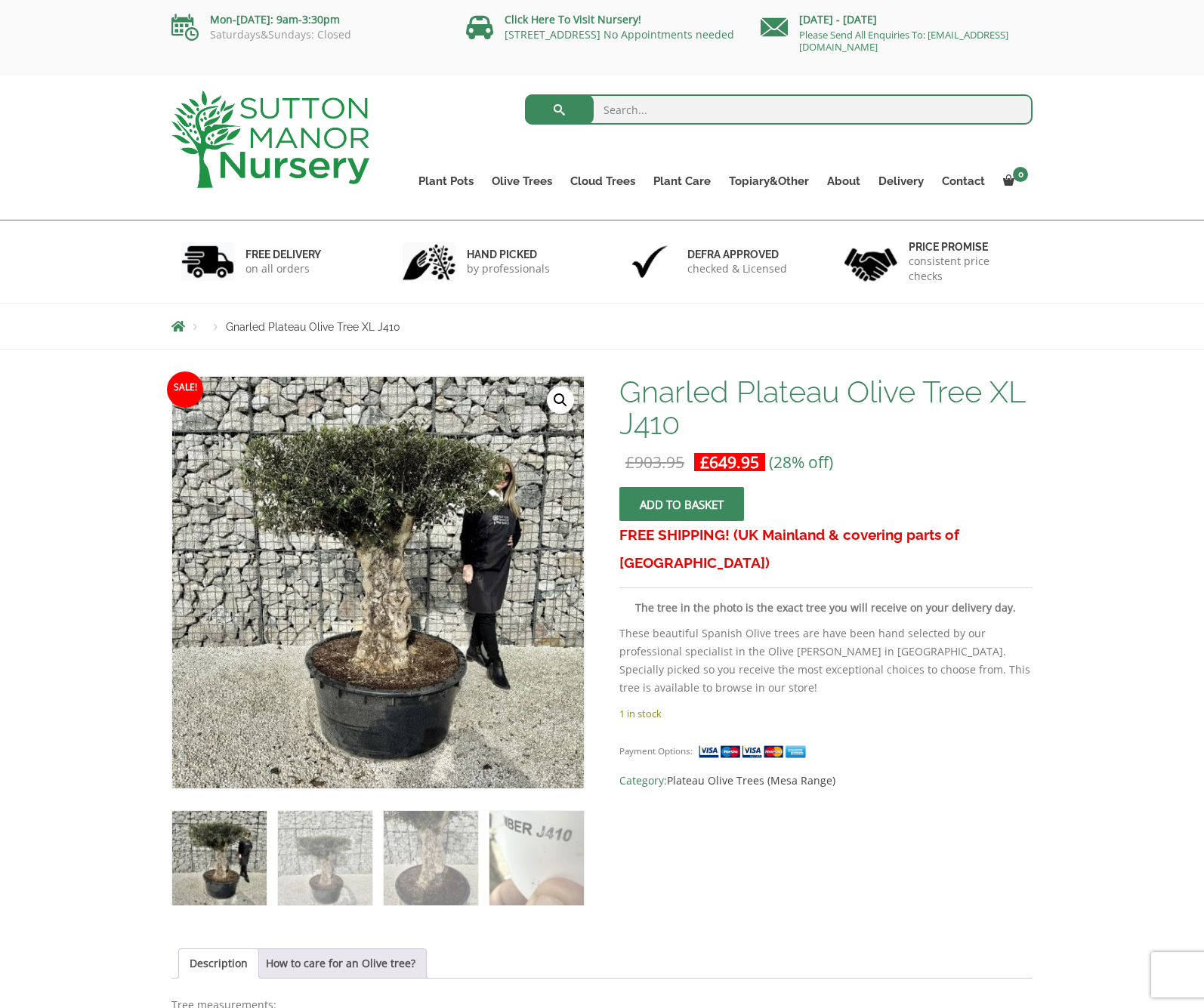
scroll to position [0, 0]
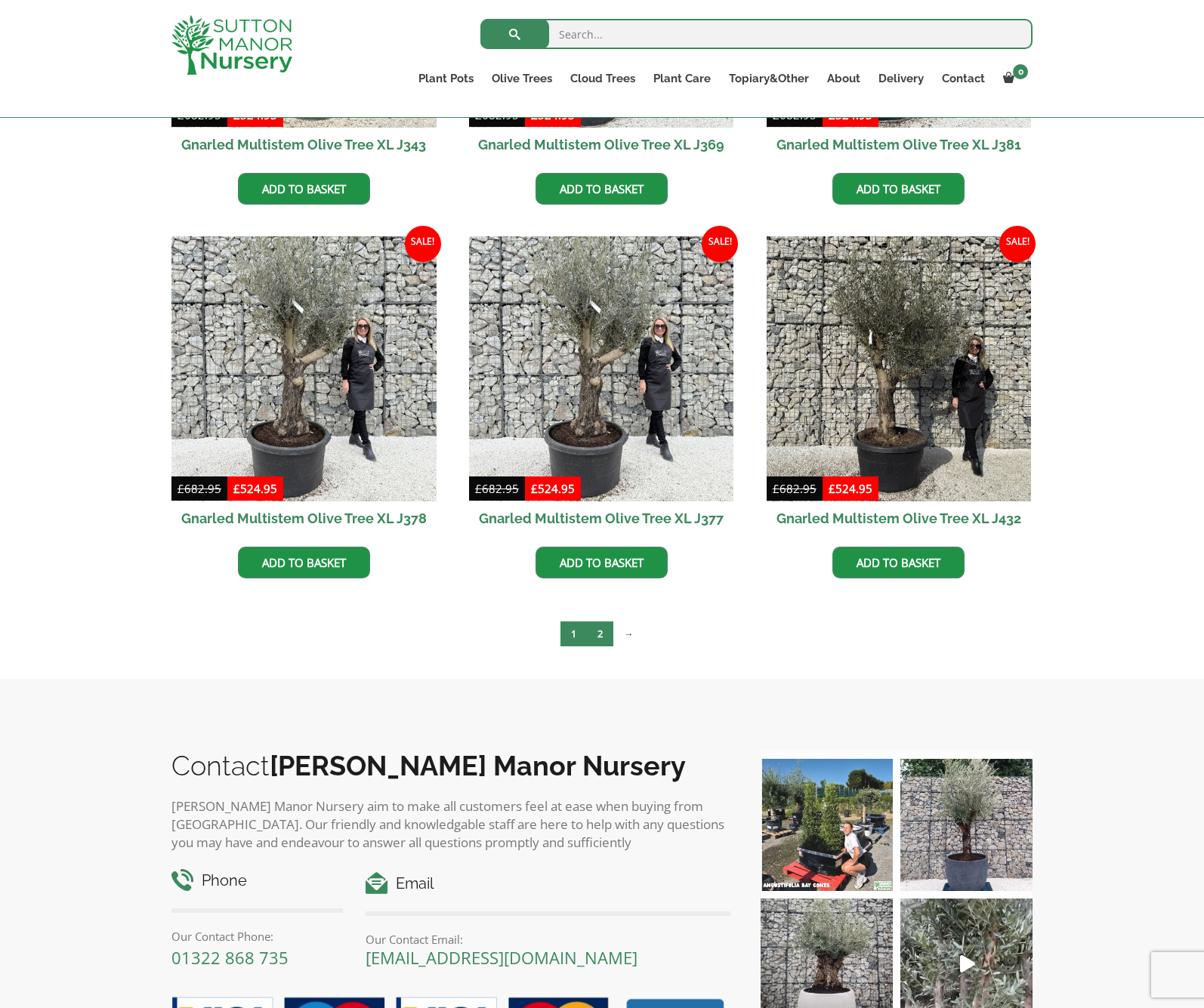
scroll to position [2404, 0]
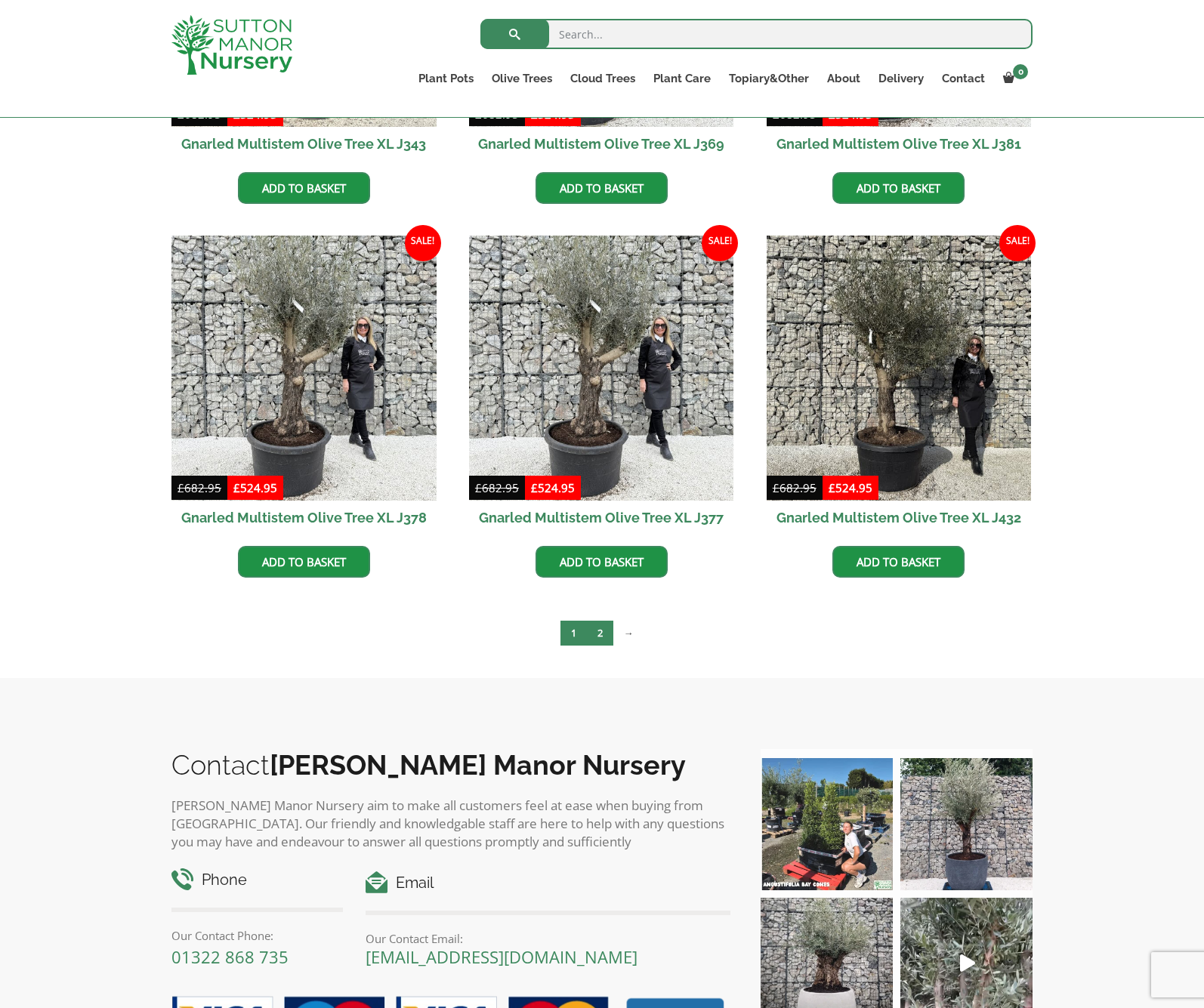
click at [599, 629] on link "2" at bounding box center [600, 633] width 27 height 25
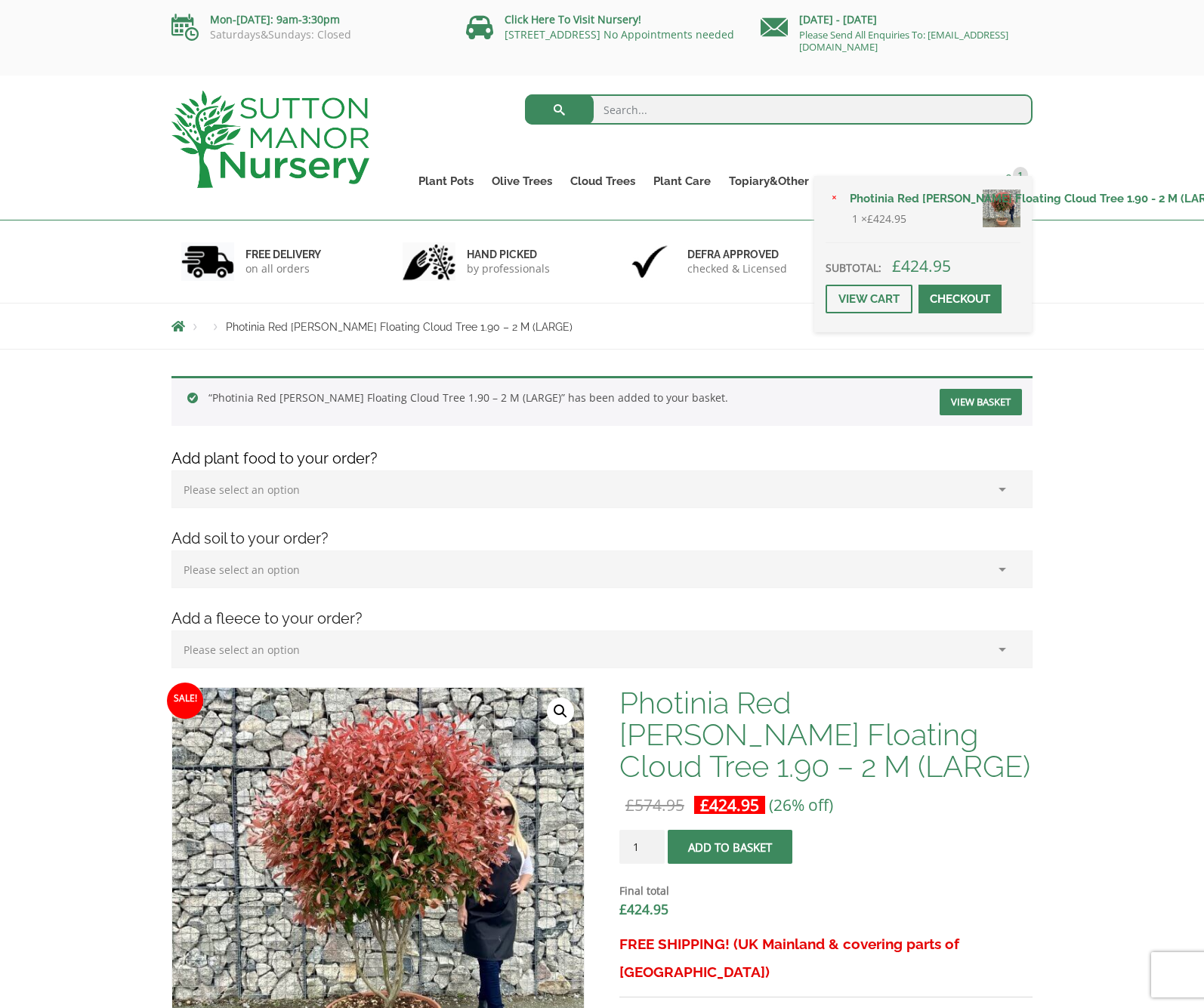
click at [1008, 176] on span at bounding box center [1008, 180] width 12 height 12
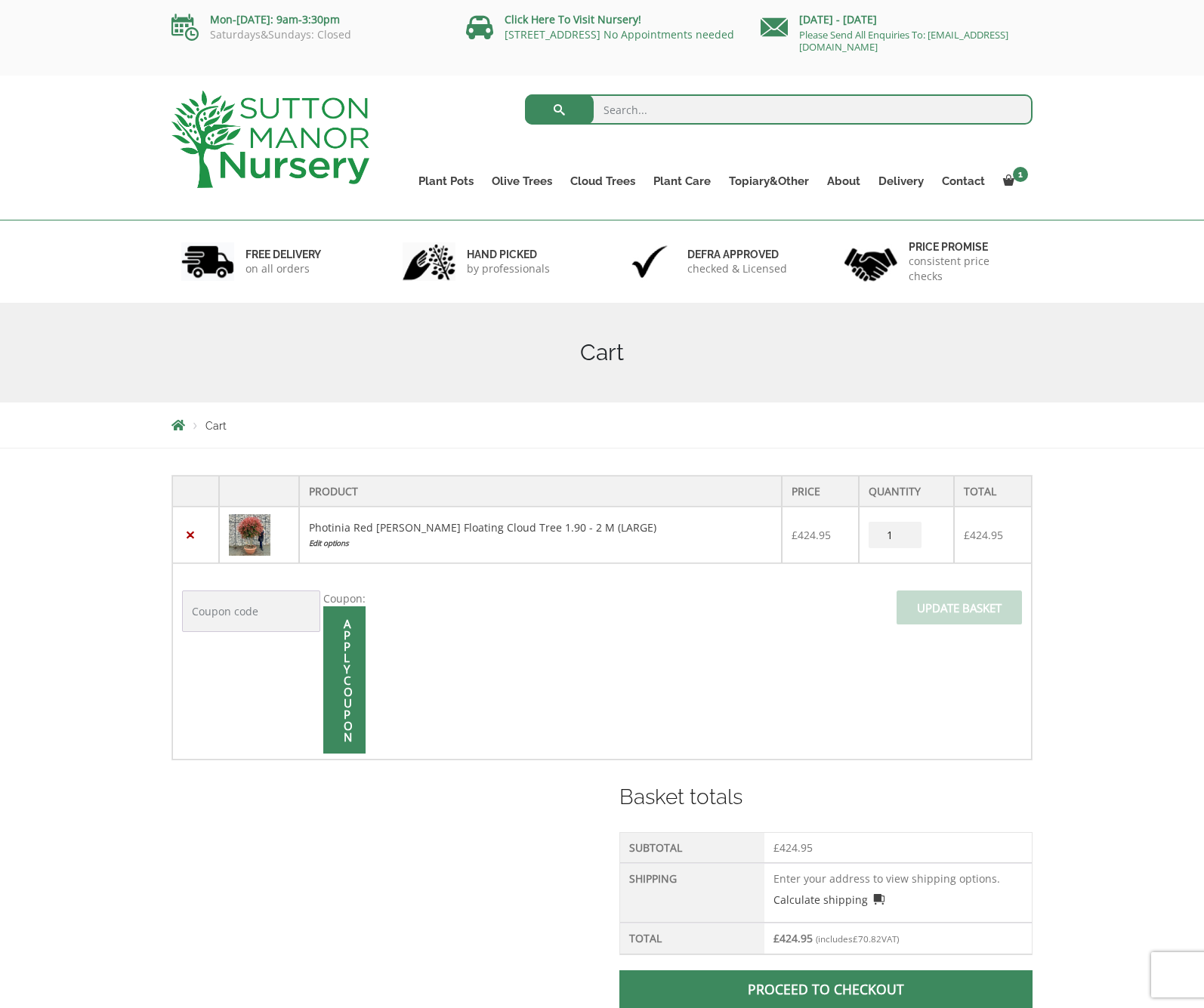
click at [266, 530] on img at bounding box center [249, 535] width 42 height 42
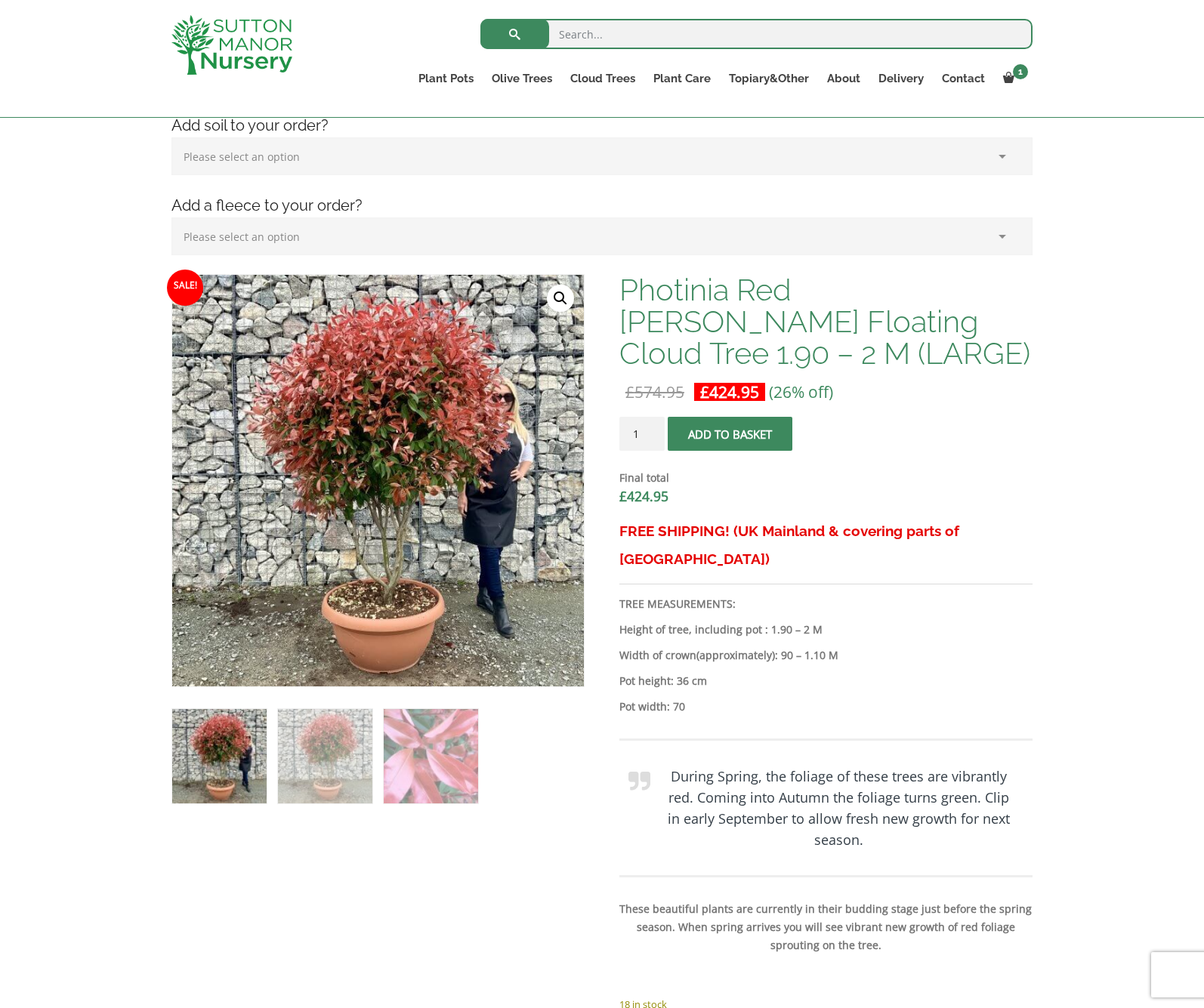
scroll to position [423, 0]
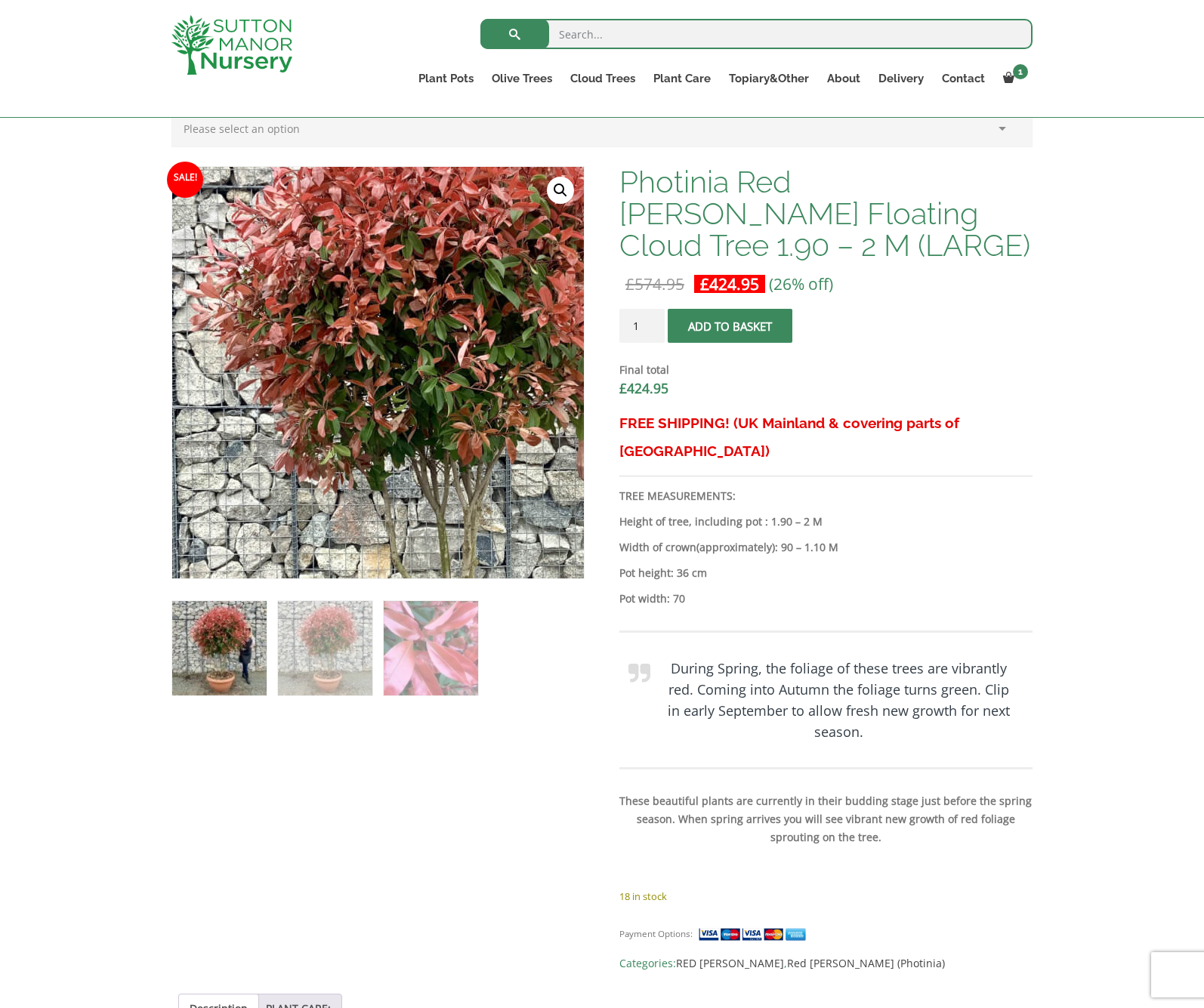
click at [315, 319] on img at bounding box center [430, 419] width 755 height 755
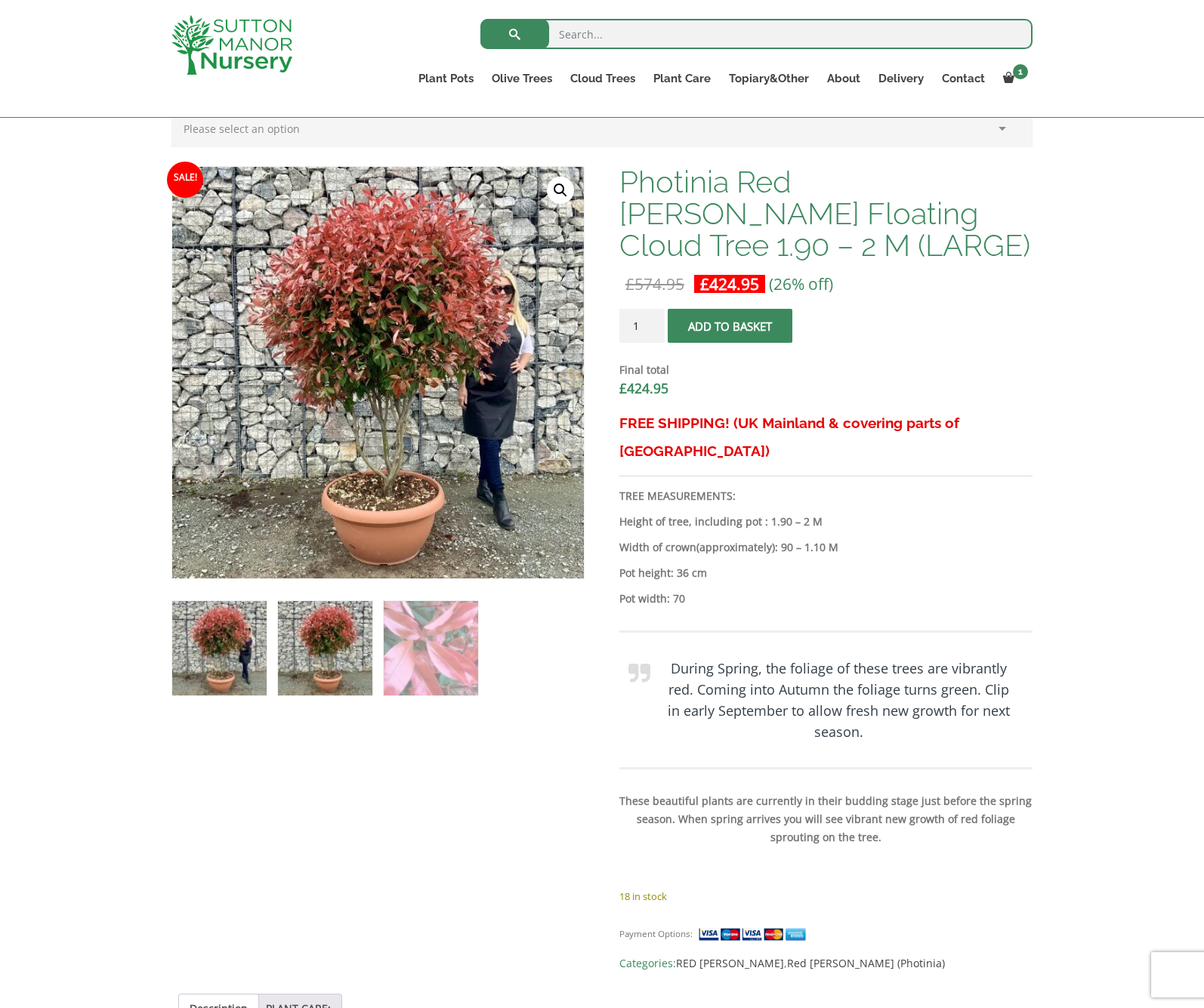
click at [321, 658] on img at bounding box center [325, 648] width 94 height 94
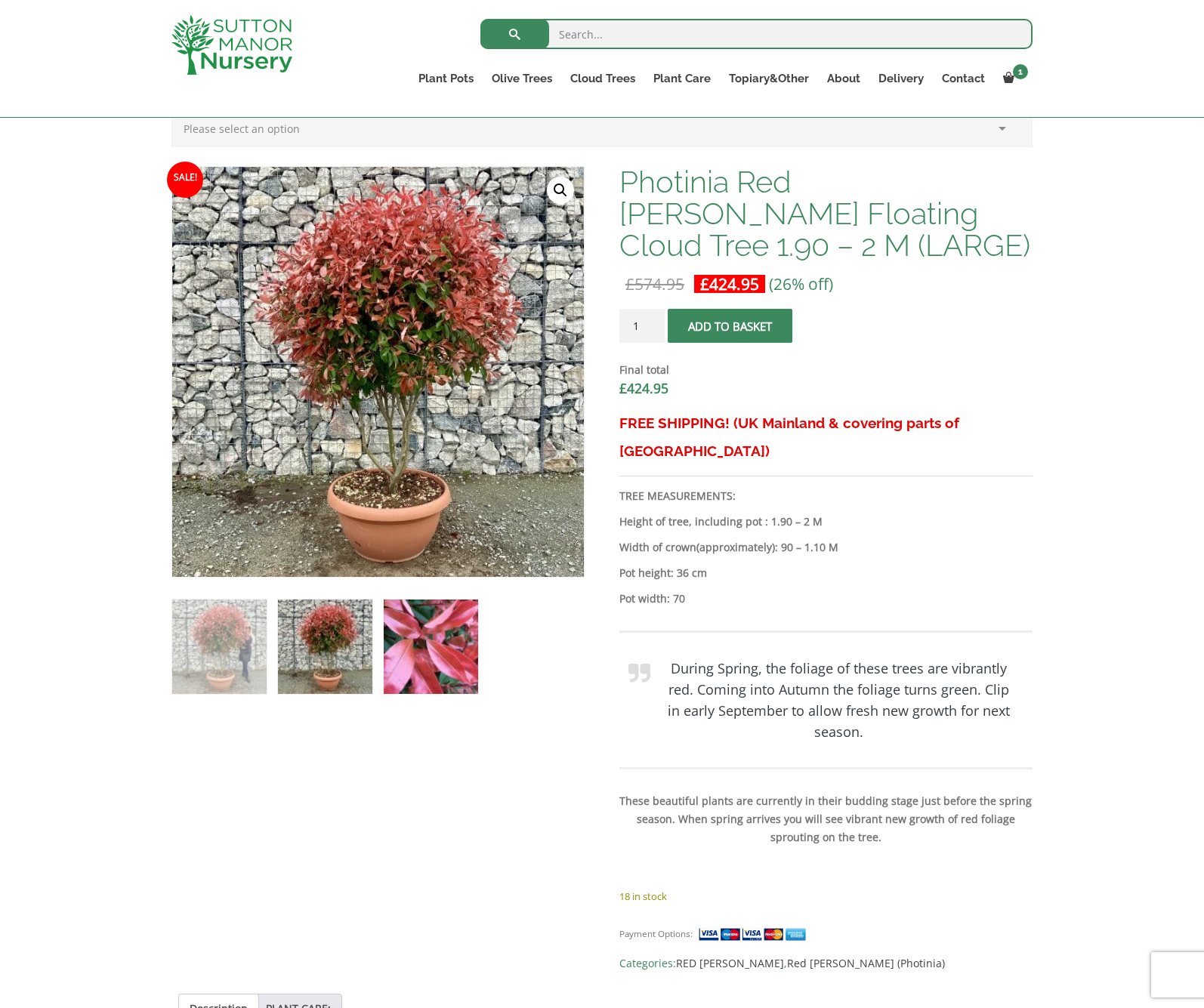
click at [447, 654] on img at bounding box center [431, 646] width 94 height 94
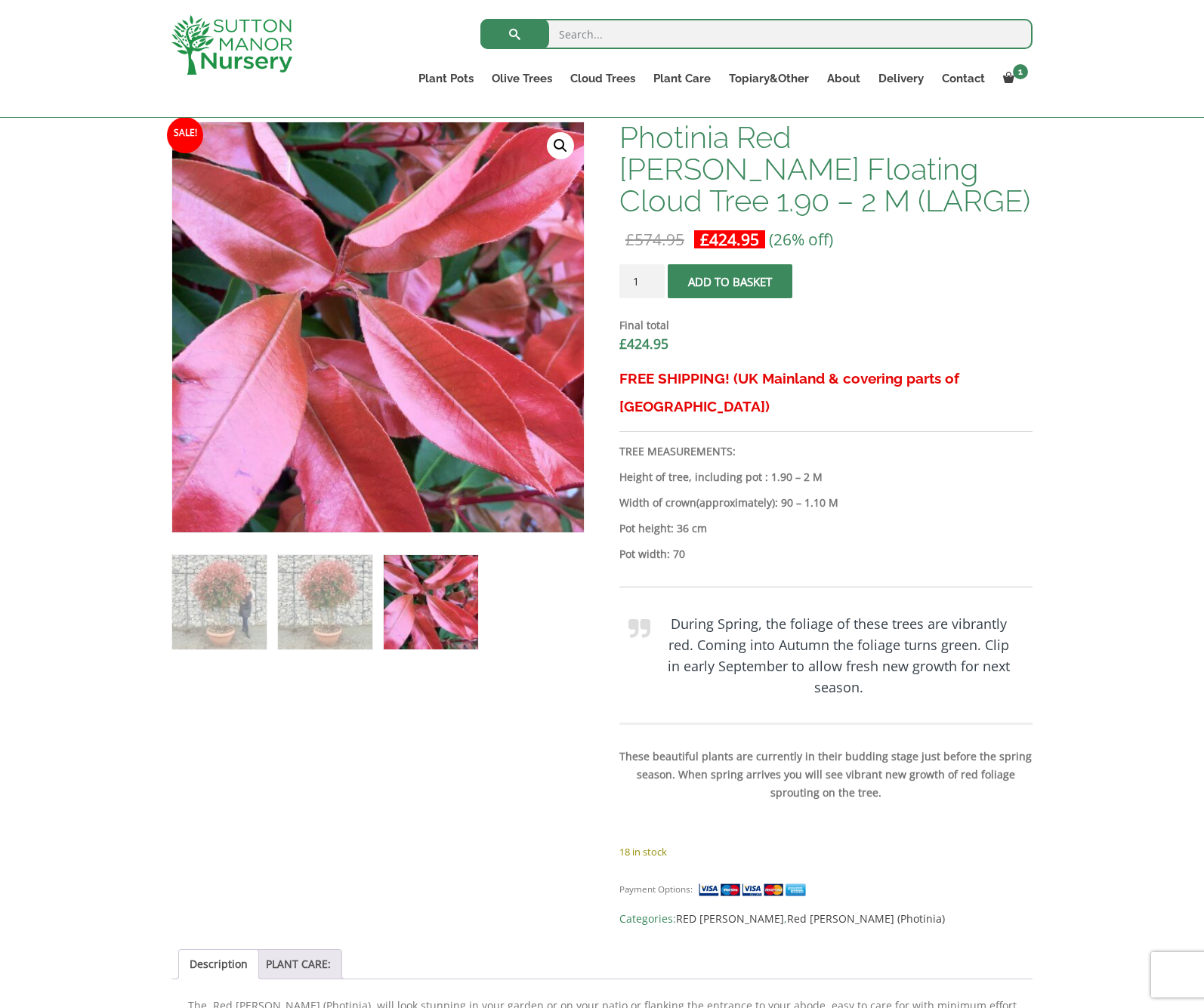
scroll to position [469, 0]
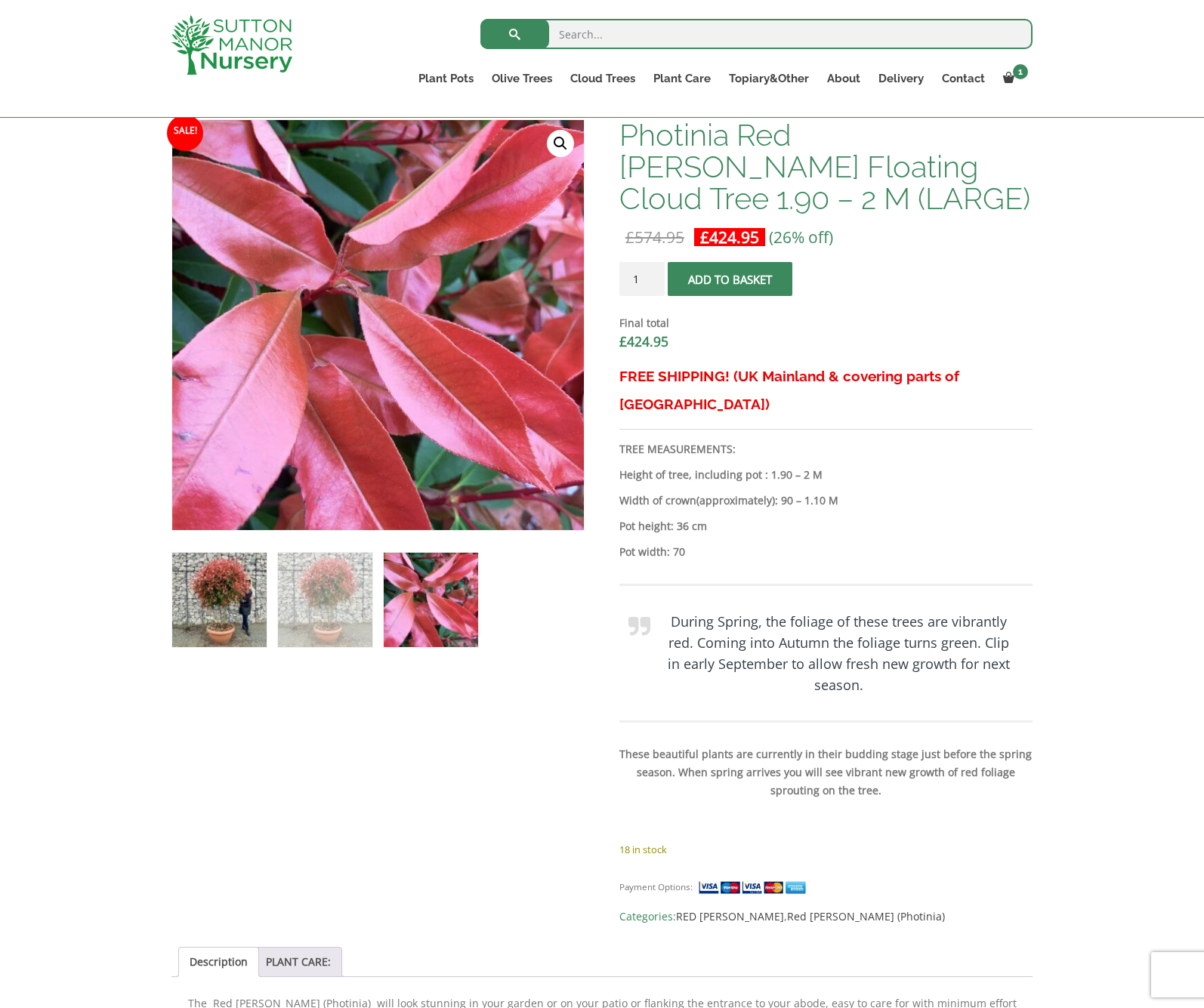
click at [229, 600] on img at bounding box center [219, 600] width 94 height 94
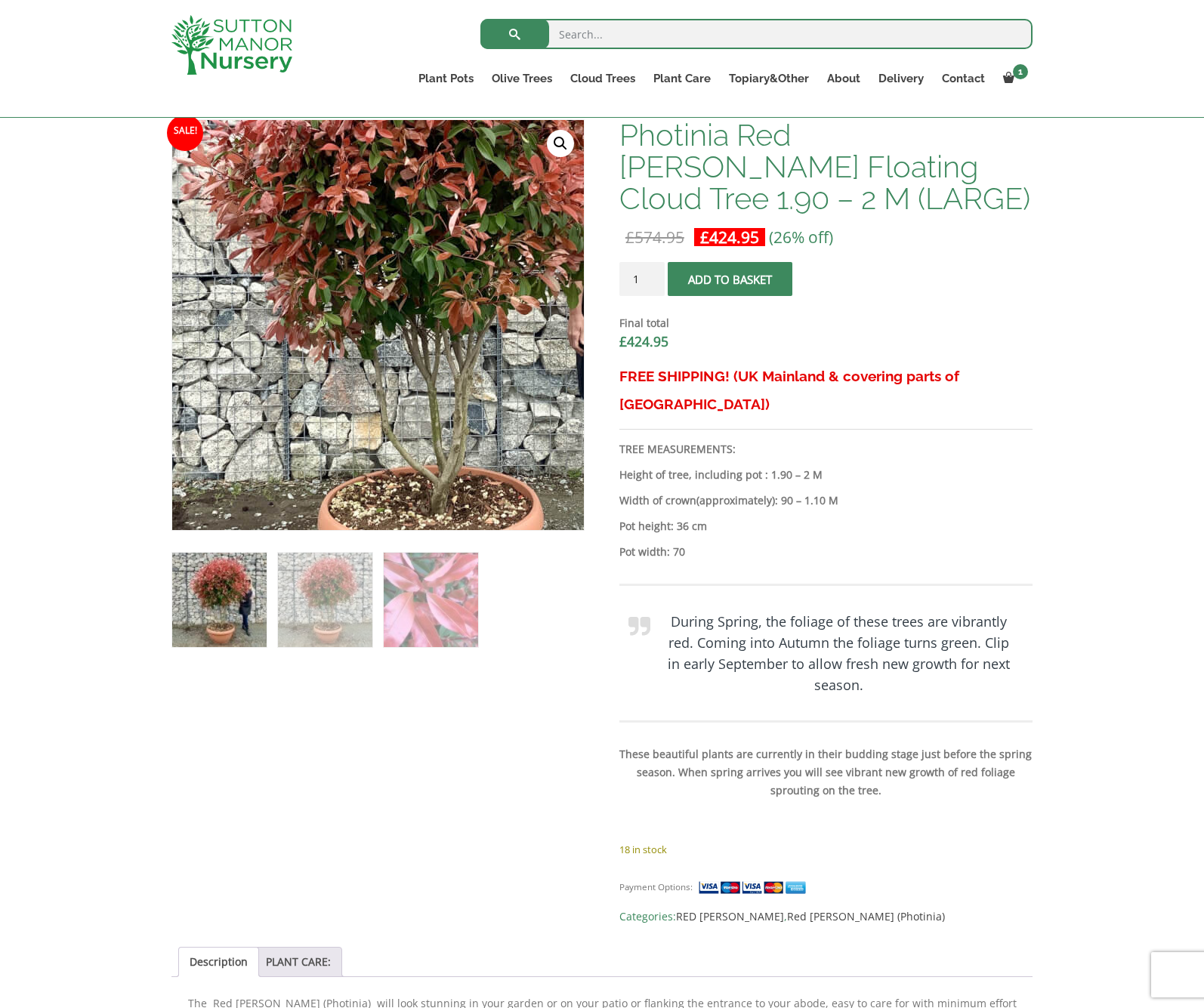
click at [326, 373] on img at bounding box center [421, 287] width 755 height 755
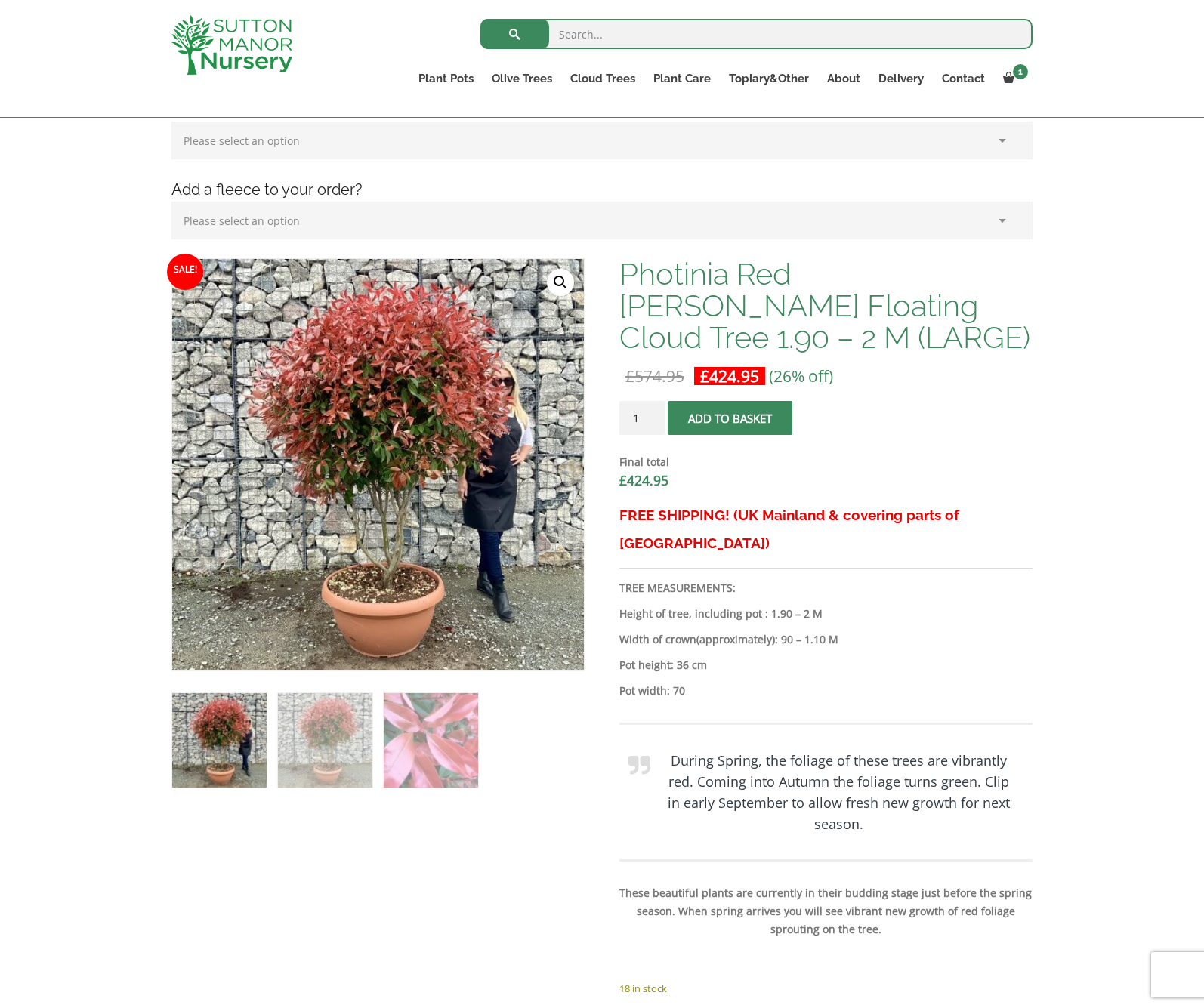
scroll to position [412, 0]
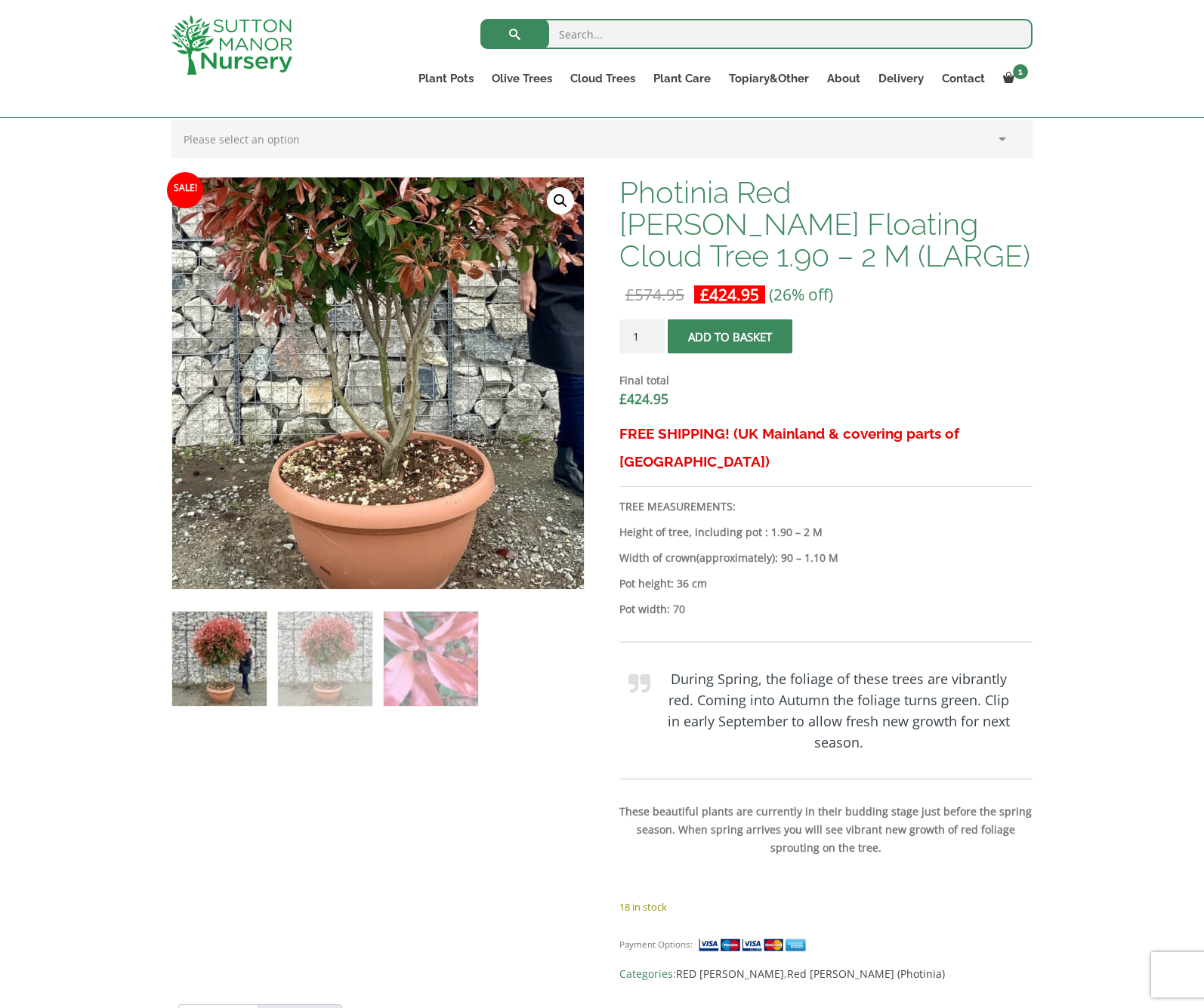
drag, startPoint x: 386, startPoint y: 542, endPoint x: 394, endPoint y: 541, distance: 8.1
click at [386, 542] on img at bounding box center [372, 251] width 755 height 755
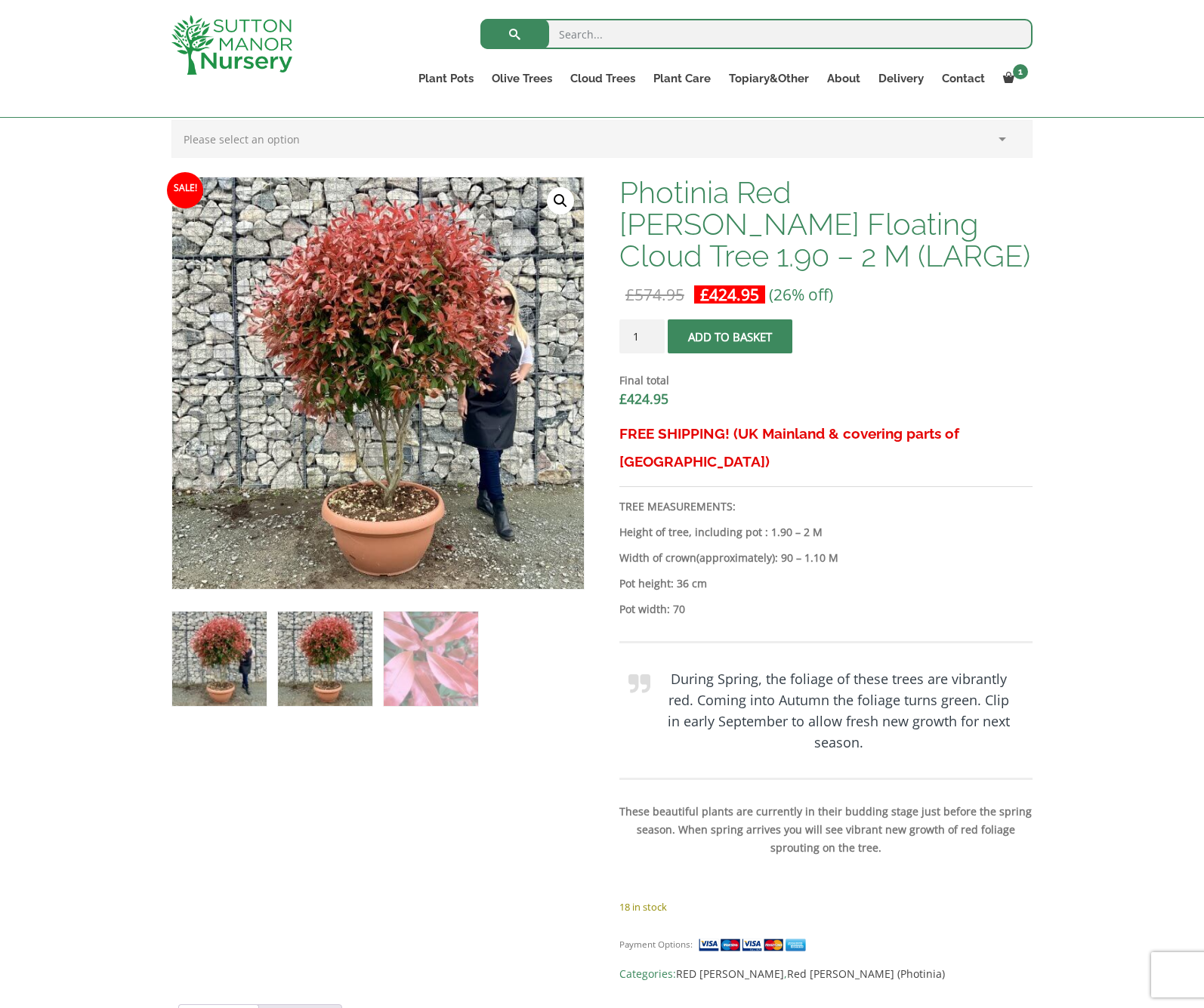
click at [315, 661] on img at bounding box center [325, 659] width 94 height 94
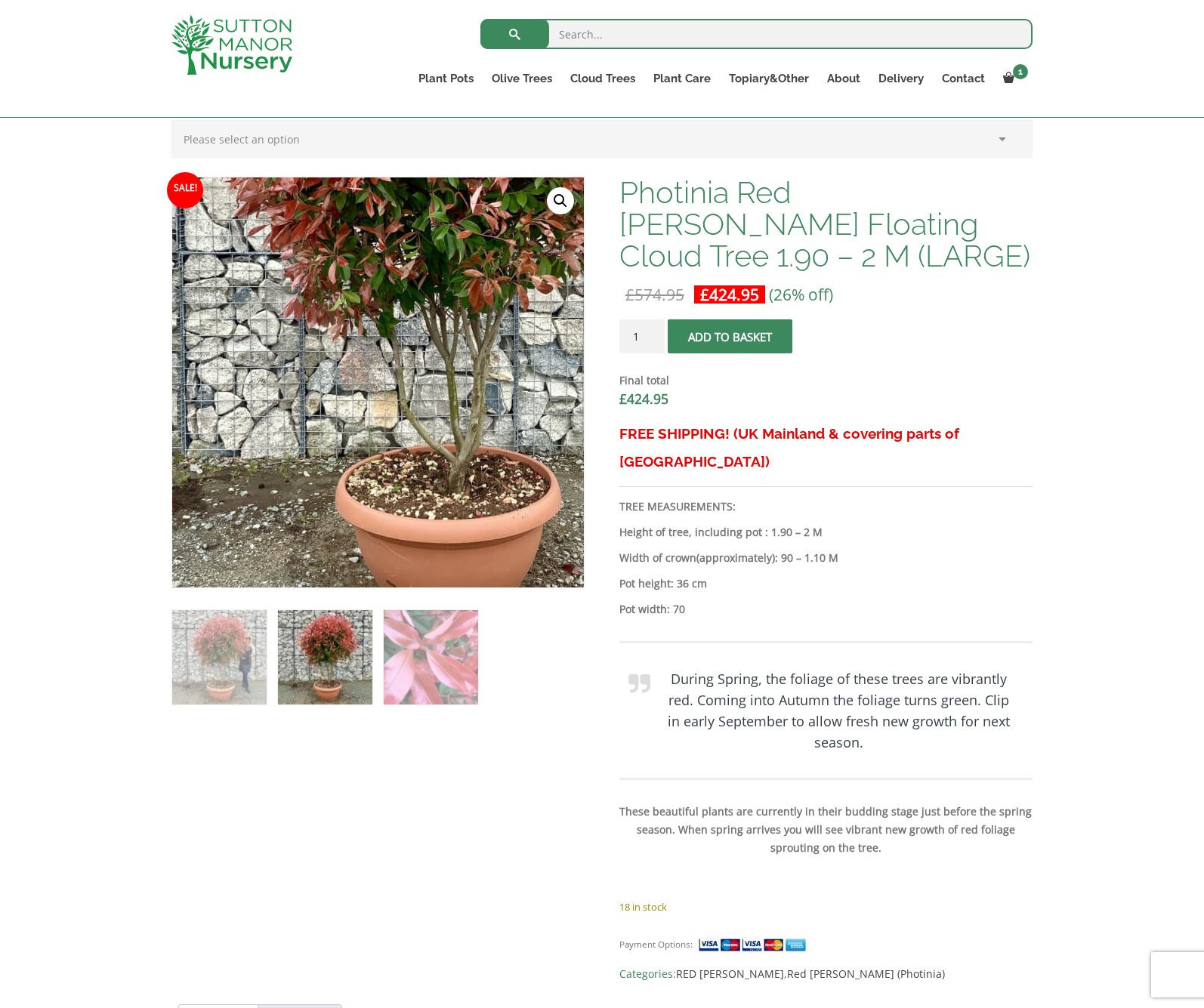
drag, startPoint x: 319, startPoint y: 519, endPoint x: 370, endPoint y: 508, distance: 52.2
click at [319, 519] on img at bounding box center [428, 271] width 755 height 755
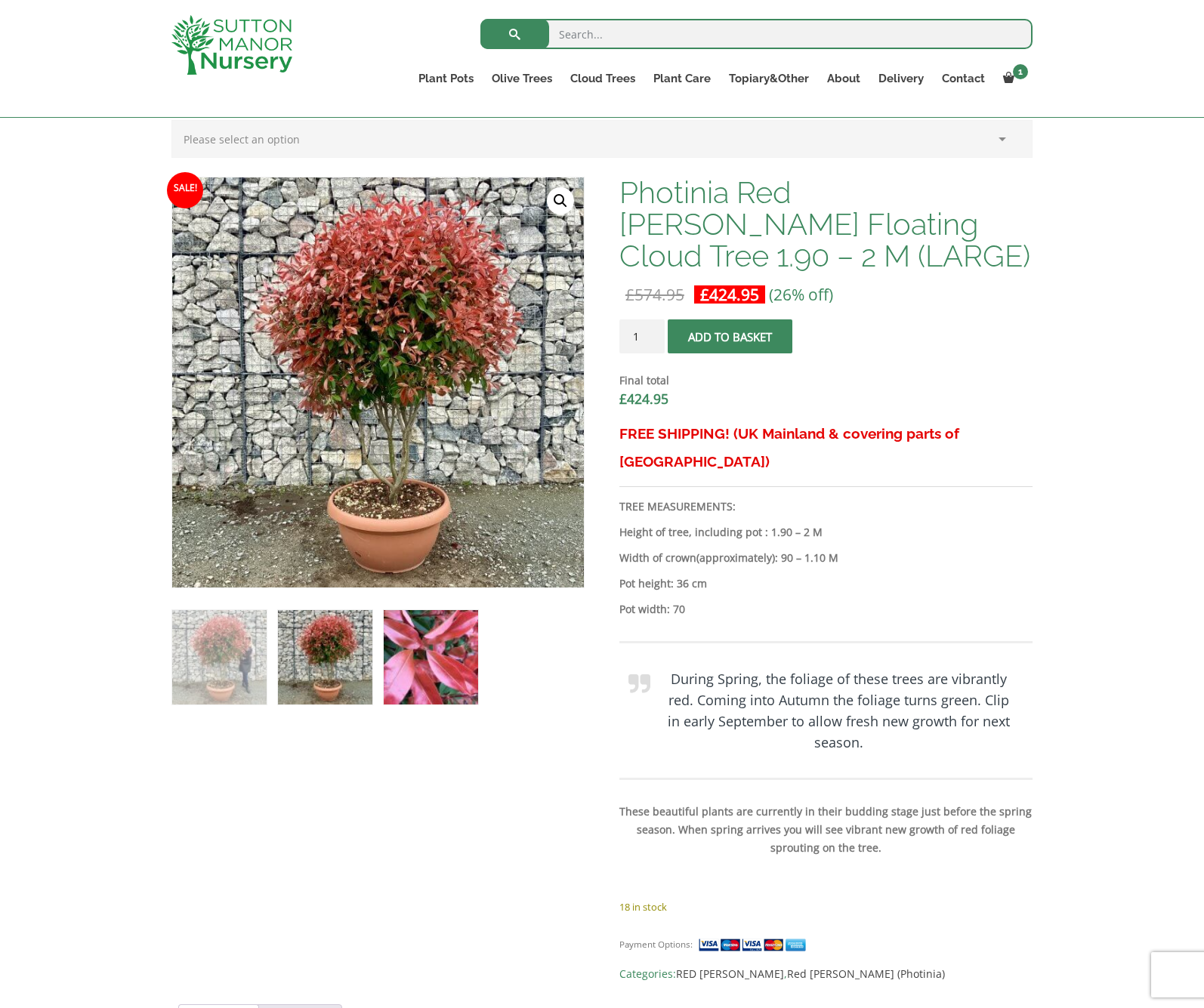
click at [471, 653] on img at bounding box center [431, 657] width 94 height 94
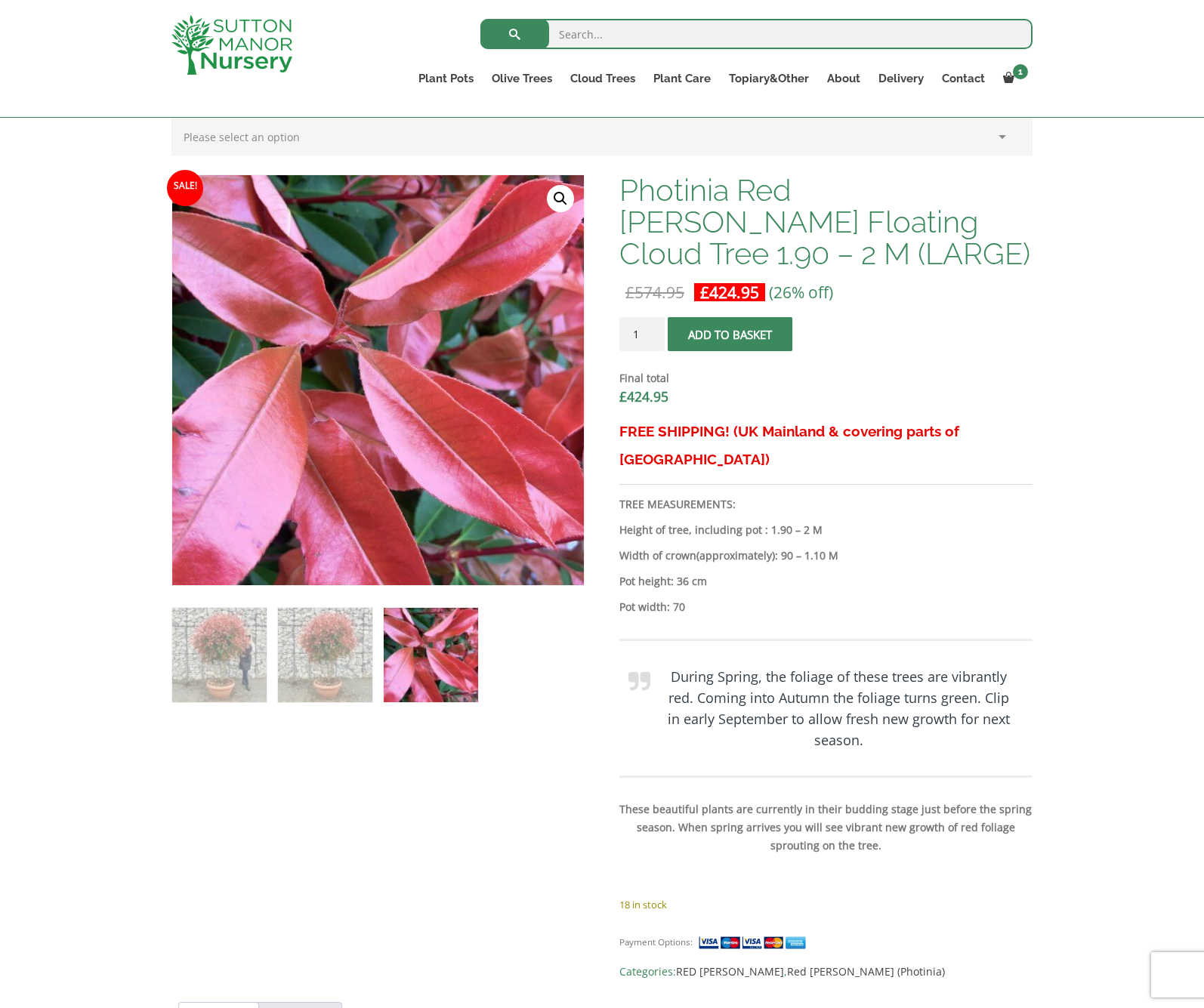
scroll to position [413, 0]
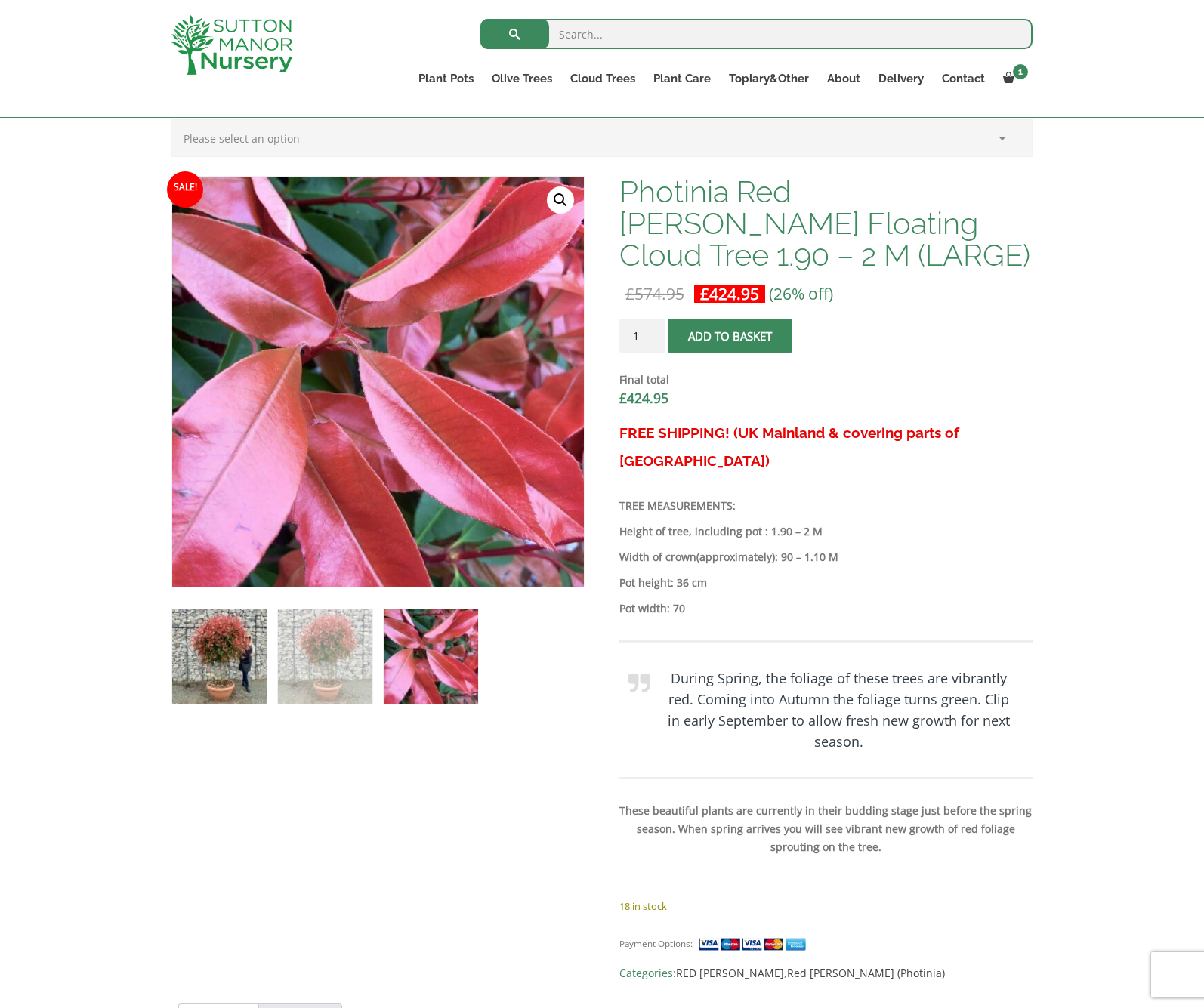
click at [228, 665] on img at bounding box center [219, 656] width 94 height 94
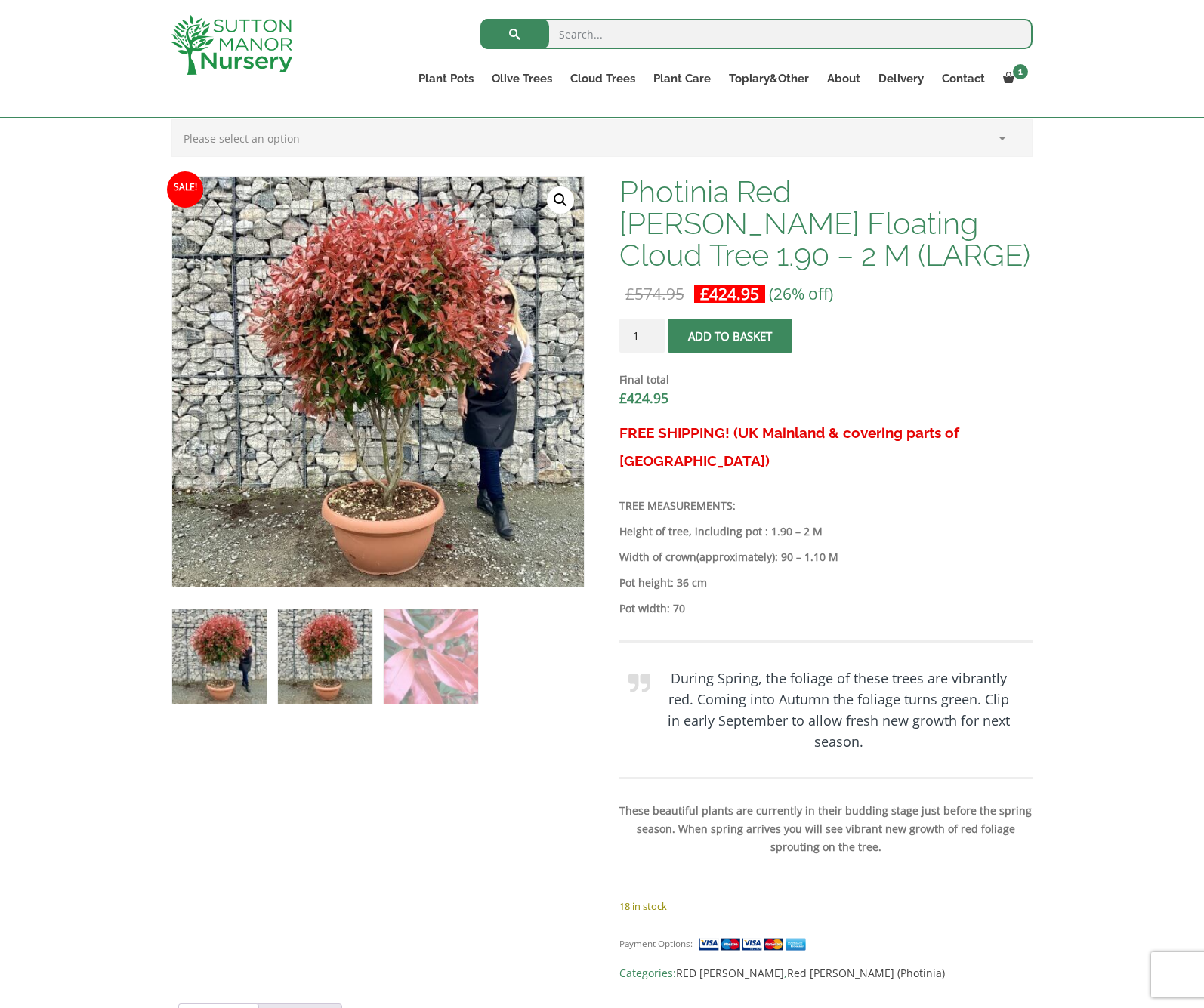
click at [302, 648] on img at bounding box center [325, 656] width 94 height 94
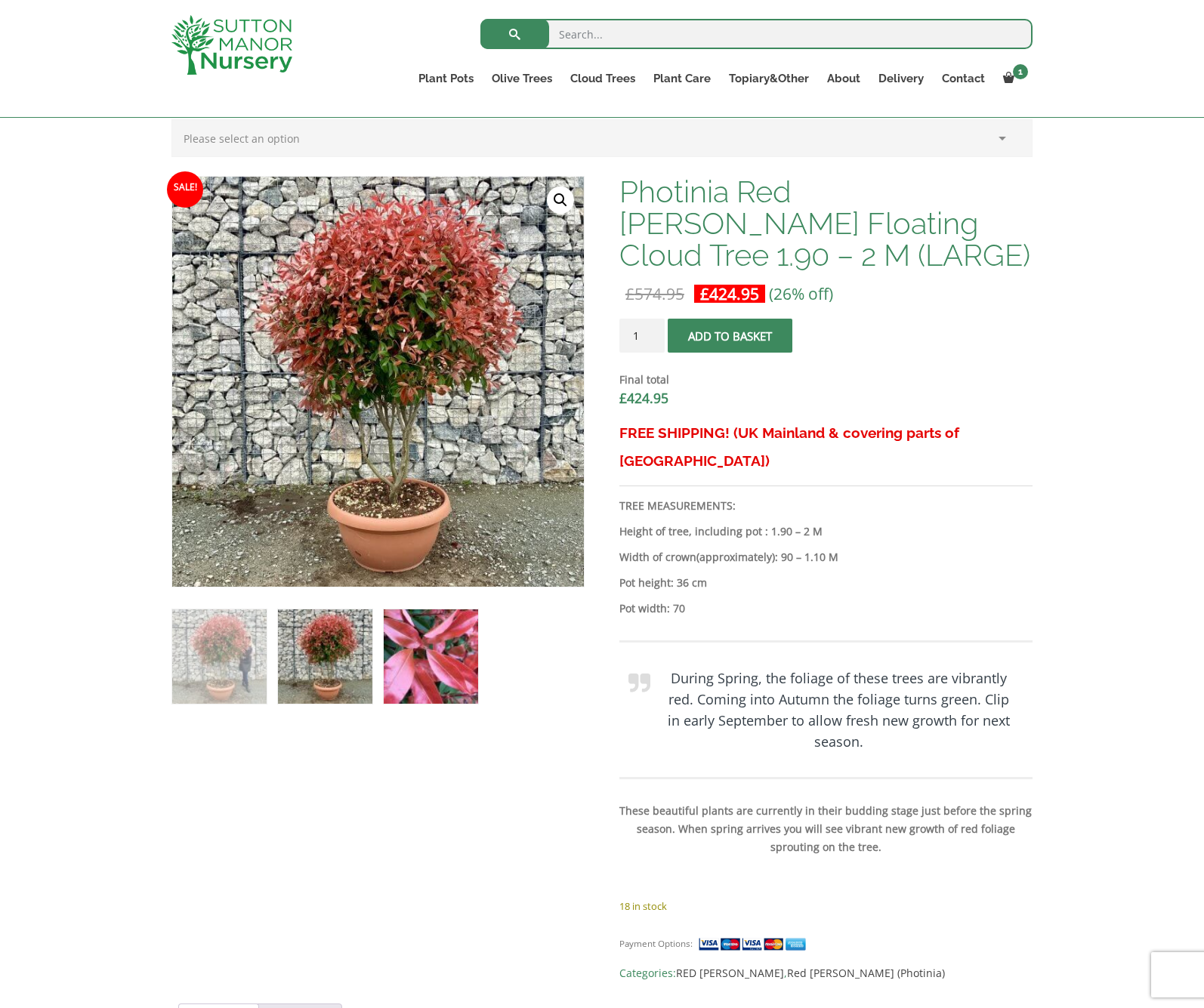
click at [420, 654] on img at bounding box center [431, 656] width 94 height 94
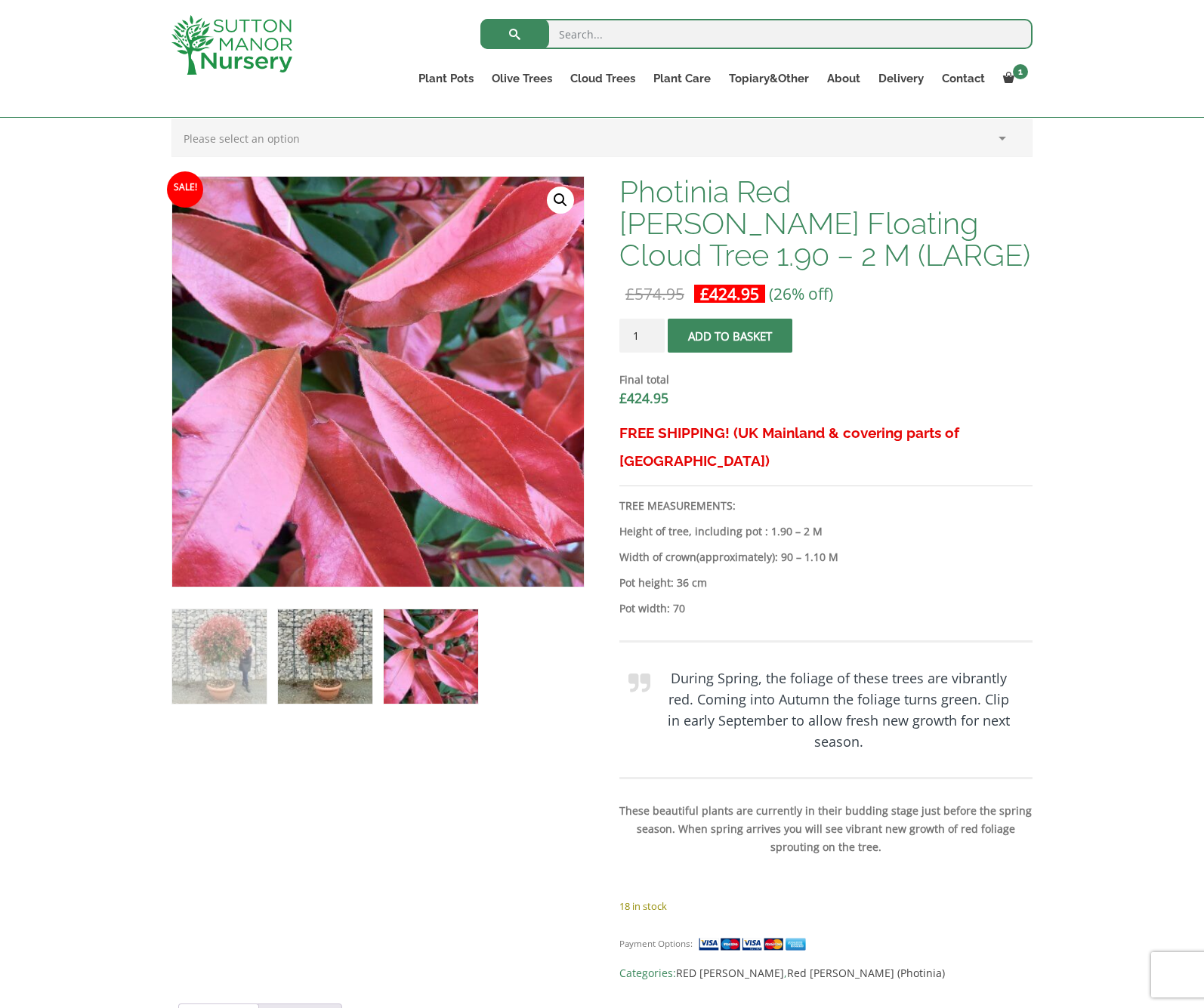
click at [346, 655] on img at bounding box center [325, 656] width 94 height 94
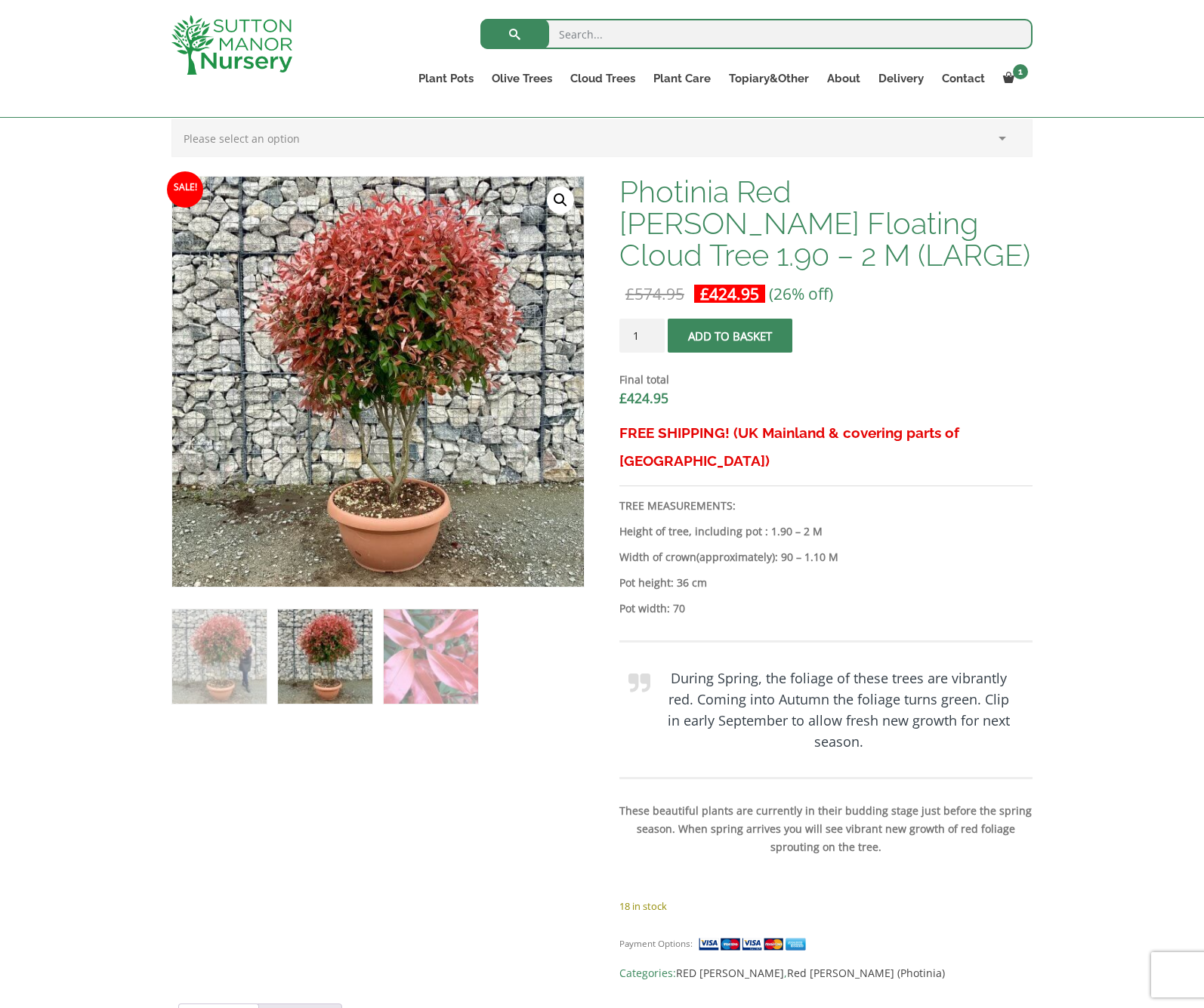
click at [559, 196] on link "🔍" at bounding box center [560, 199] width 28 height 28
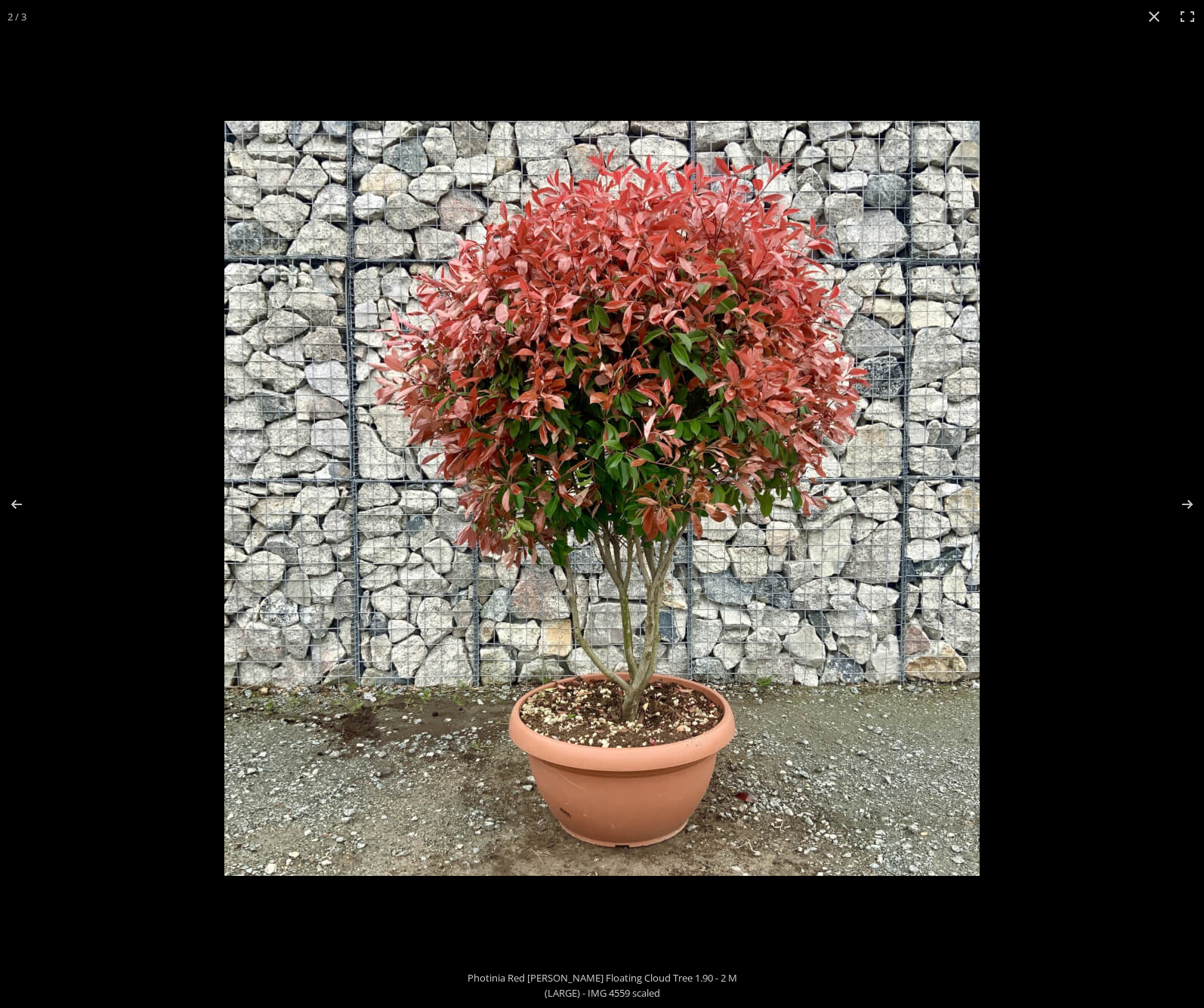
click at [588, 749] on img at bounding box center [602, 499] width 755 height 755
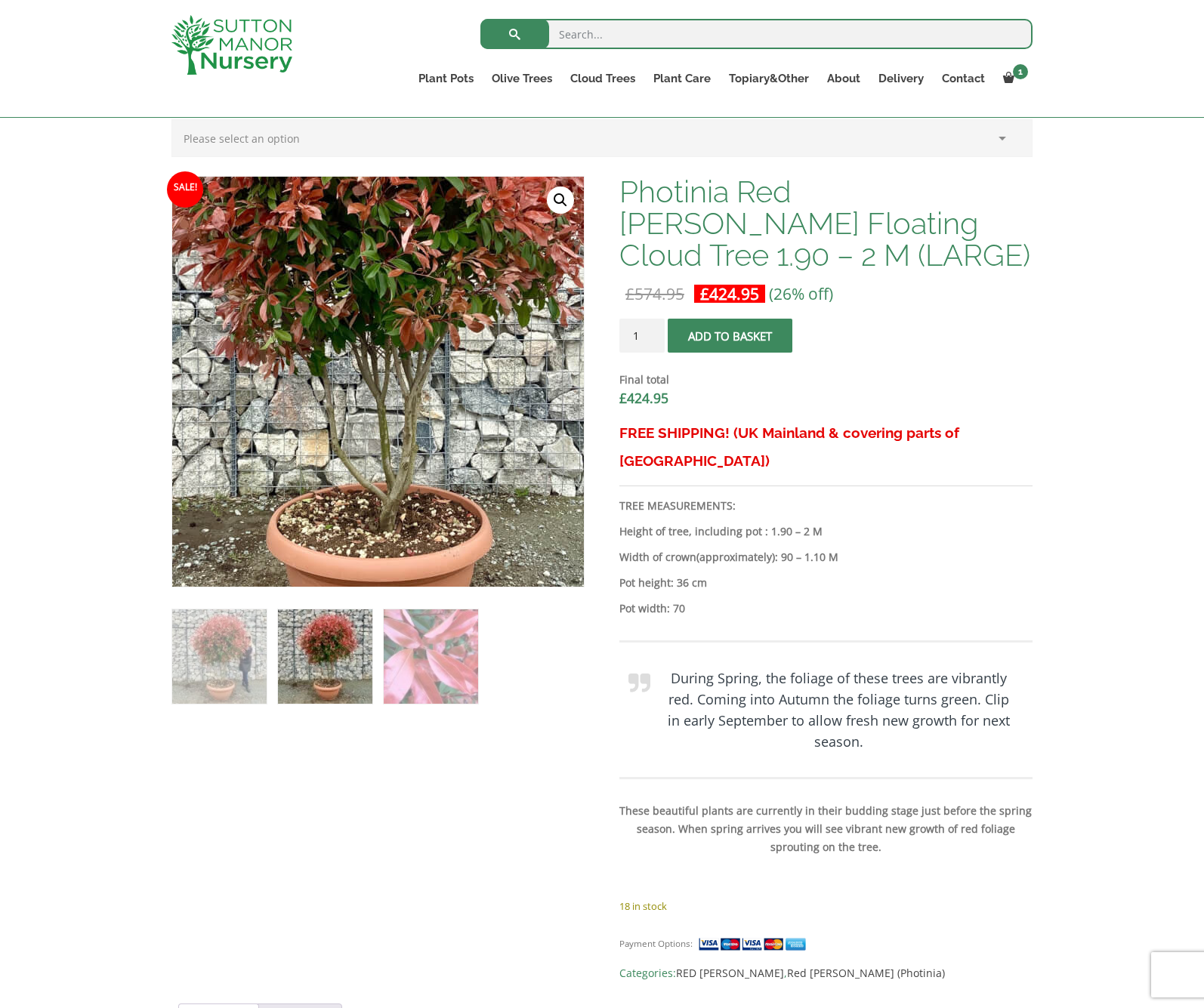
click at [401, 471] on img at bounding box center [360, 309] width 755 height 755
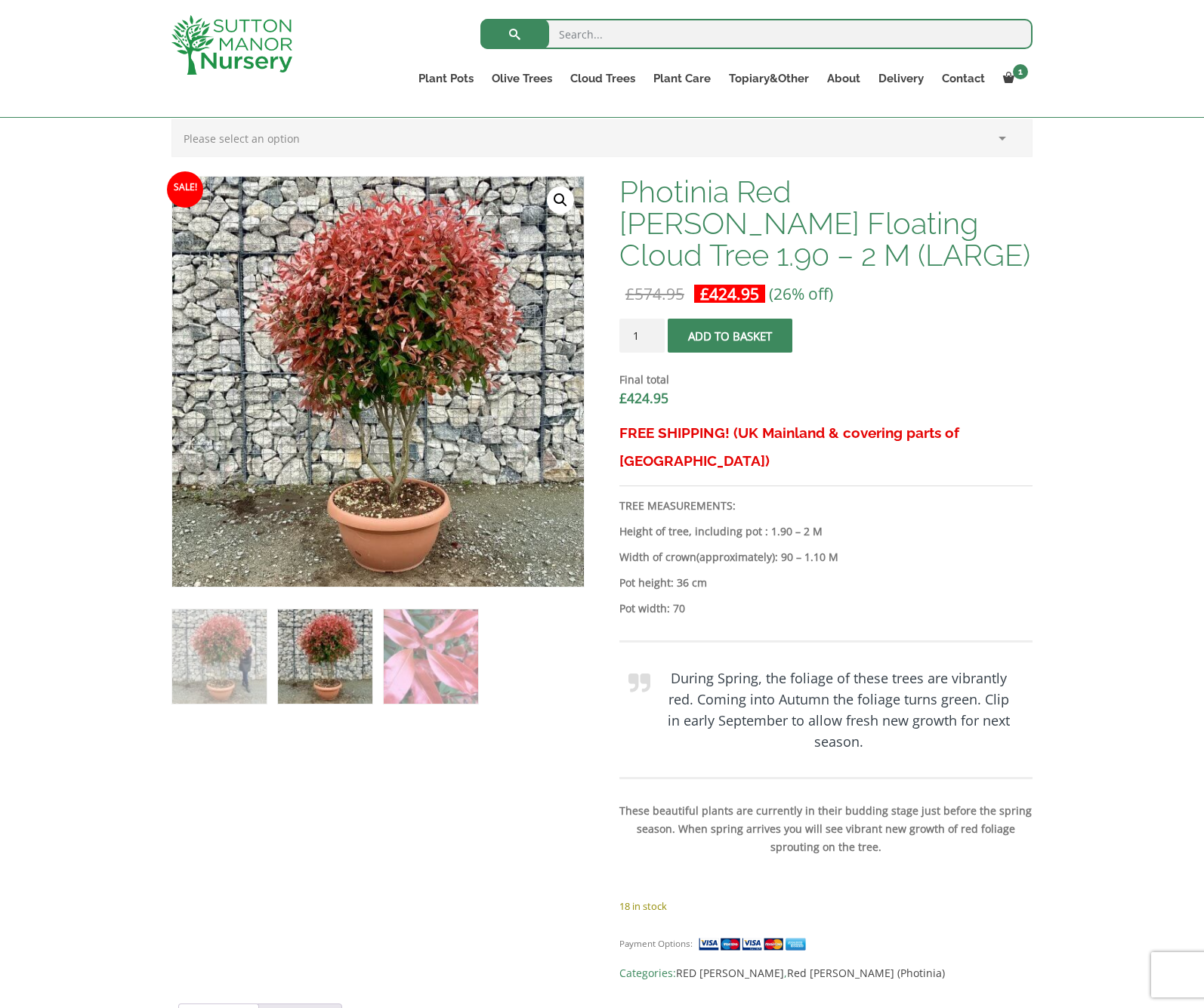
click at [733, 549] on b "(approximately)" at bounding box center [736, 557] width 78 height 14
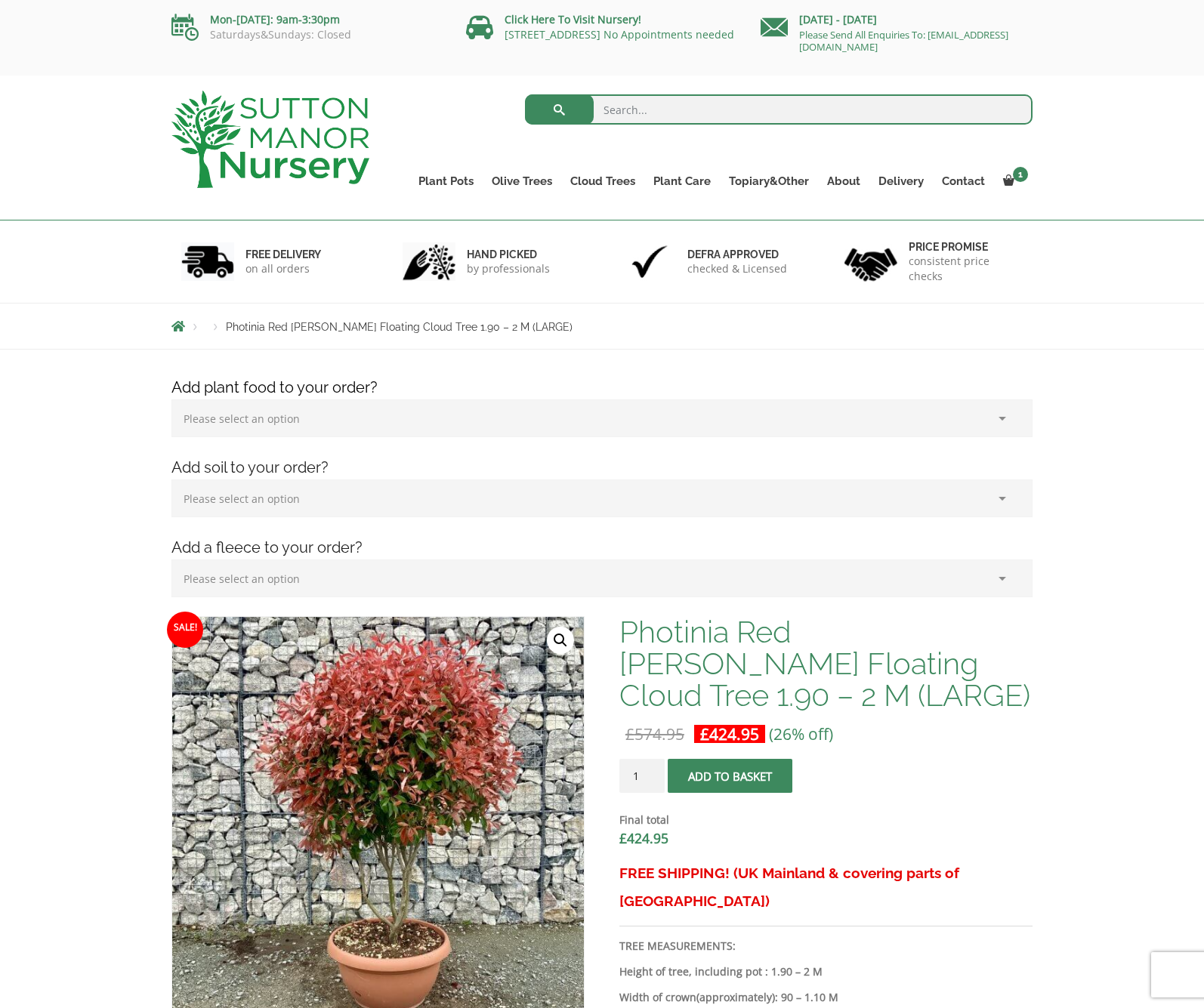
scroll to position [0, 0]
drag, startPoint x: 360, startPoint y: 500, endPoint x: 121, endPoint y: 529, distance: 240.8
drag, startPoint x: 339, startPoint y: 496, endPoint x: 72, endPoint y: 374, distance: 293.6
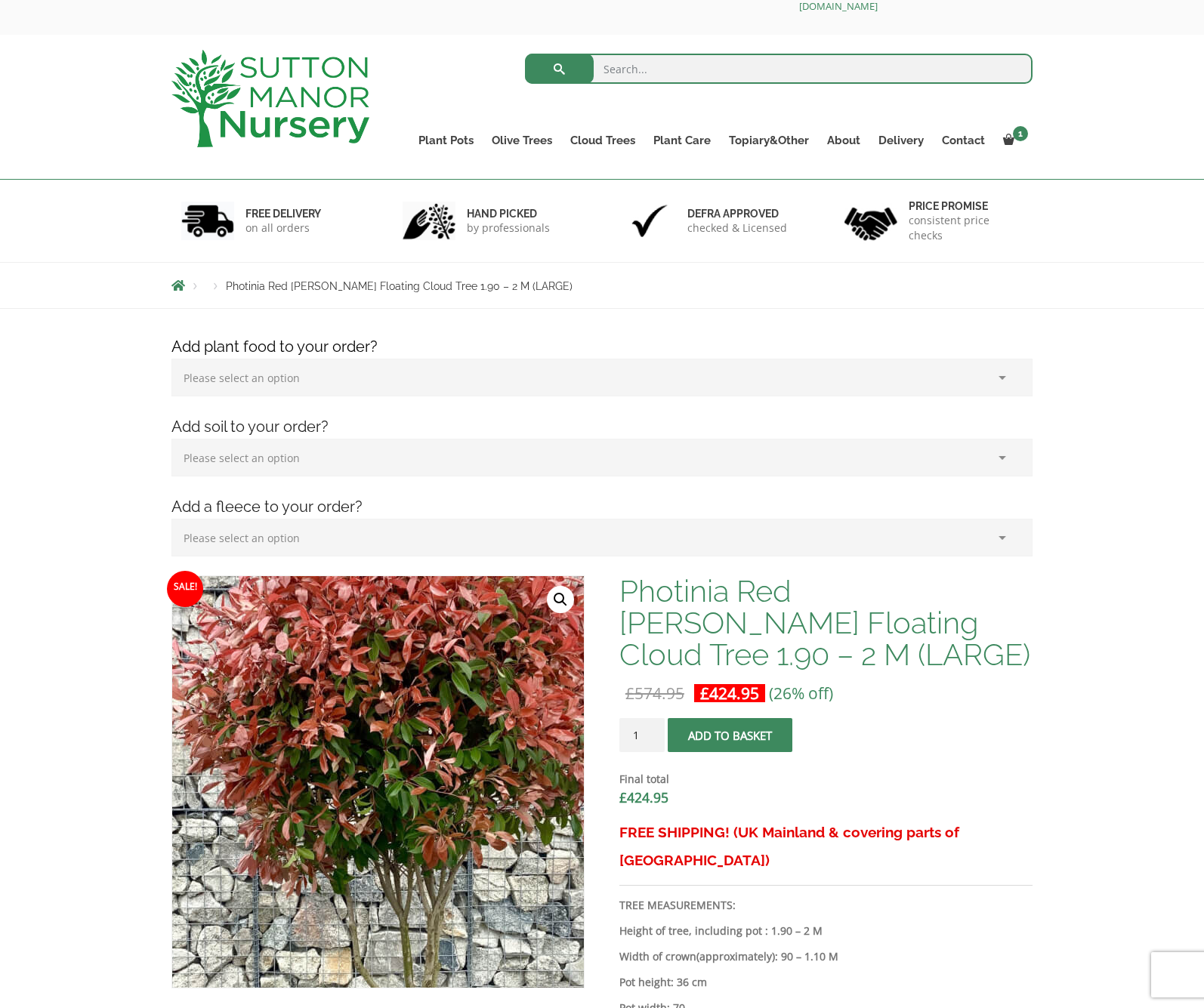
scroll to position [37, 0]
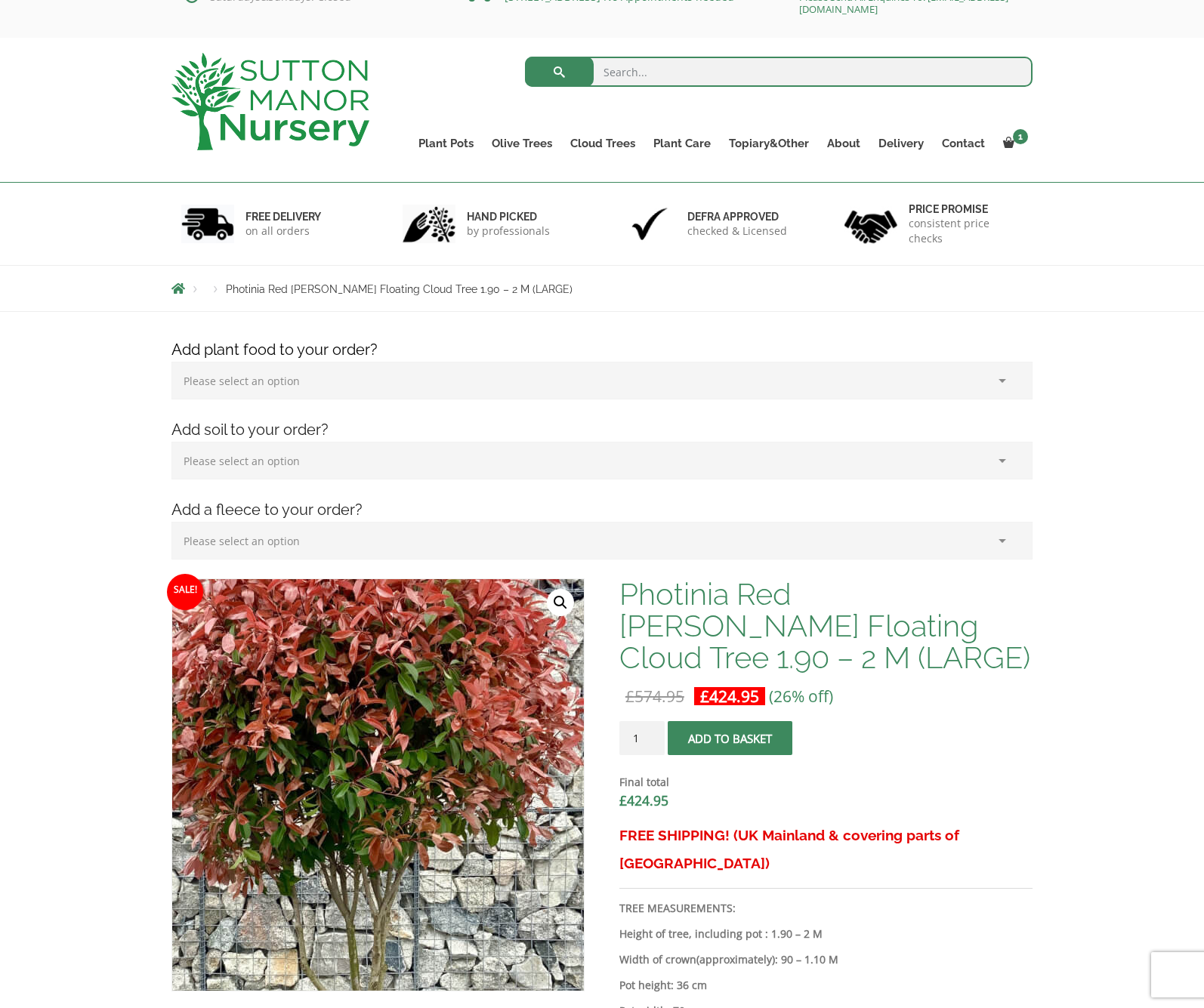
click at [438, 706] on img at bounding box center [329, 828] width 755 height 755
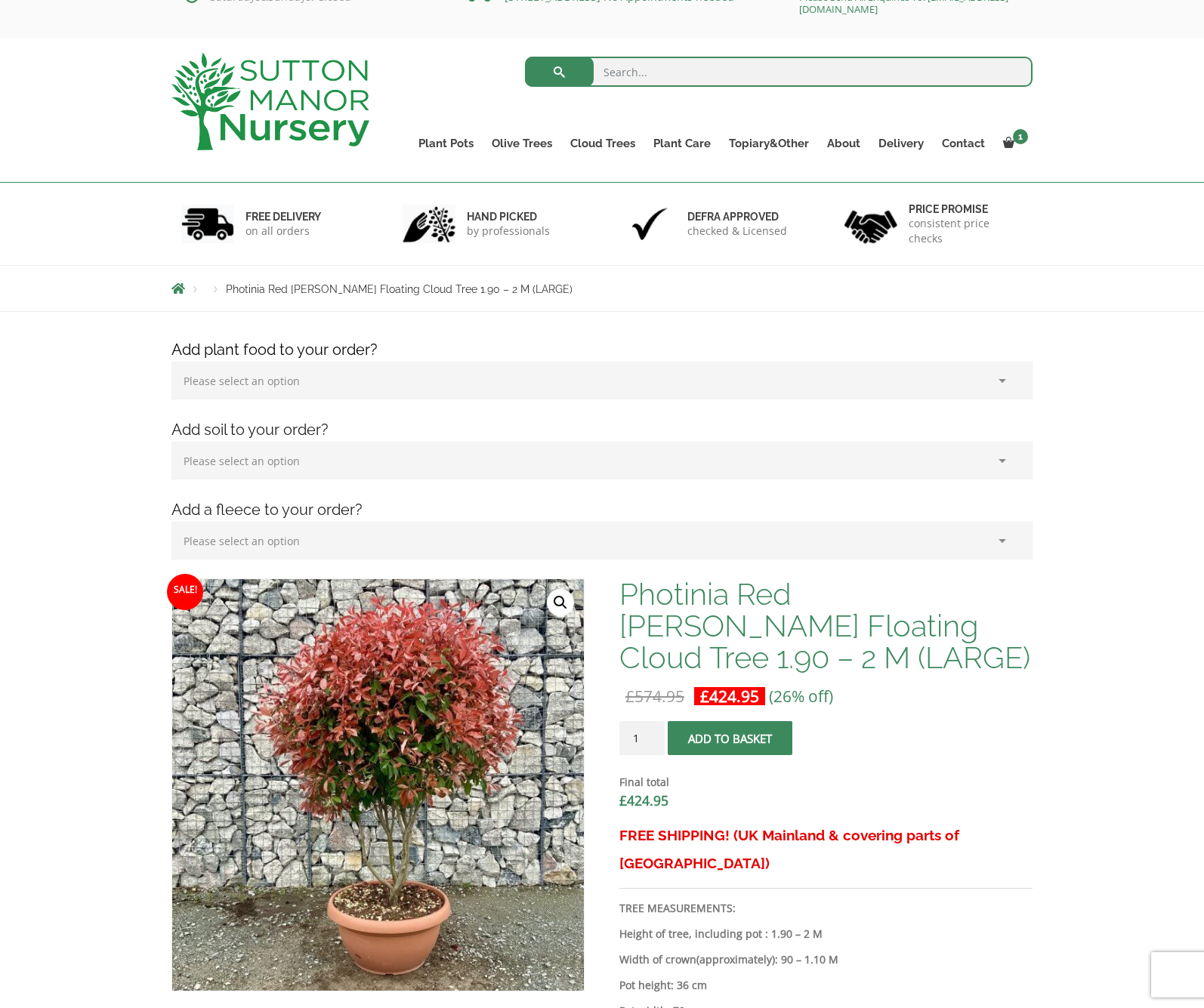
select select "(x1) 1k Bag_0"
select select "(x3) 75L Bag_2"
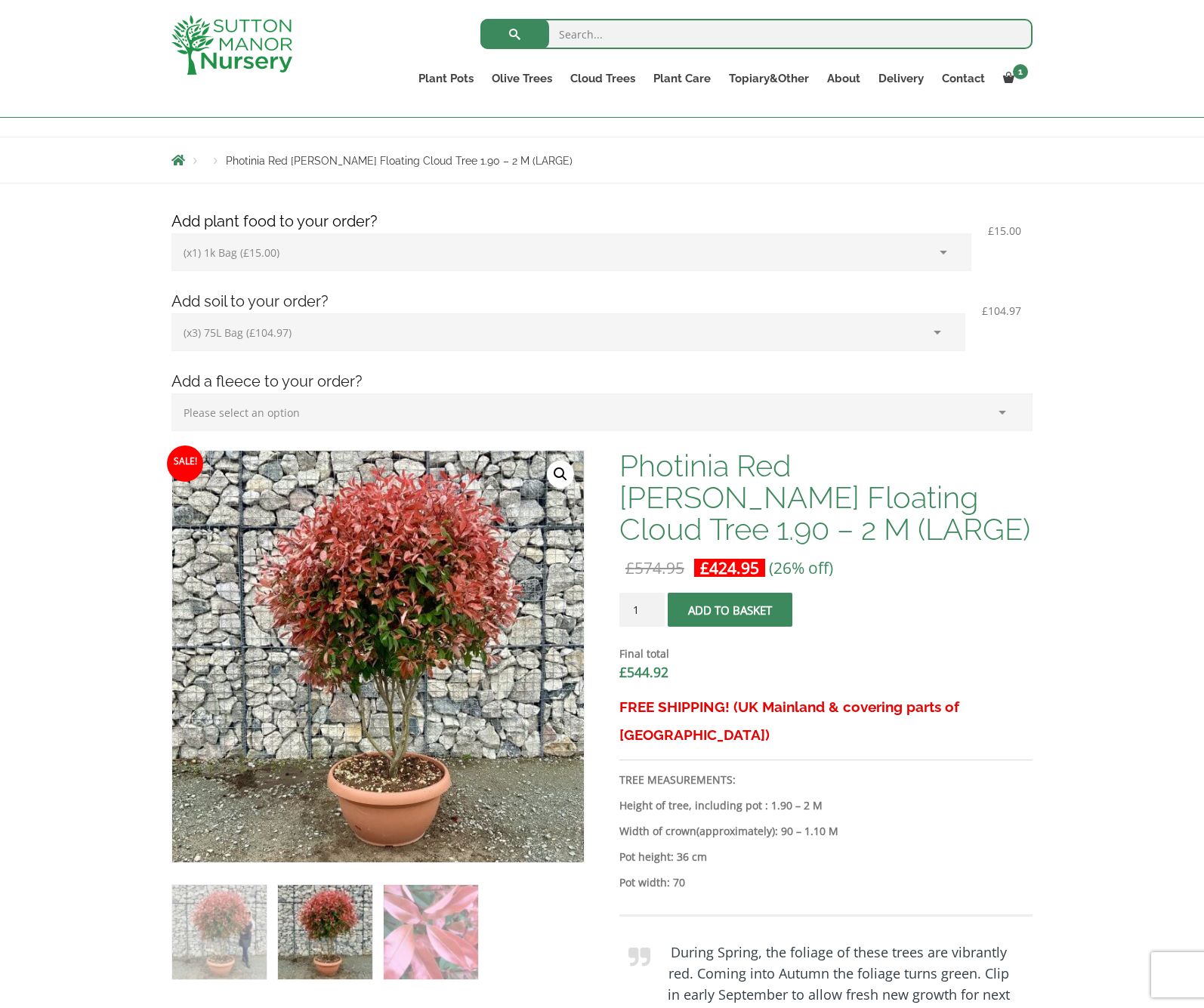
scroll to position [142, 0]
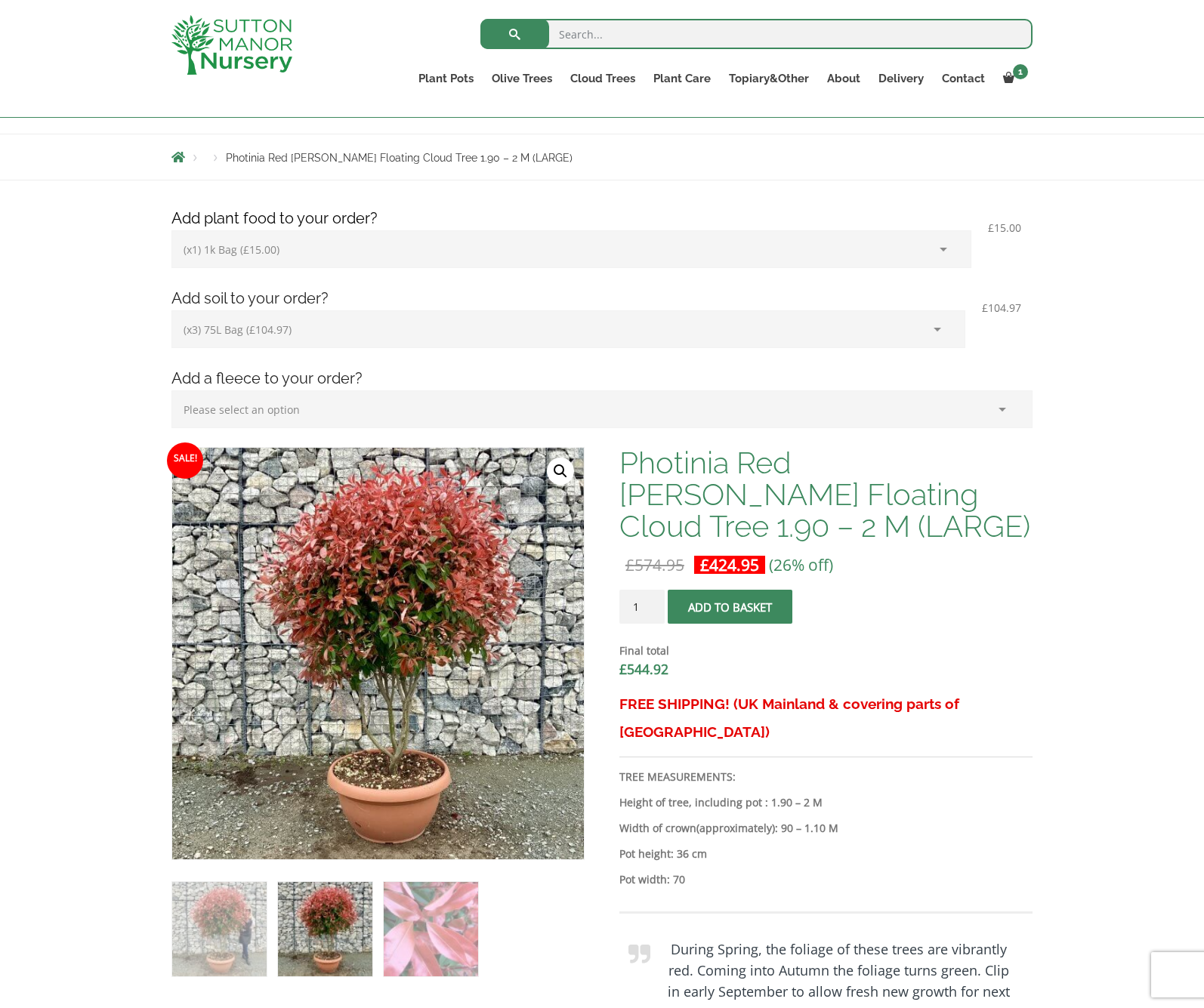
click at [729, 607] on span "submit" at bounding box center [729, 607] width 0 height 0
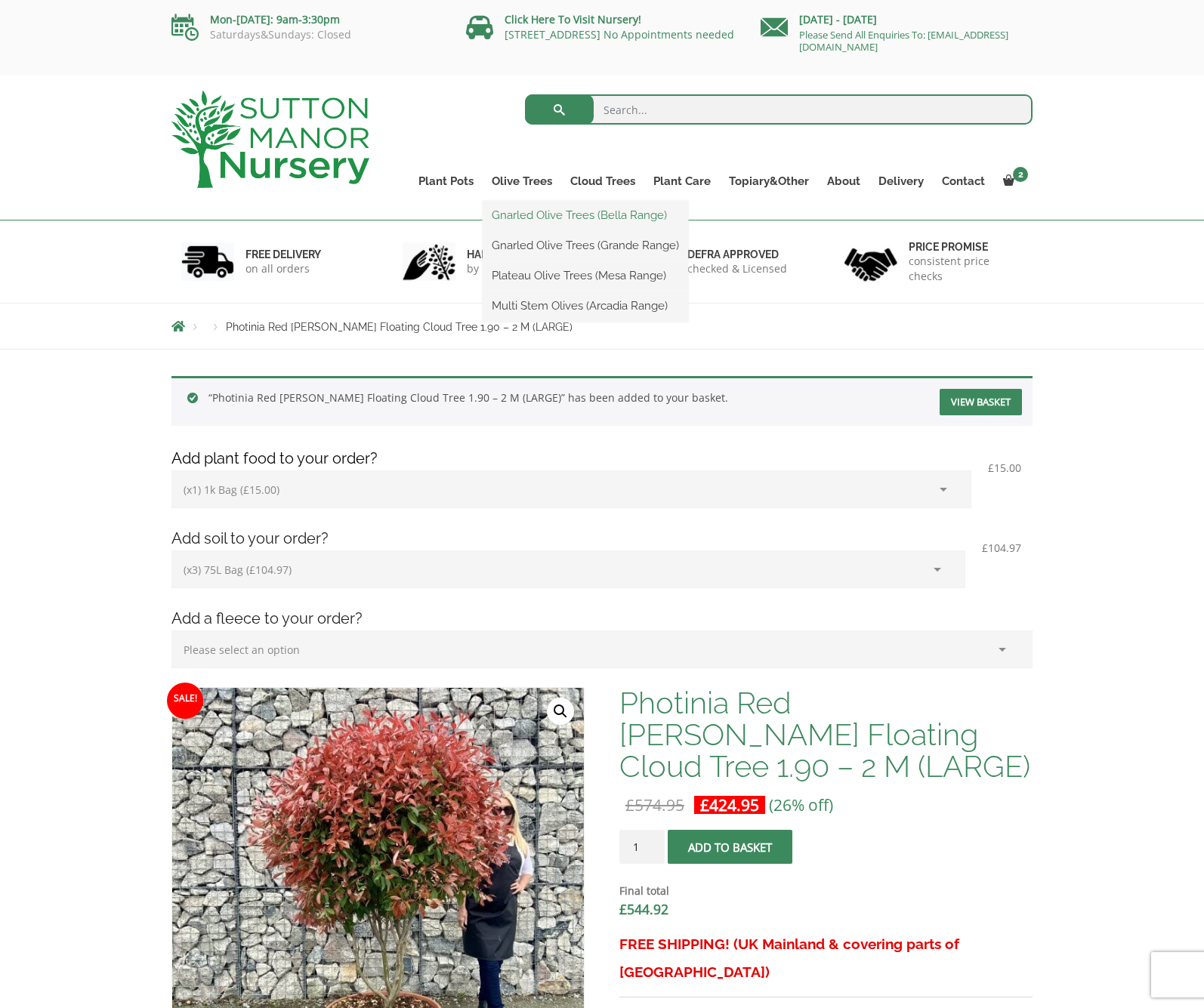
click at [525, 218] on link "Gnarled Olive Trees (Bella Range)" at bounding box center [585, 215] width 206 height 22
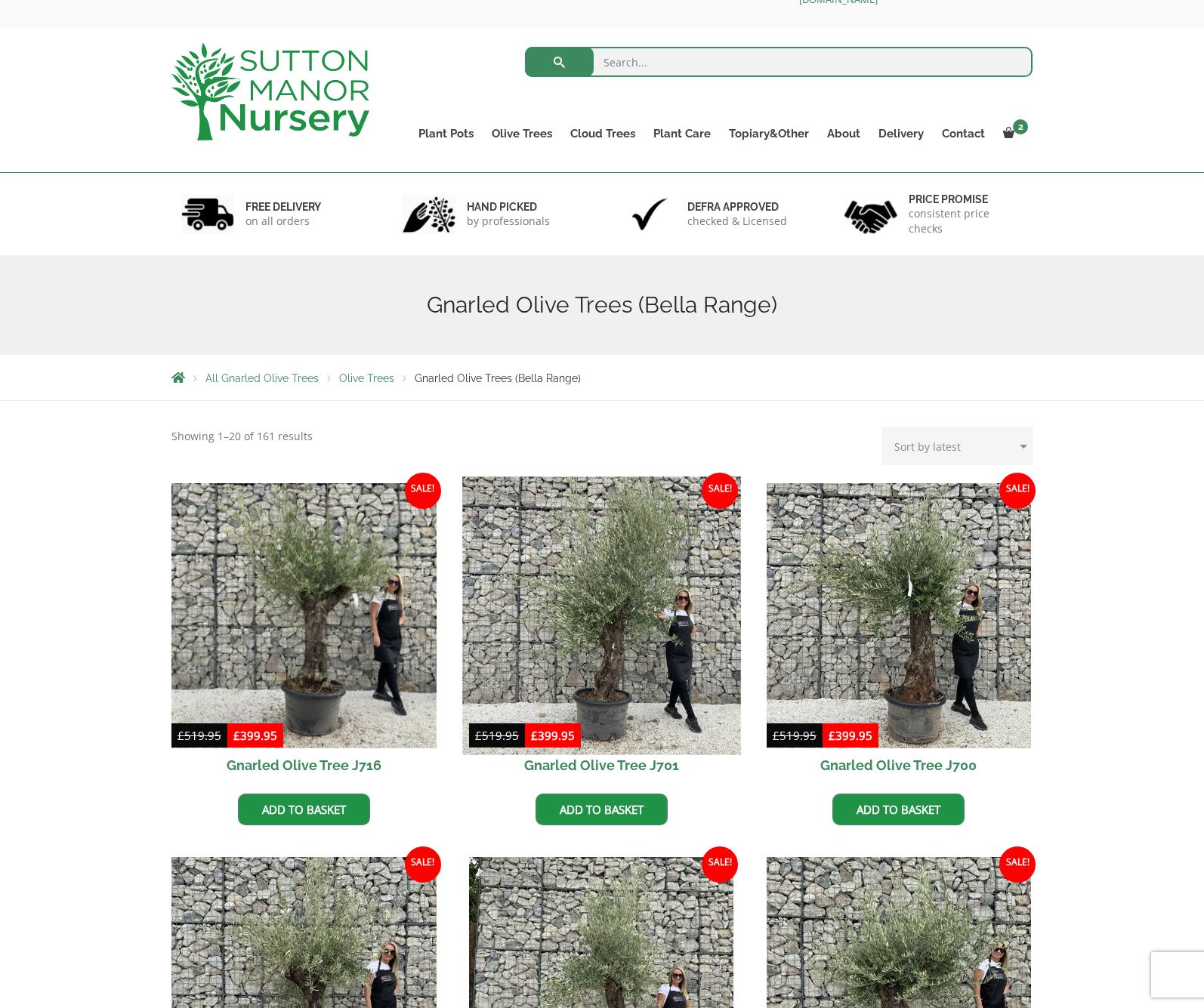
scroll to position [49, 0]
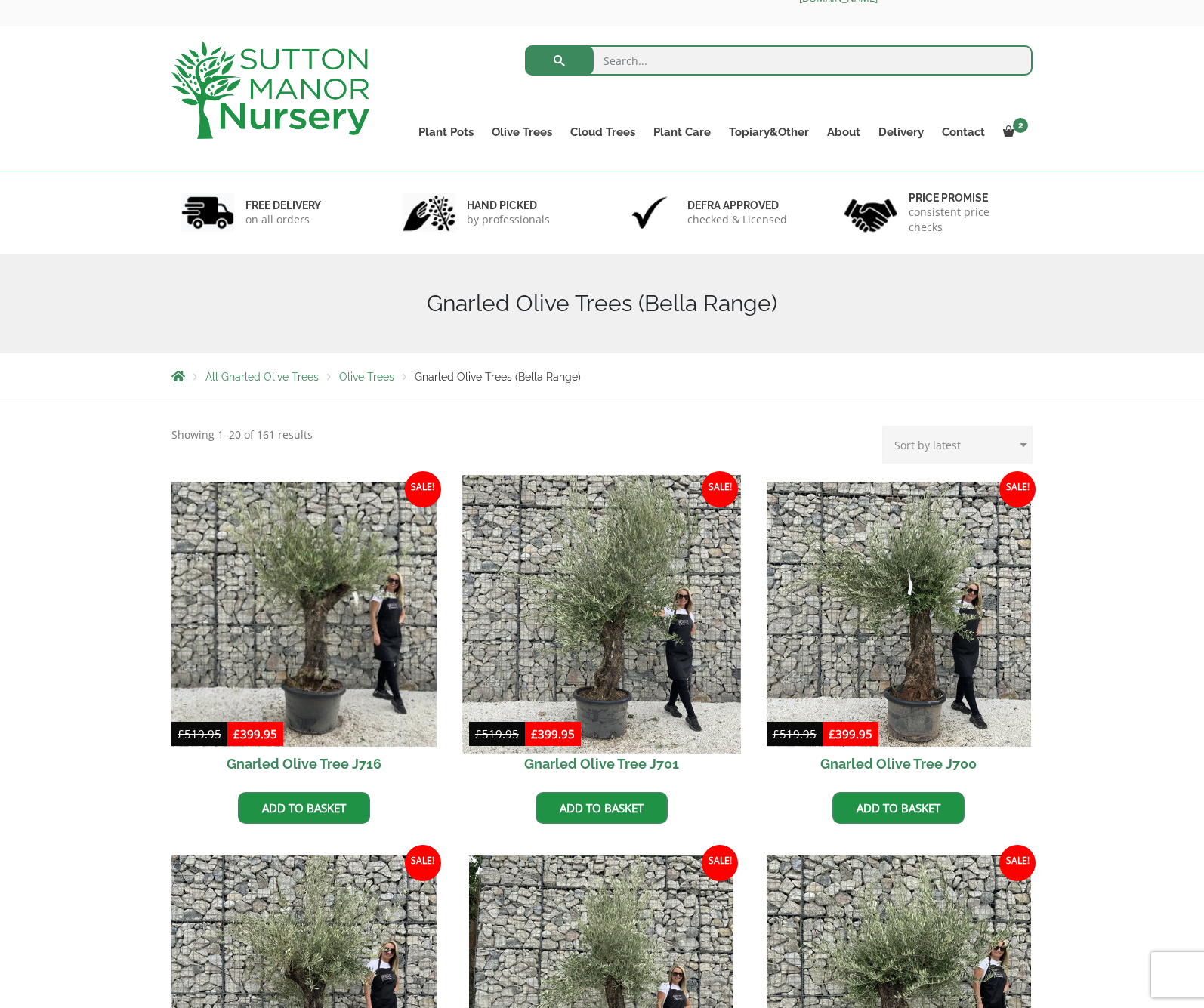
click at [625, 638] on img at bounding box center [601, 614] width 278 height 278
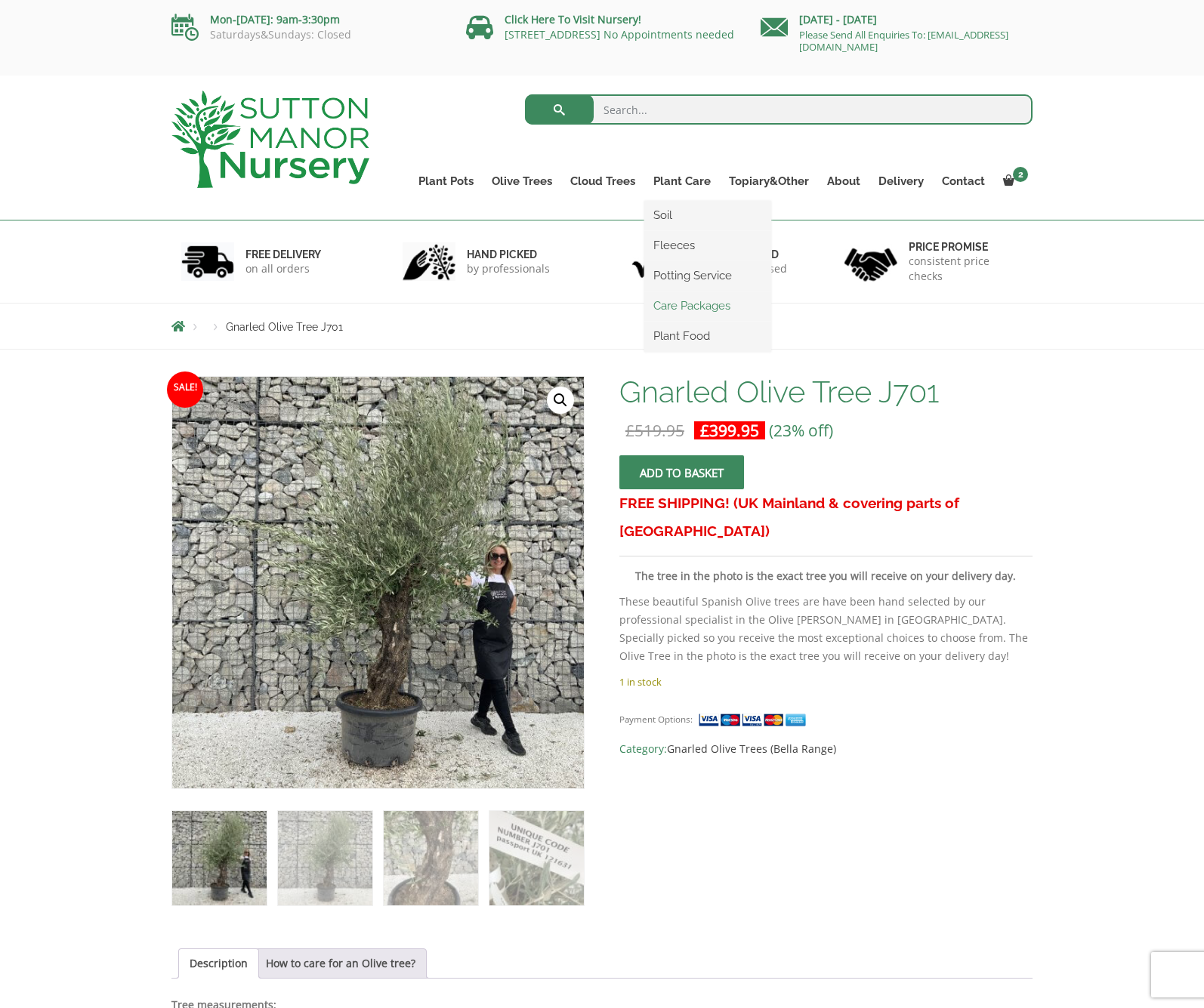
click at [702, 307] on link "Care Packages" at bounding box center [707, 305] width 126 height 22
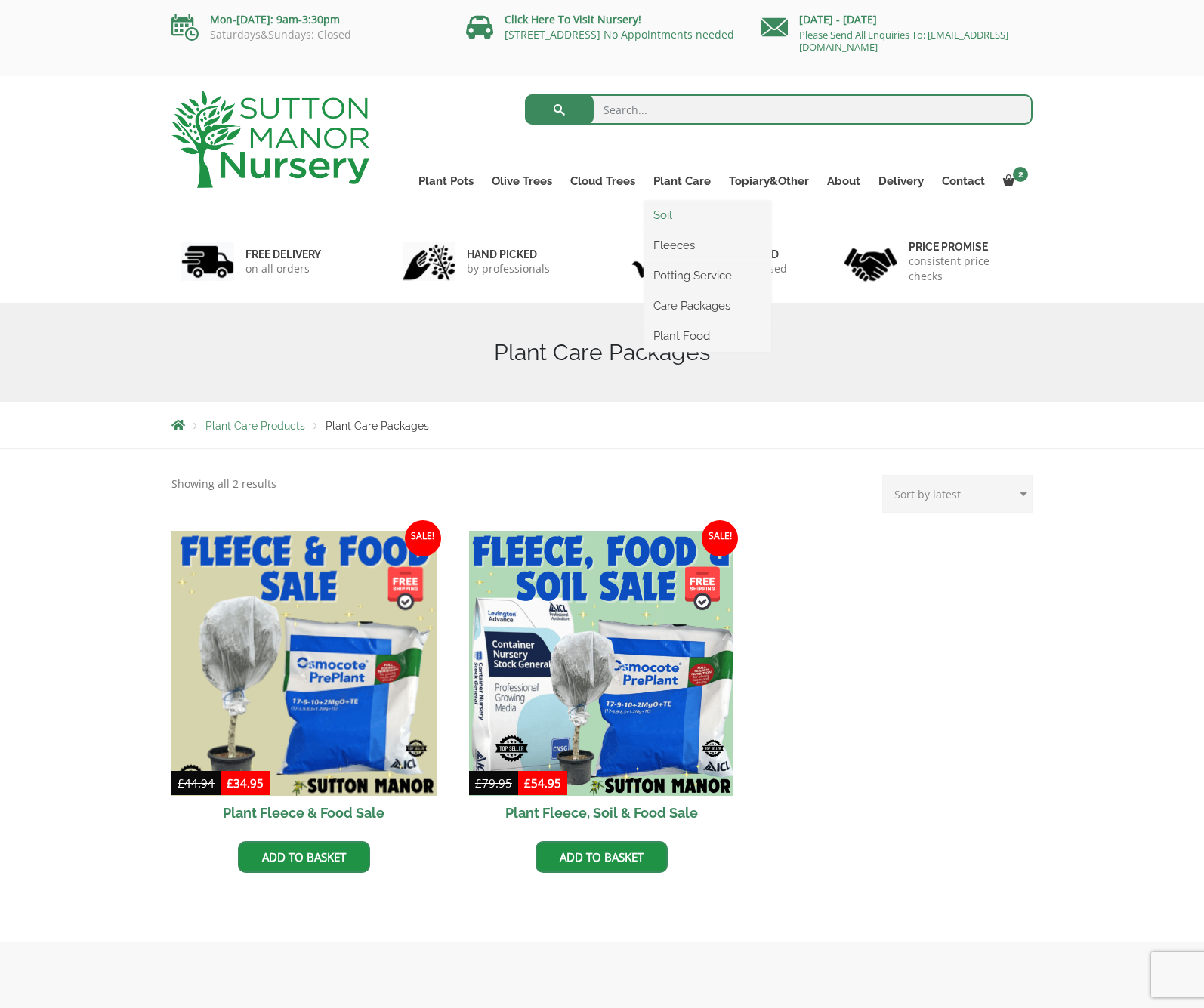
click at [670, 215] on link "Soil" at bounding box center [707, 215] width 126 height 22
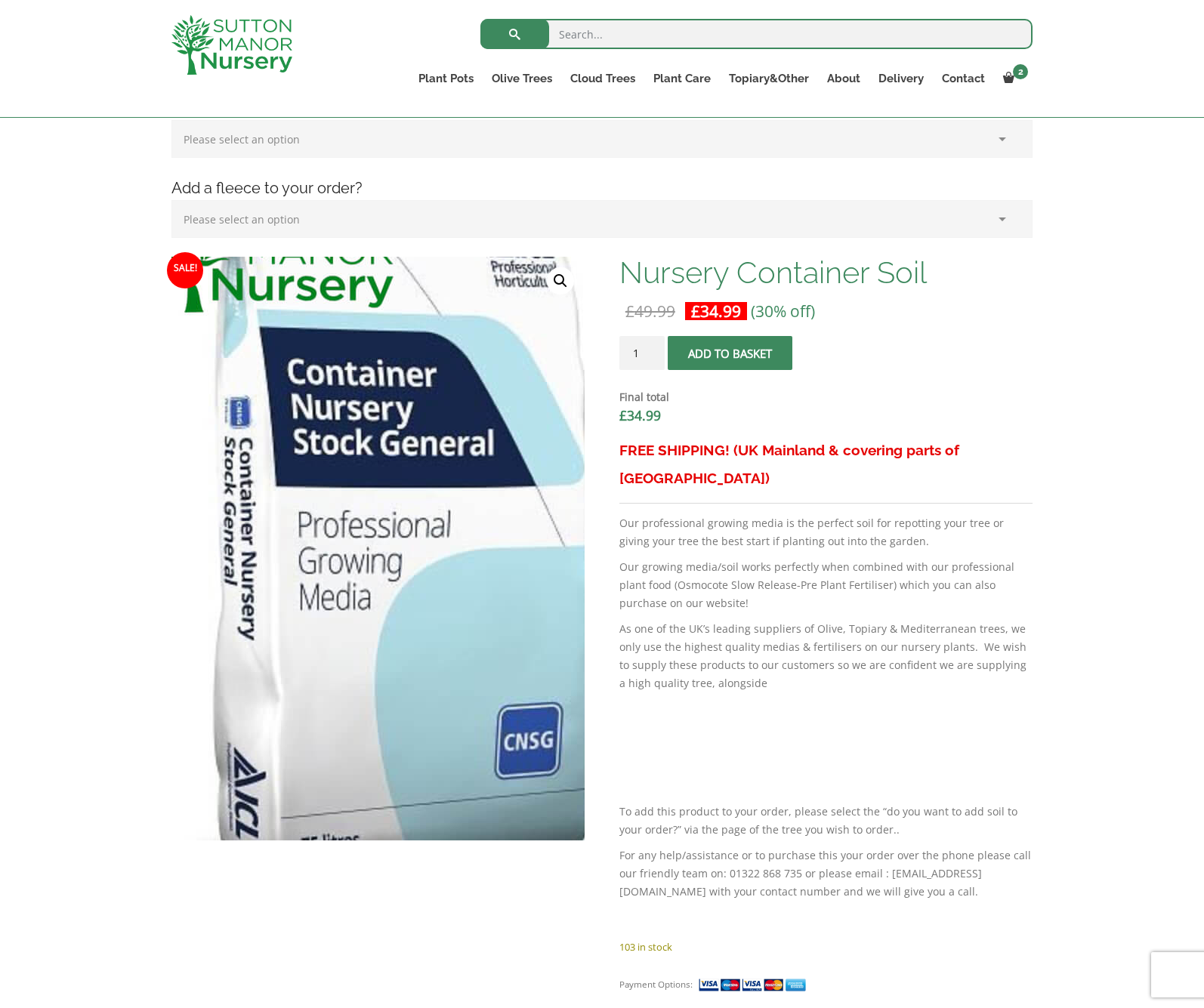
scroll to position [328, 0]
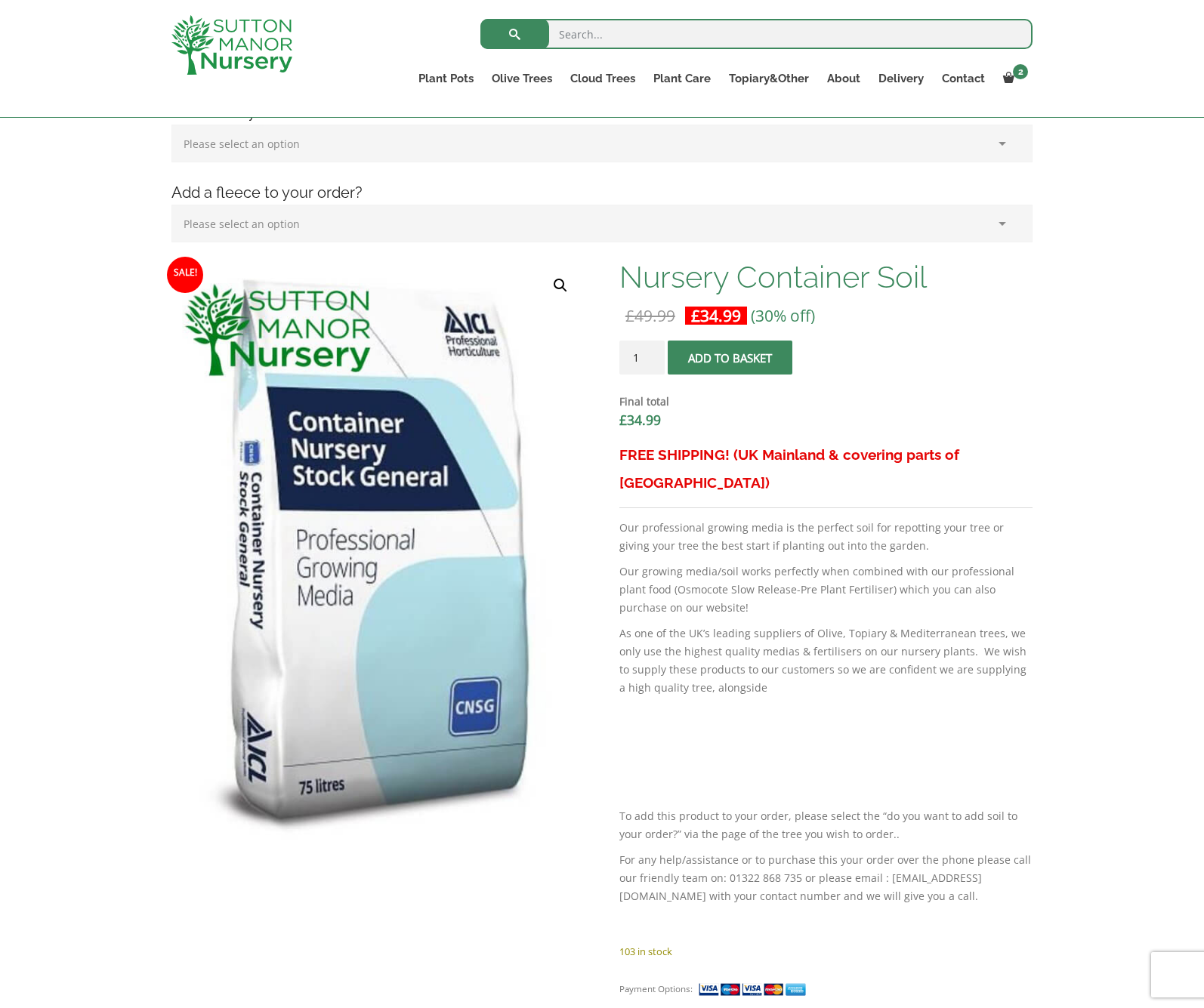
click at [826, 469] on div "FREE SHIPPING! (UK Mainland & covering parts of [GEOGRAPHIC_DATA]) Our professi…" at bounding box center [826, 691] width 413 height 501
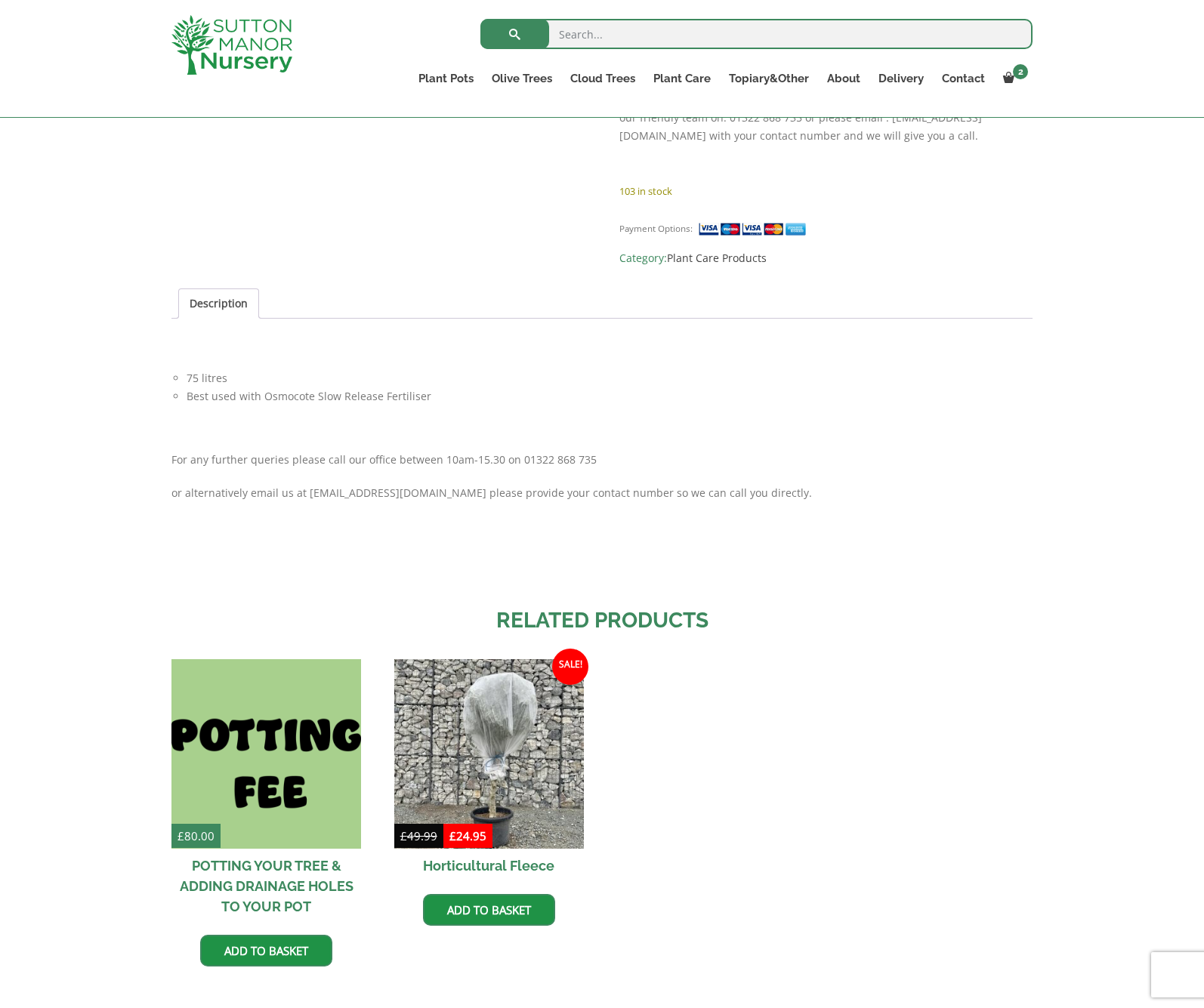
scroll to position [1090, 0]
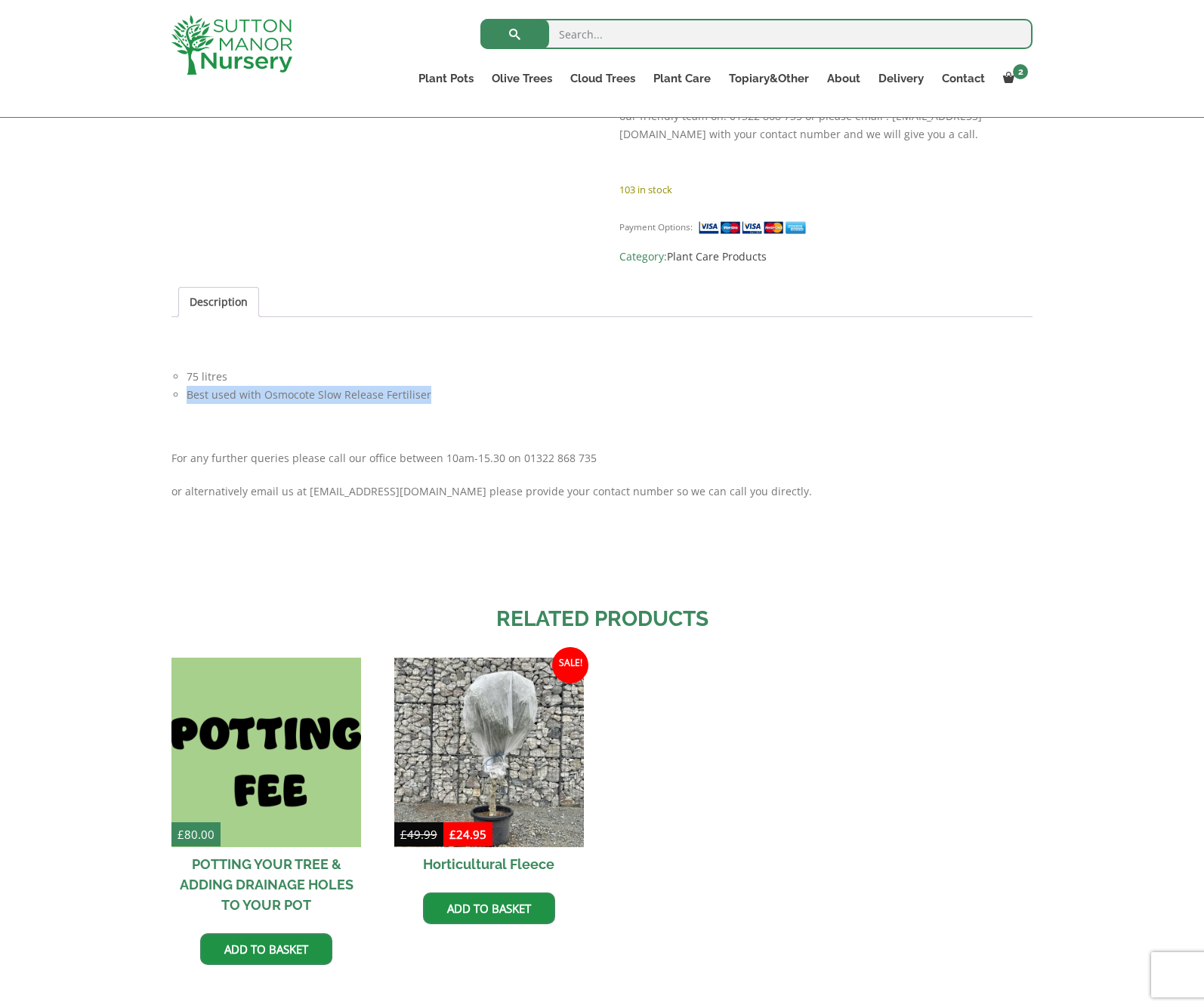
drag, startPoint x: 412, startPoint y: 386, endPoint x: 185, endPoint y: 390, distance: 227.0
click at [185, 390] on ul "75 litres Best used with Osmocote Slow Release Fertiliser" at bounding box center [602, 386] width 861 height 37
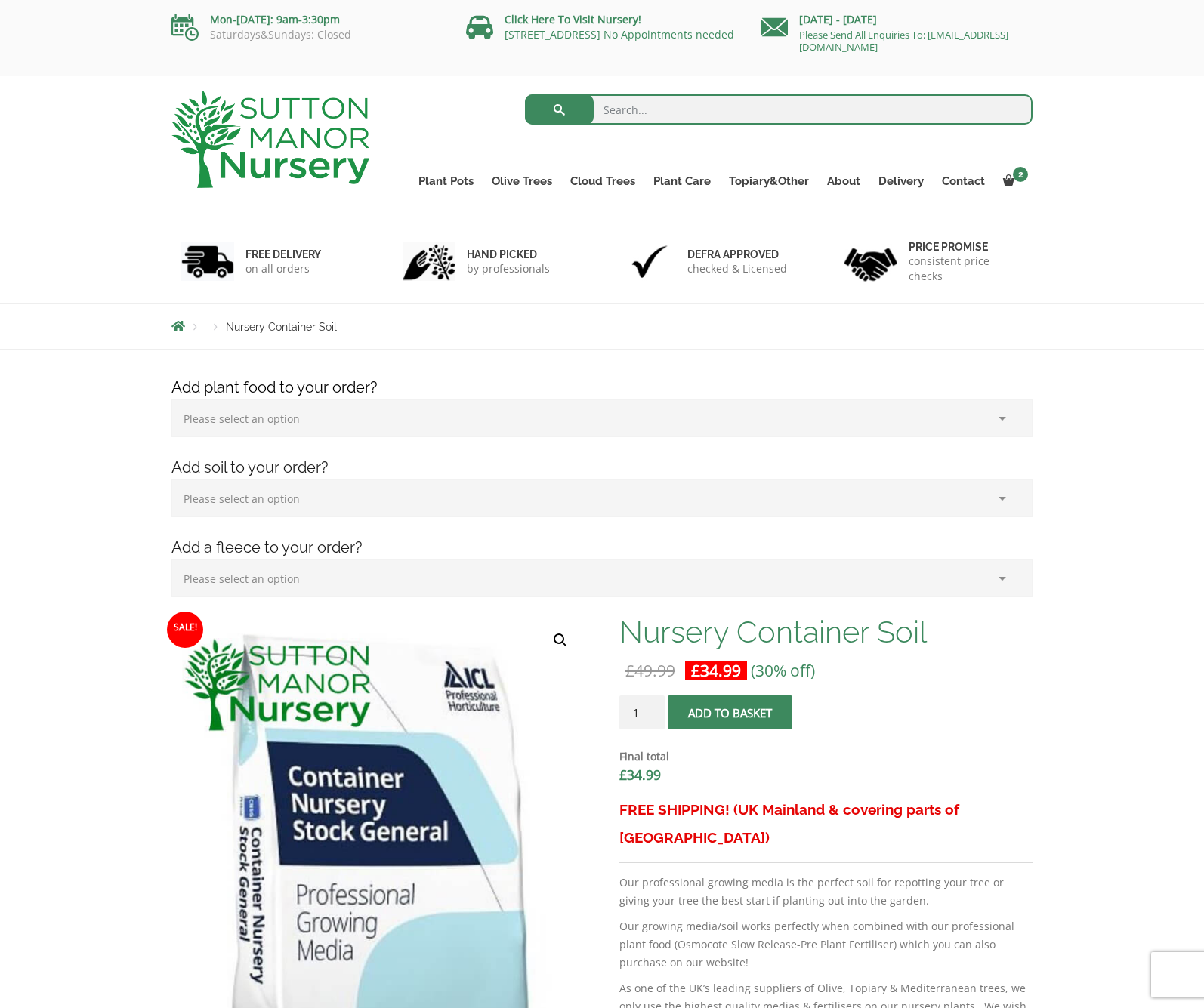
scroll to position [0, 0]
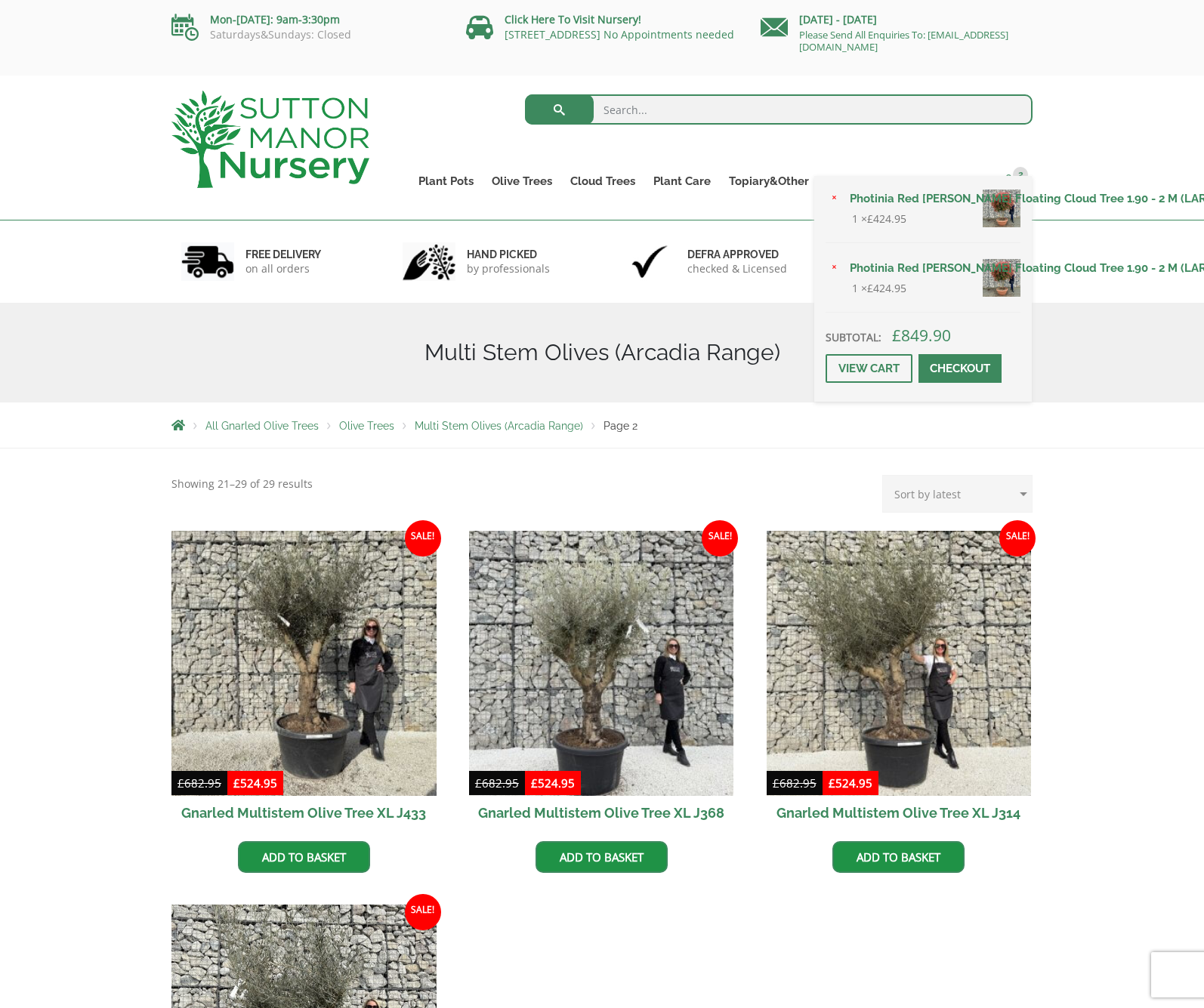
click at [1012, 177] on span at bounding box center [1008, 180] width 12 height 12
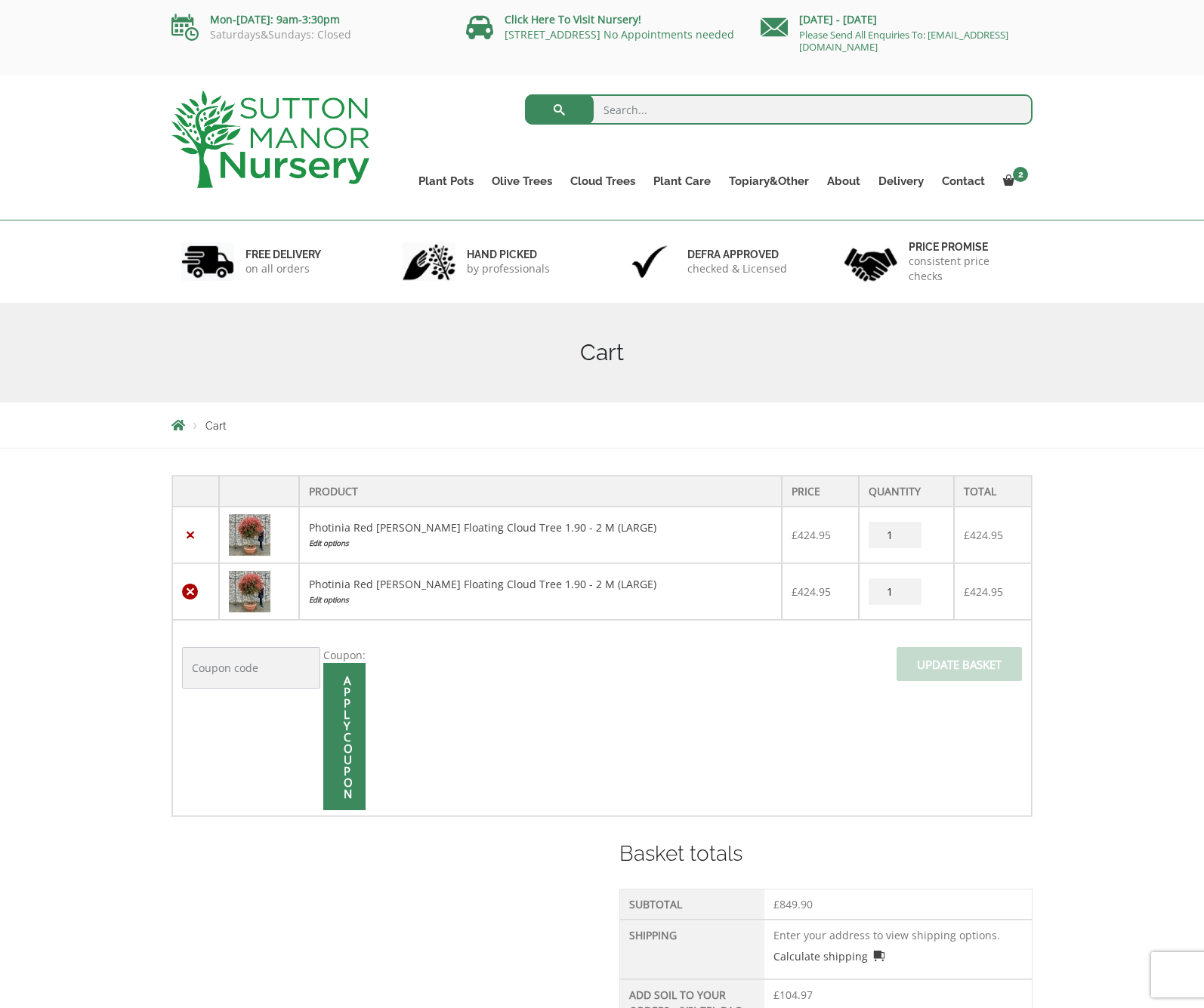
click at [191, 593] on link "×" at bounding box center [190, 592] width 16 height 16
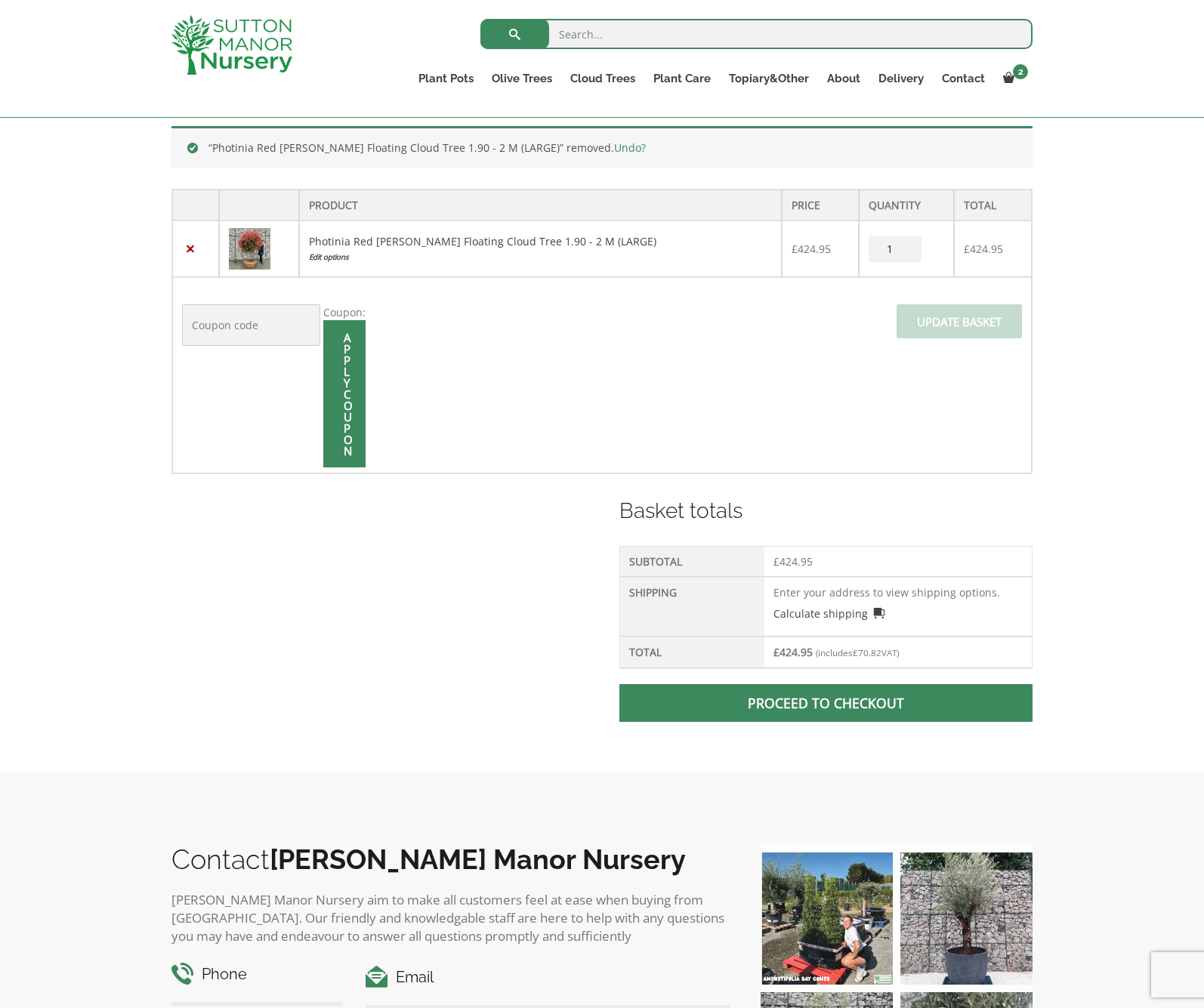
scroll to position [321, 0]
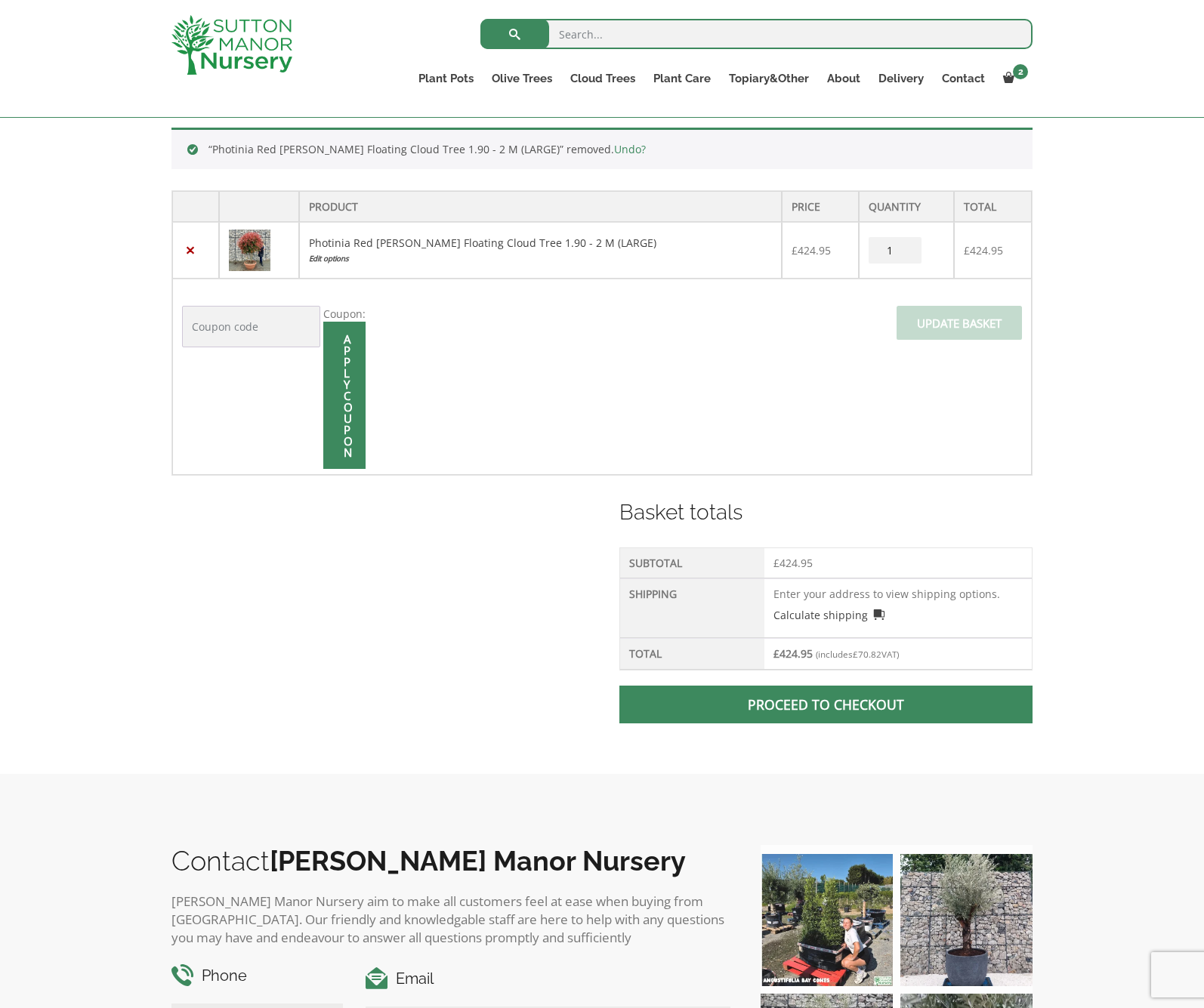
click at [261, 248] on img at bounding box center [249, 250] width 42 height 42
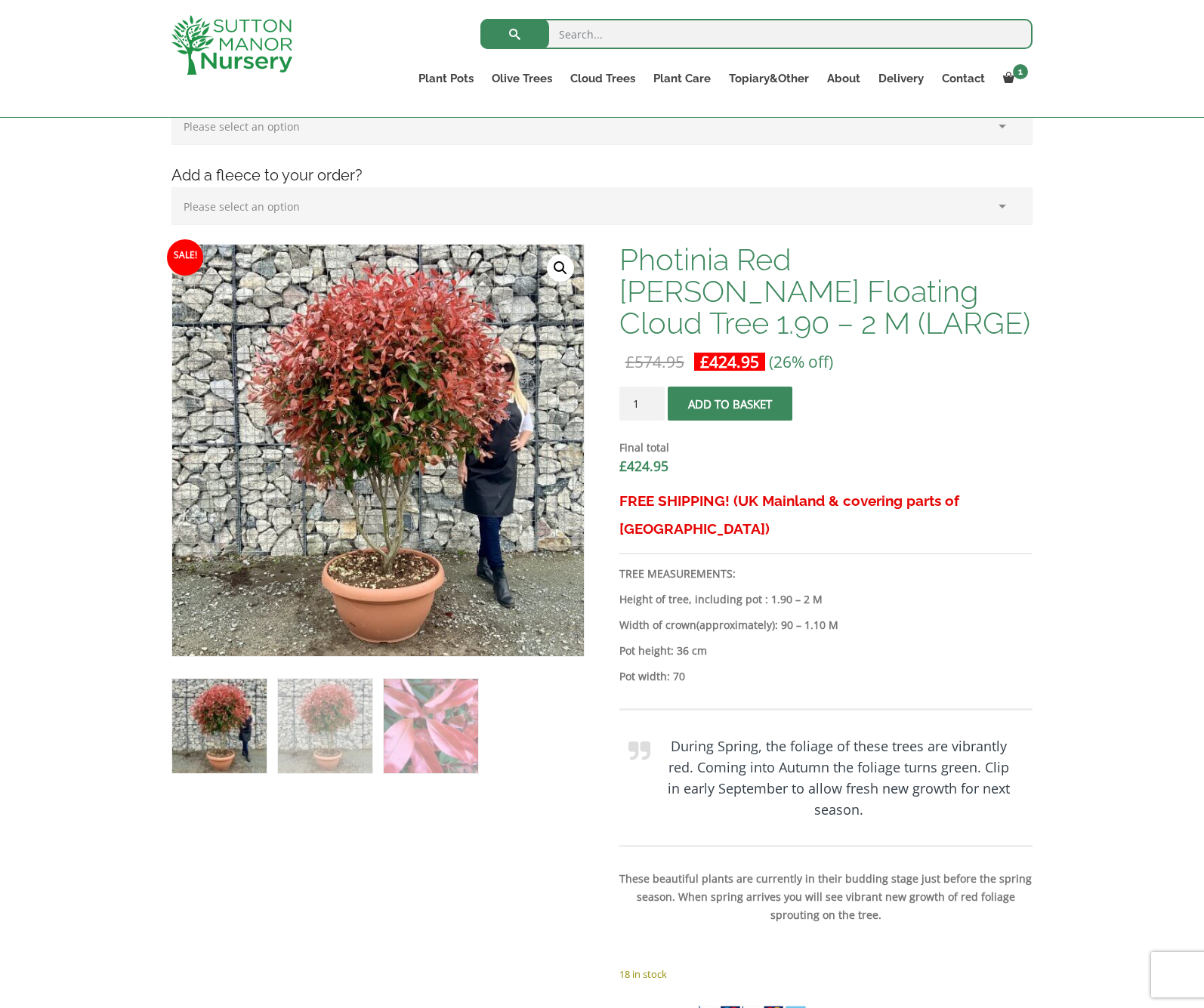
scroll to position [349, 0]
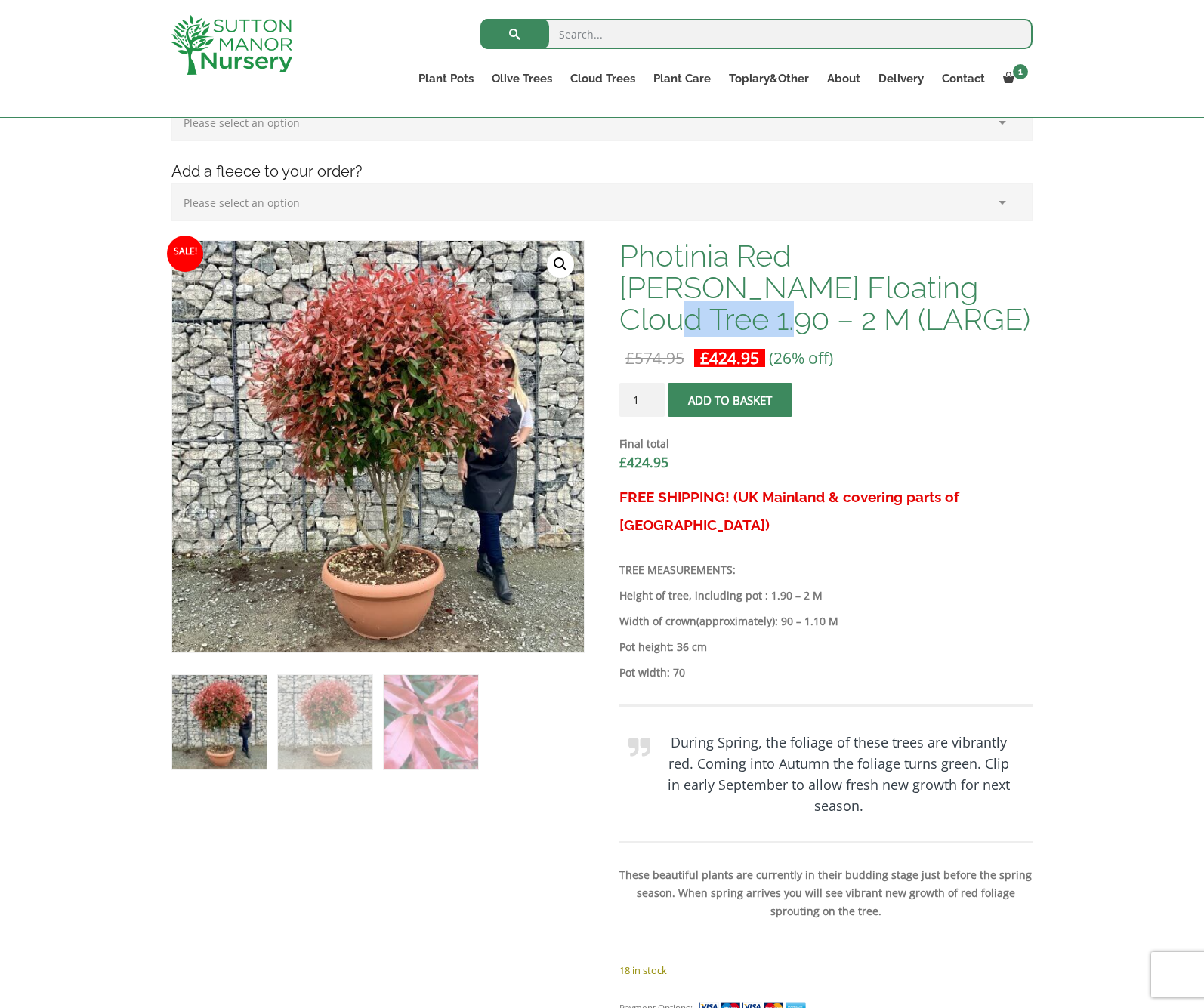
drag, startPoint x: 786, startPoint y: 291, endPoint x: 964, endPoint y: 285, distance: 178.1
click at [964, 285] on h1 "Photinia Red [PERSON_NAME] Floating Cloud Tree 1.90 – 2 M (LARGE)" at bounding box center [826, 288] width 413 height 95
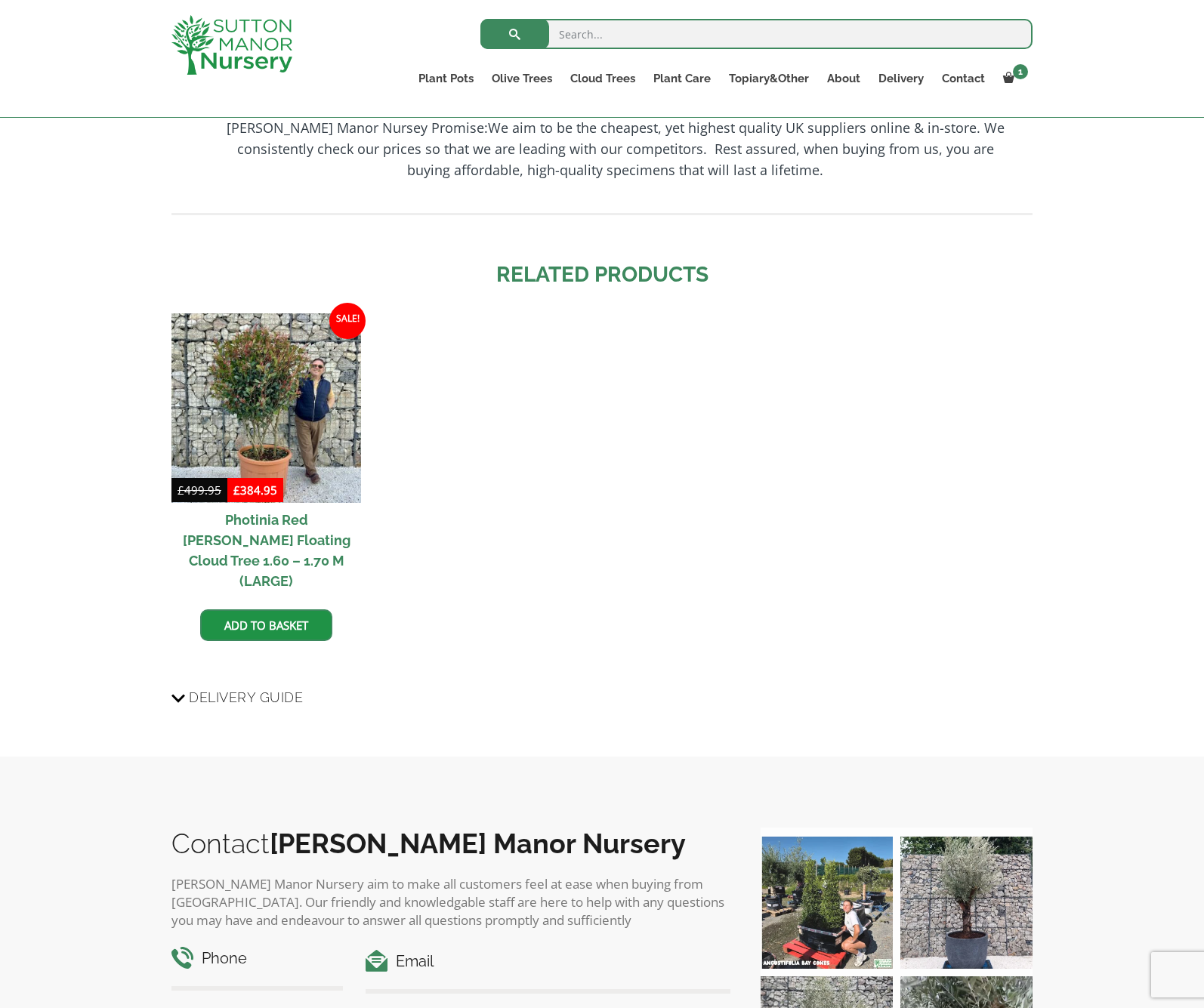
scroll to position [1537, 0]
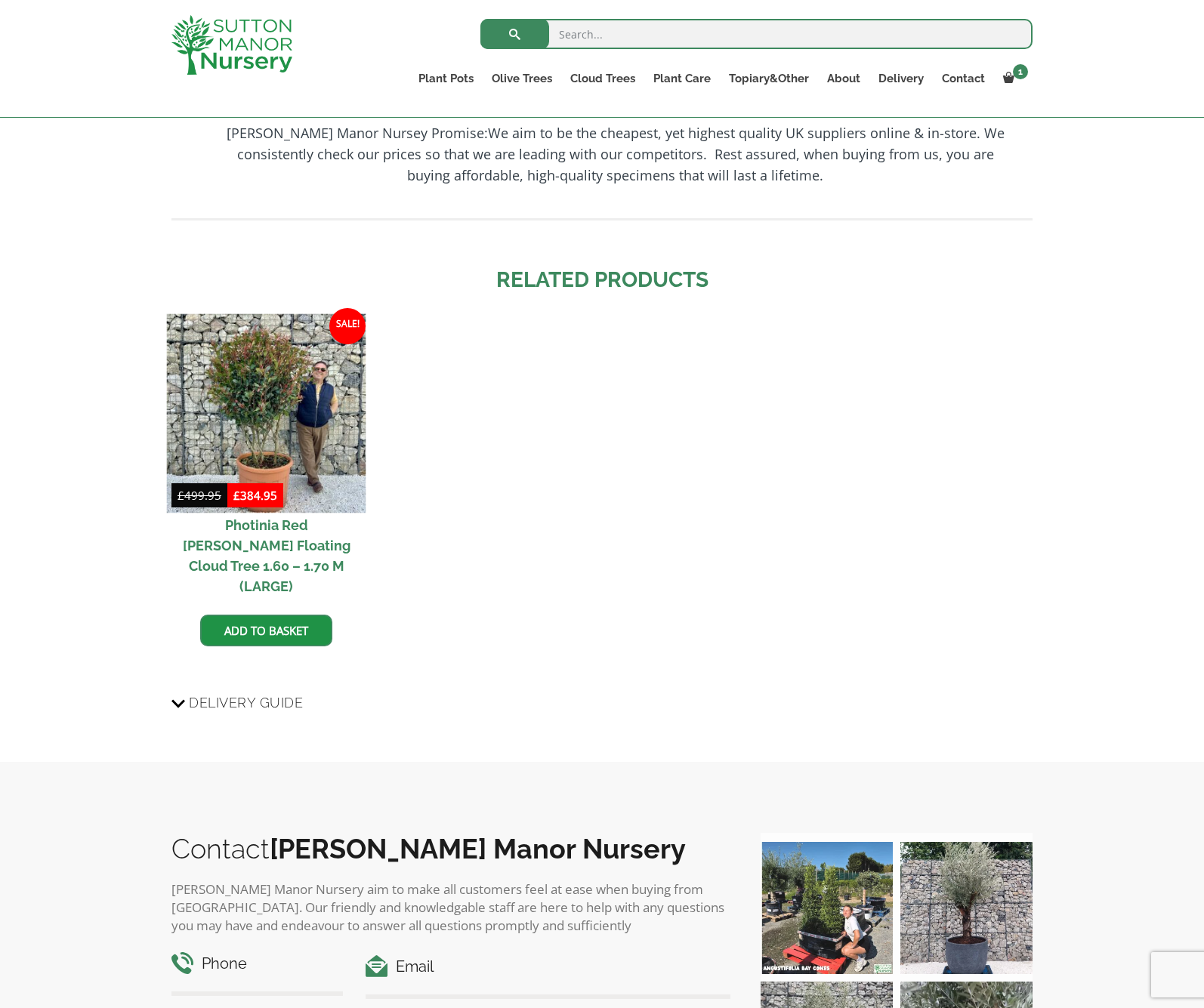
click at [251, 355] on img at bounding box center [266, 414] width 199 height 199
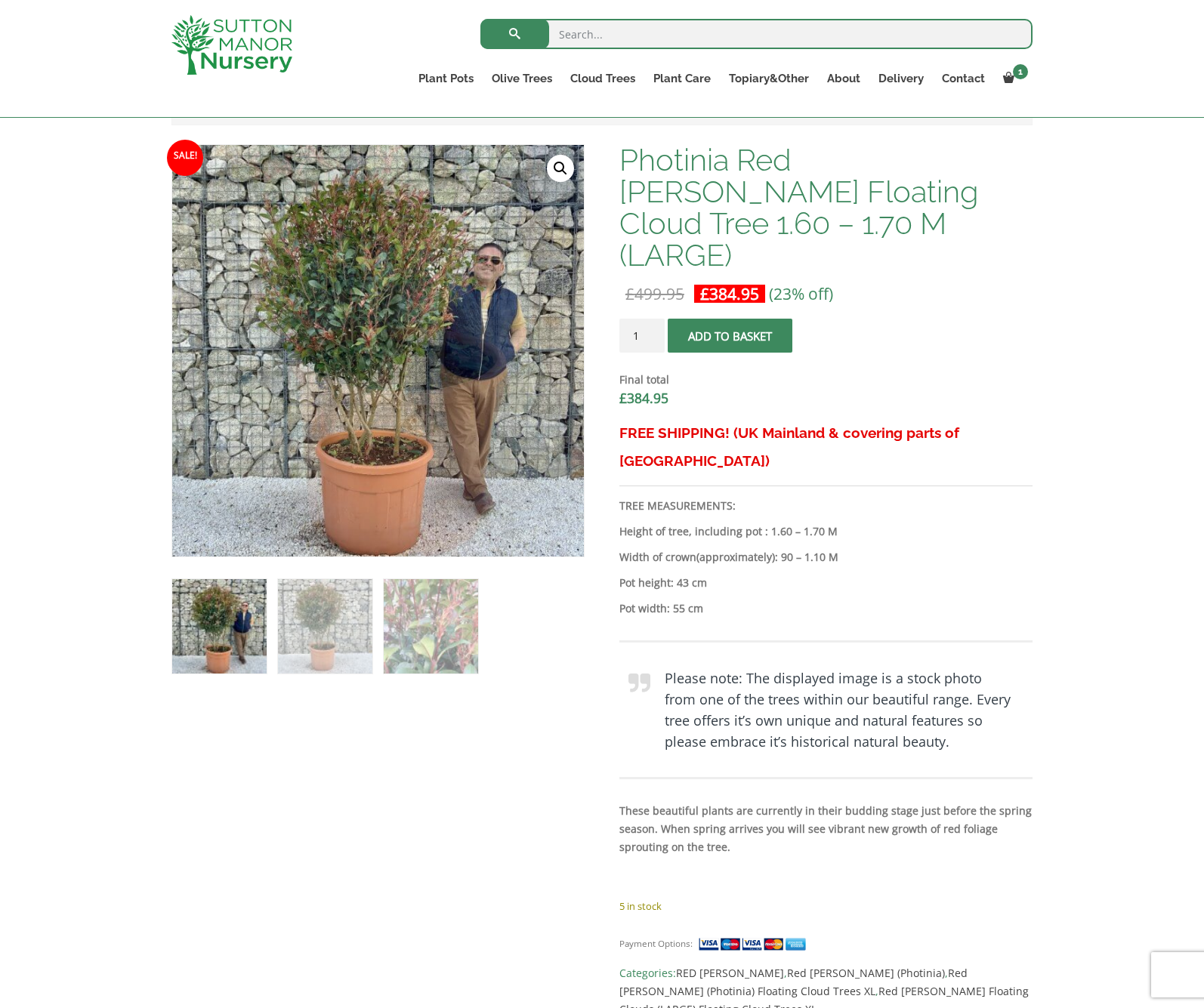
scroll to position [445, 0]
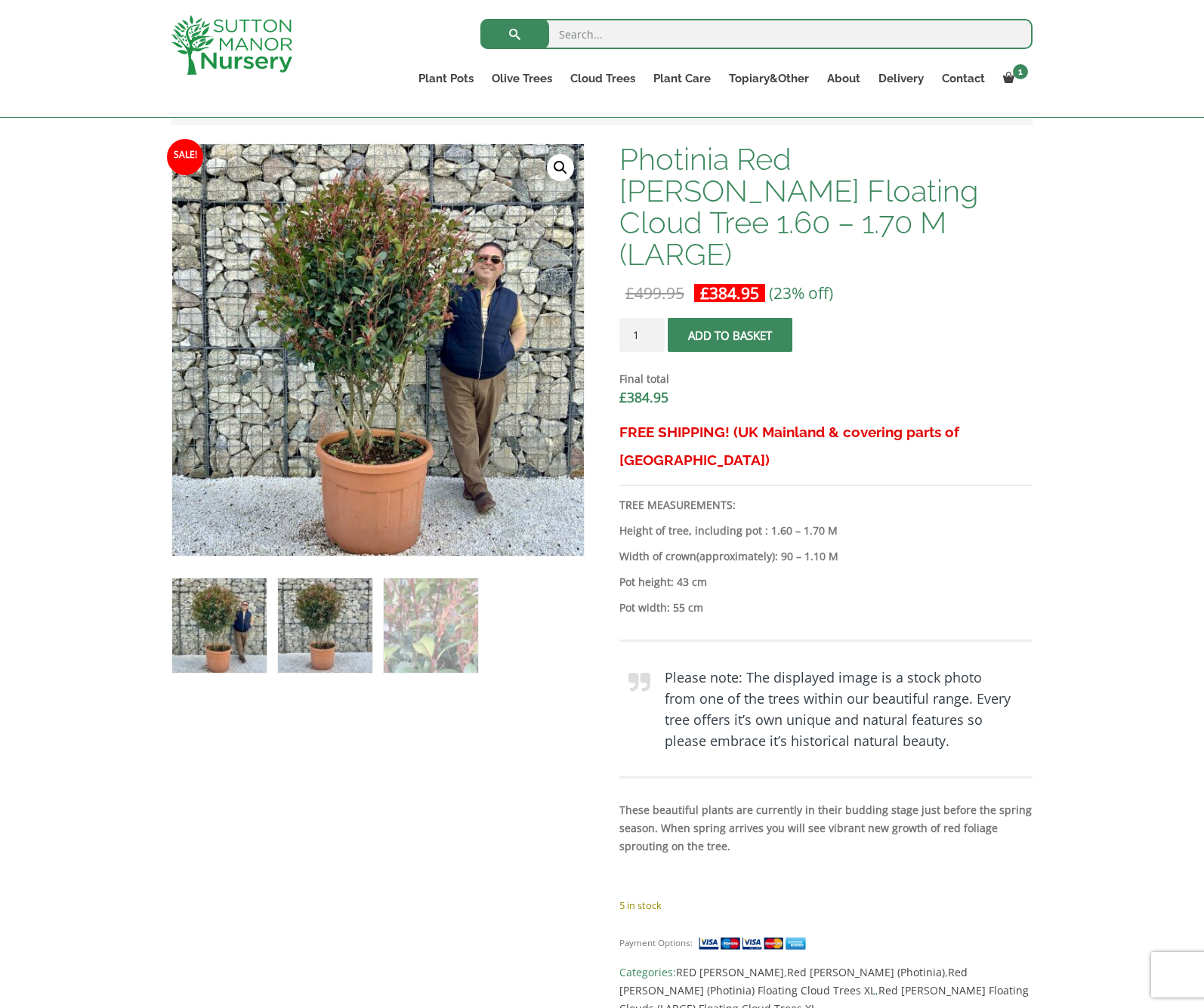
drag, startPoint x: 329, startPoint y: 619, endPoint x: 356, endPoint y: 622, distance: 27.2
click at [329, 619] on img at bounding box center [325, 626] width 94 height 94
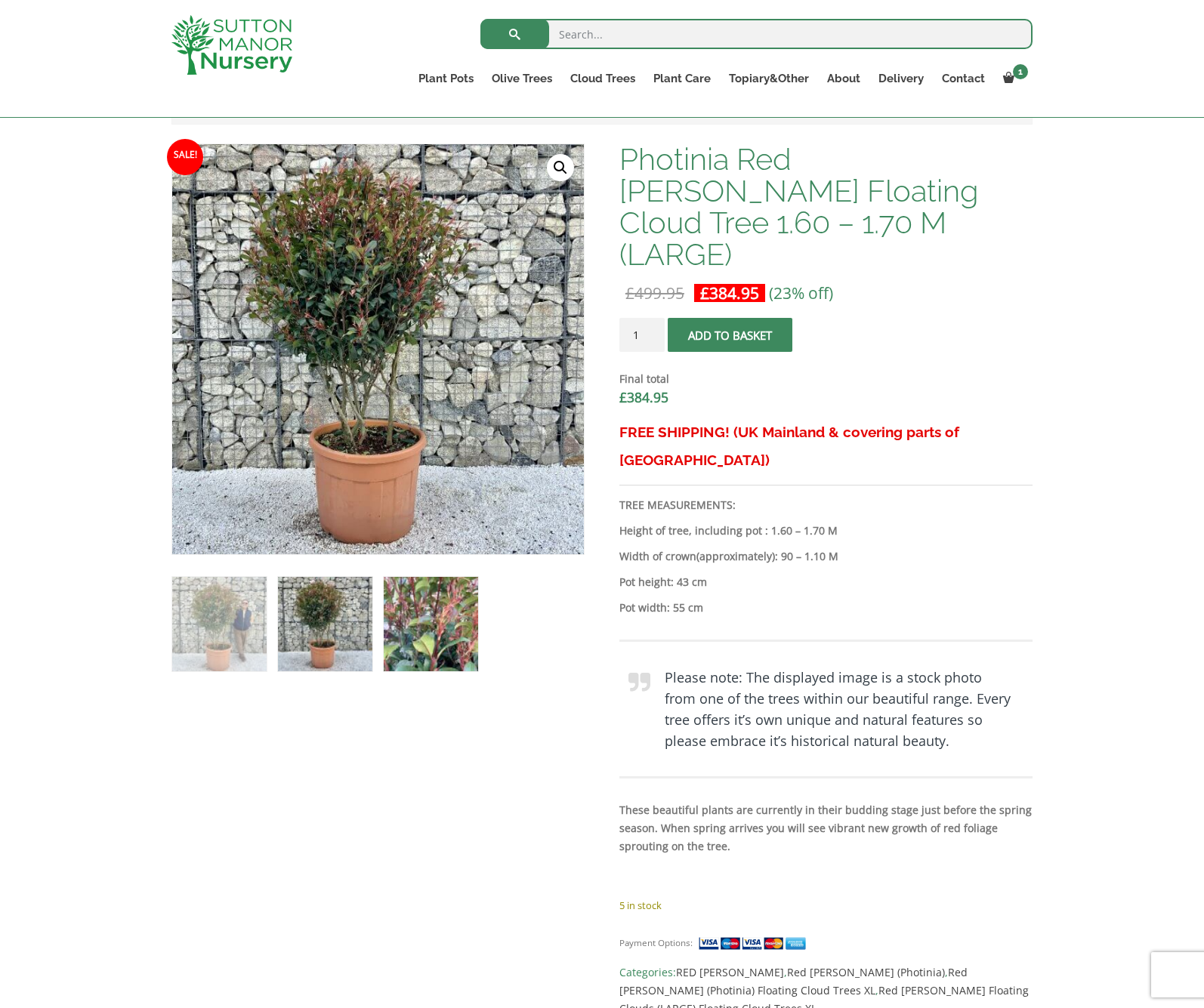
click at [446, 623] on img at bounding box center [431, 624] width 94 height 94
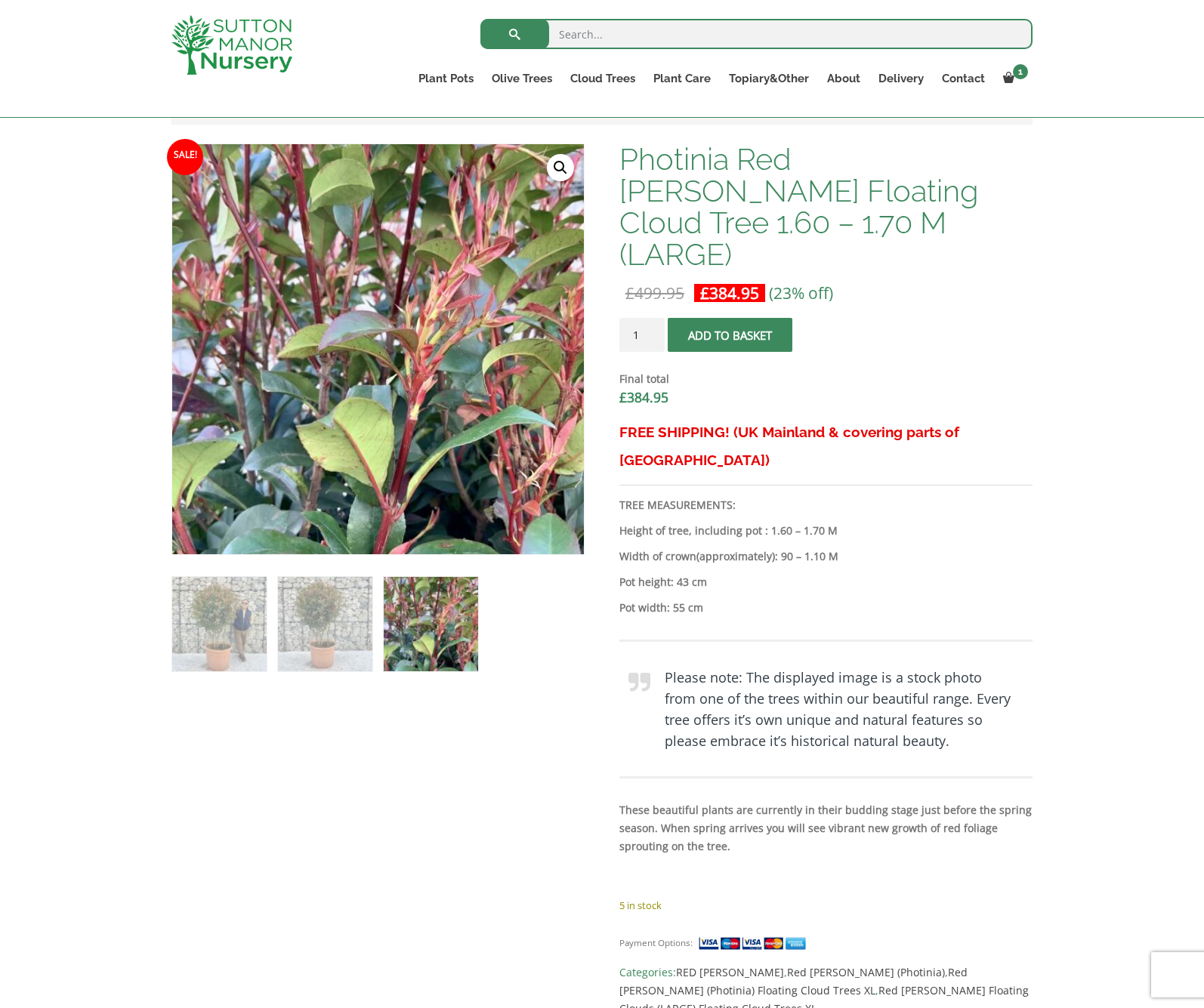
click at [1095, 354] on div "Add plant food to your order? Please select an option (x1) 1k Bag (£15.00) (x2)…" at bounding box center [602, 899] width 1204 height 2044
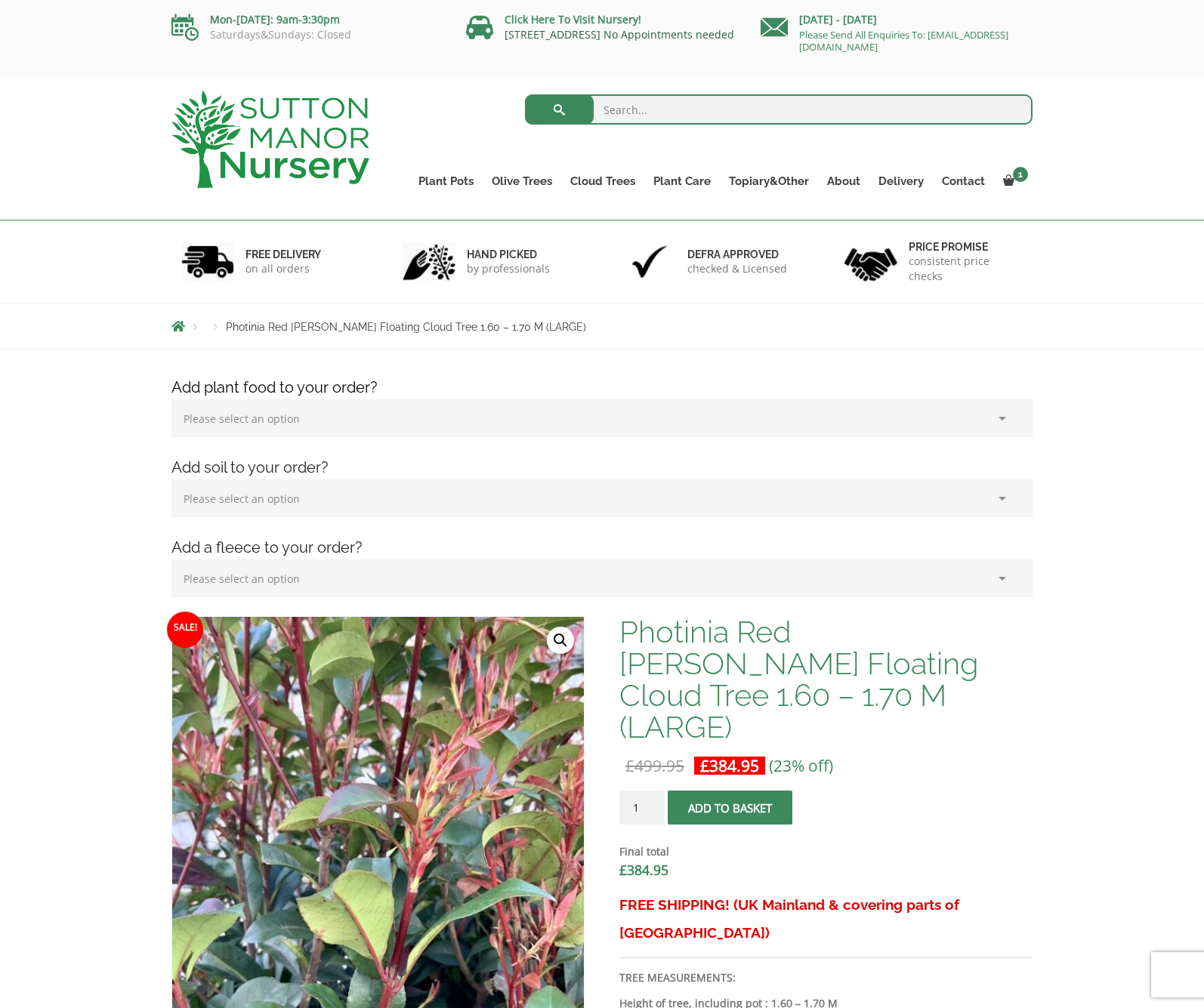
scroll to position [0, 0]
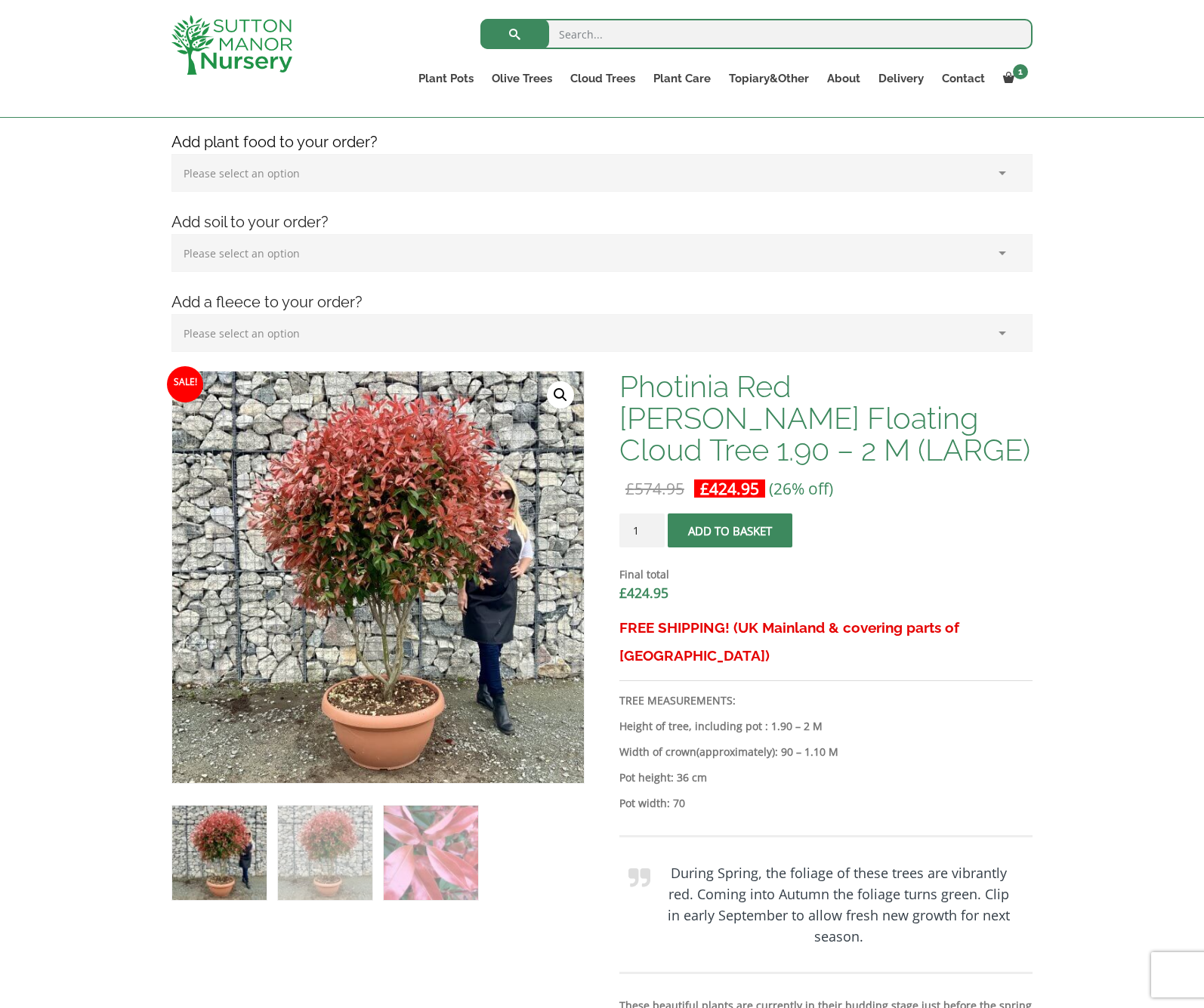
scroll to position [221, 0]
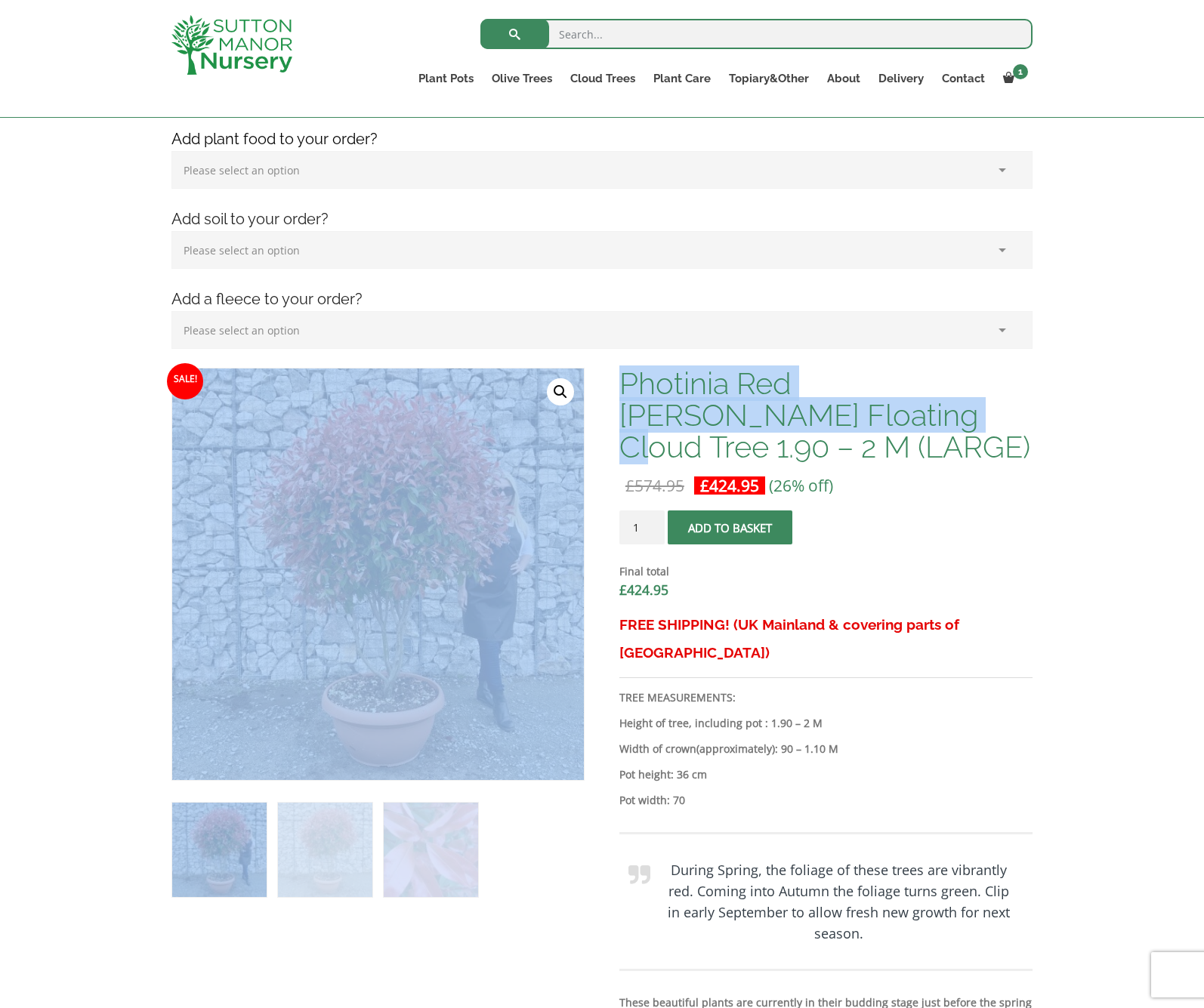
drag, startPoint x: 773, startPoint y: 421, endPoint x: 614, endPoint y: 384, distance: 163.2
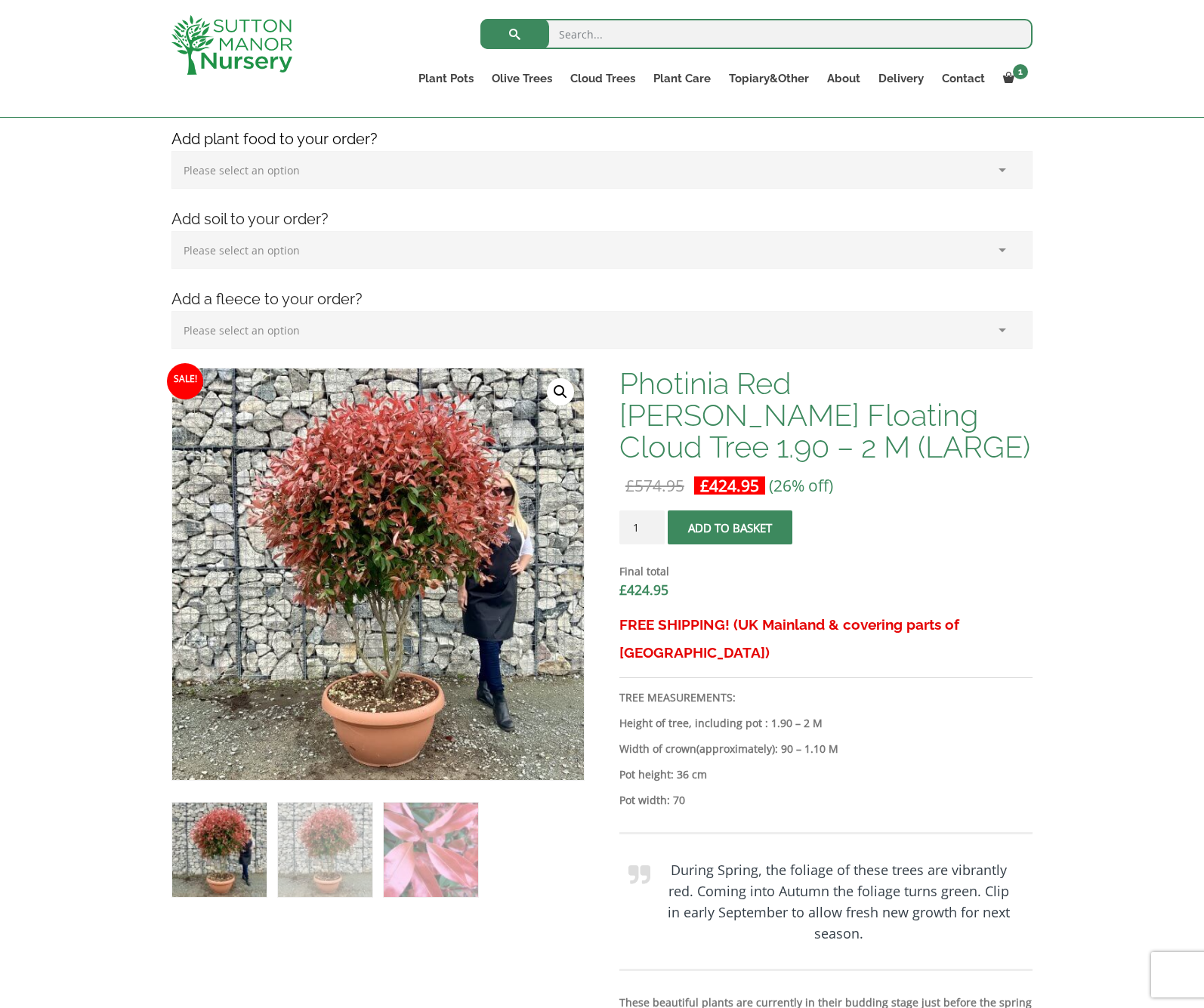
click at [663, 384] on h1 "Photinia Red [PERSON_NAME] Floating Cloud Tree 1.90 – 2 M (LARGE)" at bounding box center [826, 415] width 413 height 95
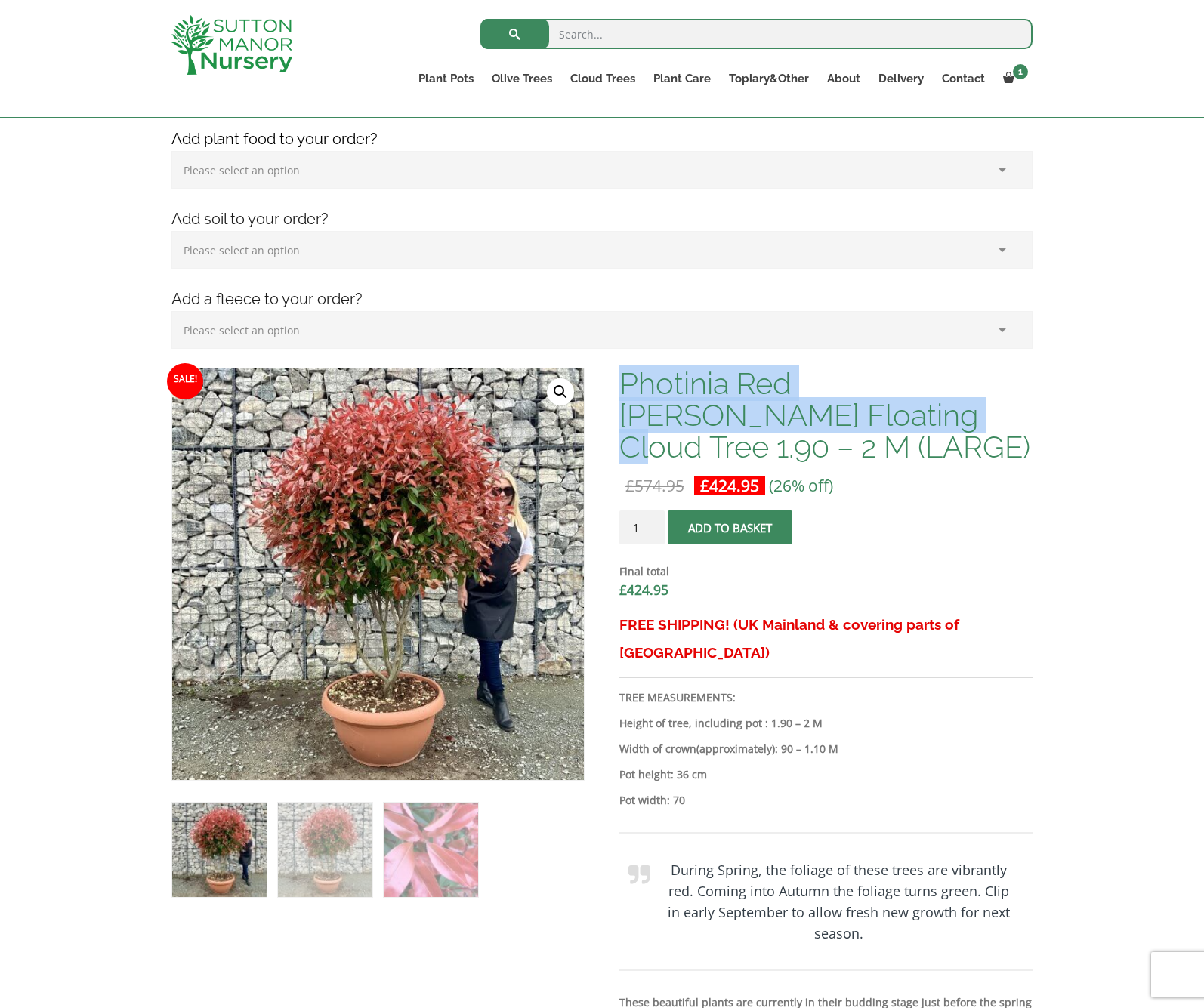
drag, startPoint x: 624, startPoint y: 370, endPoint x: 764, endPoint y: 414, distance: 146.8
click at [764, 414] on h1 "Photinia Red Robin Floating Cloud Tree 1.90 – 2 M (LARGE)" at bounding box center [826, 415] width 413 height 95
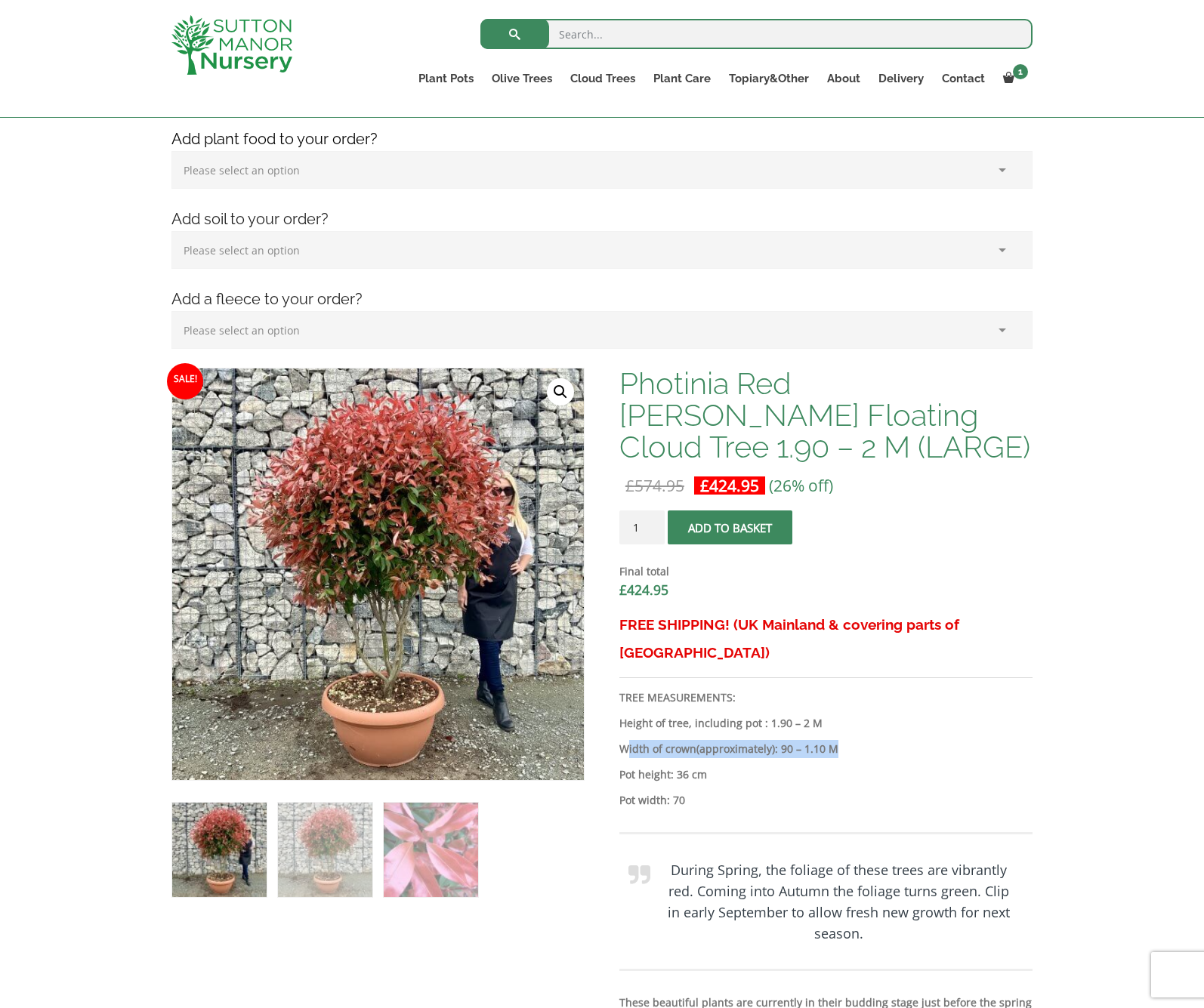
drag, startPoint x: 631, startPoint y: 715, endPoint x: 884, endPoint y: 726, distance: 253.2
click at [884, 740] on p "Width of crown (approximately) : 90 – 1.10 M" at bounding box center [826, 749] width 413 height 18
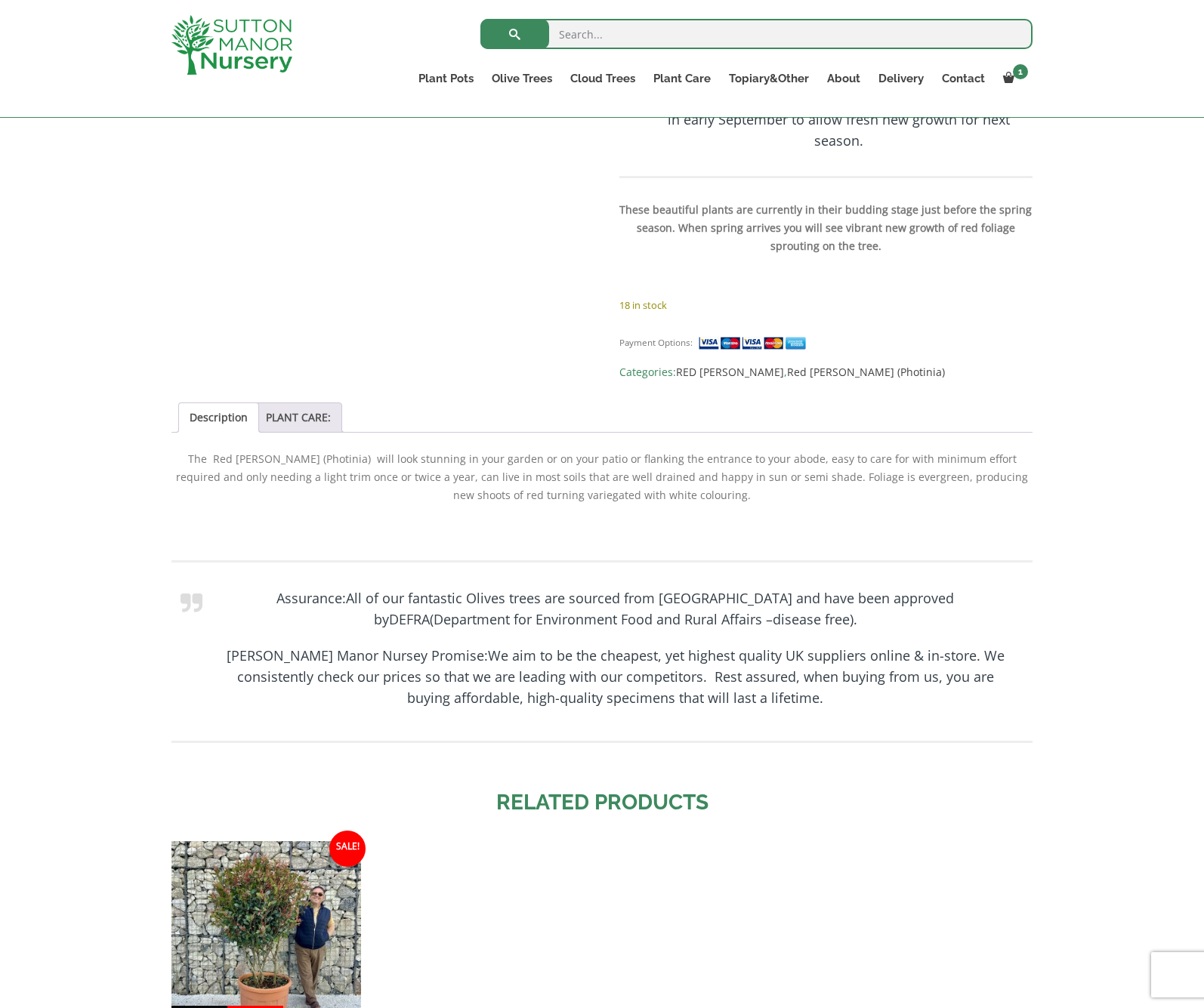
scroll to position [1015, 0]
click at [323, 402] on link "PLANT CARE:" at bounding box center [298, 417] width 65 height 28
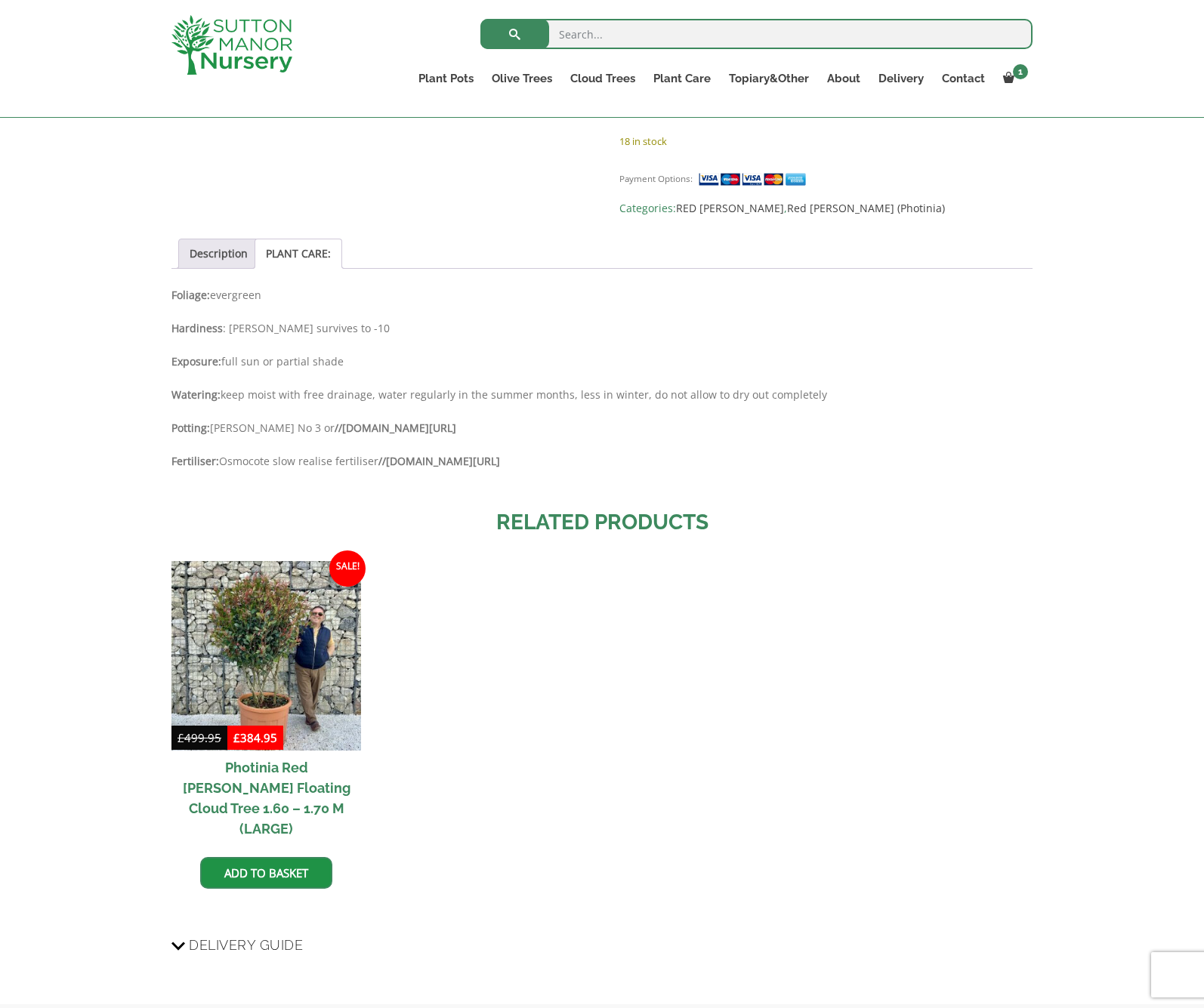
scroll to position [1175, 0]
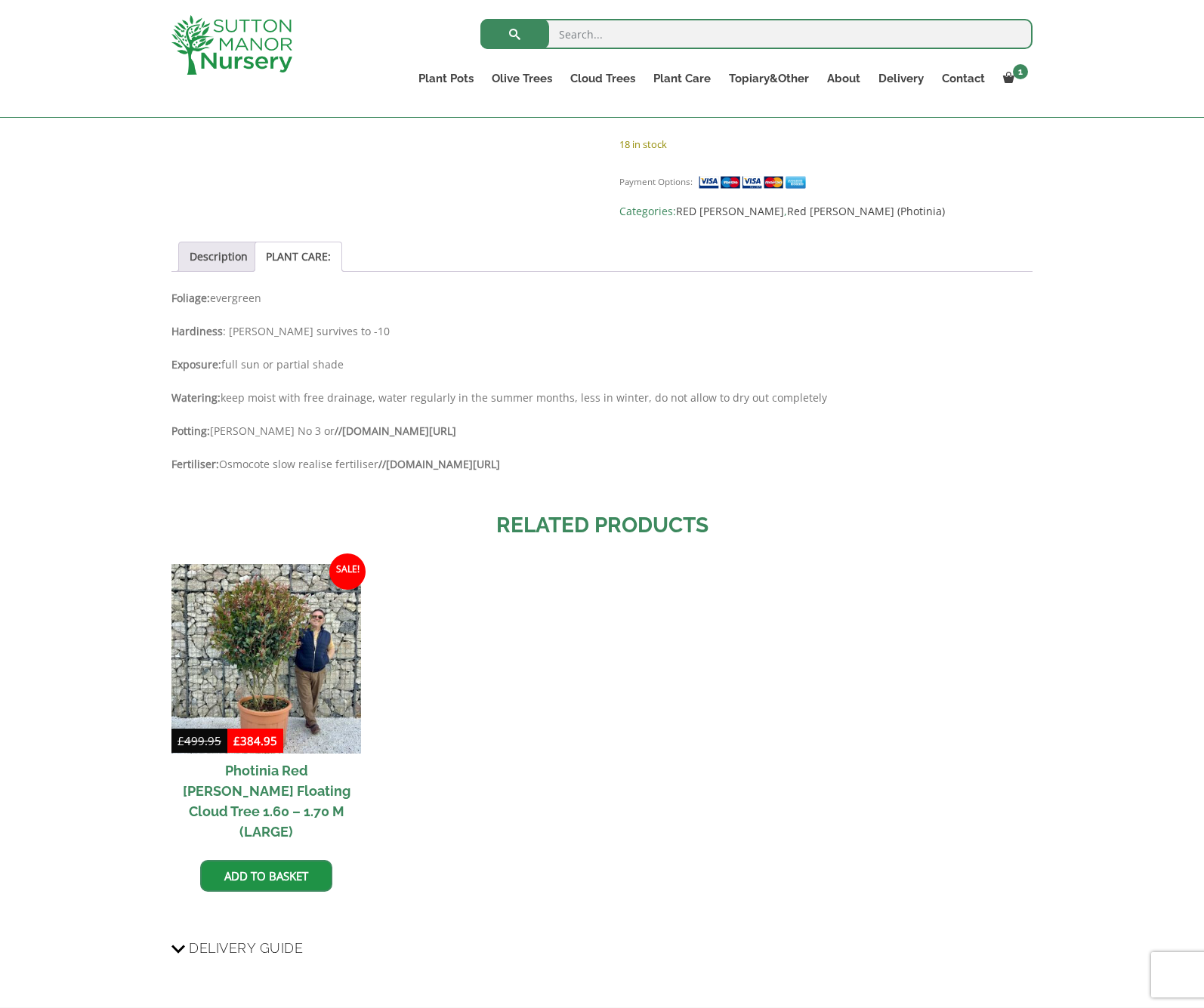
click at [385, 424] on strong "//www.suttonmanornursery.co.uk/plant-food-soil/osmocote-slow-release-preplant/" at bounding box center [395, 431] width 122 height 14
click at [383, 424] on strong "//www.suttonmanornursery.co.uk/plant-food-soil/osmocote-slow-release-preplant/" at bounding box center [395, 431] width 122 height 14
click at [351, 455] on p "Fertiliser: Osmocote slow realise fertiliser //www.suttonmanornursery.co.uk/pla…" at bounding box center [602, 464] width 861 height 18
click at [216, 457] on strong "Fertiliser:" at bounding box center [195, 464] width 47 height 14
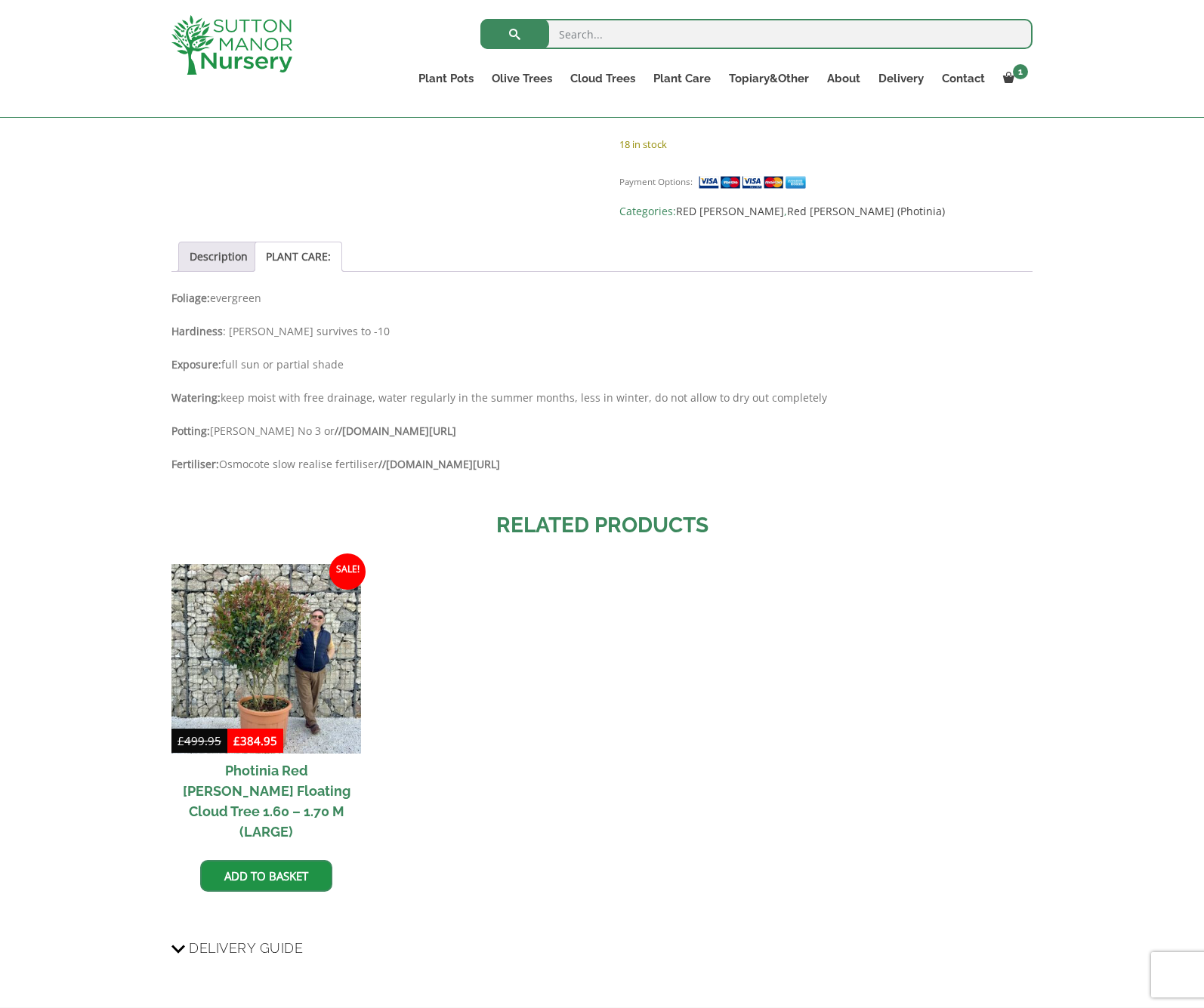
drag, startPoint x: 380, startPoint y: 435, endPoint x: 792, endPoint y: 437, distance: 412.0
click at [796, 455] on p "Fertiliser: Osmocote slow realise fertiliser //www.suttonmanornursery.co.uk/pla…" at bounding box center [602, 464] width 861 height 18
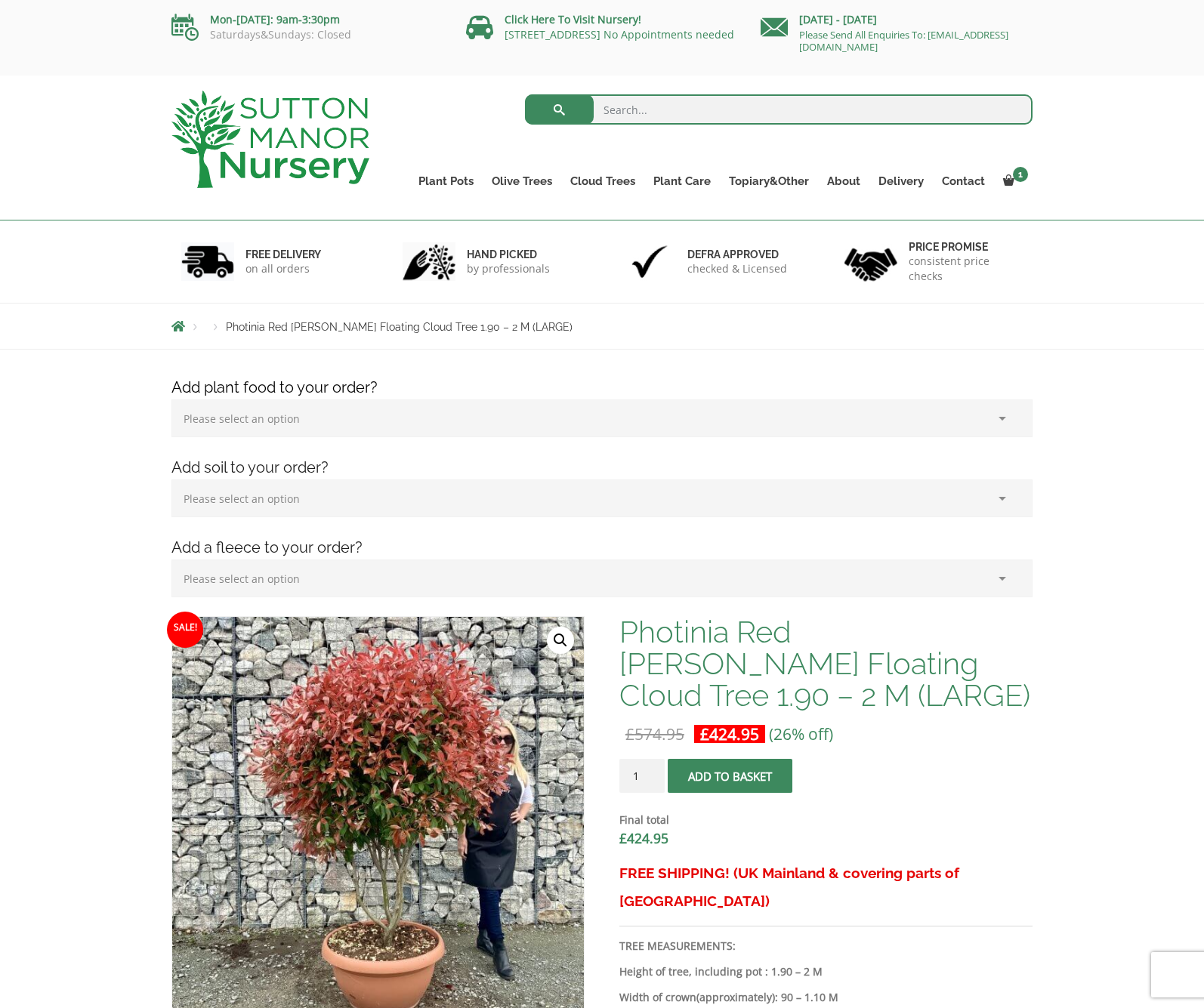
scroll to position [0, 0]
click at [902, 183] on link "Delivery" at bounding box center [900, 182] width 63 height 21
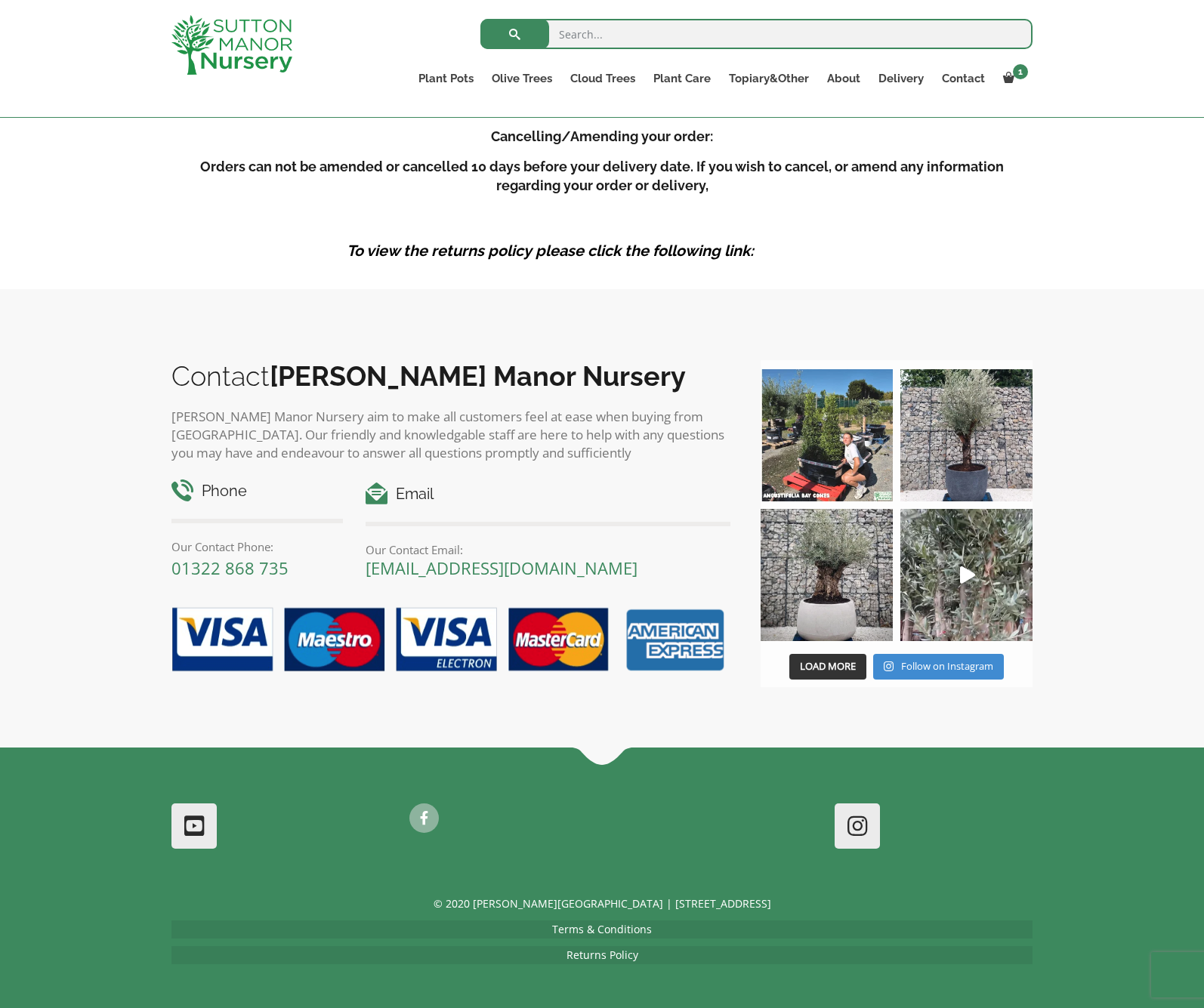
scroll to position [2315, 0]
